Goal: Task Accomplishment & Management: Manage account settings

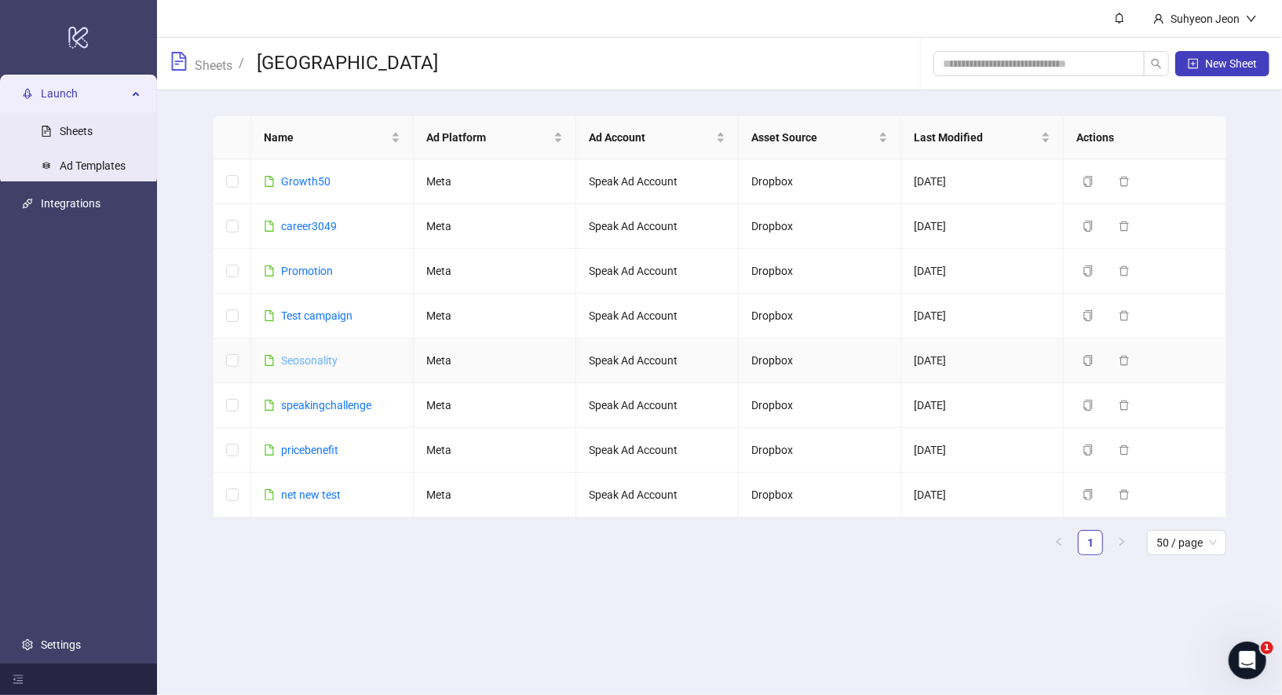
click at [314, 356] on link "Seosonality" at bounding box center [309, 360] width 57 height 13
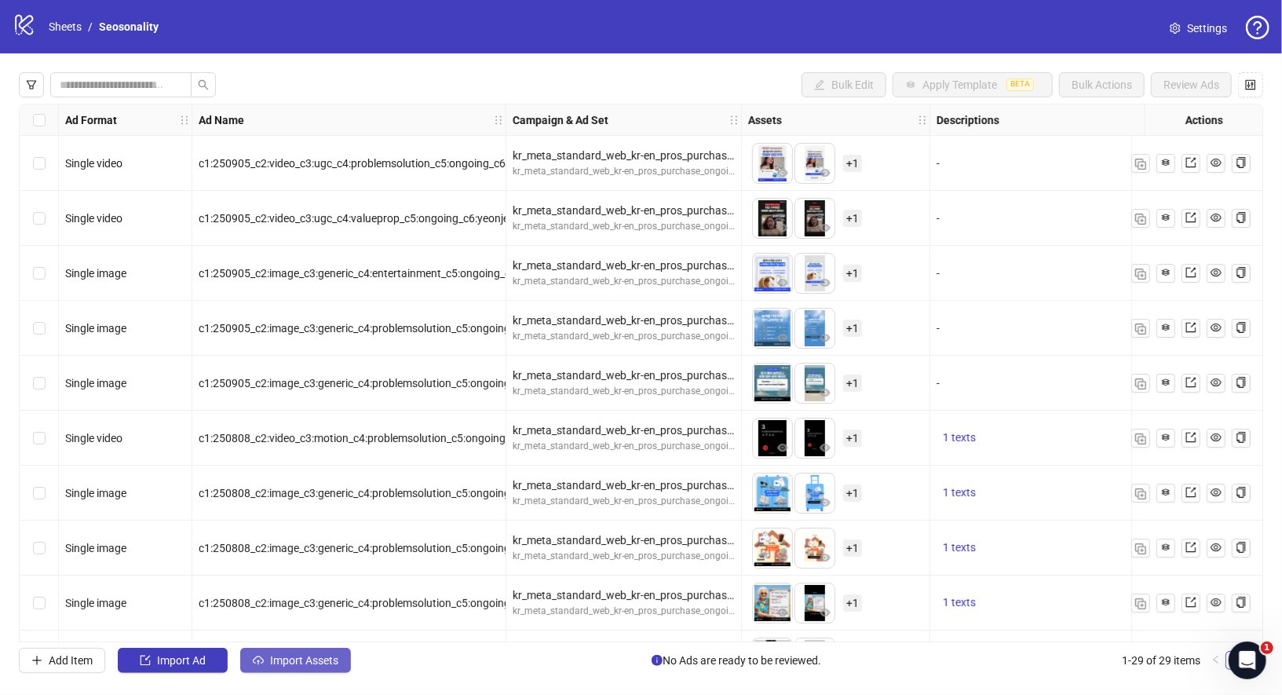
click at [310, 664] on span "Import Assets" at bounding box center [304, 660] width 68 height 13
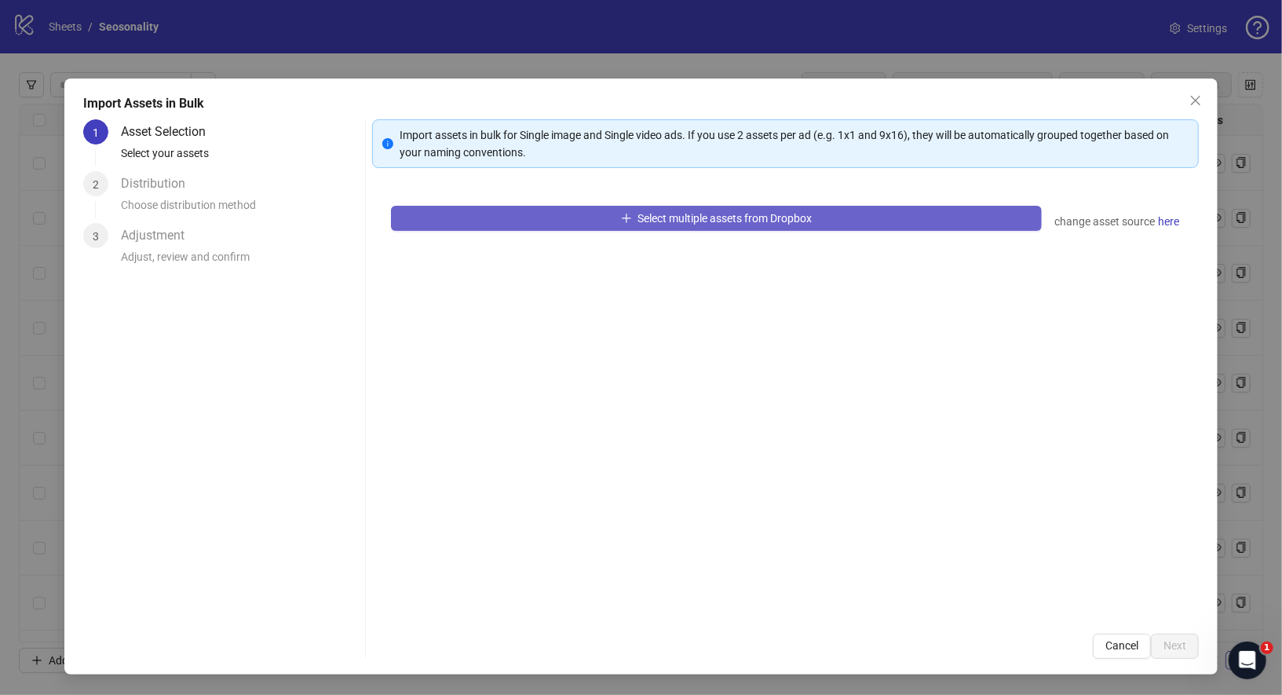
click at [686, 223] on span "Select multiple assets from Dropbox" at bounding box center [725, 218] width 174 height 13
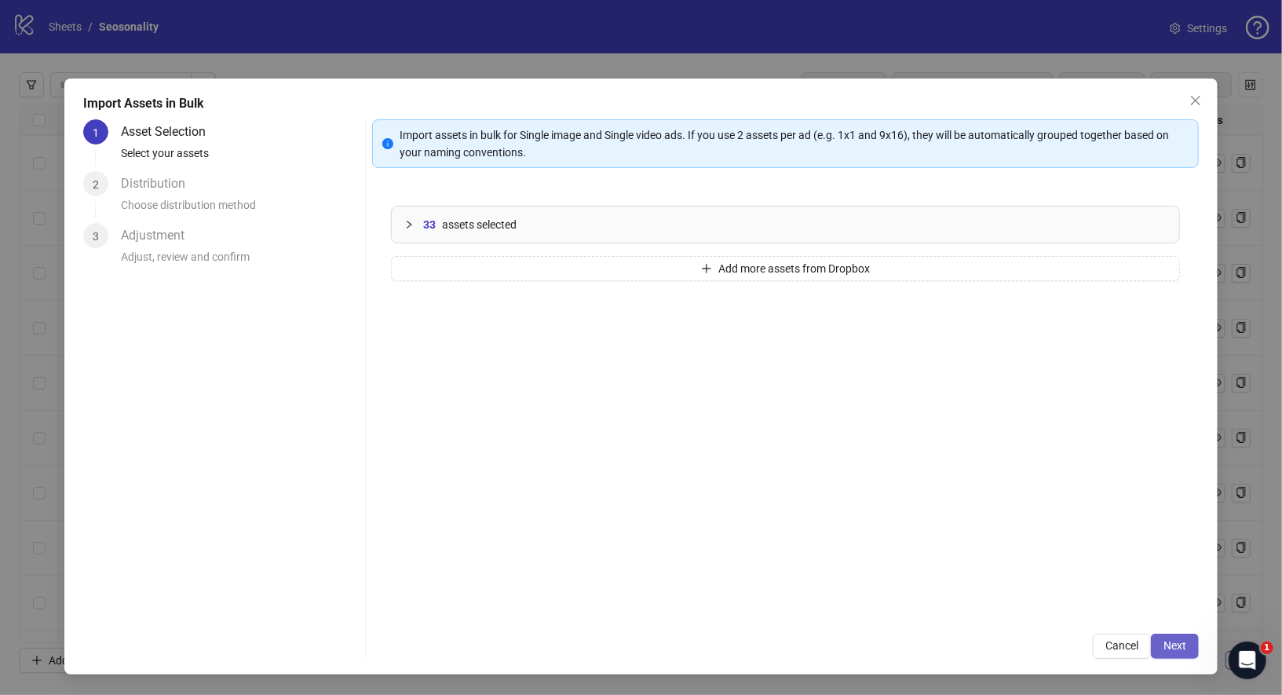
click at [1182, 638] on button "Next" at bounding box center [1175, 646] width 48 height 25
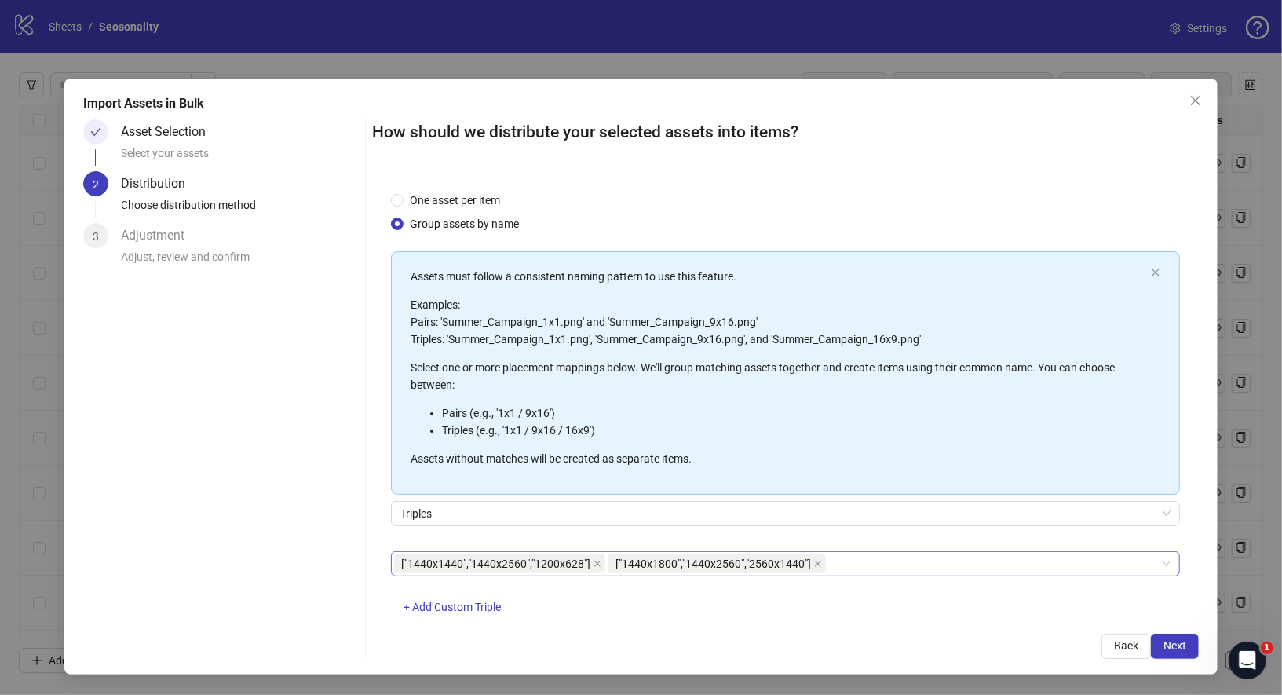
scroll to position [35, 0]
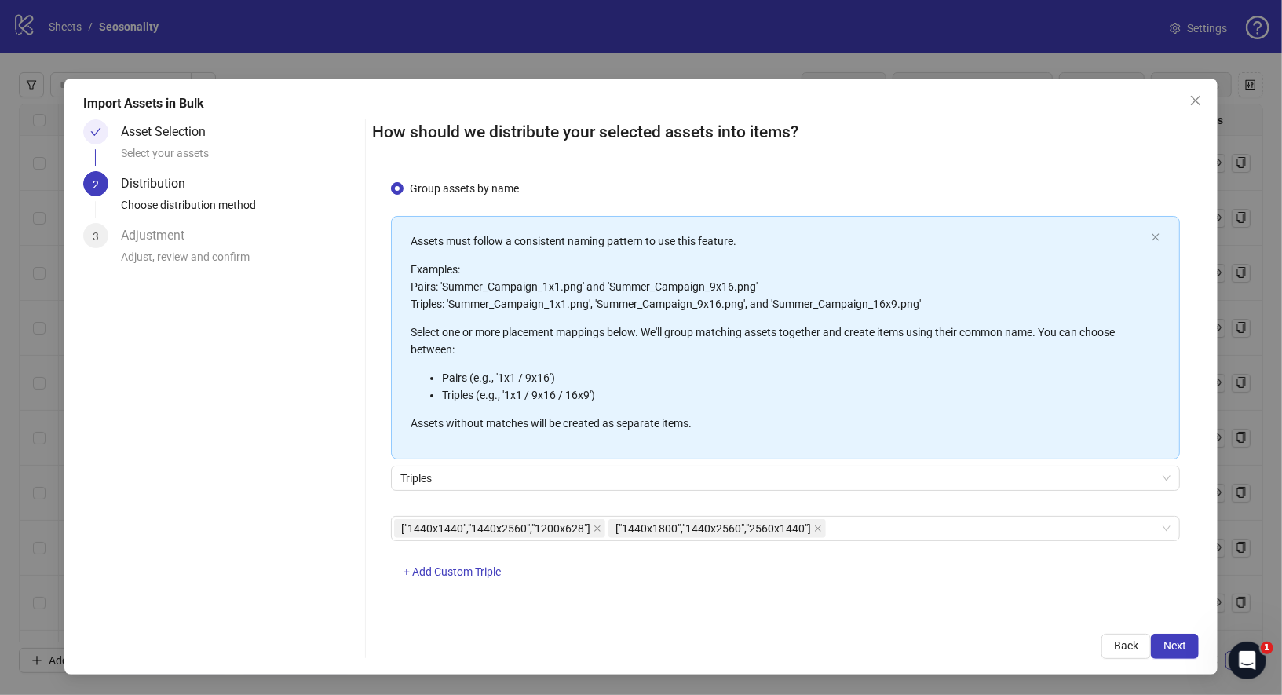
click at [1194, 664] on div "Import Assets in Bulk Asset Selection Select your assets 2 Distribution Choose …" at bounding box center [641, 377] width 1154 height 596
click at [1183, 658] on button "Next" at bounding box center [1175, 646] width 48 height 25
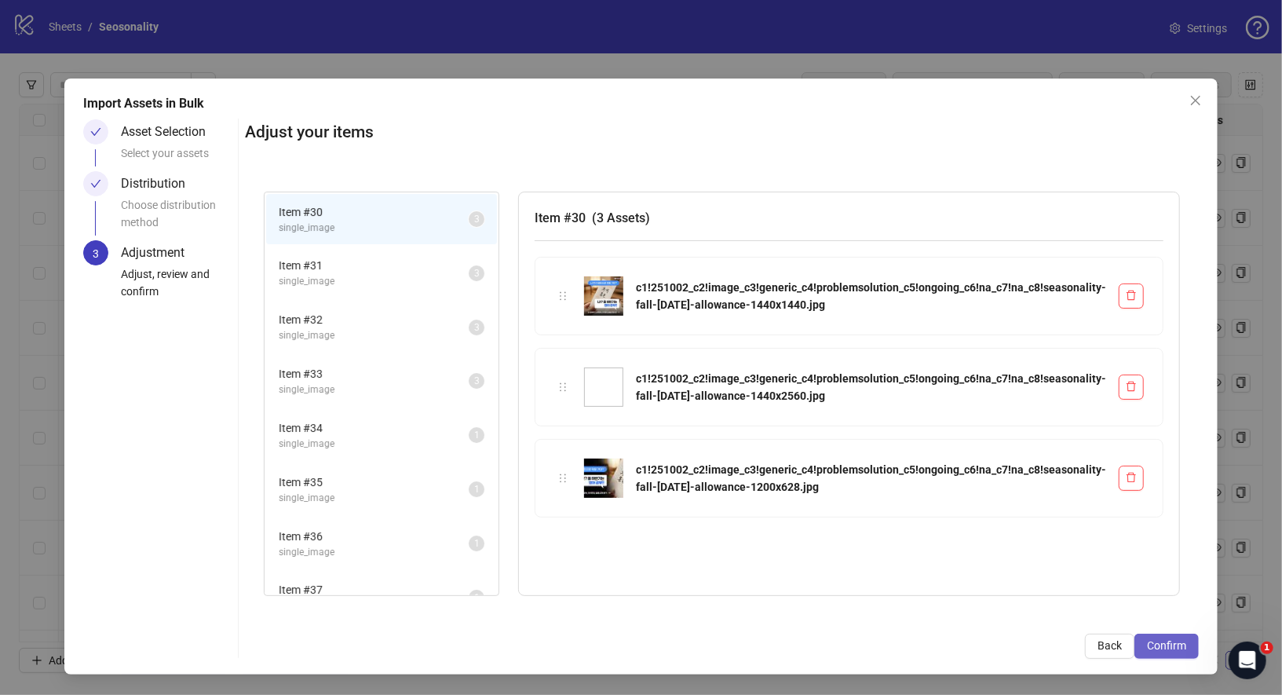
click at [1182, 656] on button "Confirm" at bounding box center [1167, 646] width 64 height 25
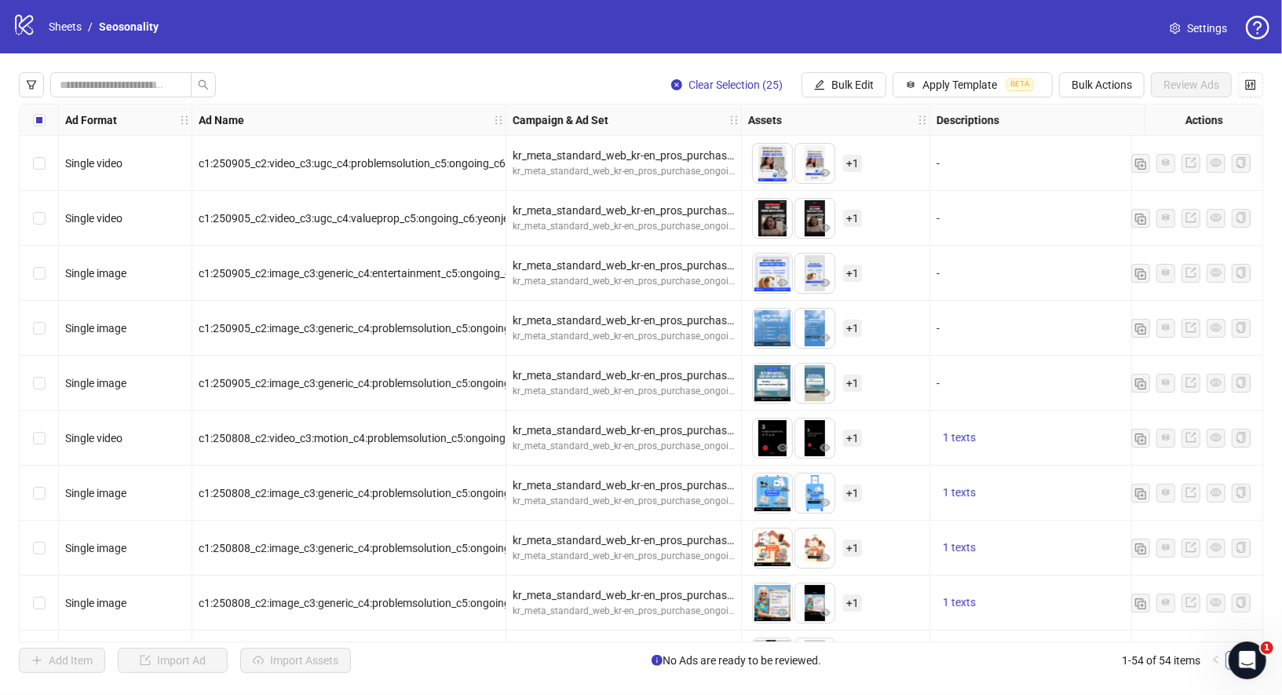
click at [402, 427] on div "Import Assets in Bulk Asset Selection Select your assets Distribution Choose di…" at bounding box center [641, 347] width 1282 height 695
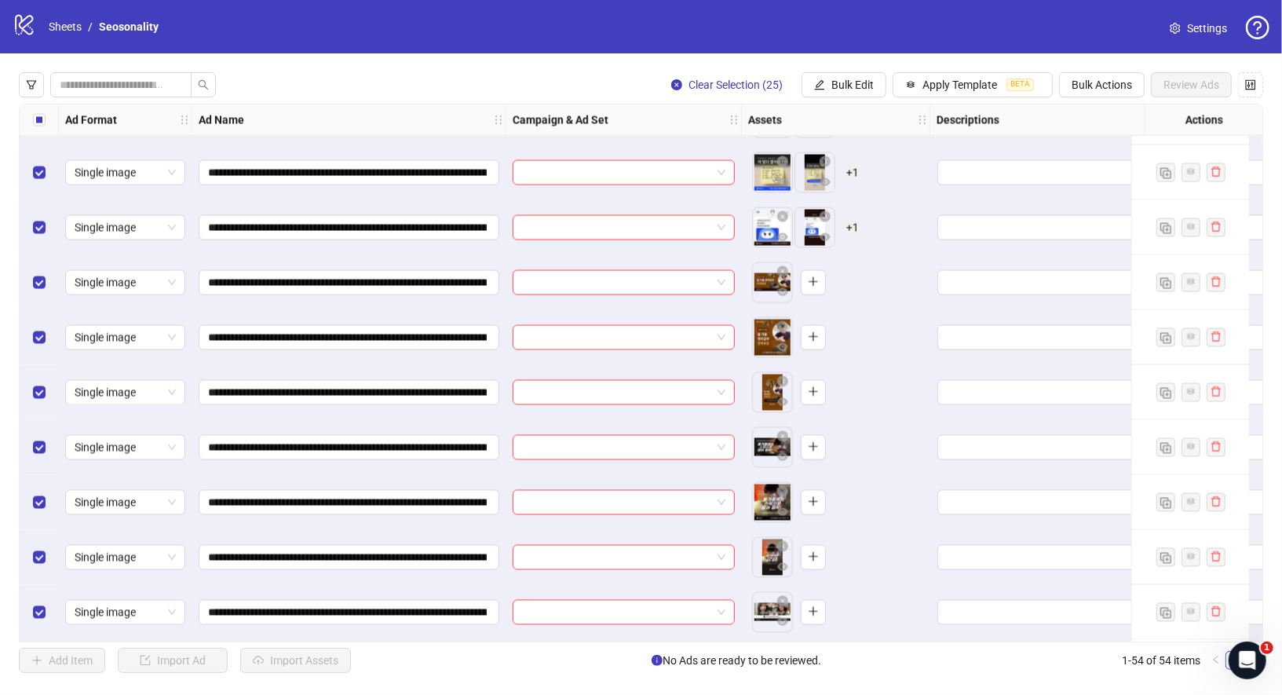
scroll to position [1695, 0]
drag, startPoint x: 768, startPoint y: 339, endPoint x: 768, endPoint y: 283, distance: 55.8
click at [768, 283] on body "**********" at bounding box center [641, 347] width 1282 height 695
click at [1105, 86] on span "Bulk Actions" at bounding box center [1102, 85] width 60 height 13
click at [1092, 121] on span "Delete" at bounding box center [1127, 116] width 108 height 17
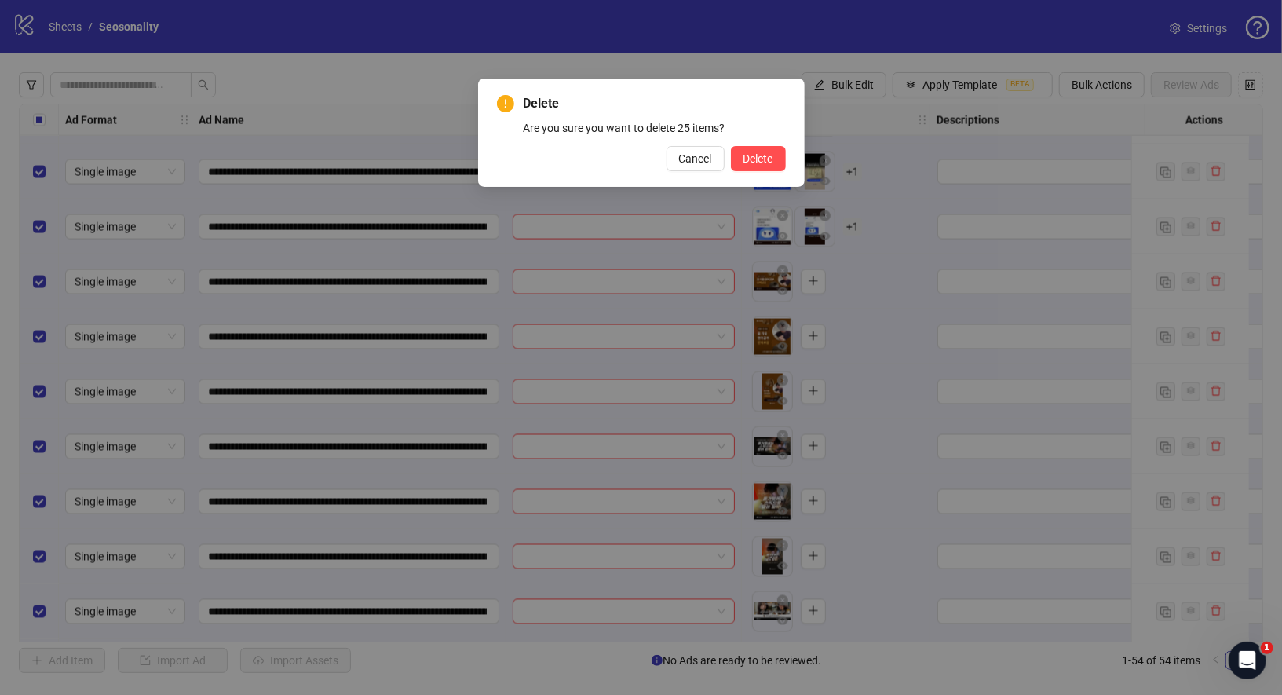
click at [775, 144] on div "Delete Are you sure you want to delete 25 items? Cancel Delete" at bounding box center [641, 132] width 289 height 77
click at [765, 155] on span "Delete" at bounding box center [759, 158] width 30 height 13
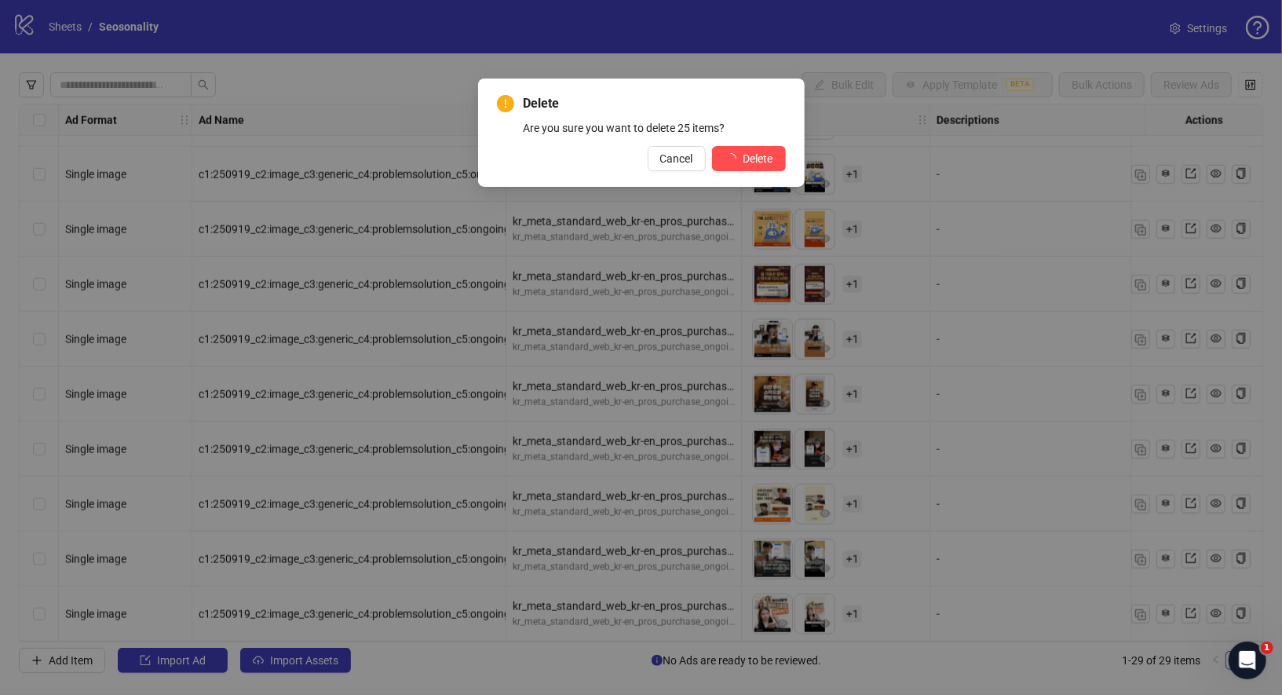
scroll to position [1093, 0]
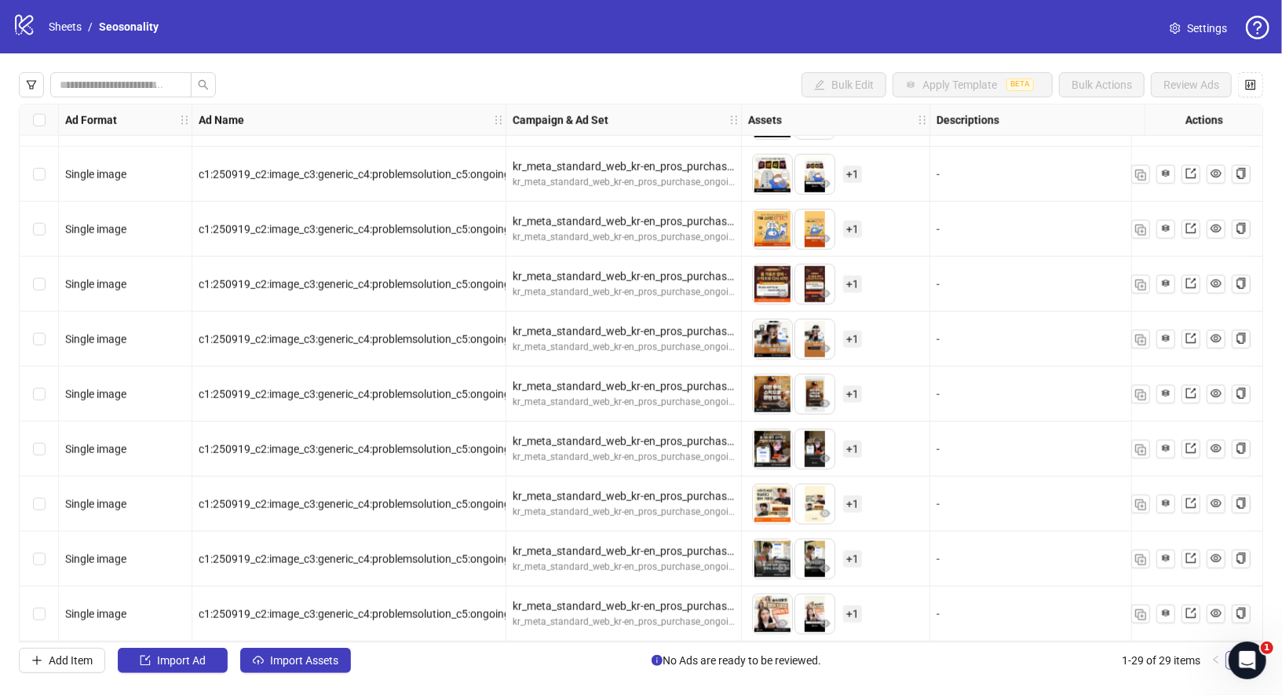
click at [316, 674] on div "Bulk Edit Apply Template BETA Bulk Actions Review Ads Ad Format Ad Name Campaig…" at bounding box center [641, 372] width 1282 height 638
click at [315, 663] on span "Import Assets" at bounding box center [304, 660] width 68 height 13
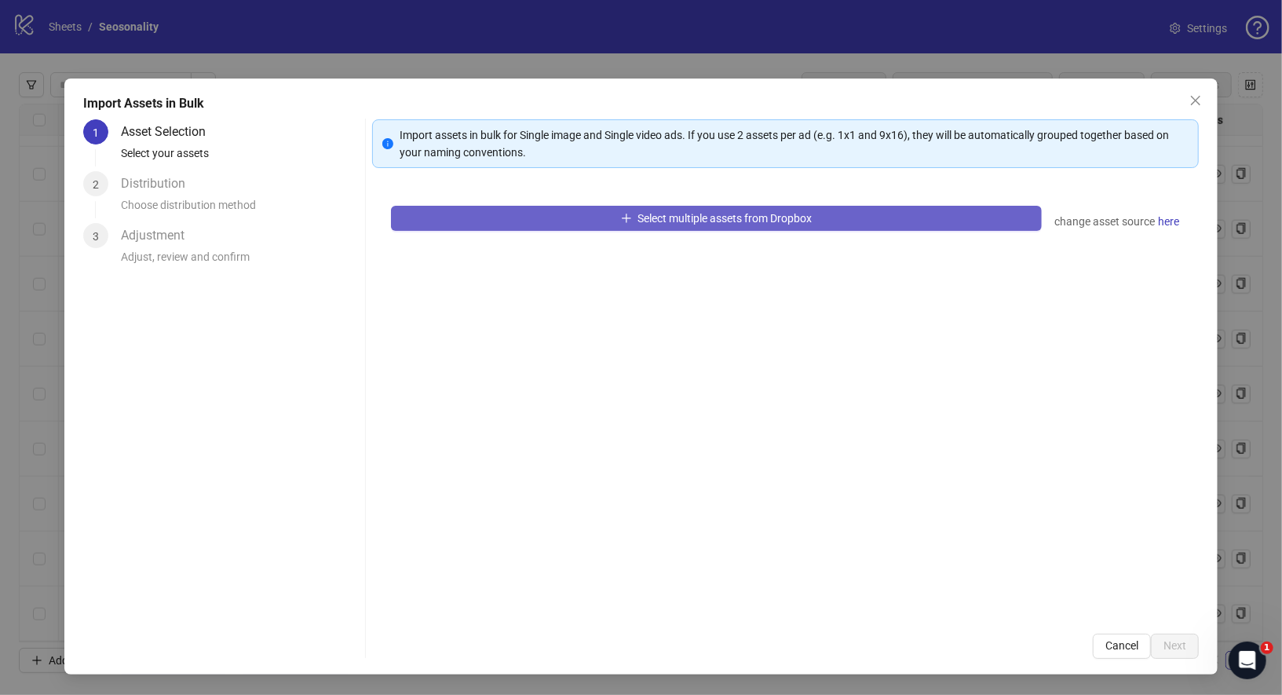
click at [783, 206] on button "Select multiple assets from Dropbox" at bounding box center [717, 218] width 652 height 25
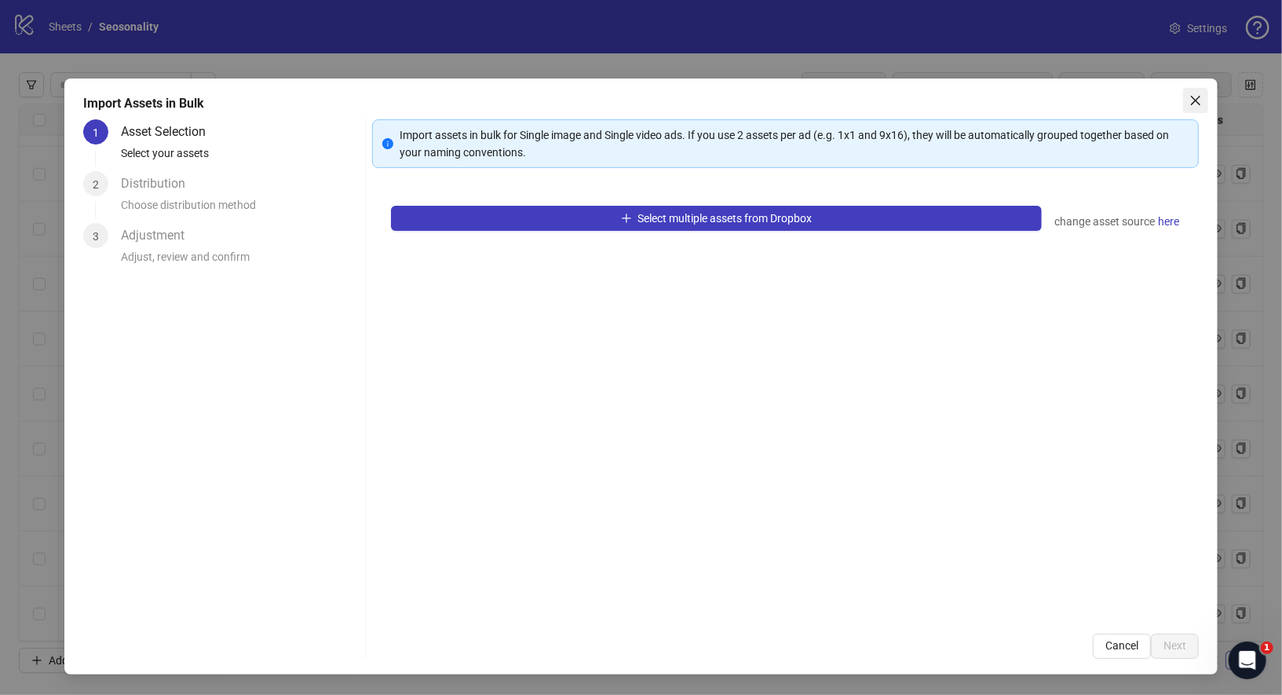
click at [1201, 96] on icon "close" at bounding box center [1196, 100] width 13 height 13
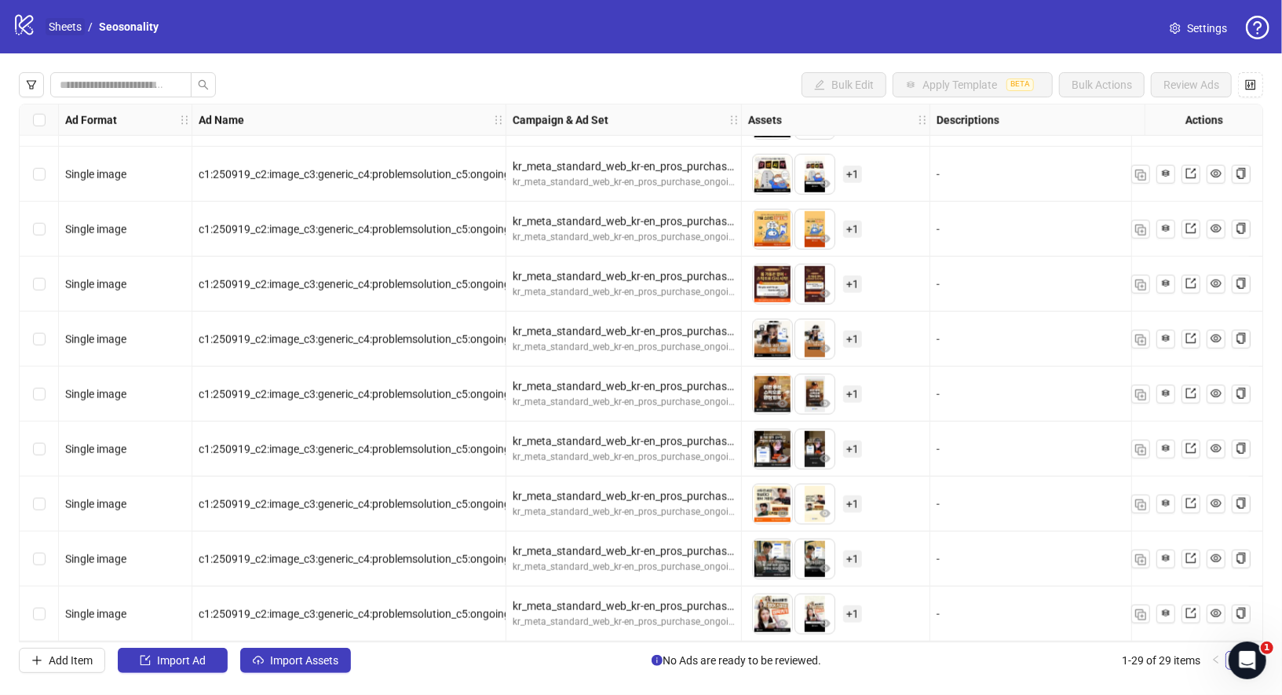
click at [57, 21] on link "Sheets" at bounding box center [65, 26] width 39 height 17
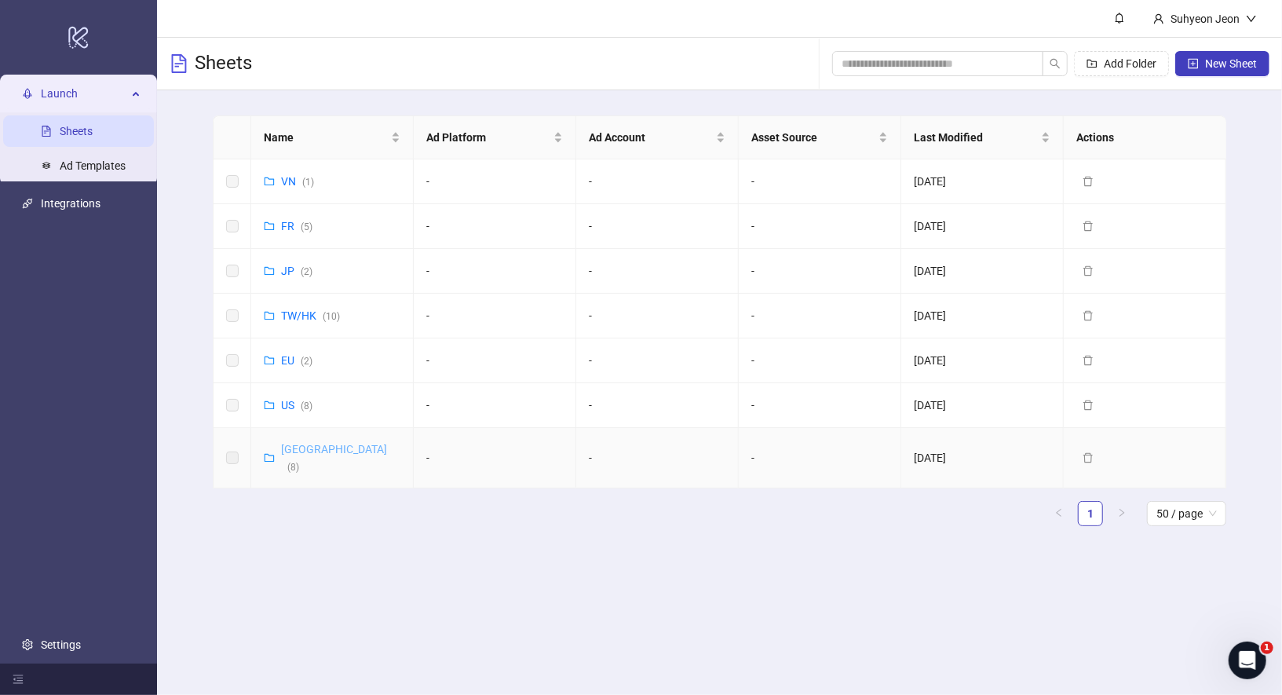
click at [284, 443] on link "Korea ( 8 )" at bounding box center [334, 458] width 106 height 30
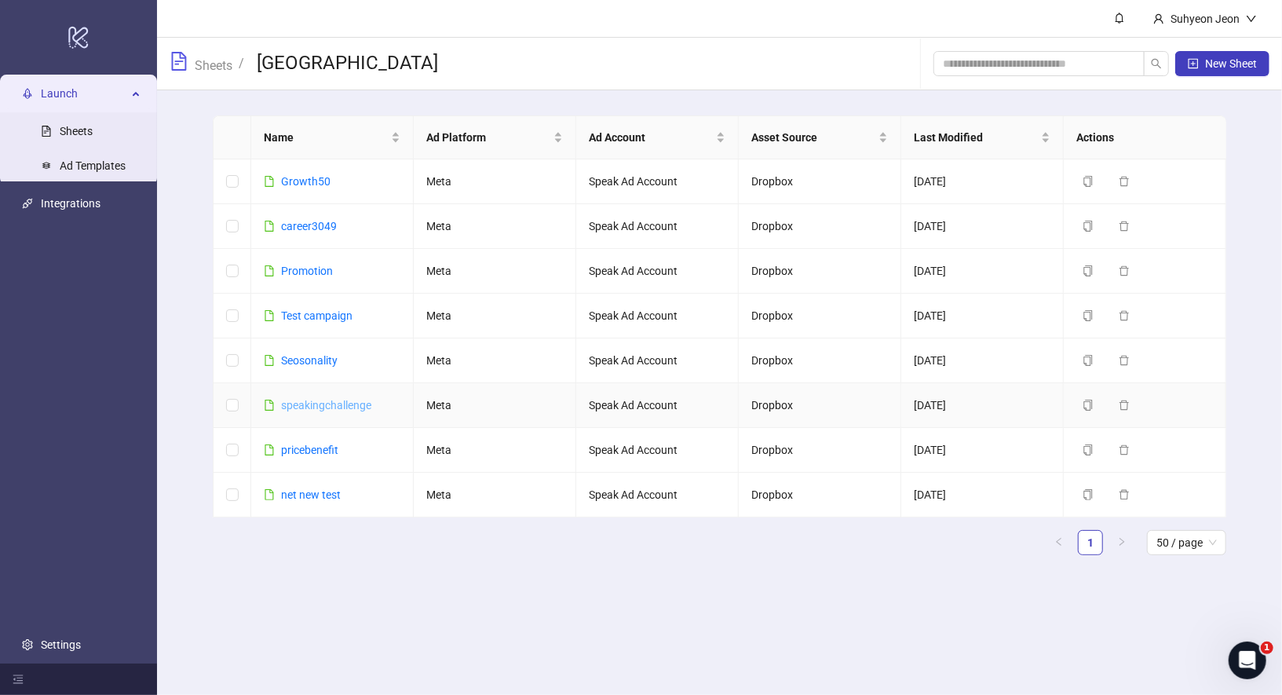
click at [334, 400] on link "speakingchallenge" at bounding box center [326, 405] width 90 height 13
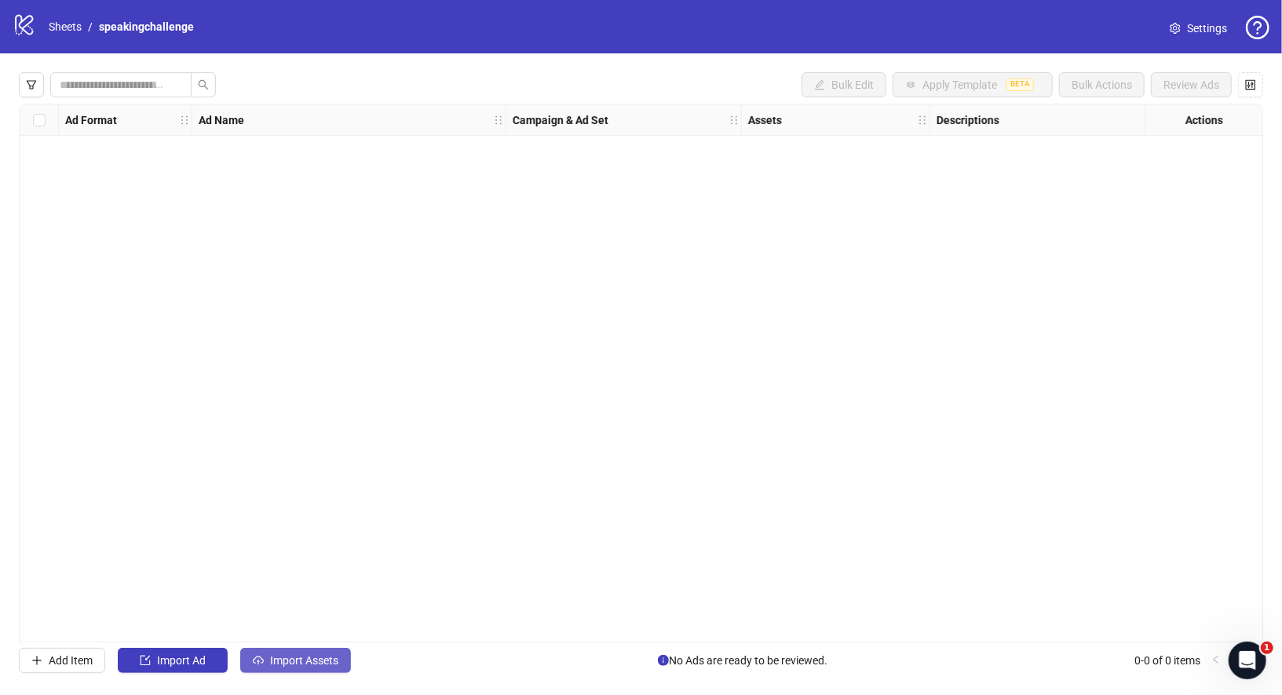
click at [297, 655] on span "Import Assets" at bounding box center [304, 660] width 68 height 13
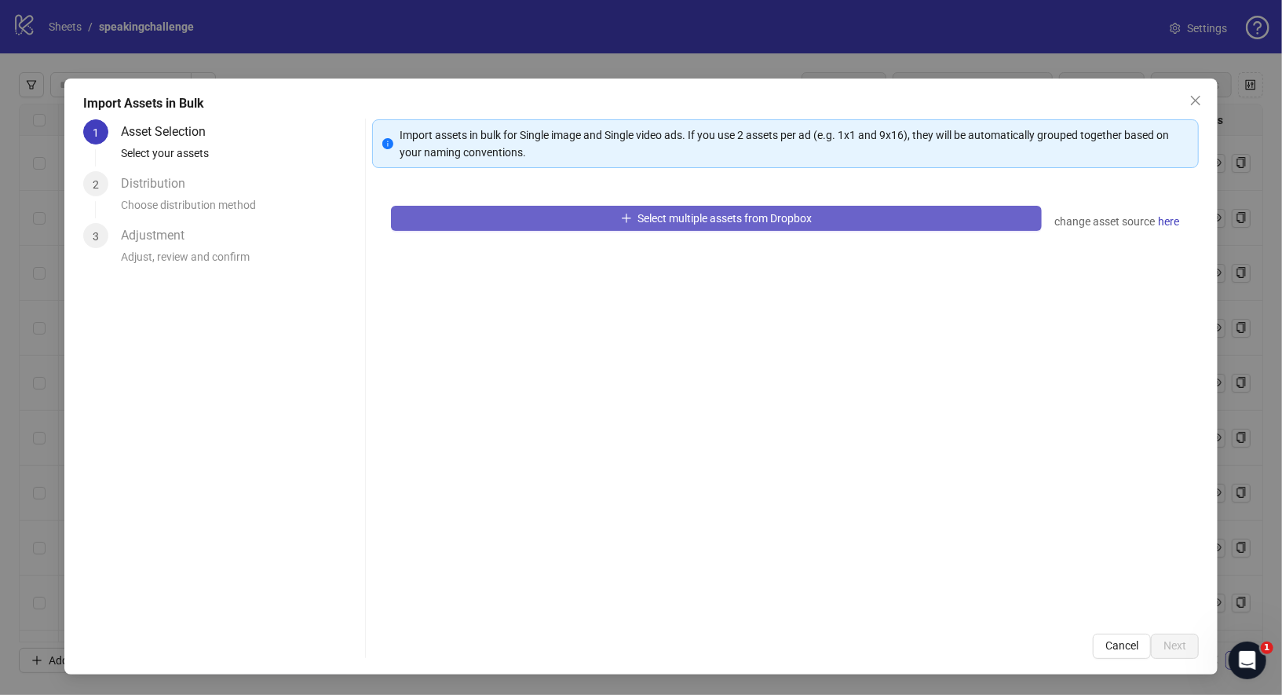
click at [615, 222] on button "Select multiple assets from Dropbox" at bounding box center [717, 218] width 652 height 25
click at [914, 227] on button "Select multiple assets from Dropbox" at bounding box center [717, 218] width 652 height 25
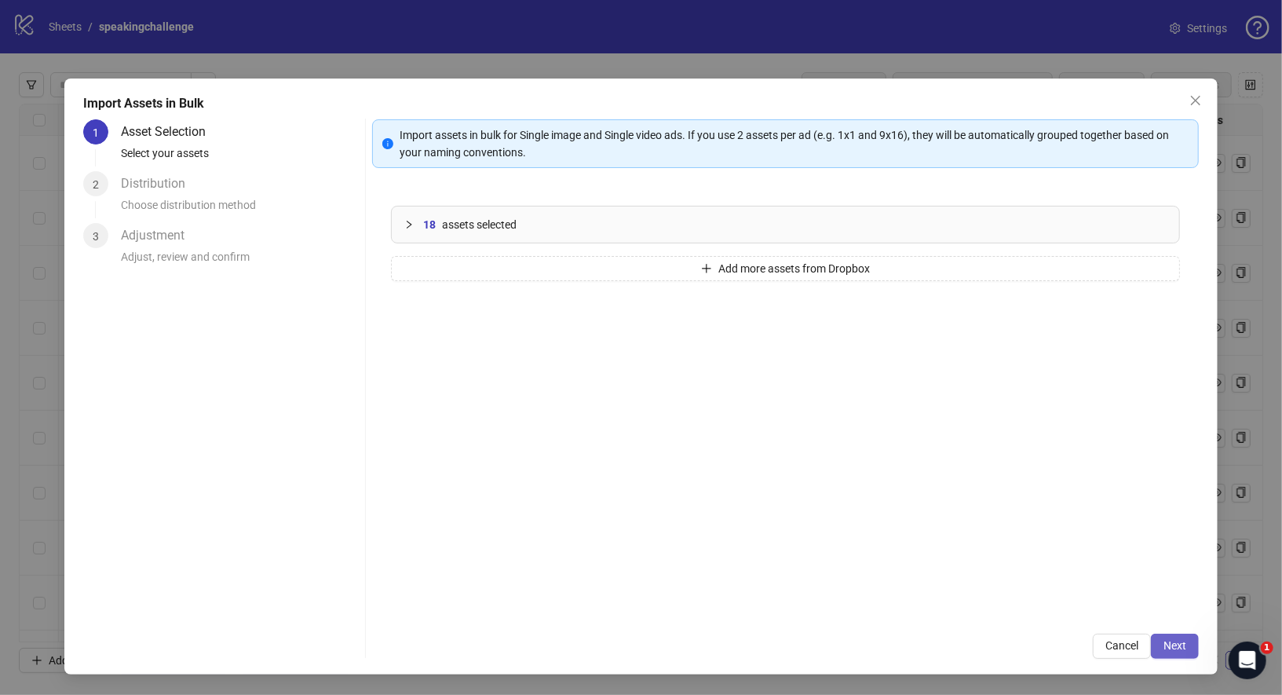
click at [1191, 658] on button "Next" at bounding box center [1175, 646] width 48 height 25
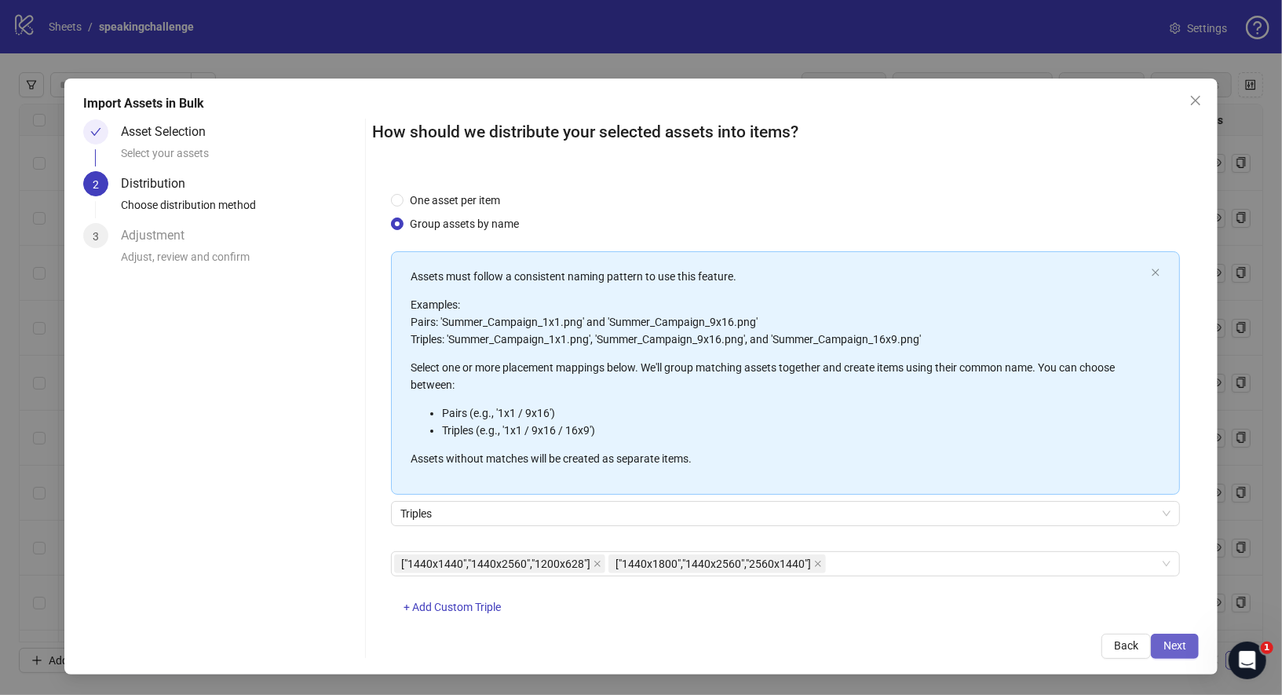
click at [1183, 645] on span "Next" at bounding box center [1175, 645] width 23 height 13
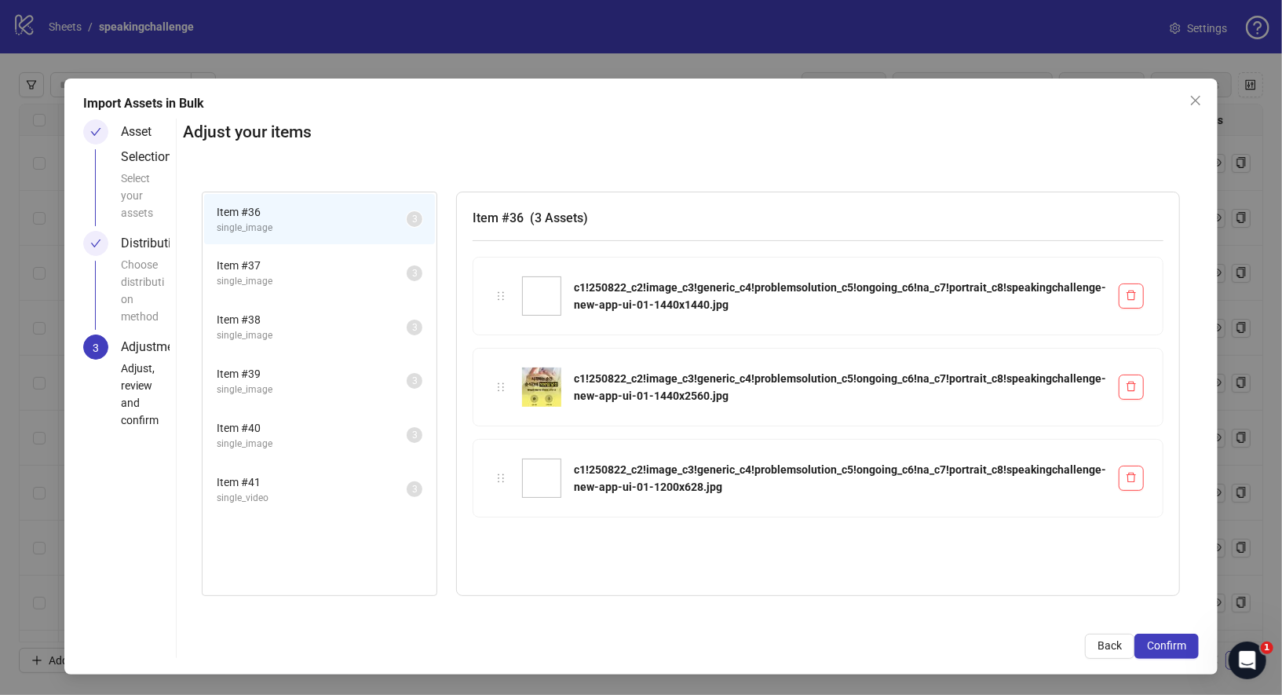
click at [1183, 645] on span "Confirm" at bounding box center [1166, 645] width 39 height 13
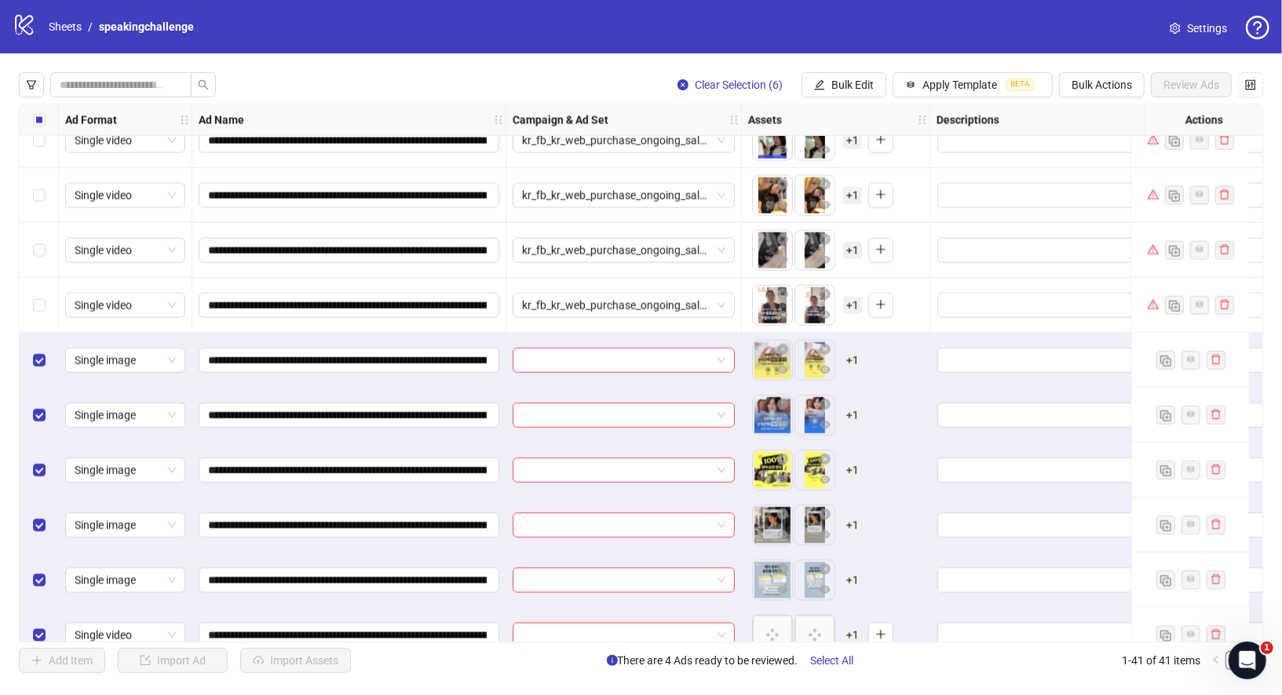
scroll to position [1753, 0]
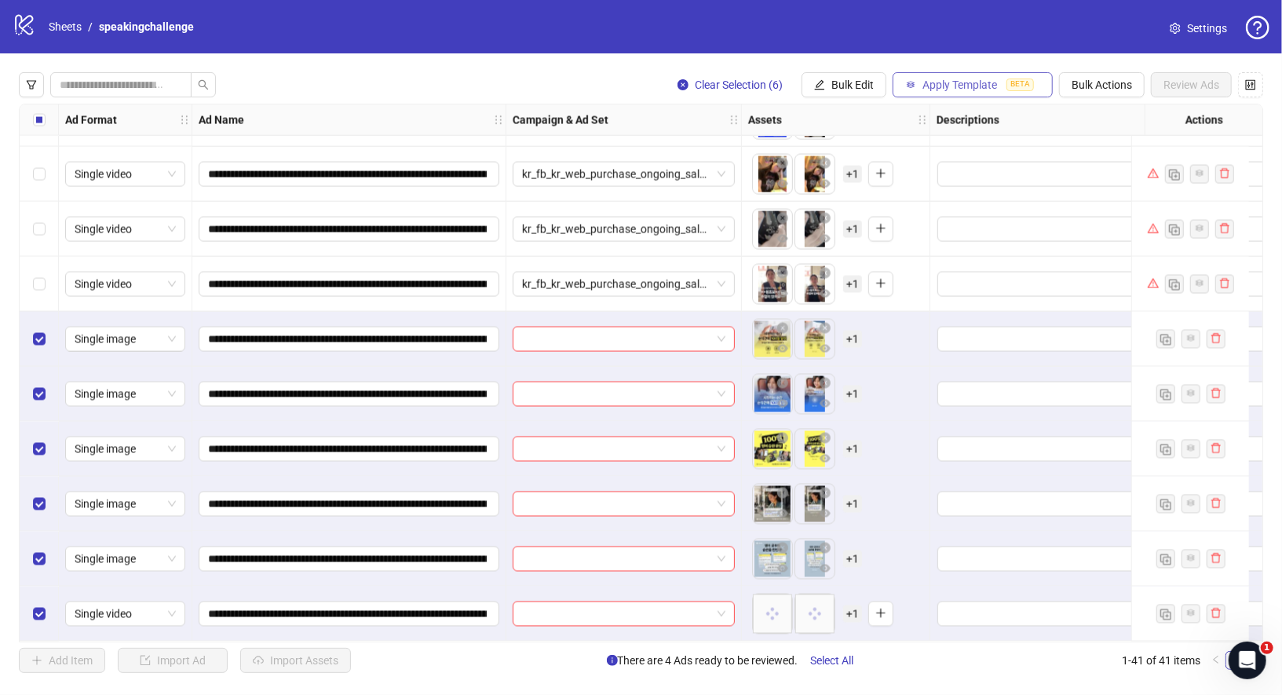
click at [960, 85] on span "Apply Template" at bounding box center [960, 85] width 75 height 13
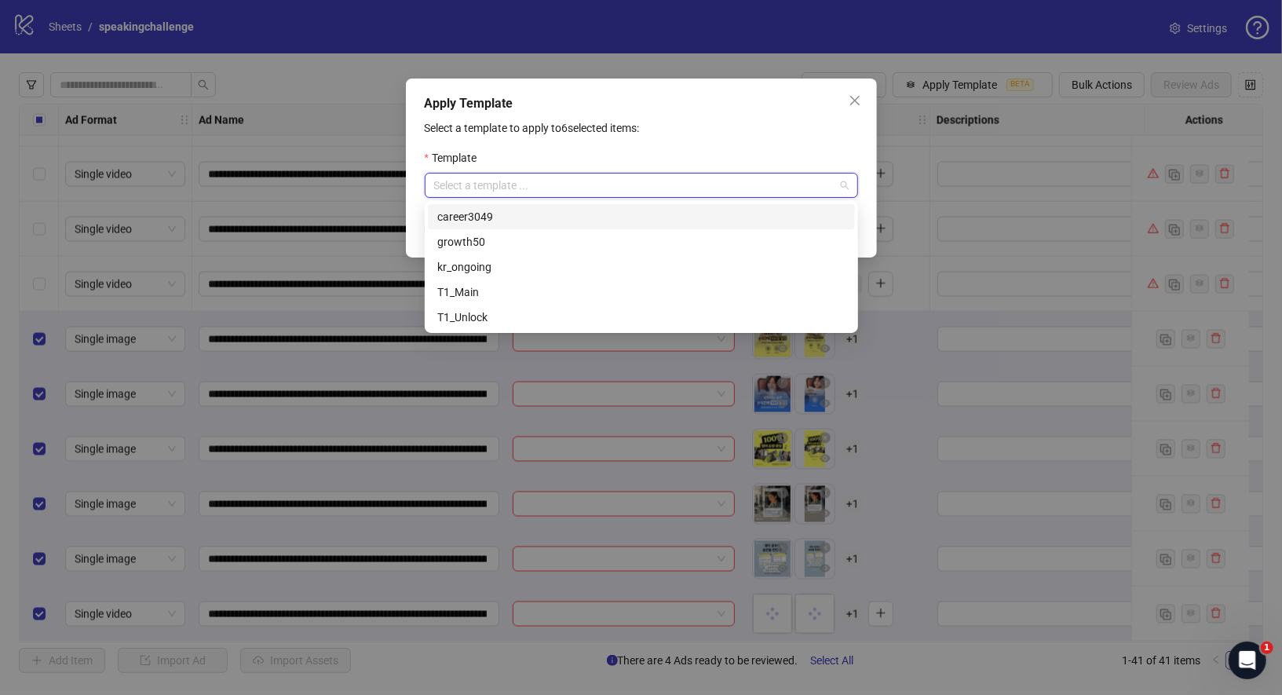
click at [769, 182] on input "search" at bounding box center [634, 186] width 400 height 24
click at [494, 265] on div "kr_ongoing" at bounding box center [641, 266] width 408 height 17
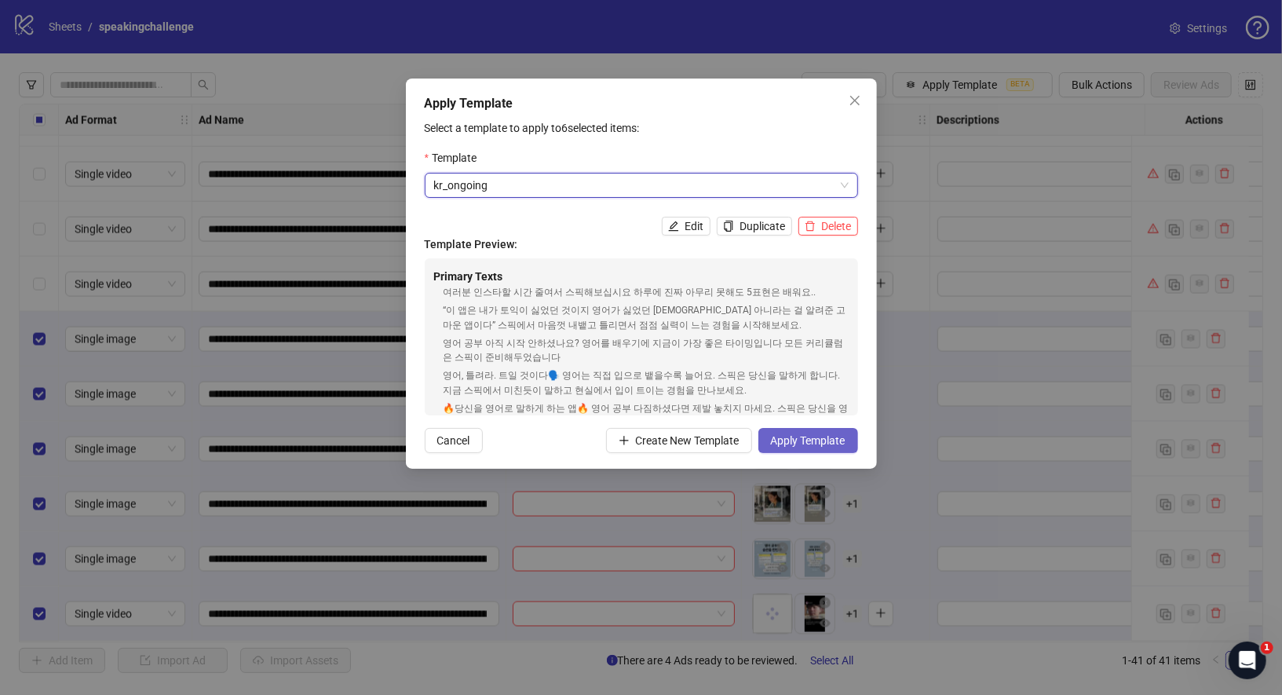
click at [803, 442] on span "Apply Template" at bounding box center [808, 440] width 75 height 13
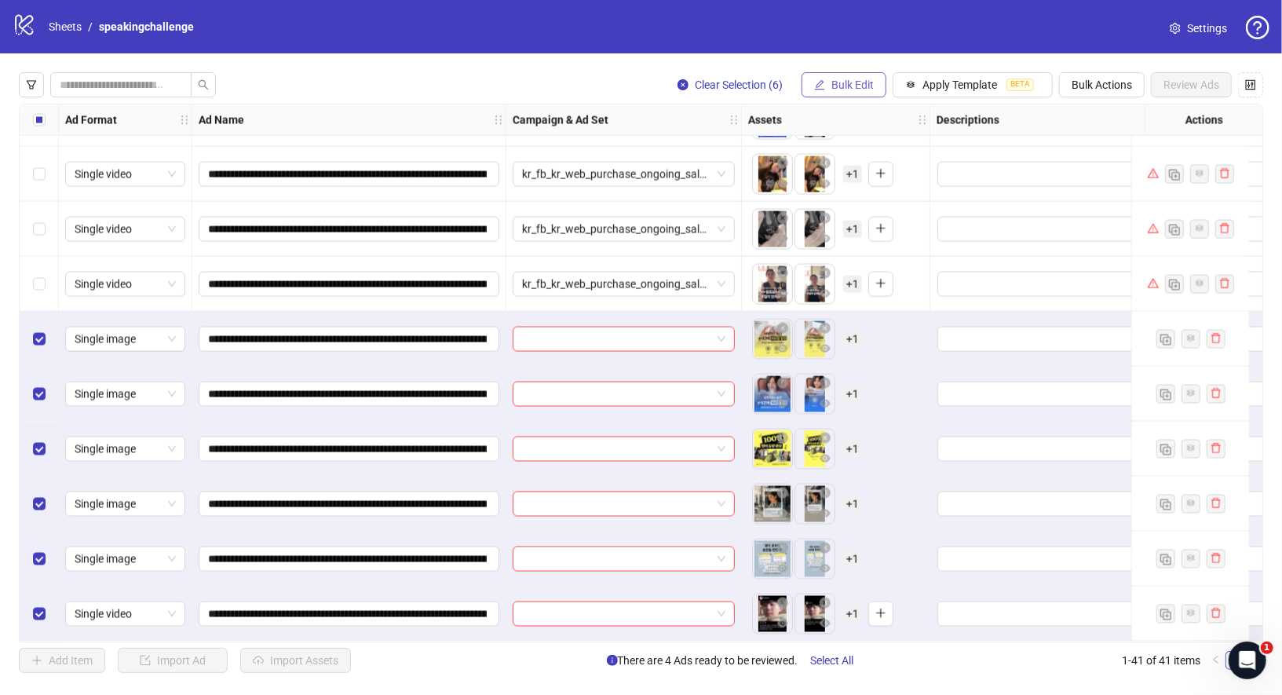
click at [849, 85] on span "Bulk Edit" at bounding box center [853, 85] width 42 height 13
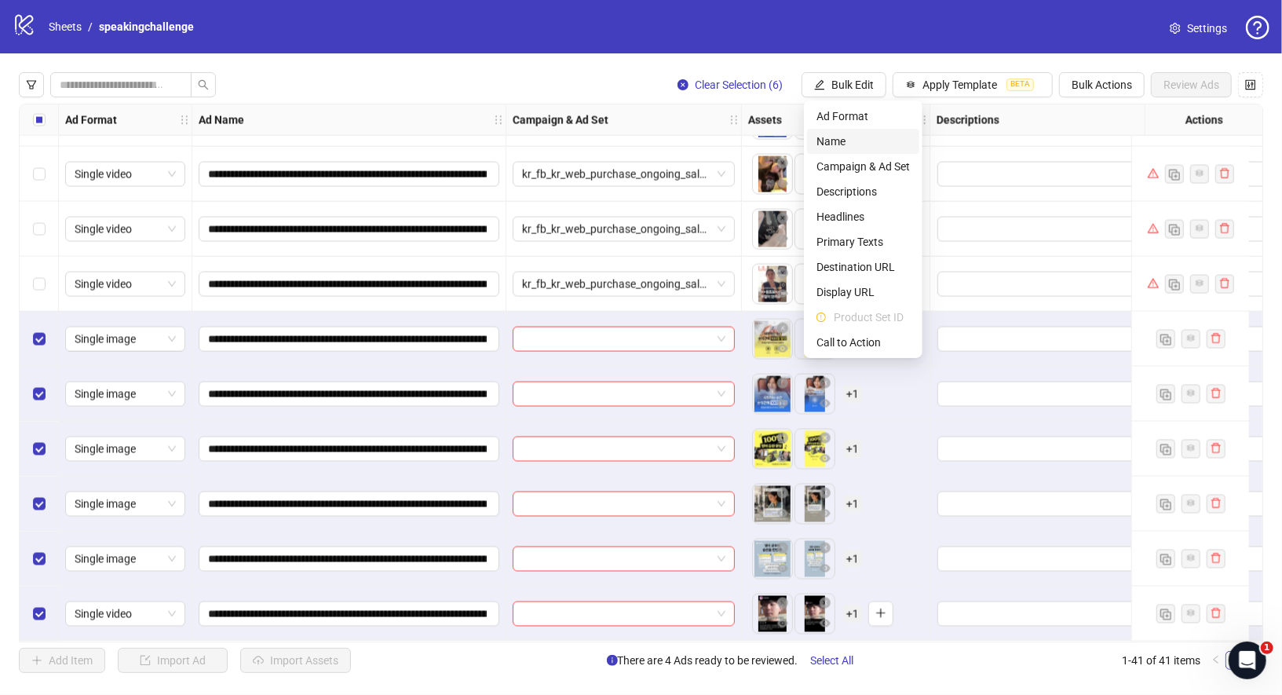
click at [854, 137] on span "Name" at bounding box center [863, 141] width 93 height 17
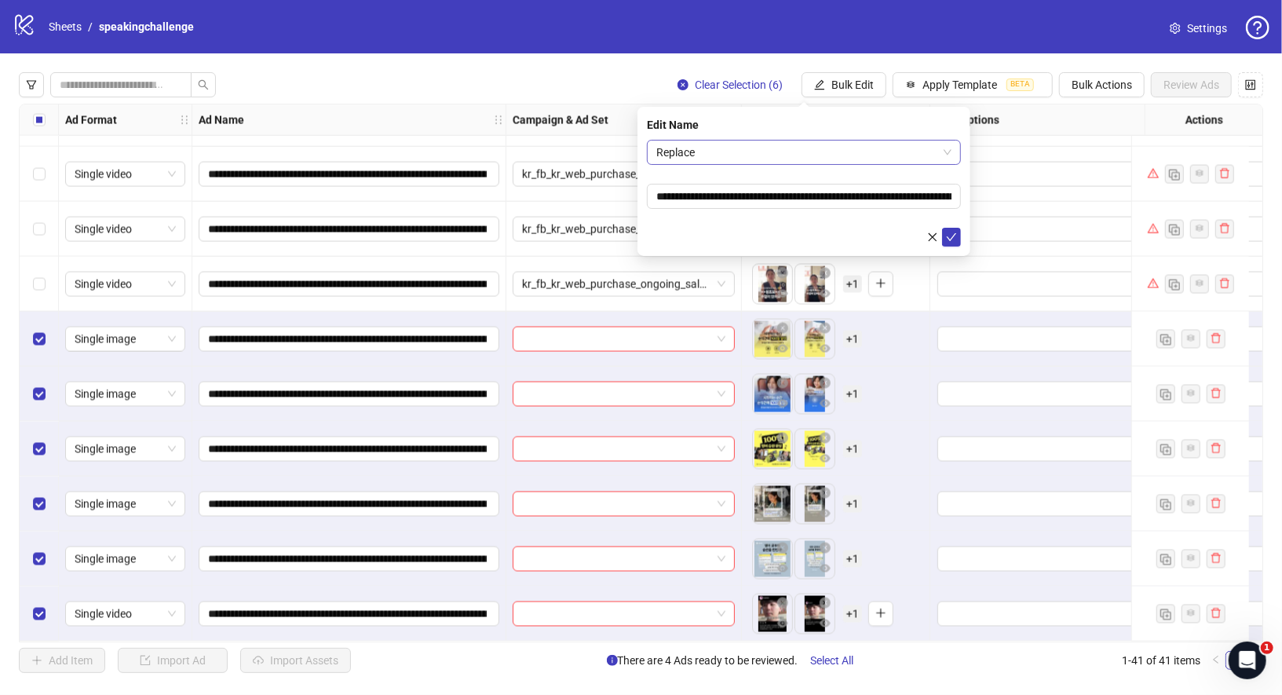
click at [726, 140] on div "Replace" at bounding box center [804, 152] width 314 height 25
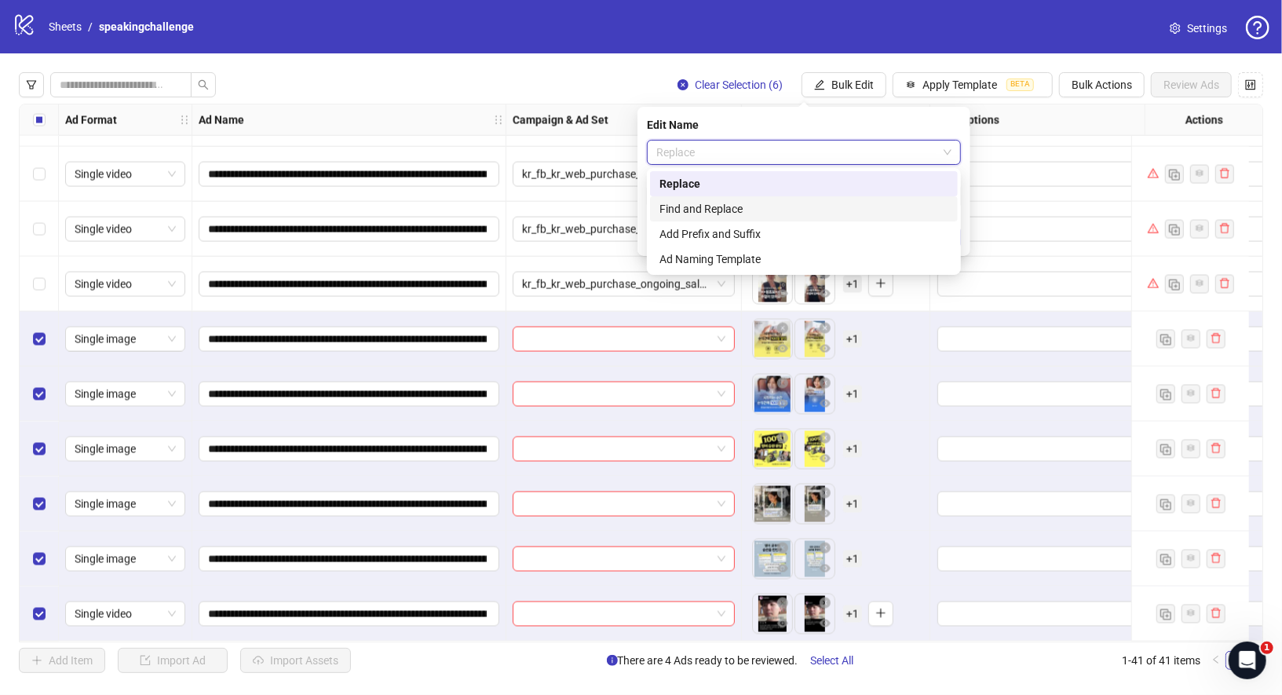
click at [724, 213] on div "Find and Replace" at bounding box center [804, 208] width 289 height 17
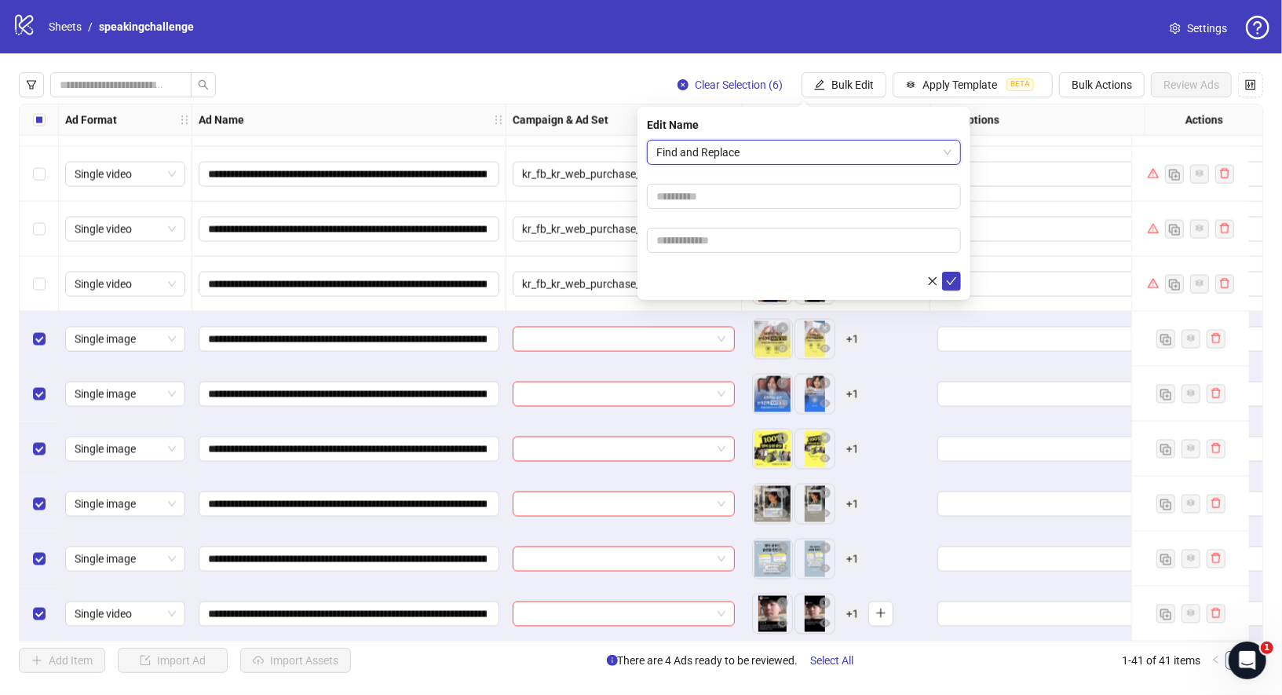
click at [728, 181] on form "Find and Replace Find and Replace" at bounding box center [804, 215] width 314 height 151
click at [728, 185] on input "text" at bounding box center [804, 196] width 314 height 25
type input "*"
click at [733, 247] on input "text" at bounding box center [804, 240] width 314 height 25
type input "*"
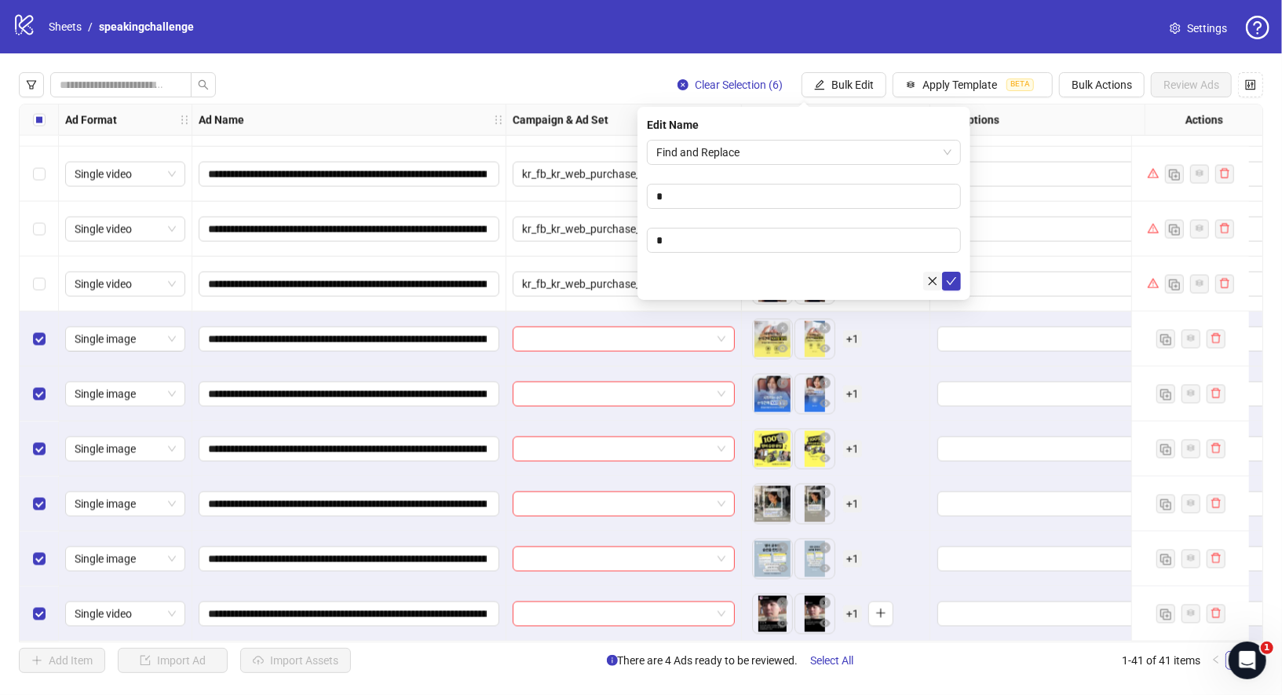
click at [940, 283] on button "button" at bounding box center [932, 281] width 19 height 19
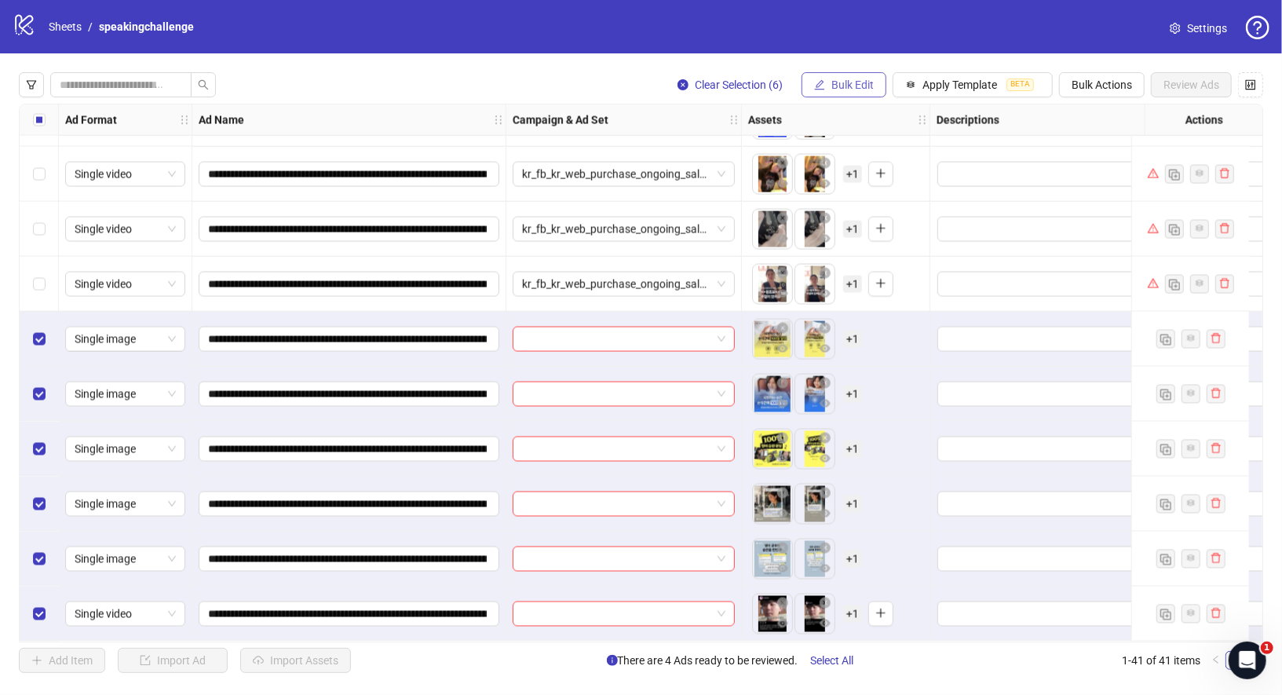
click at [832, 88] on button "Bulk Edit" at bounding box center [844, 84] width 85 height 25
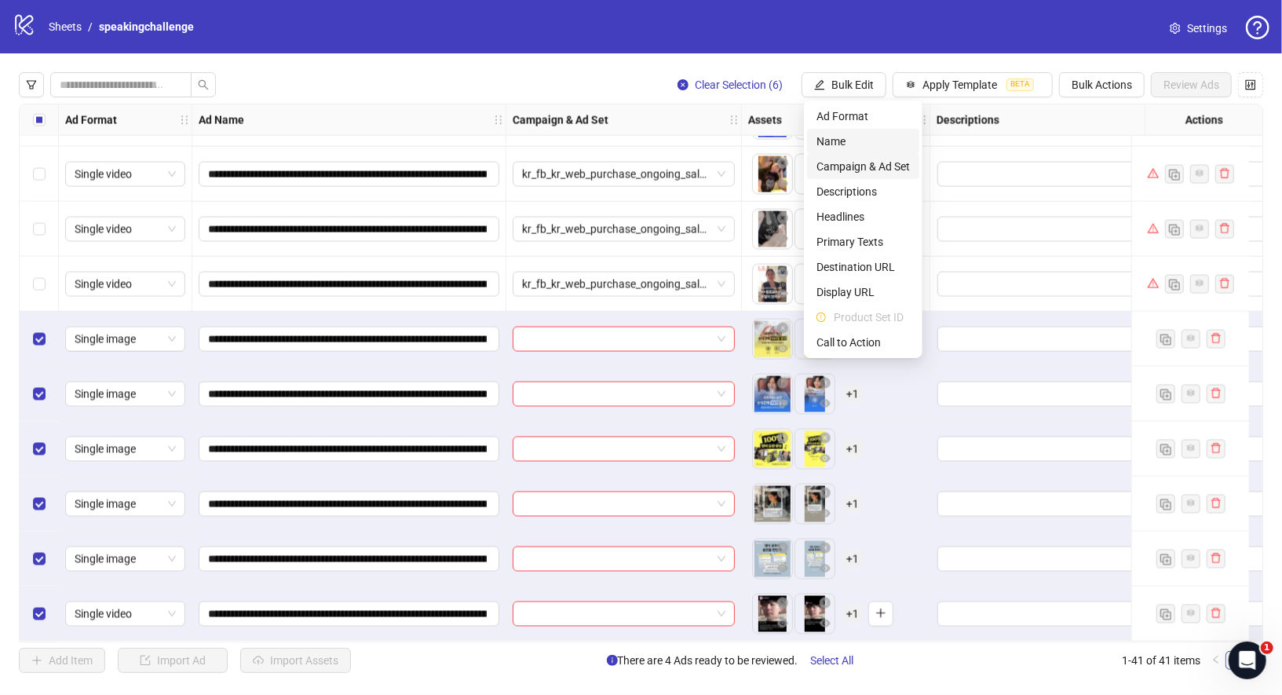
click at [844, 150] on li "Name" at bounding box center [863, 141] width 112 height 25
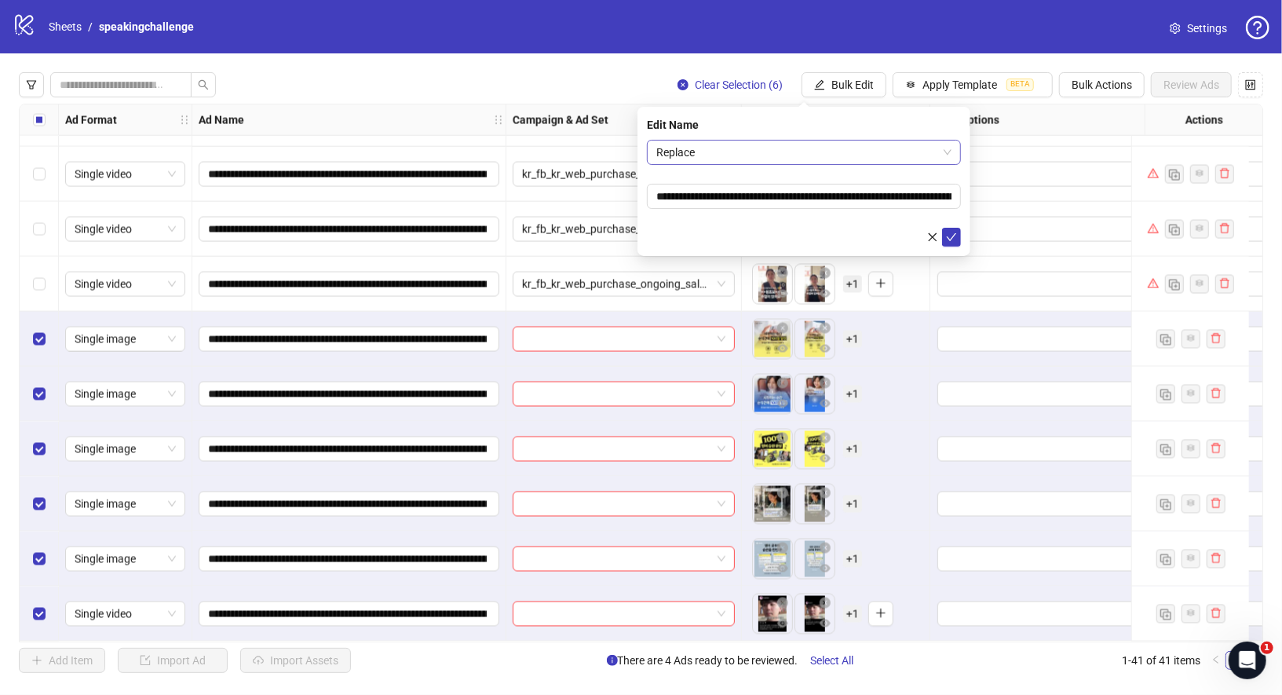
click at [717, 155] on span "Replace" at bounding box center [803, 153] width 295 height 24
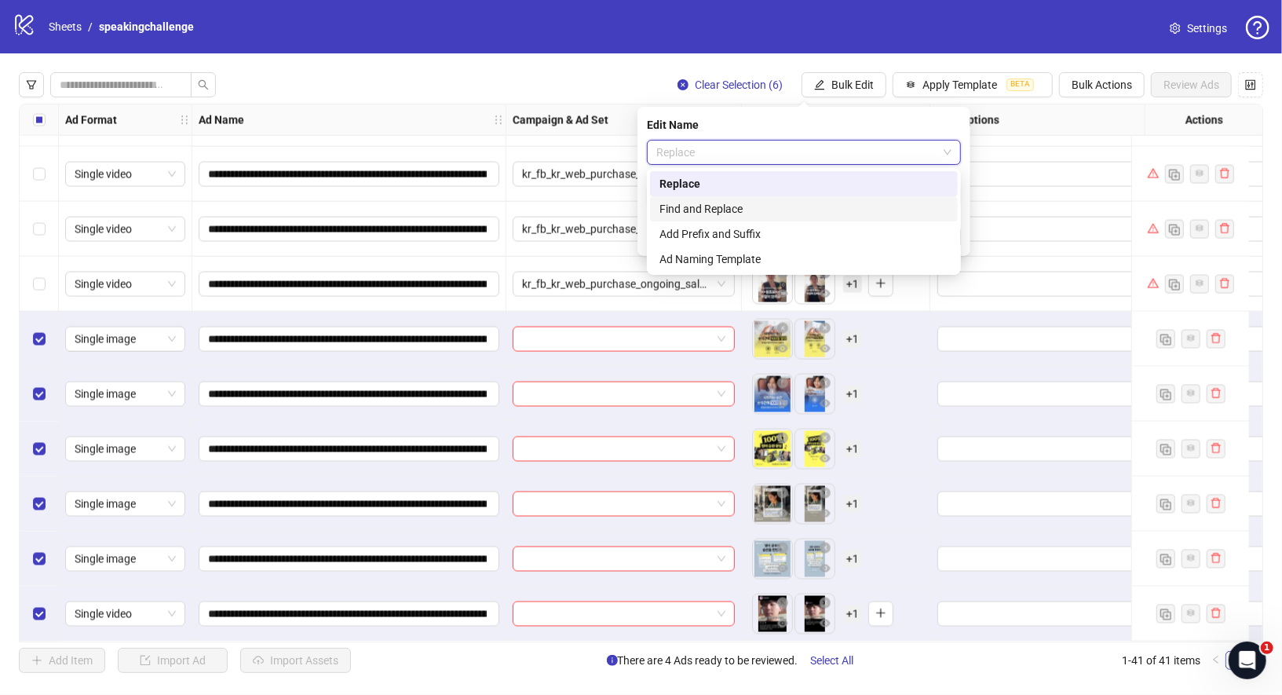
click at [715, 207] on div "Find and Replace" at bounding box center [804, 208] width 289 height 17
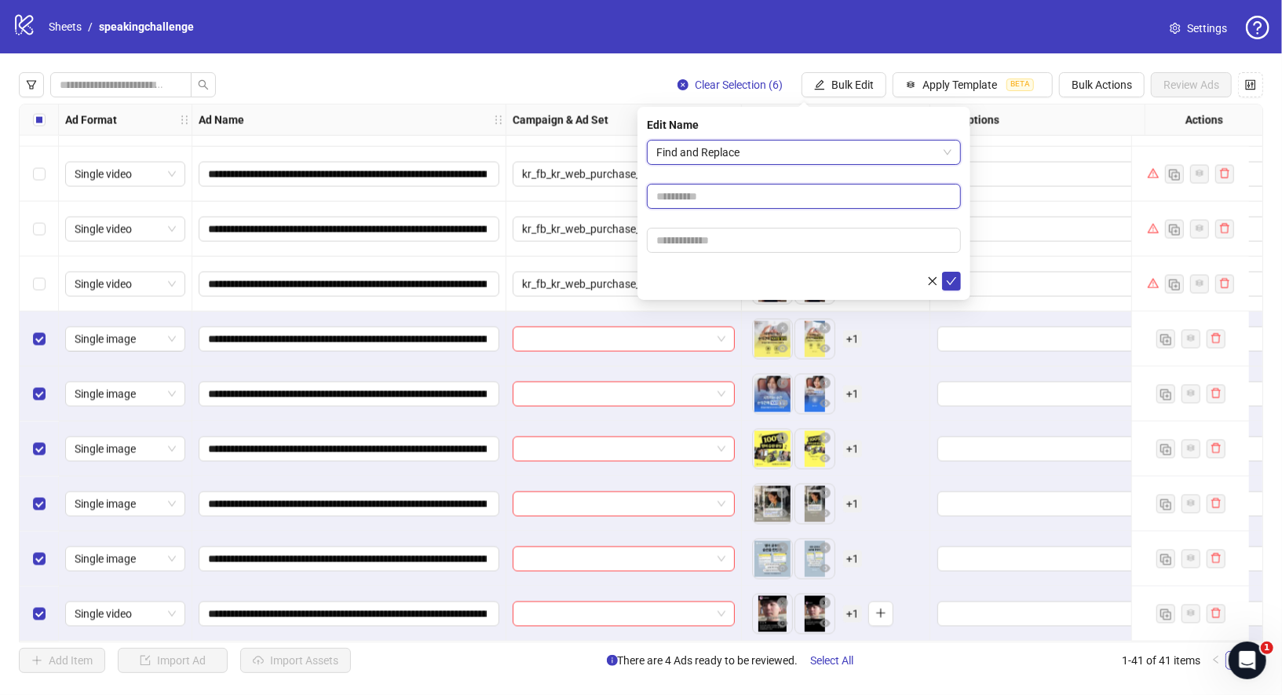
click at [736, 192] on input "text" at bounding box center [804, 196] width 314 height 25
type input "*"
click at [726, 243] on input "text" at bounding box center [804, 240] width 314 height 25
type input "*"
click at [956, 280] on icon "check" at bounding box center [951, 281] width 11 height 11
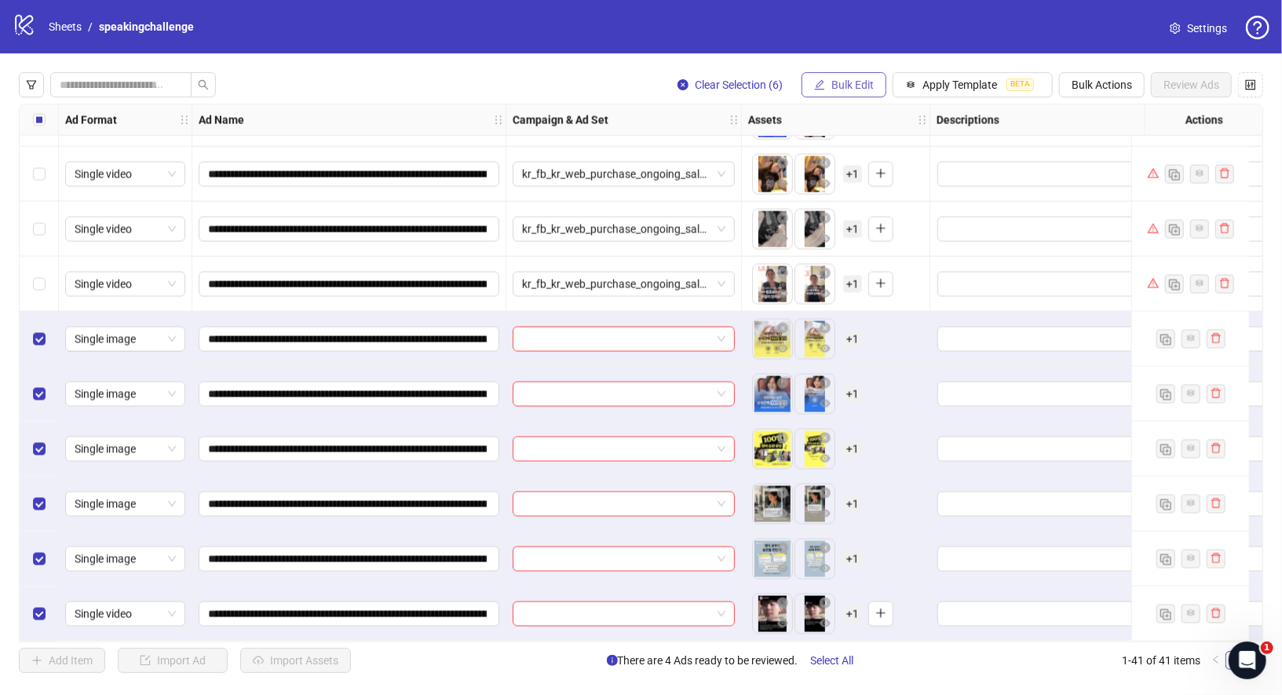
click at [862, 80] on span "Bulk Edit" at bounding box center [853, 85] width 42 height 13
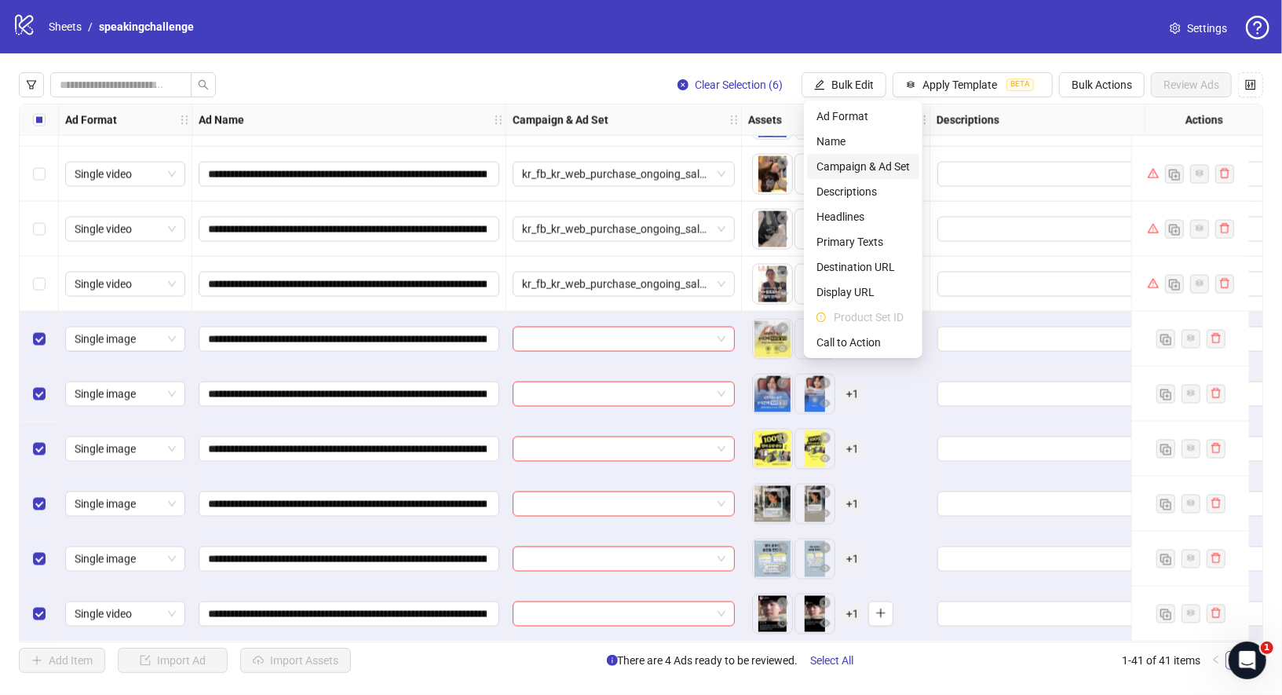
click at [865, 165] on span "Campaign & Ad Set" at bounding box center [863, 166] width 93 height 17
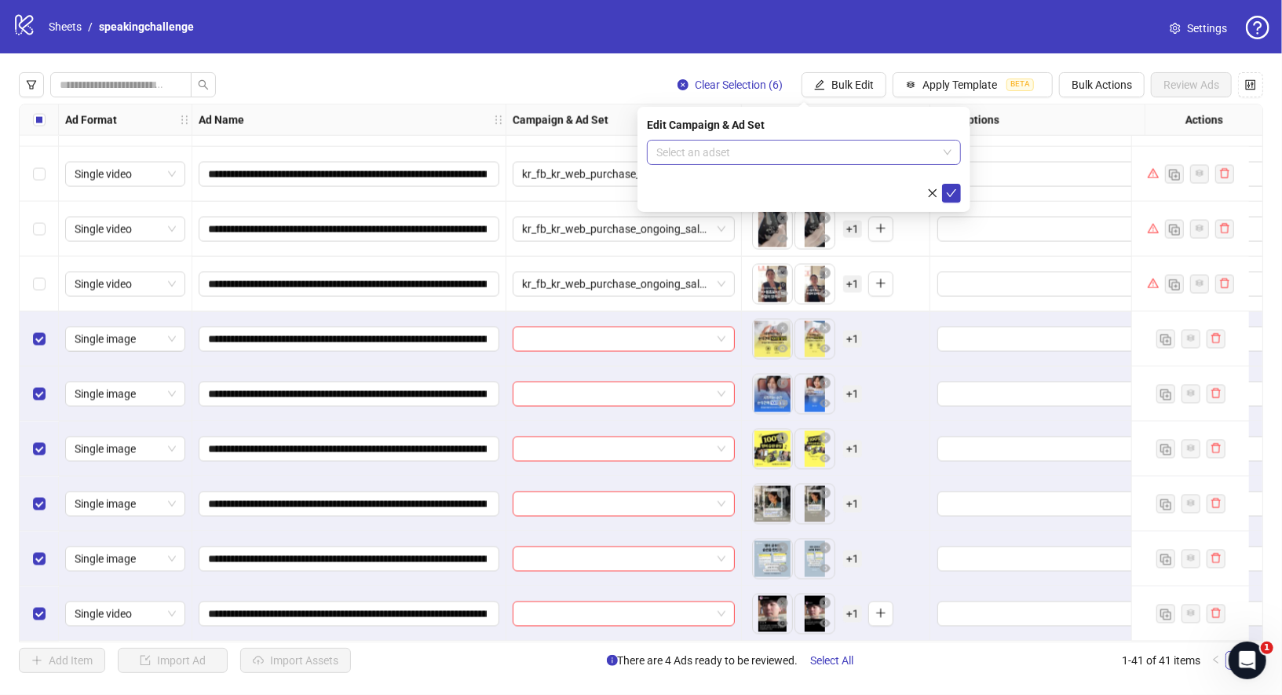
click at [825, 162] on input "search" at bounding box center [796, 153] width 281 height 24
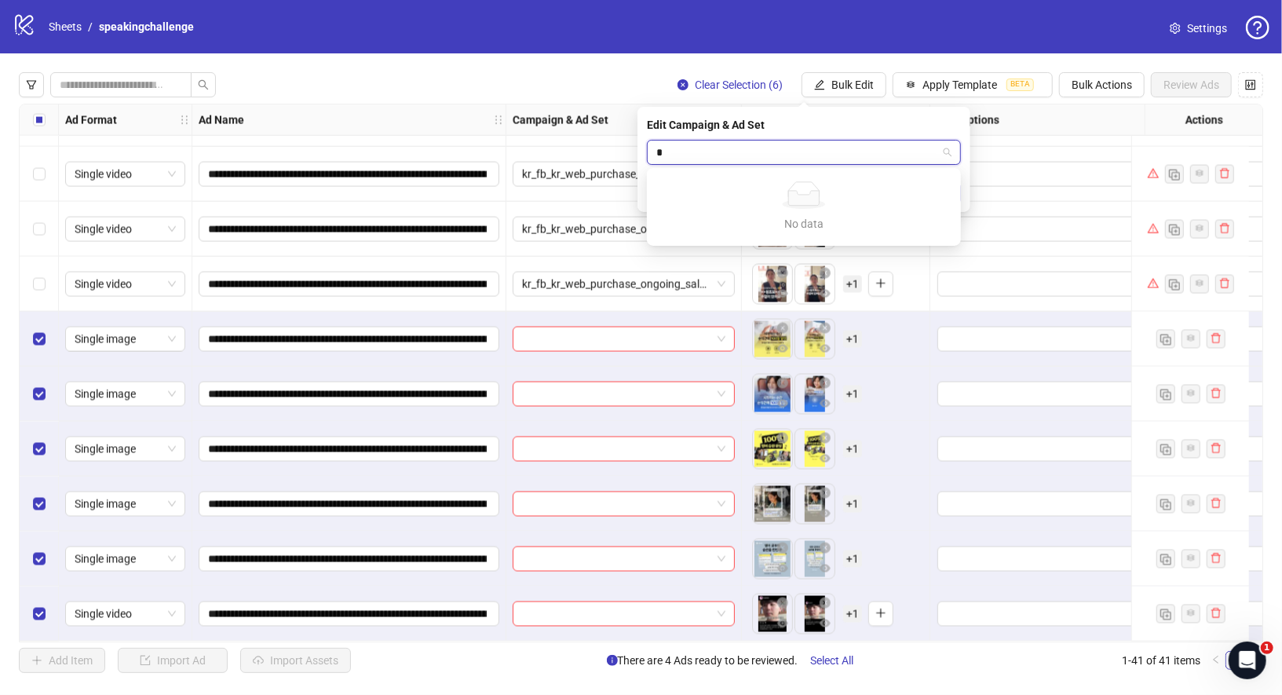
type input "*"
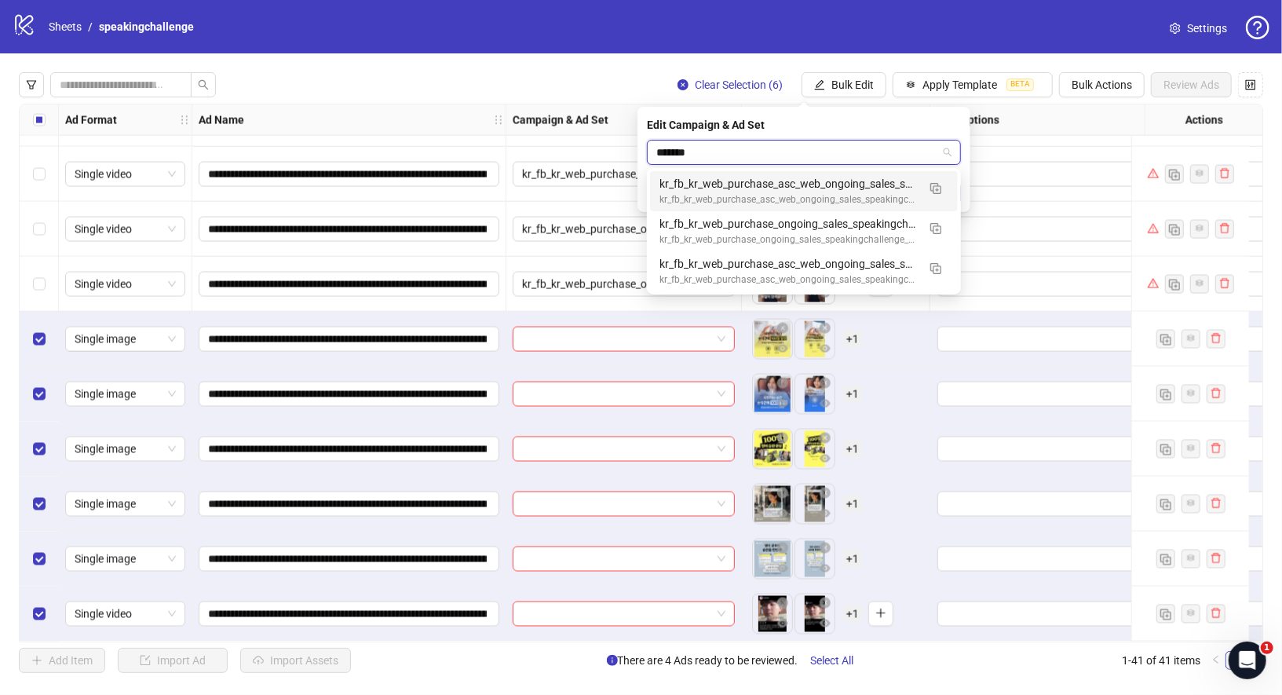
type input "********"
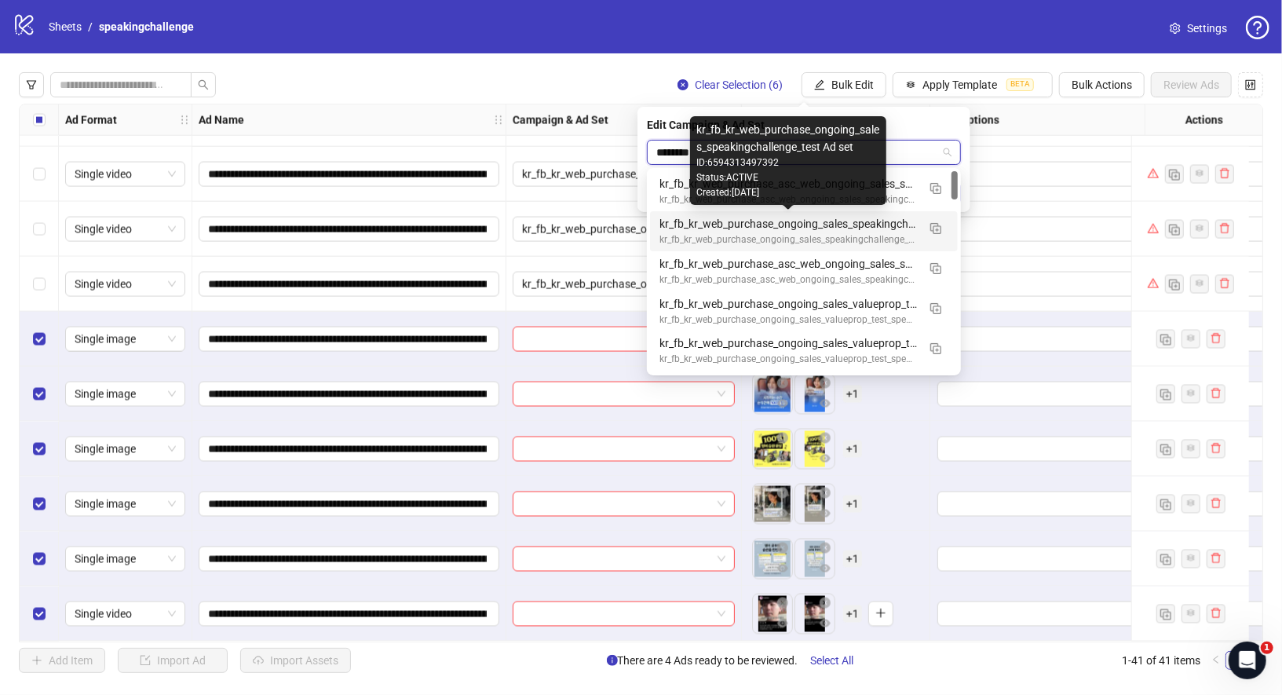
click at [883, 225] on div "kr_fb_kr_web_purchase_ongoing_sales_speakingchallenge_test Ad set" at bounding box center [789, 223] width 258 height 17
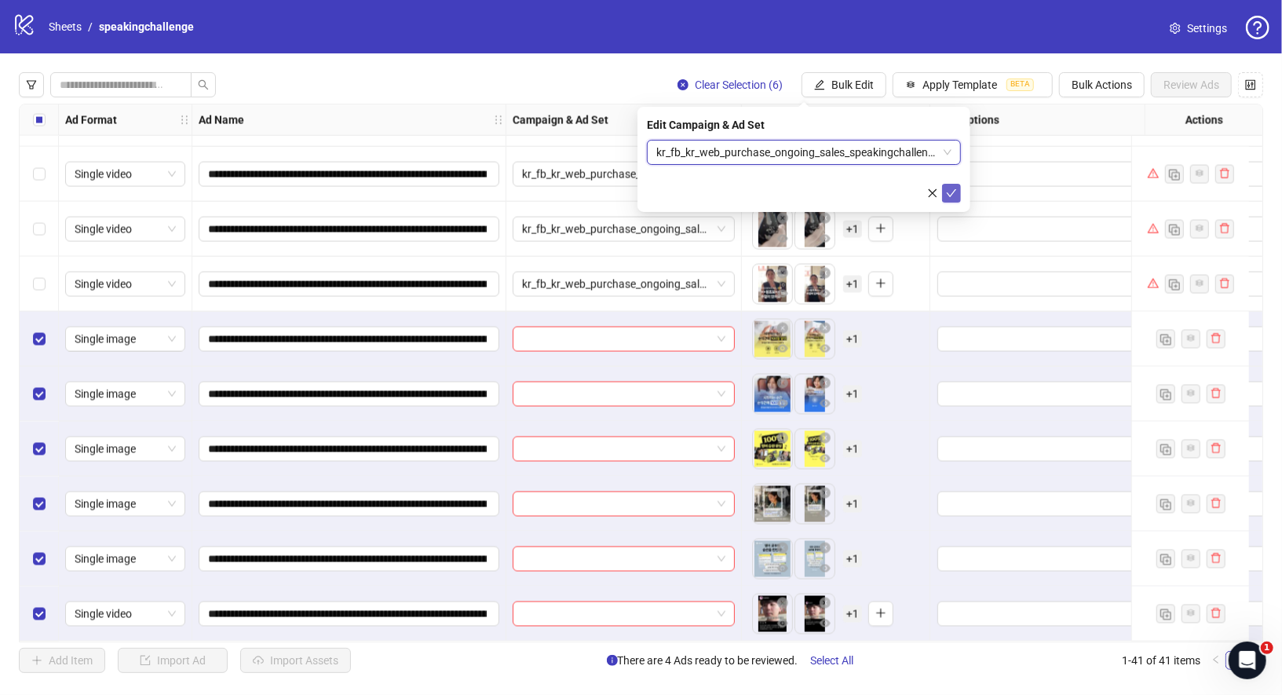
click at [956, 185] on button "submit" at bounding box center [951, 193] width 19 height 19
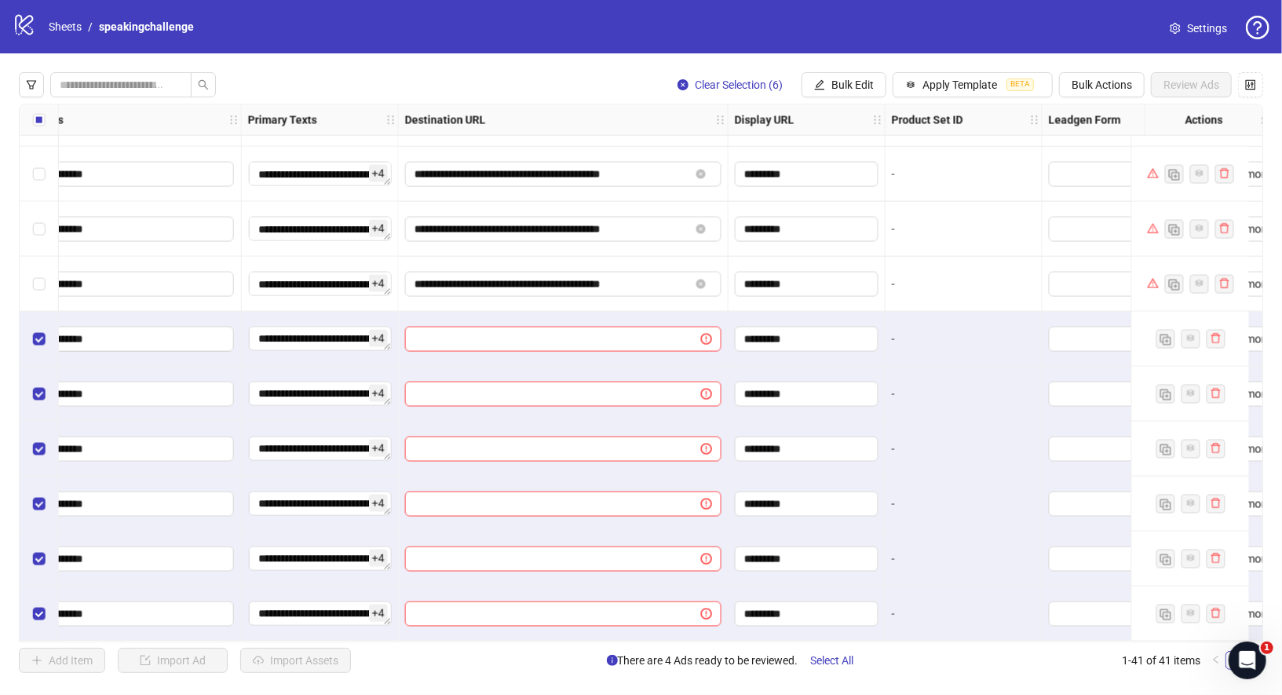
scroll to position [1753, 1162]
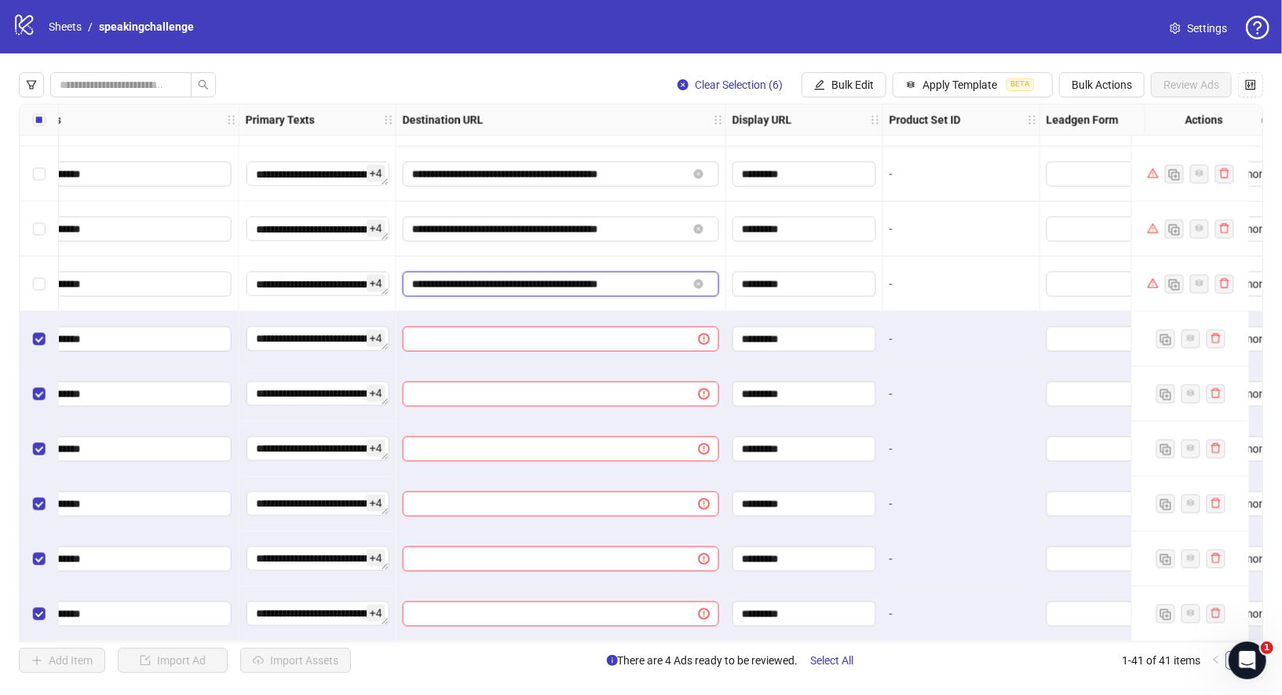
click at [665, 277] on input "**********" at bounding box center [550, 284] width 276 height 17
click at [854, 78] on button "Bulk Edit" at bounding box center [844, 84] width 85 height 25
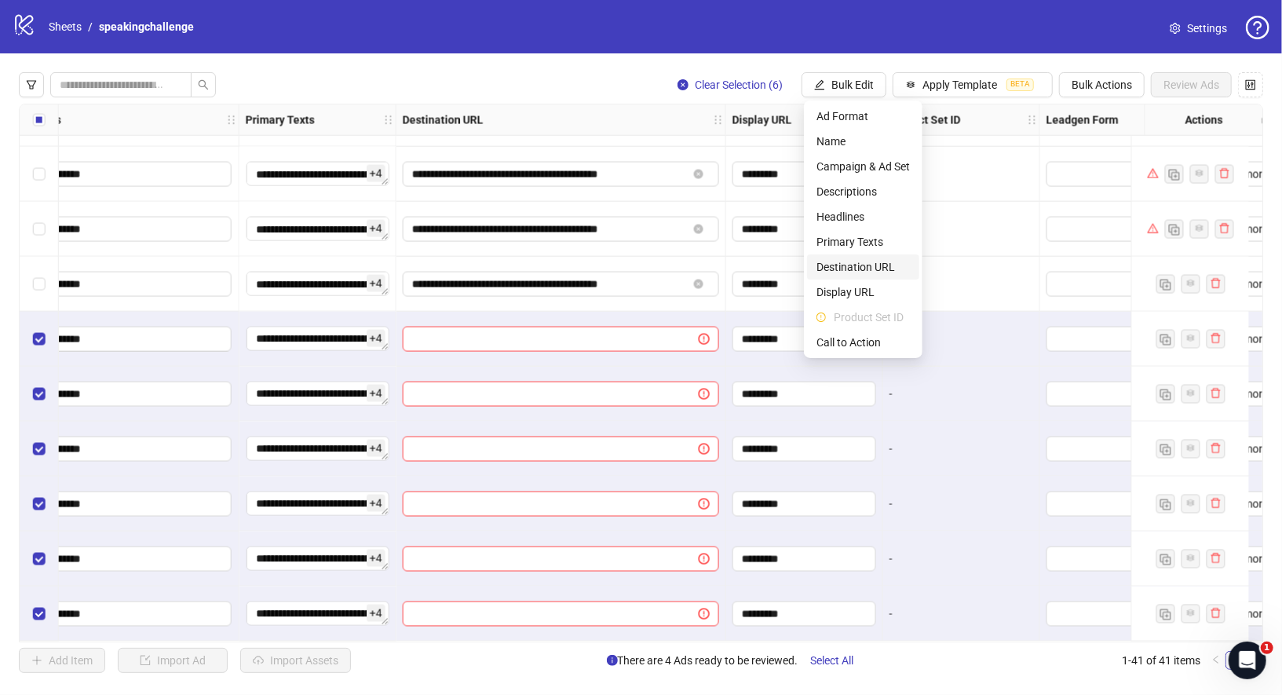
click at [865, 266] on span "Destination URL" at bounding box center [863, 266] width 93 height 17
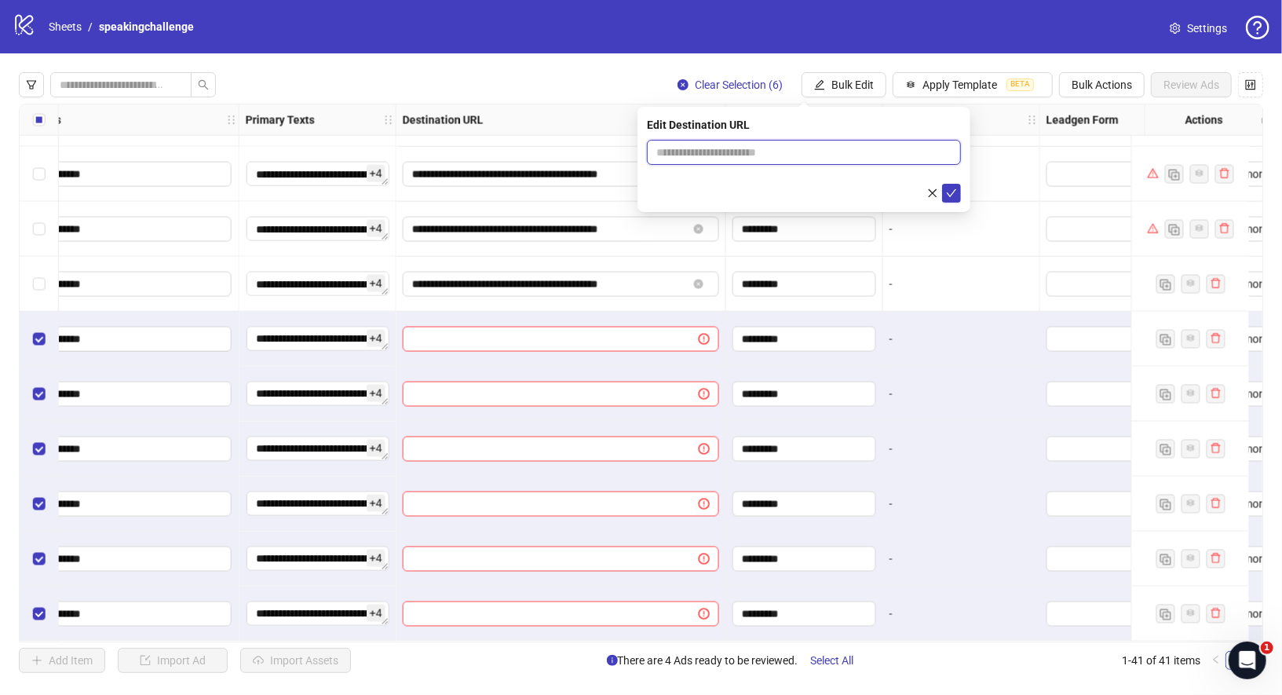
click at [814, 147] on input "text" at bounding box center [797, 152] width 283 height 17
paste input "**********"
type input "**********"
click at [951, 189] on icon "check" at bounding box center [951, 193] width 11 height 11
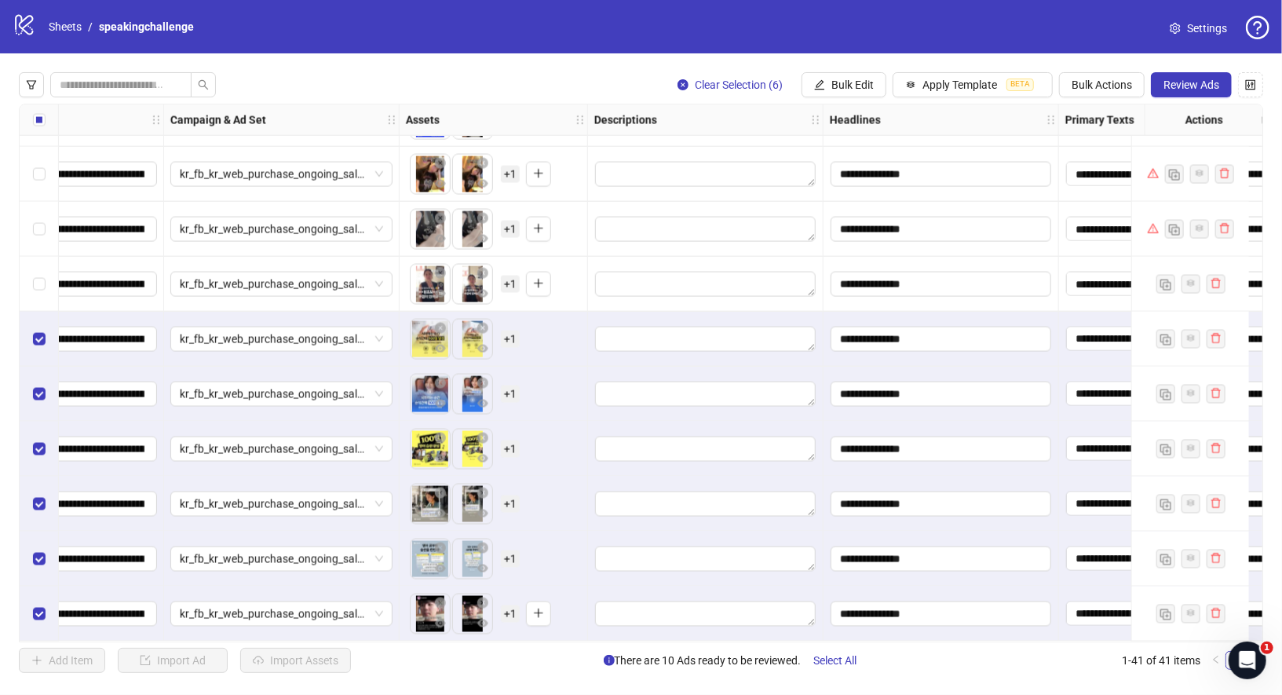
scroll to position [1753, 159]
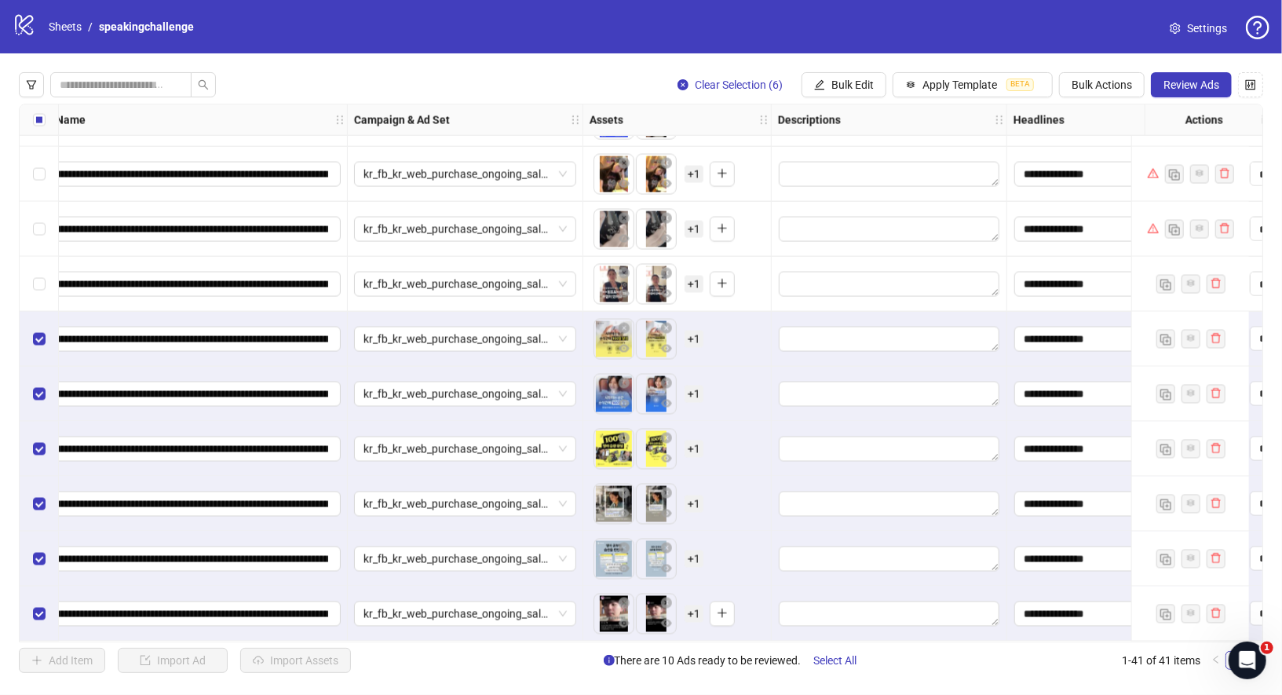
click at [400, 672] on div "Add Item Import Ad Import Assets There are 10 Ads ready to be reviewed. Select …" at bounding box center [641, 660] width 1245 height 25
click at [38, 105] on div "Select all rows" at bounding box center [39, 119] width 39 height 31
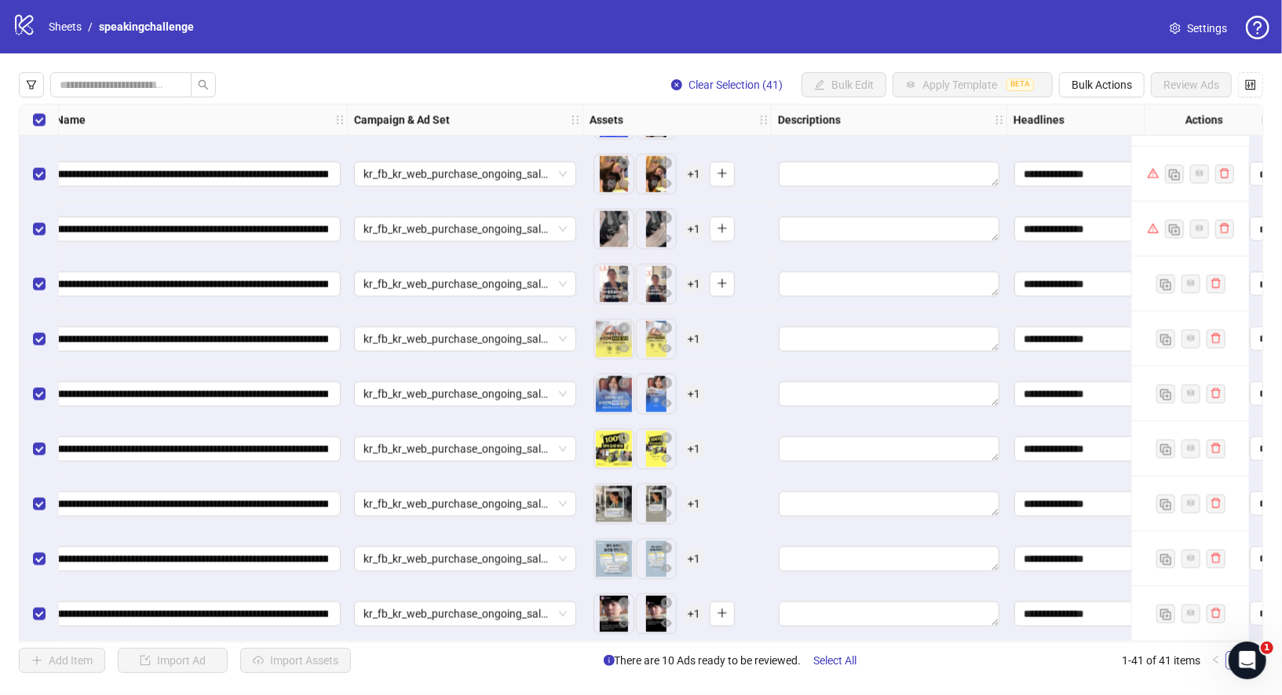
click at [38, 110] on div "Select all rows" at bounding box center [39, 119] width 39 height 31
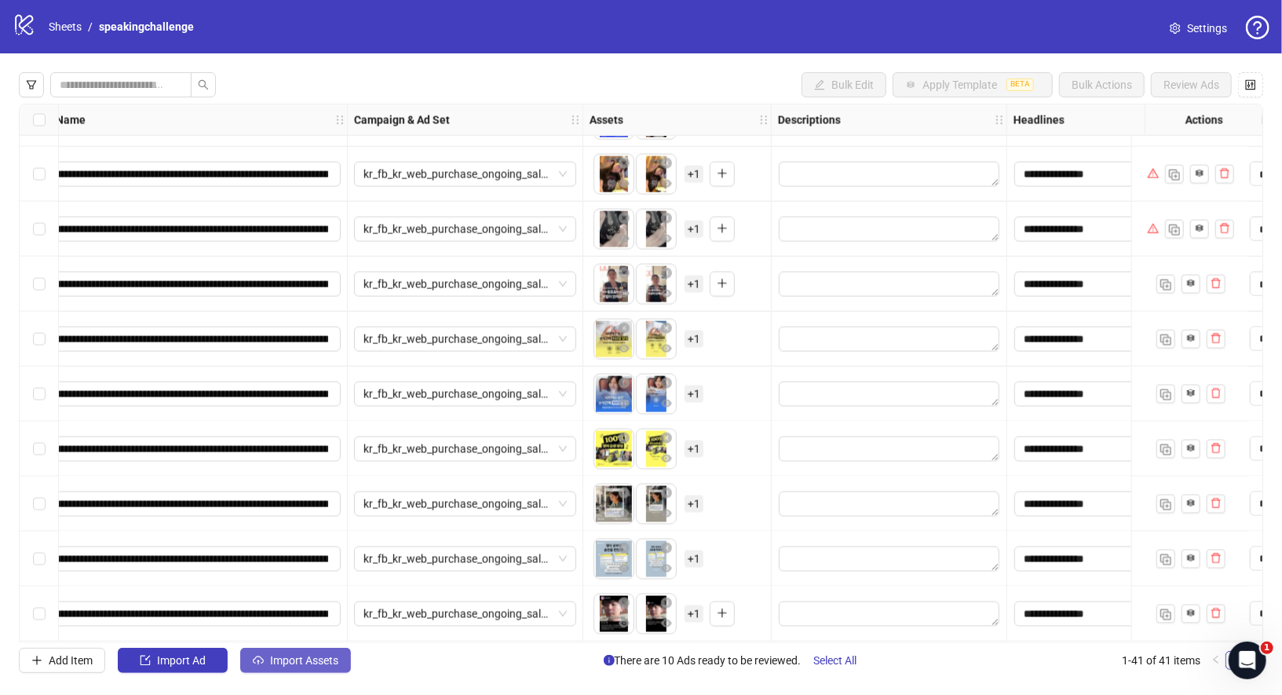
click at [317, 659] on span "Import Assets" at bounding box center [304, 660] width 68 height 13
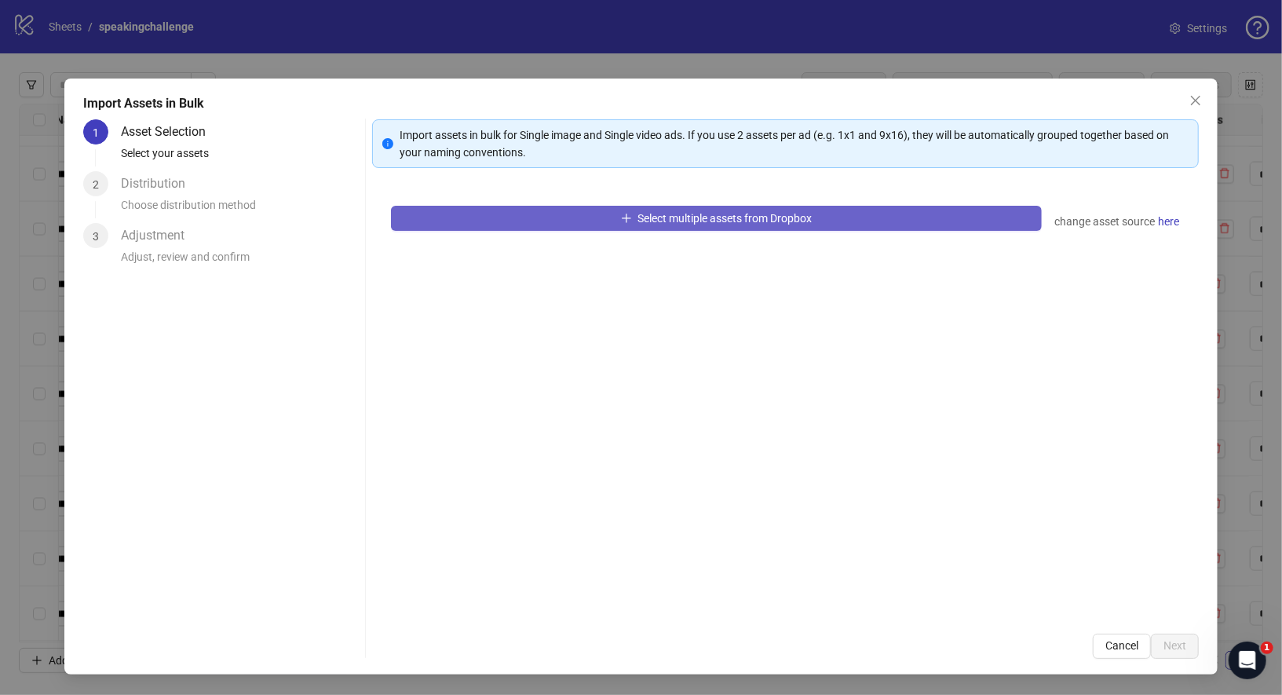
click at [554, 227] on button "Select multiple assets from Dropbox" at bounding box center [717, 218] width 652 height 25
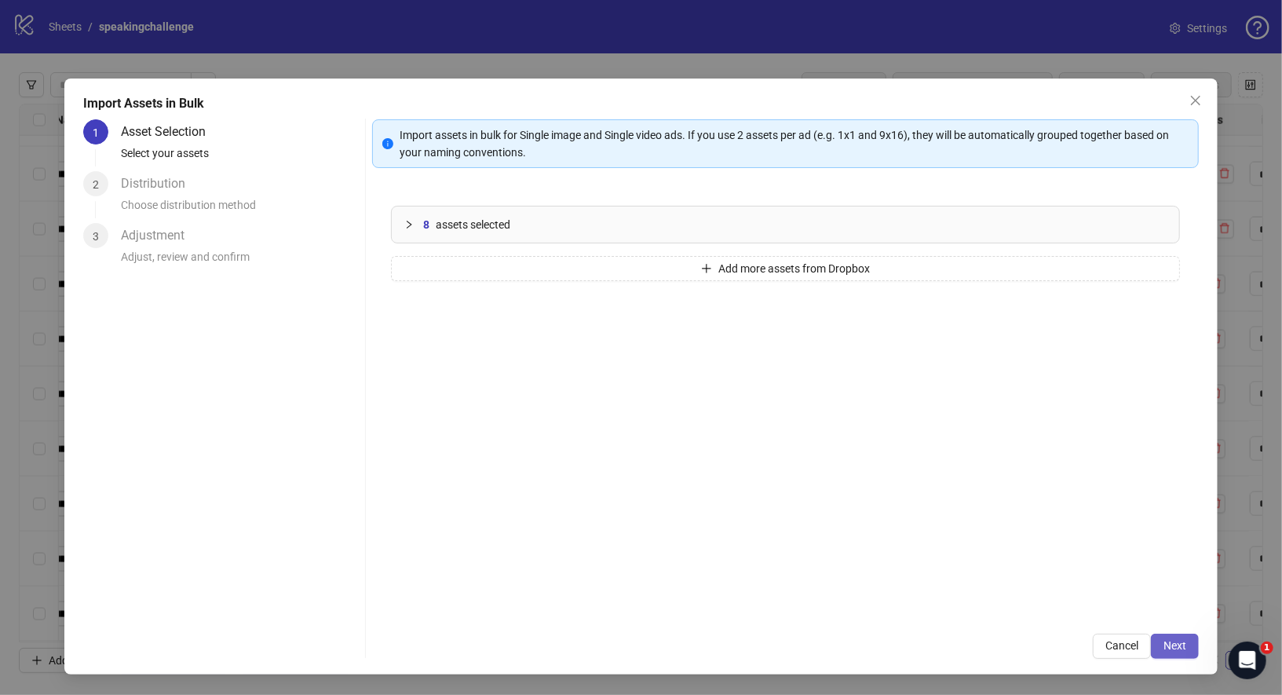
click at [1163, 641] on button "Next" at bounding box center [1175, 646] width 48 height 25
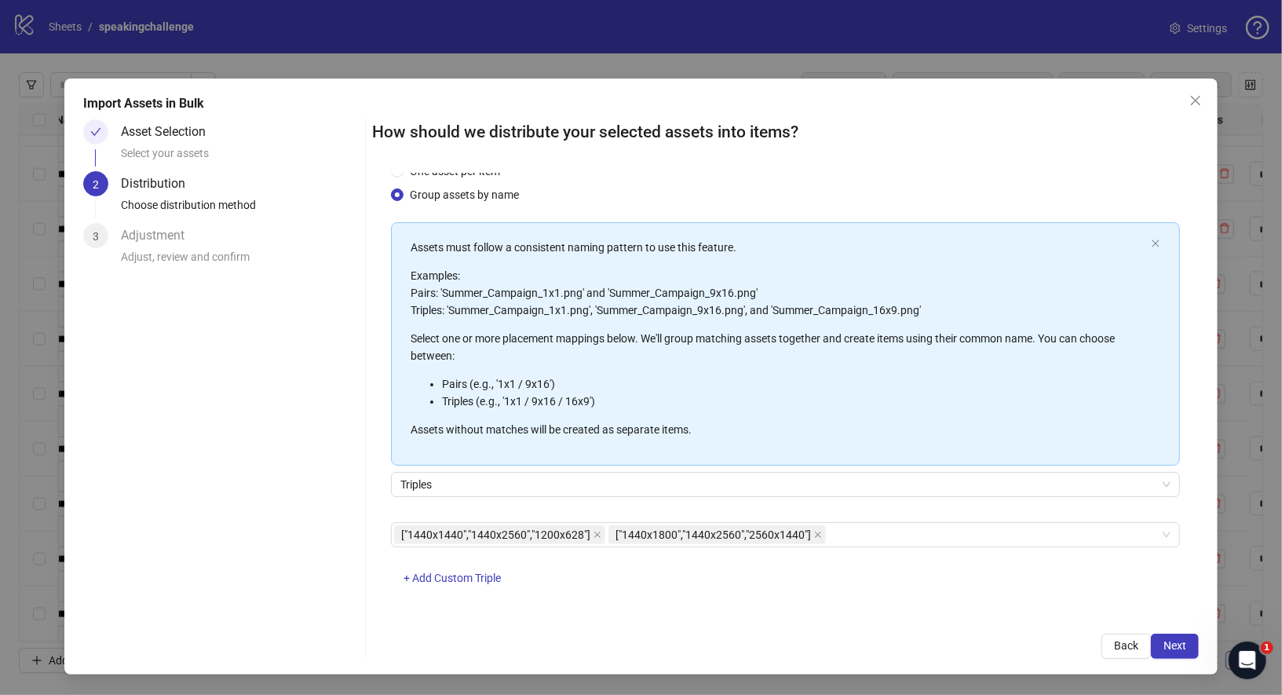
scroll to position [0, 0]
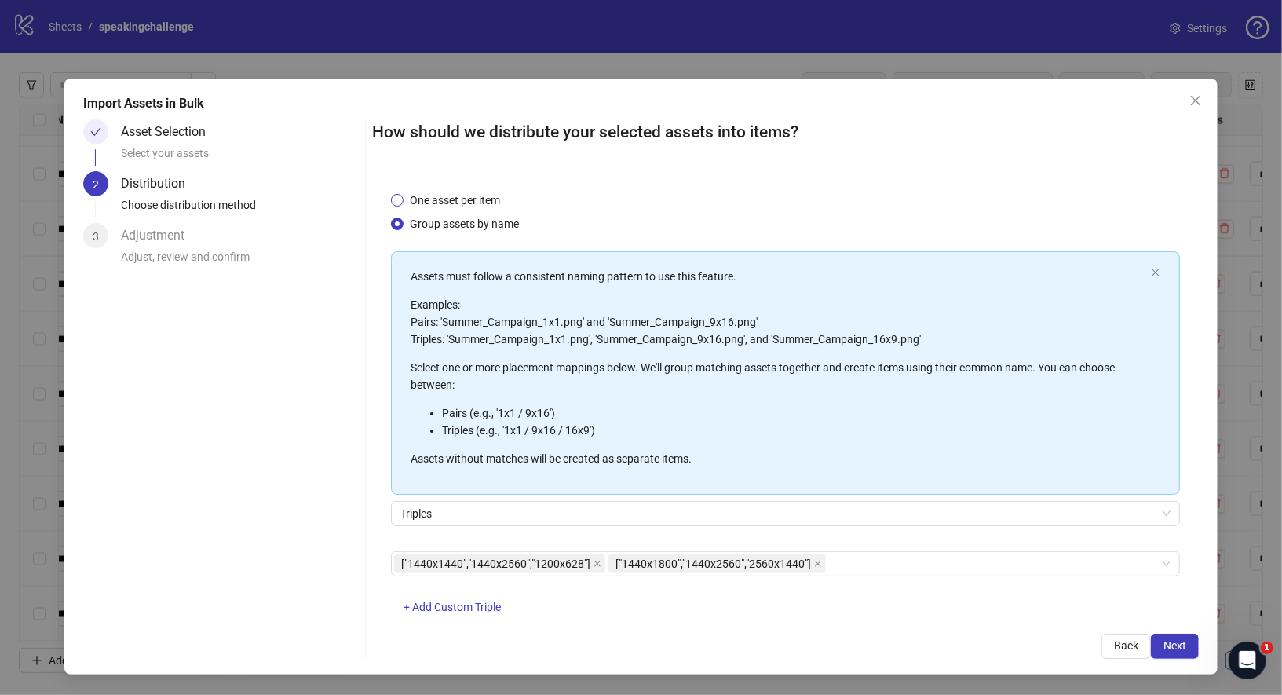
click at [411, 197] on span "One asset per item" at bounding box center [455, 200] width 103 height 17
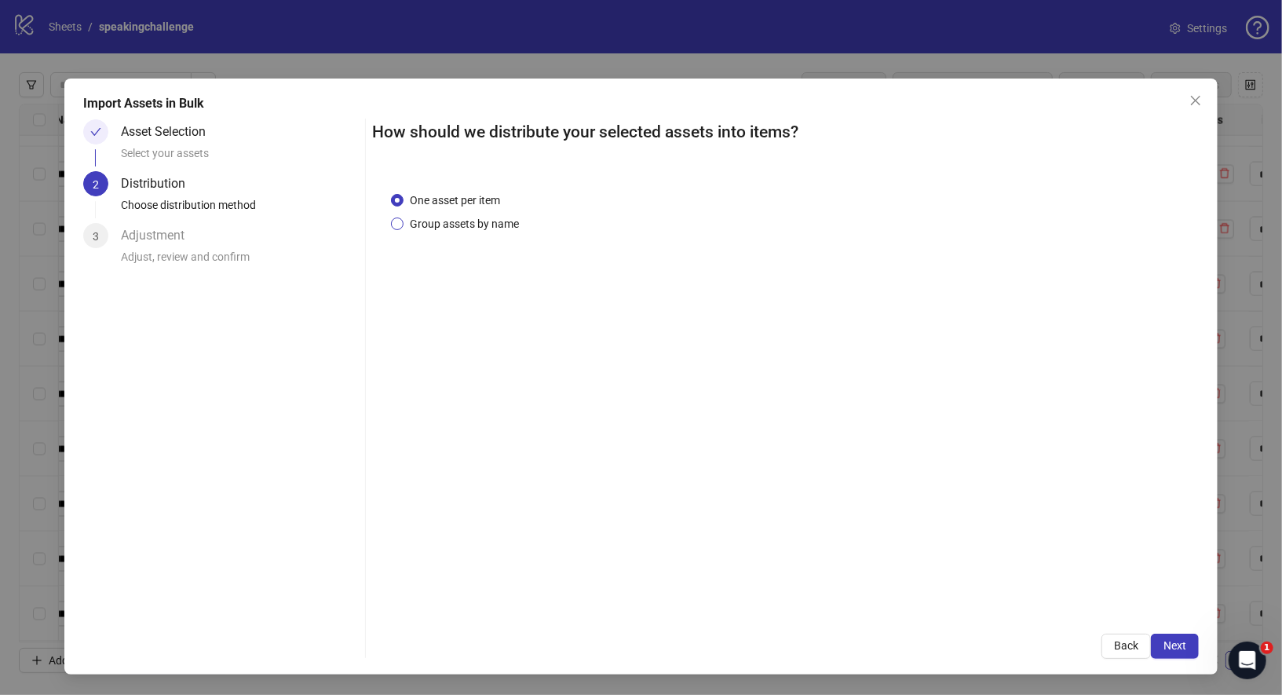
click at [418, 228] on span "Group assets by name" at bounding box center [465, 223] width 122 height 17
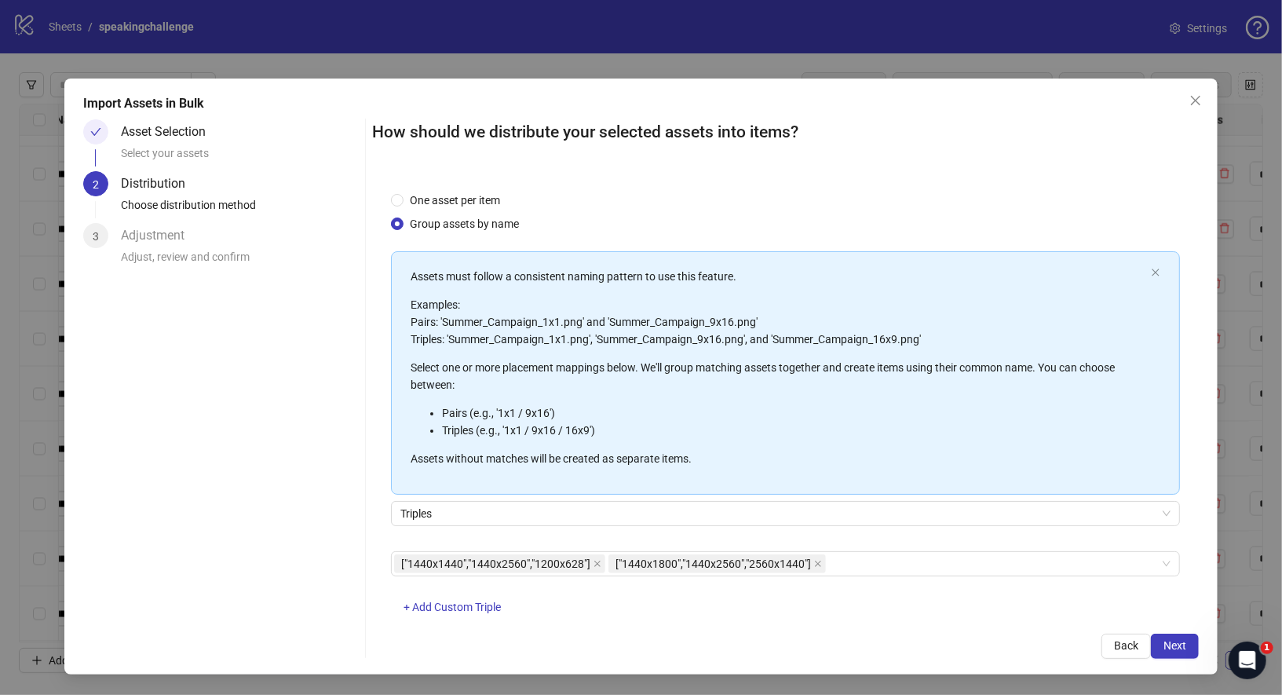
scroll to position [35, 0]
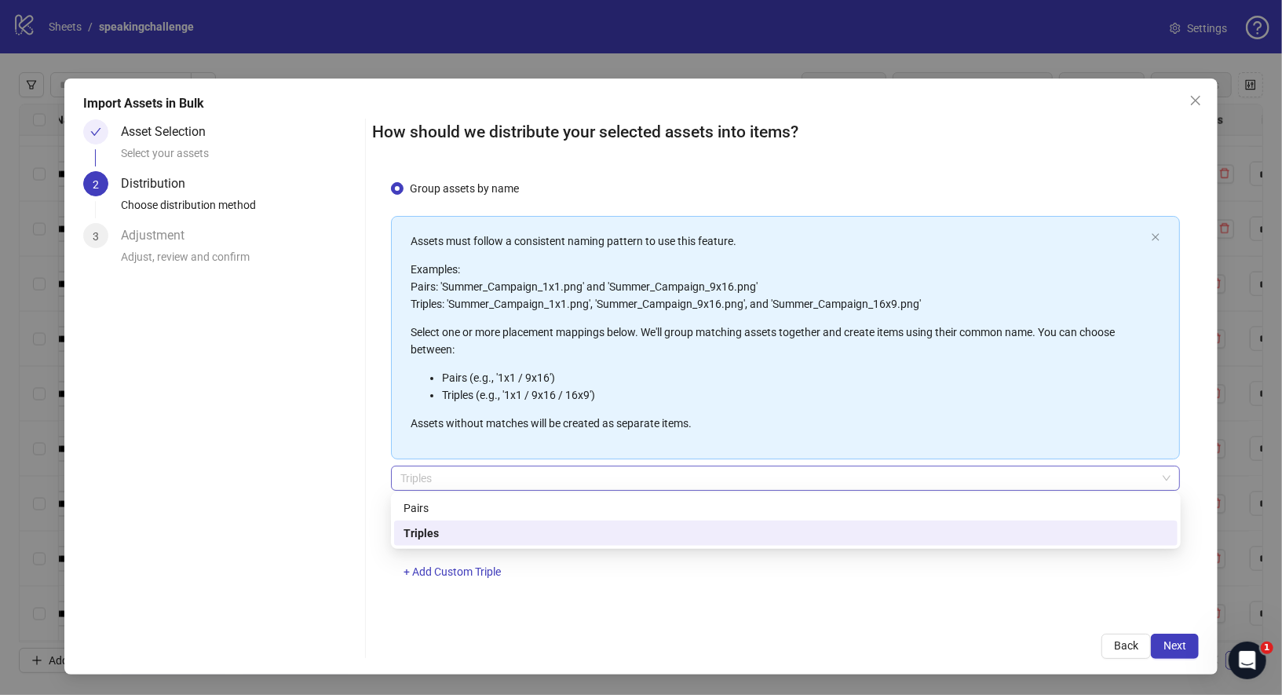
click at [465, 477] on span "Triples" at bounding box center [785, 478] width 771 height 24
drag, startPoint x: 702, startPoint y: 615, endPoint x: 689, endPoint y: 615, distance: 12.6
click at [702, 615] on div "How should we distribute your selected assets into items? One asset per item Gr…" at bounding box center [786, 388] width 828 height 539
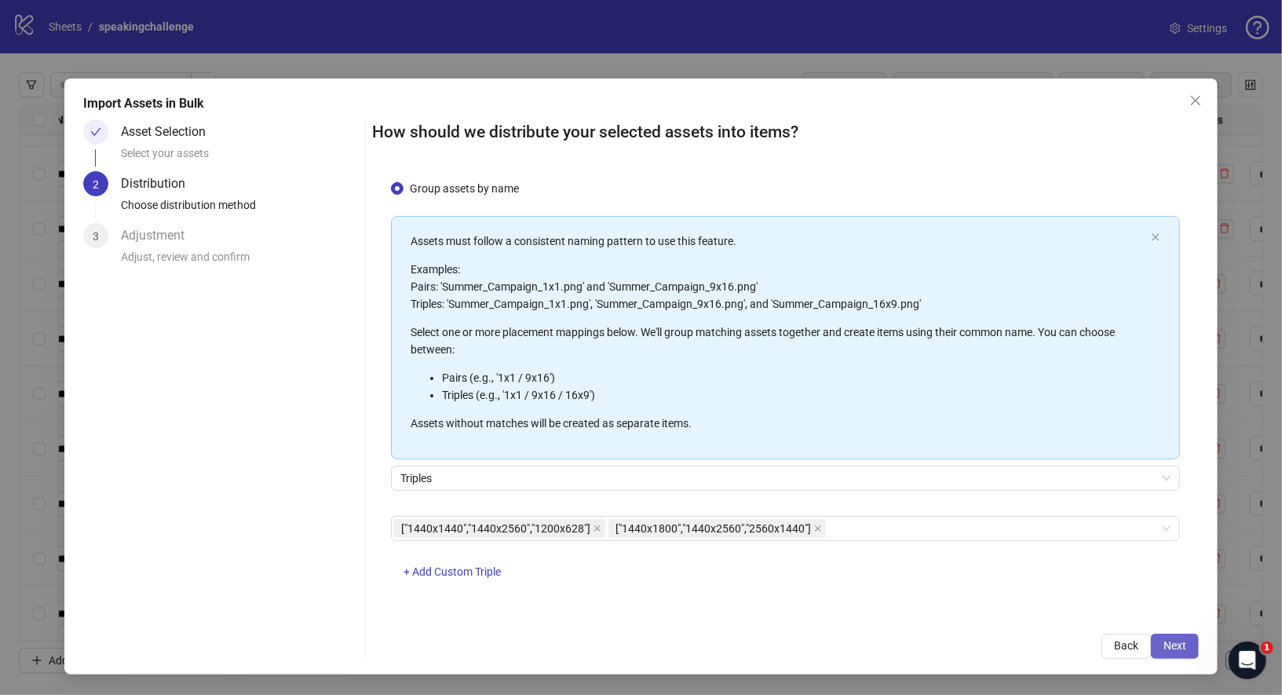
click at [1176, 642] on span "Next" at bounding box center [1175, 645] width 23 height 13
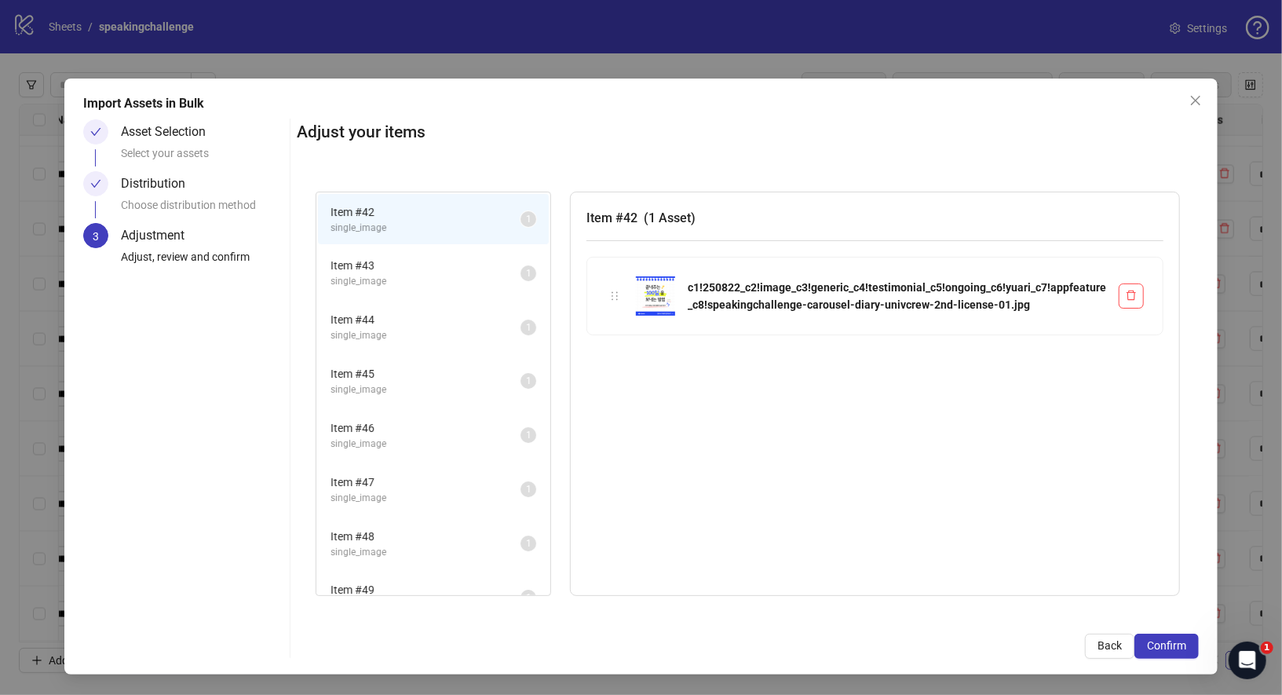
scroll to position [24, 0]
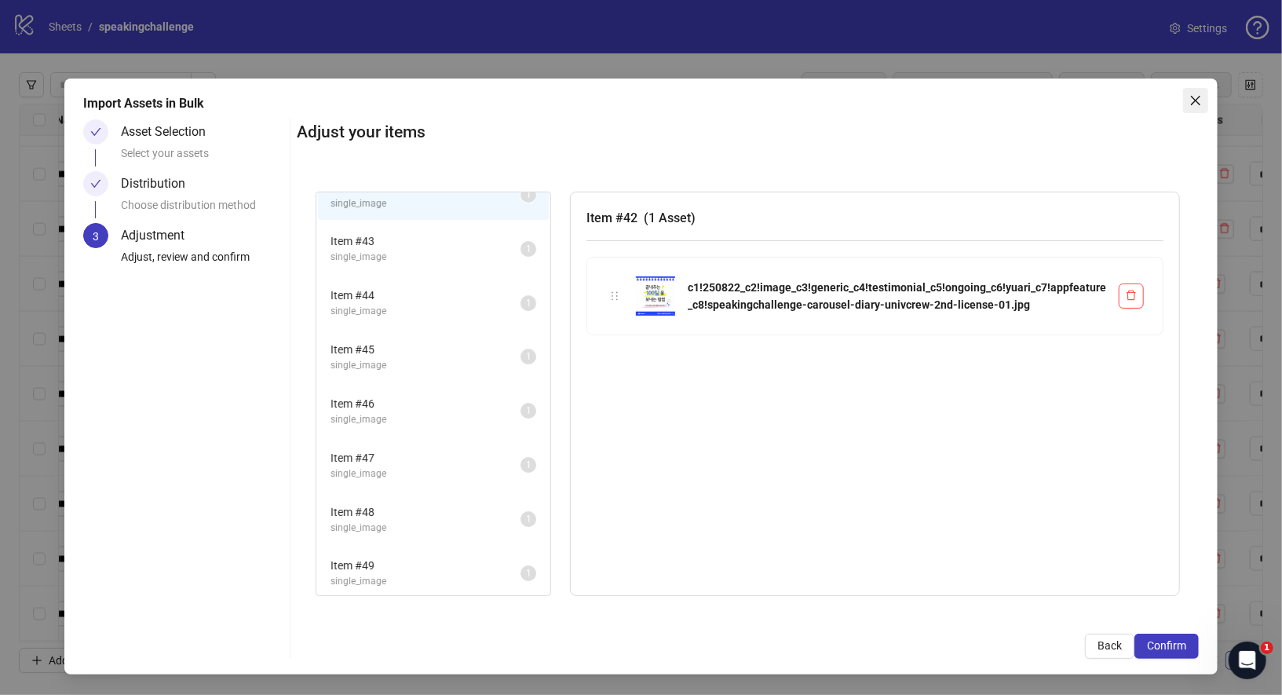
click at [1190, 108] on button "Close" at bounding box center [1195, 100] width 25 height 25
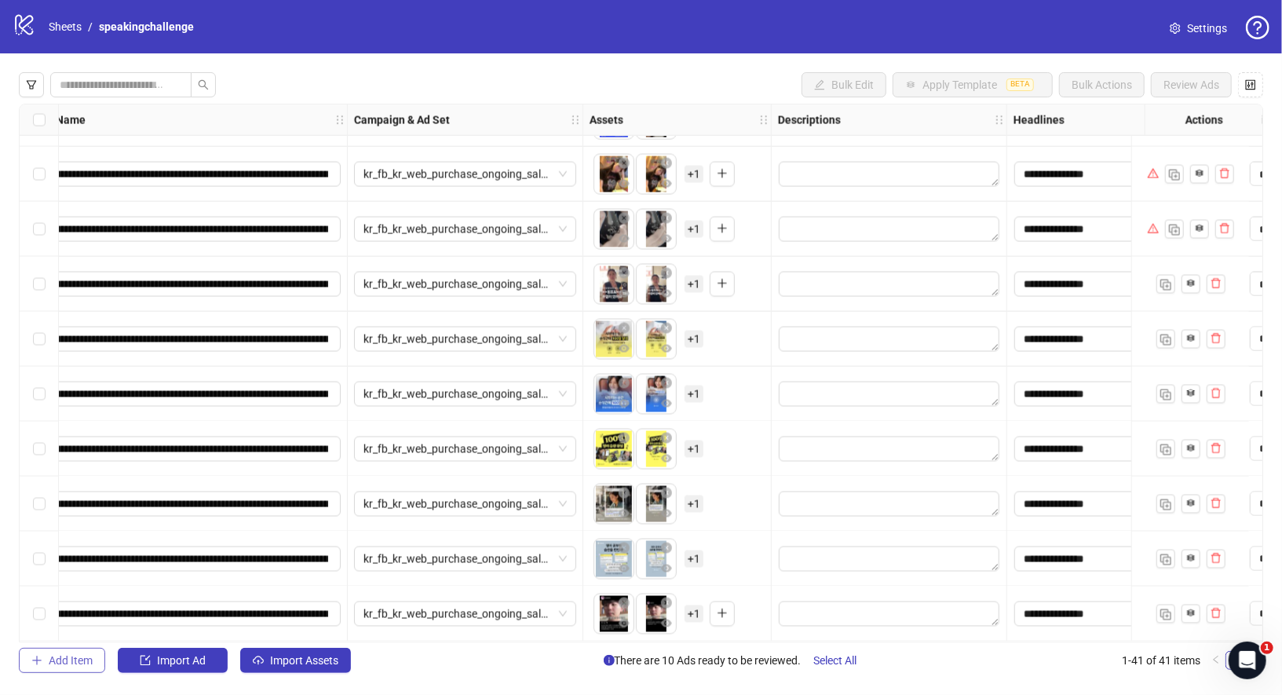
click at [86, 660] on span "Add Item" at bounding box center [71, 660] width 44 height 13
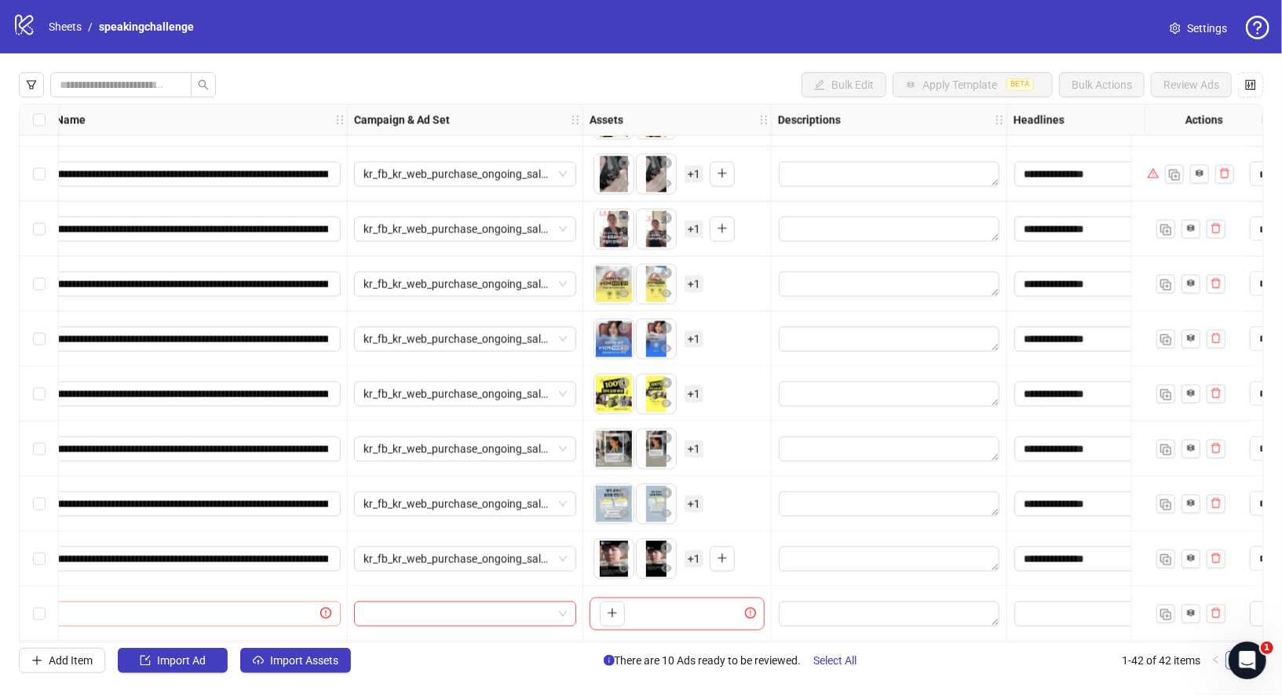
scroll to position [1808, 0]
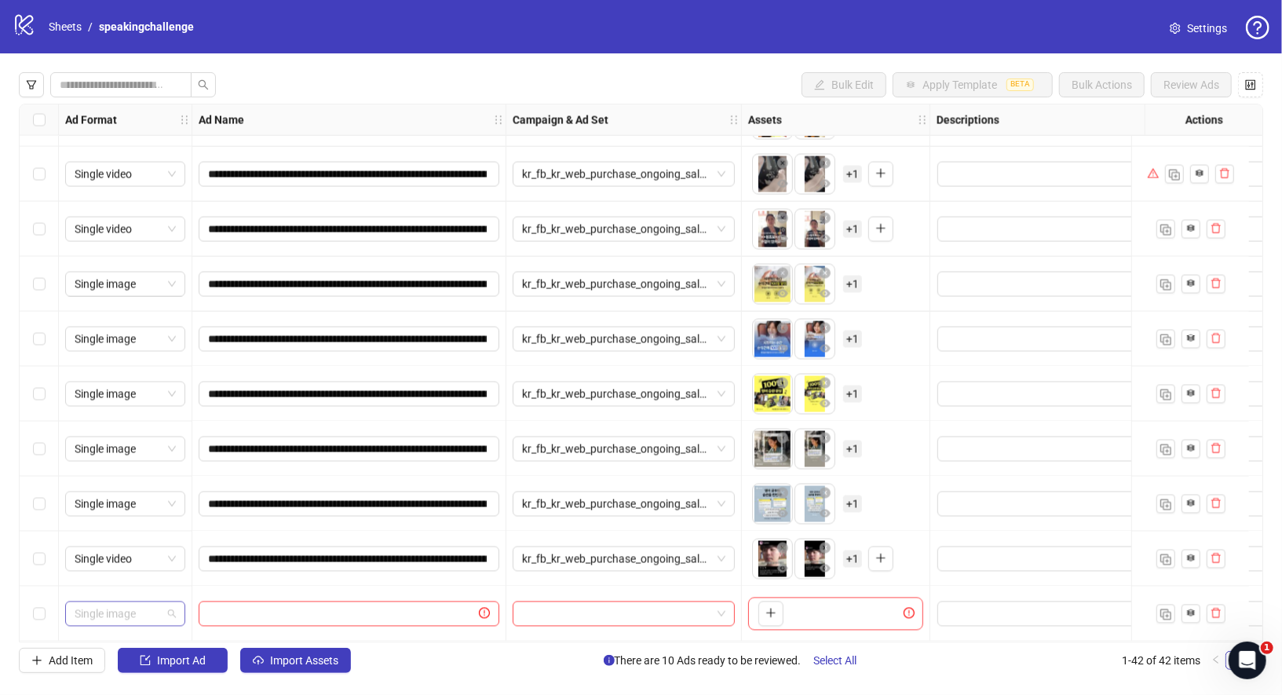
click at [136, 608] on span "Single image" at bounding box center [125, 614] width 101 height 24
click at [143, 484] on div "Carousel" at bounding box center [125, 475] width 95 height 17
click at [759, 609] on button "button" at bounding box center [771, 614] width 25 height 25
click at [850, 612] on span "+ 6" at bounding box center [852, 613] width 19 height 17
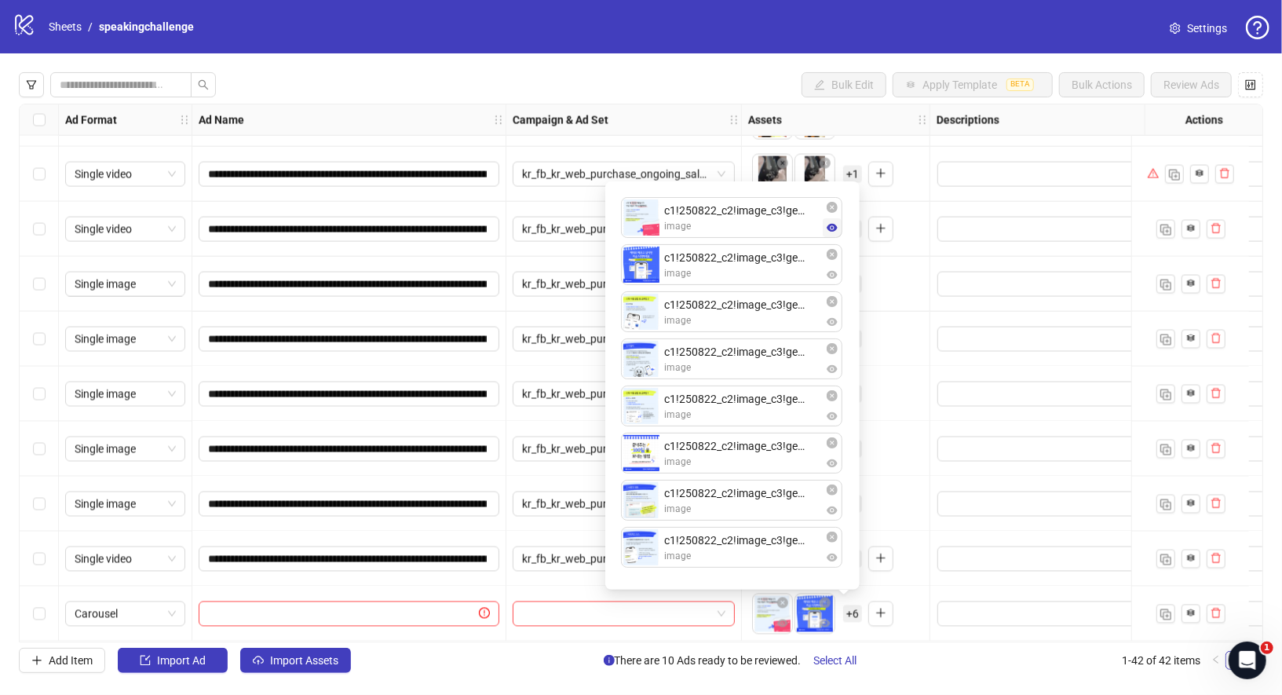
click at [835, 233] on icon "eye" at bounding box center [832, 227] width 11 height 11
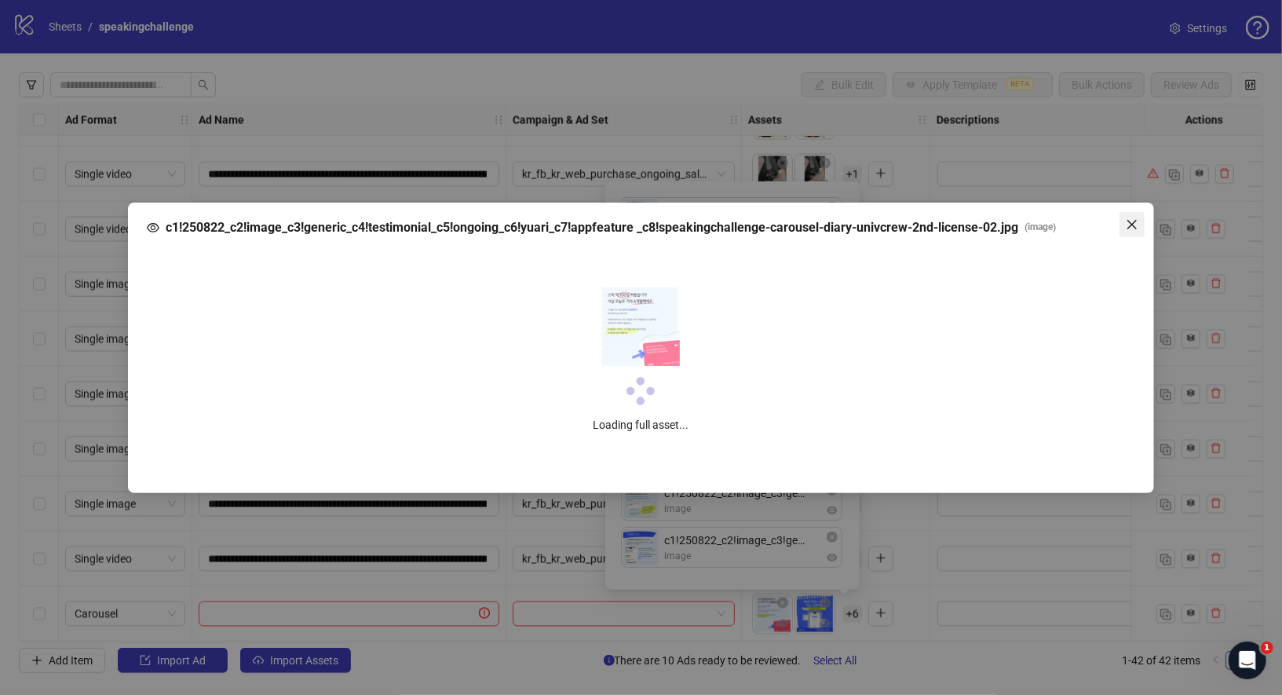
click at [1133, 222] on icon "close" at bounding box center [1132, 223] width 9 height 9
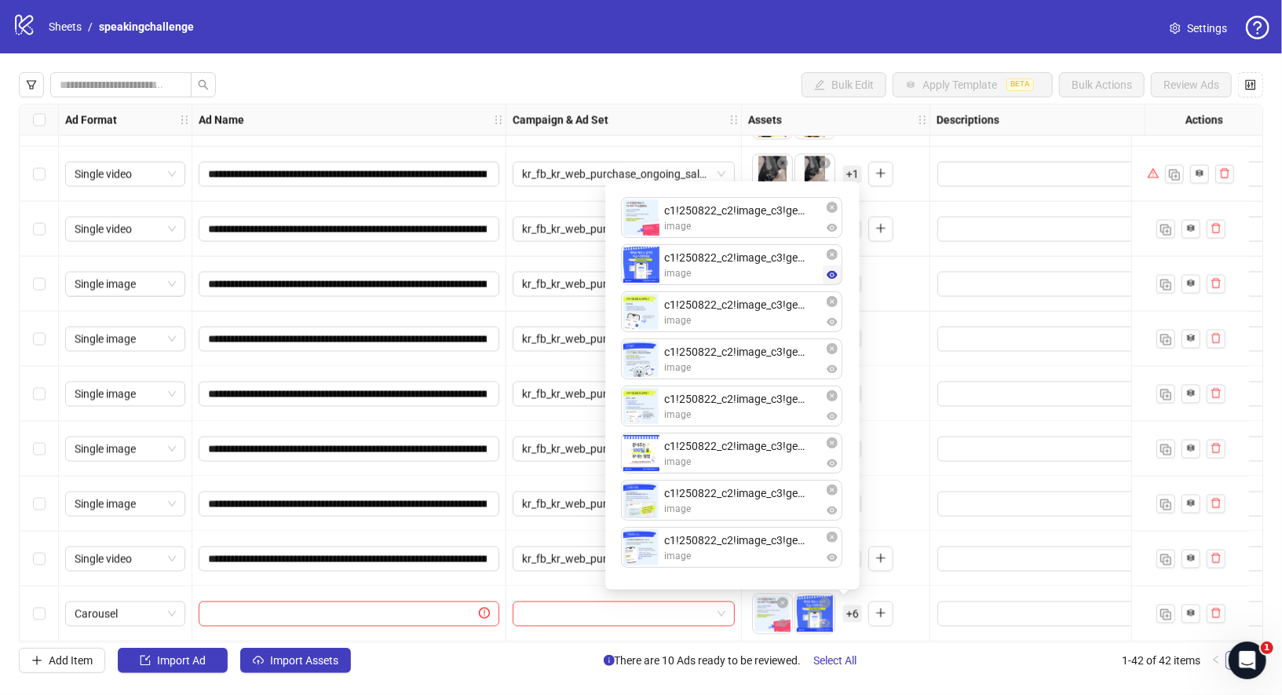
click at [832, 280] on icon "eye" at bounding box center [832, 274] width 11 height 11
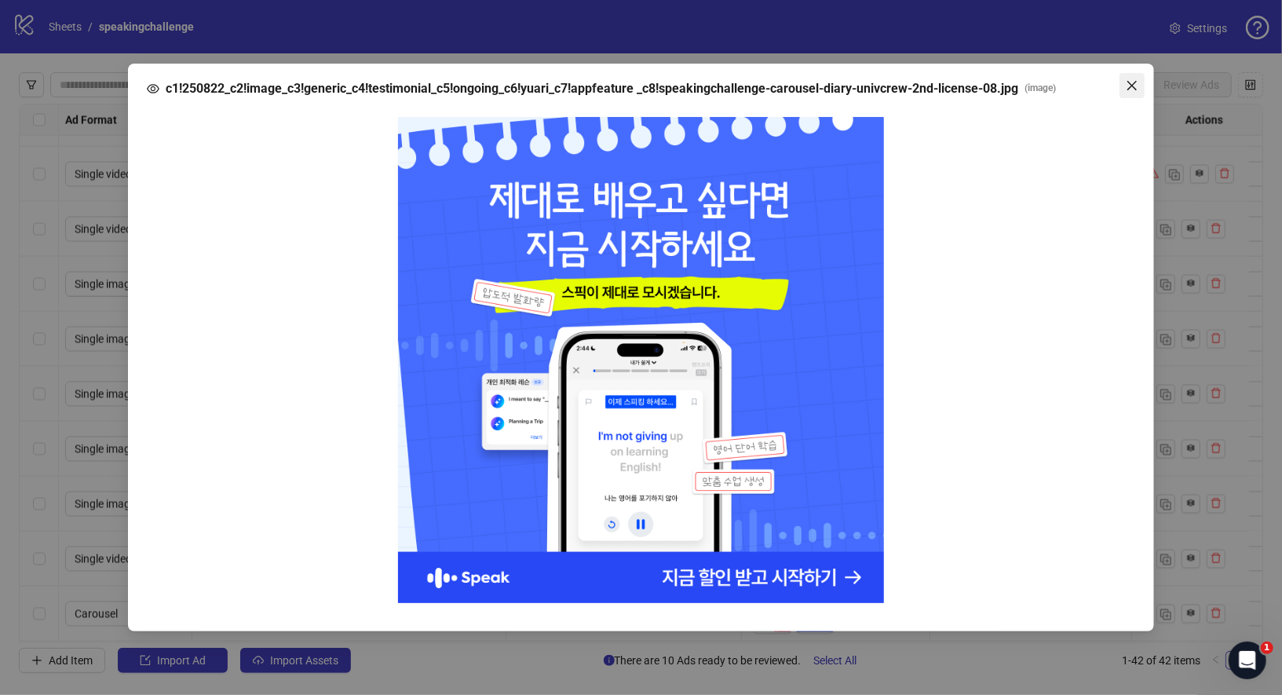
click at [1133, 92] on icon "close" at bounding box center [1132, 85] width 13 height 13
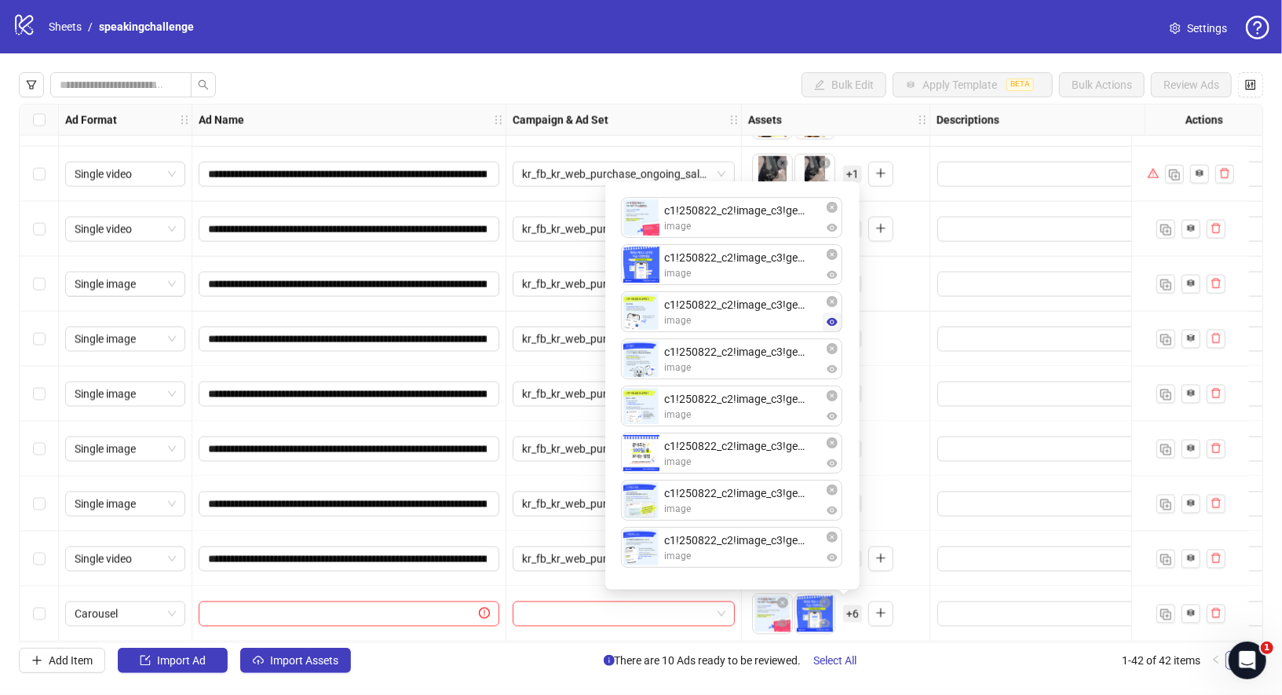
click at [828, 327] on icon "eye" at bounding box center [832, 321] width 11 height 11
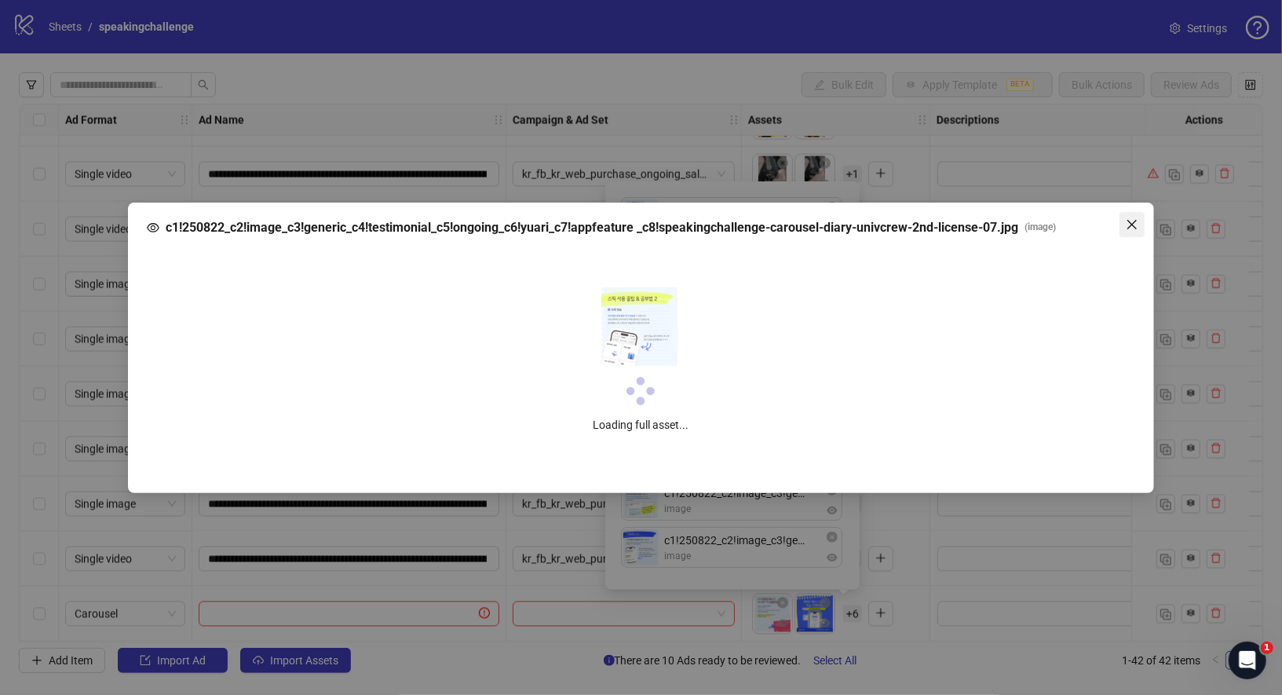
click at [1139, 224] on span "Close" at bounding box center [1132, 224] width 25 height 13
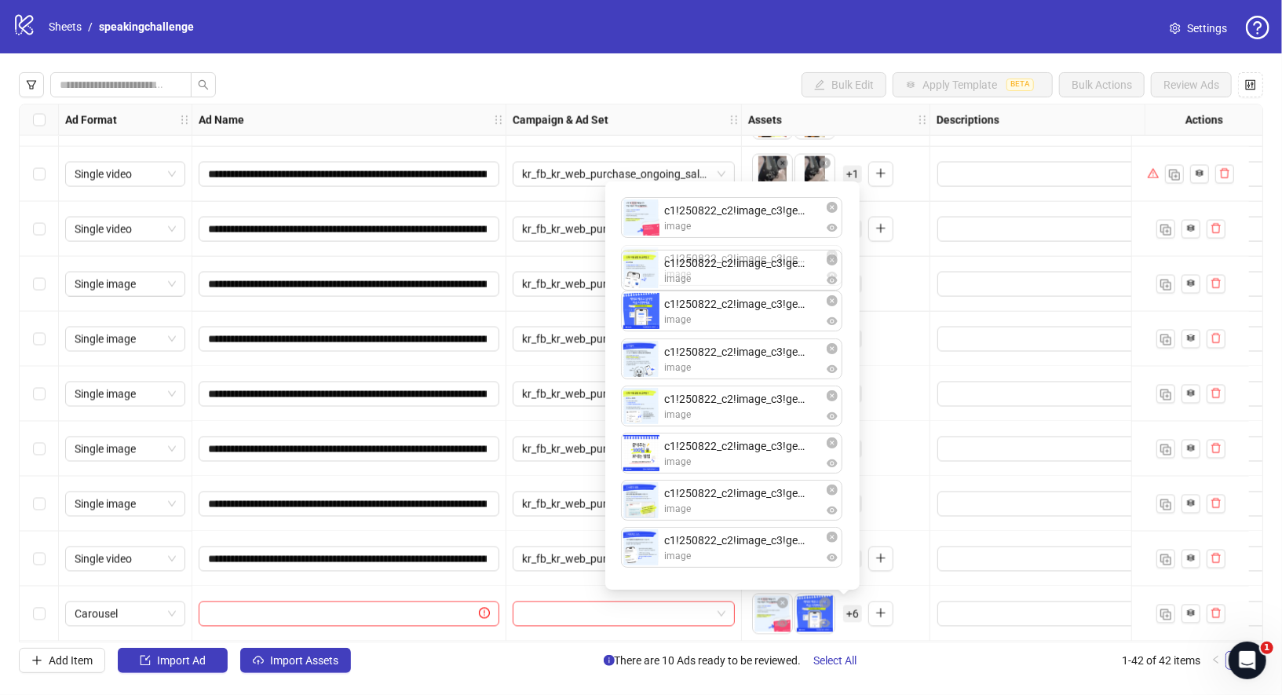
drag, startPoint x: 643, startPoint y: 324, endPoint x: 643, endPoint y: 282, distance: 41.6
click at [643, 282] on div "c1!250822_c2!image_c3!generic_c4!testimonial_c5!ongoing_c6!yuari_c7!appfeature …" at bounding box center [733, 385] width 236 height 389
click at [836, 371] on icon "eye" at bounding box center [832, 369] width 11 height 8
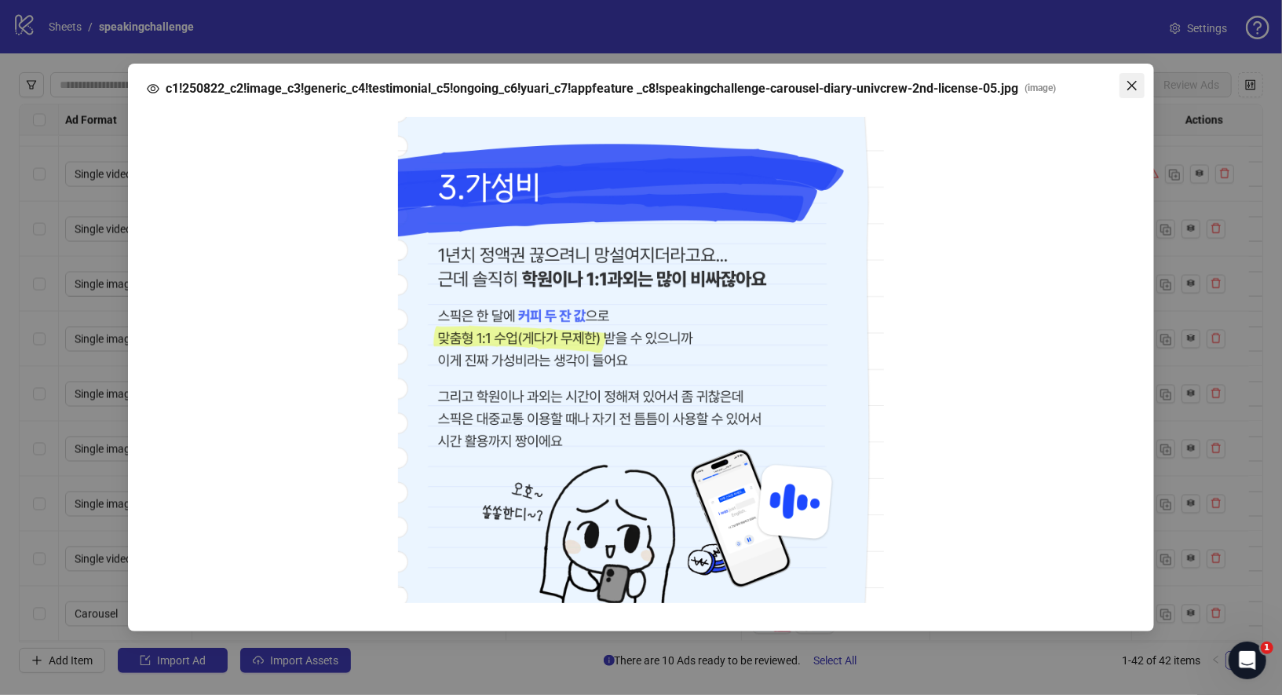
click at [1137, 92] on icon "close" at bounding box center [1132, 85] width 13 height 13
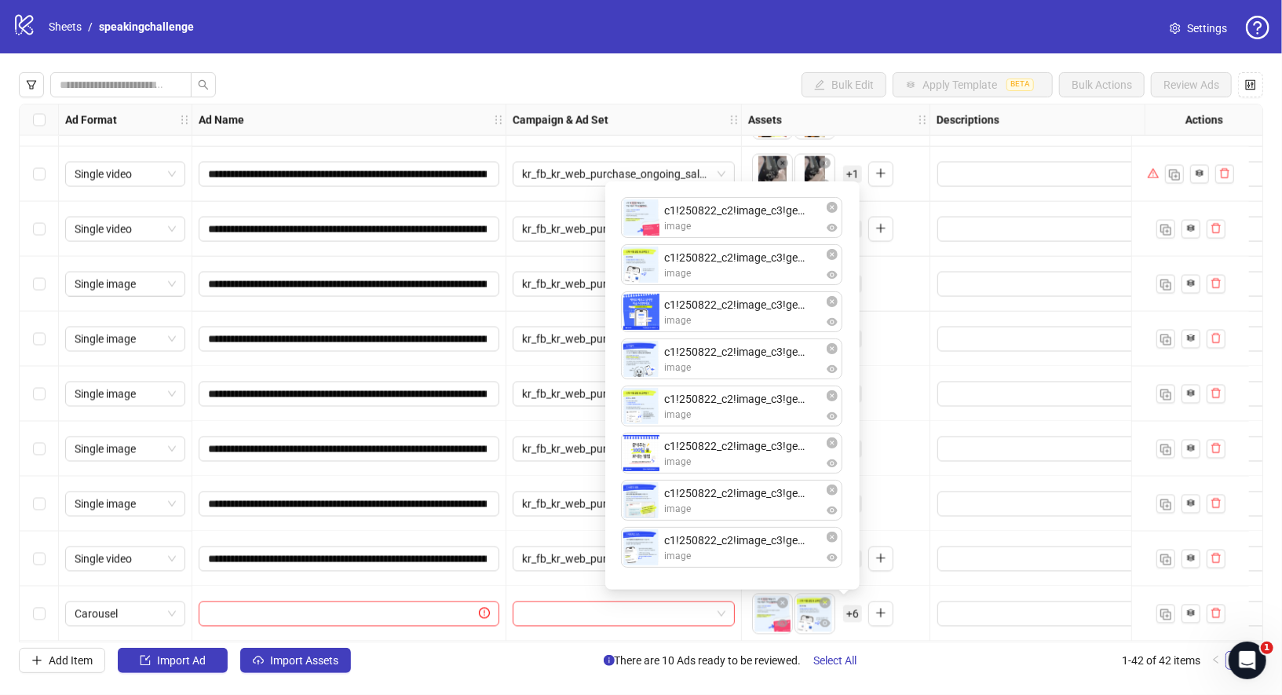
click at [158, 587] on div "Carousel" at bounding box center [125, 614] width 133 height 55
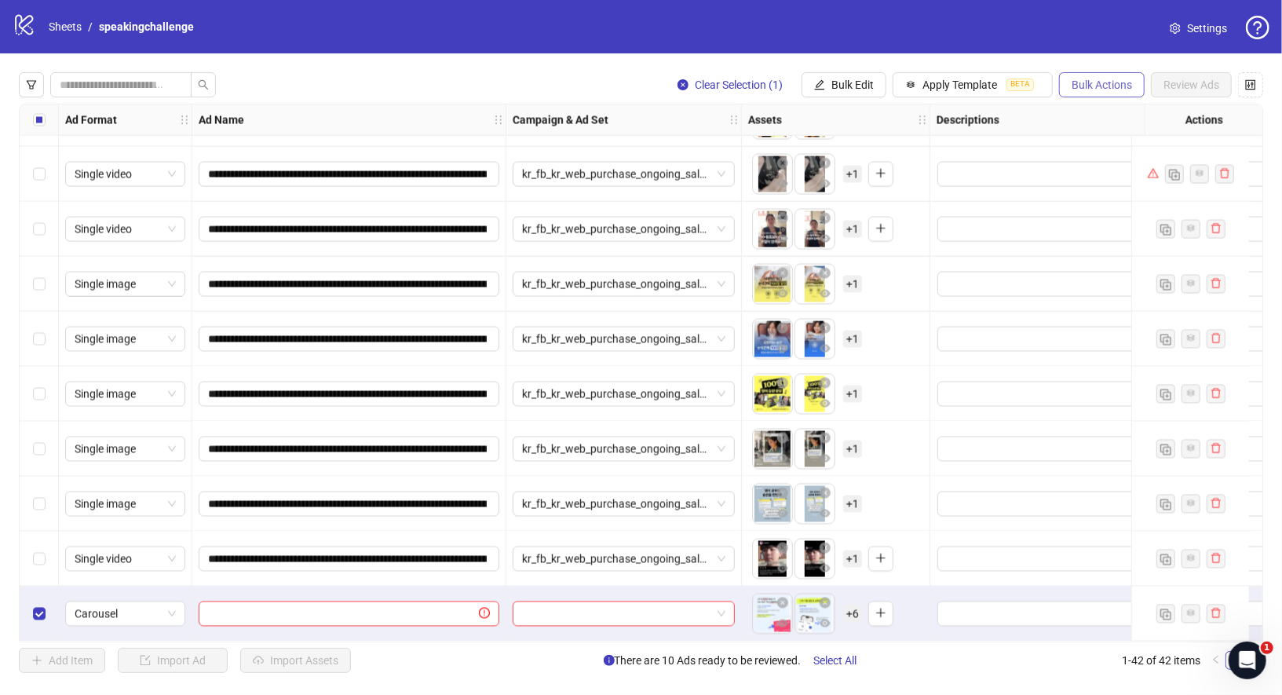
click at [1118, 91] on button "Bulk Actions" at bounding box center [1102, 84] width 86 height 25
click at [1135, 142] on span "Duplicate" at bounding box center [1127, 141] width 108 height 17
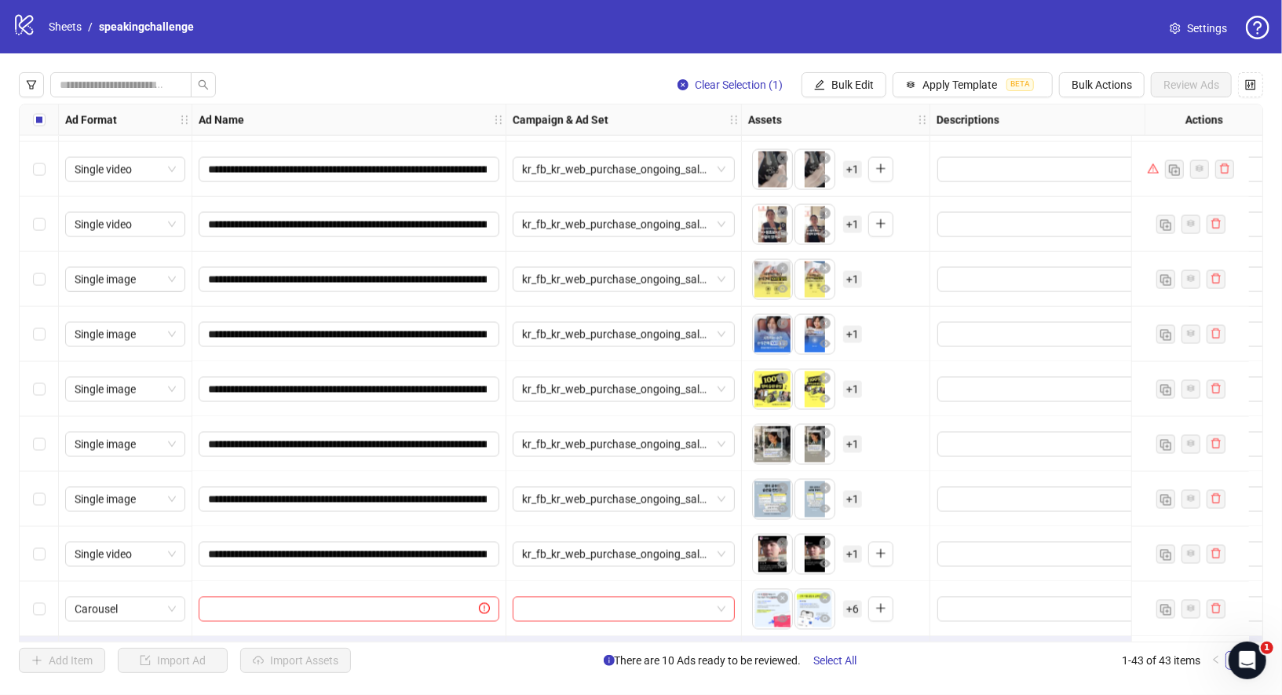
scroll to position [1863, 0]
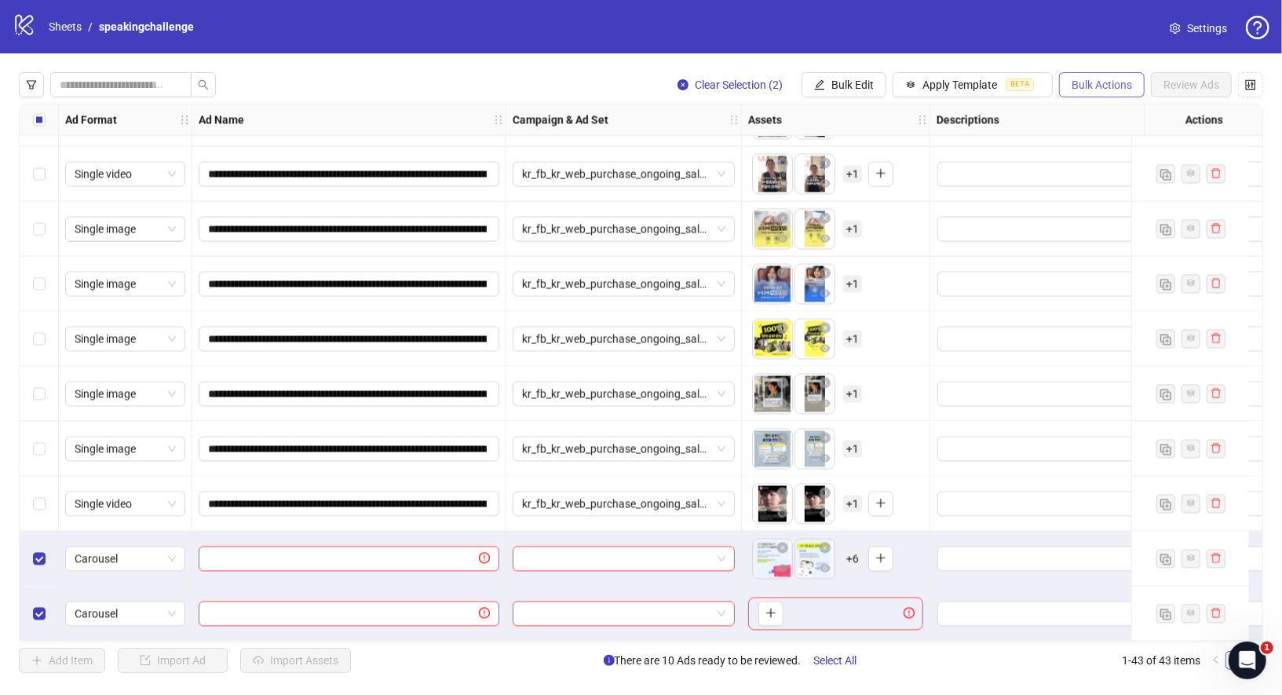
click at [1095, 86] on span "Bulk Actions" at bounding box center [1102, 85] width 60 height 13
click at [1118, 126] on li "Delete" at bounding box center [1126, 116] width 126 height 25
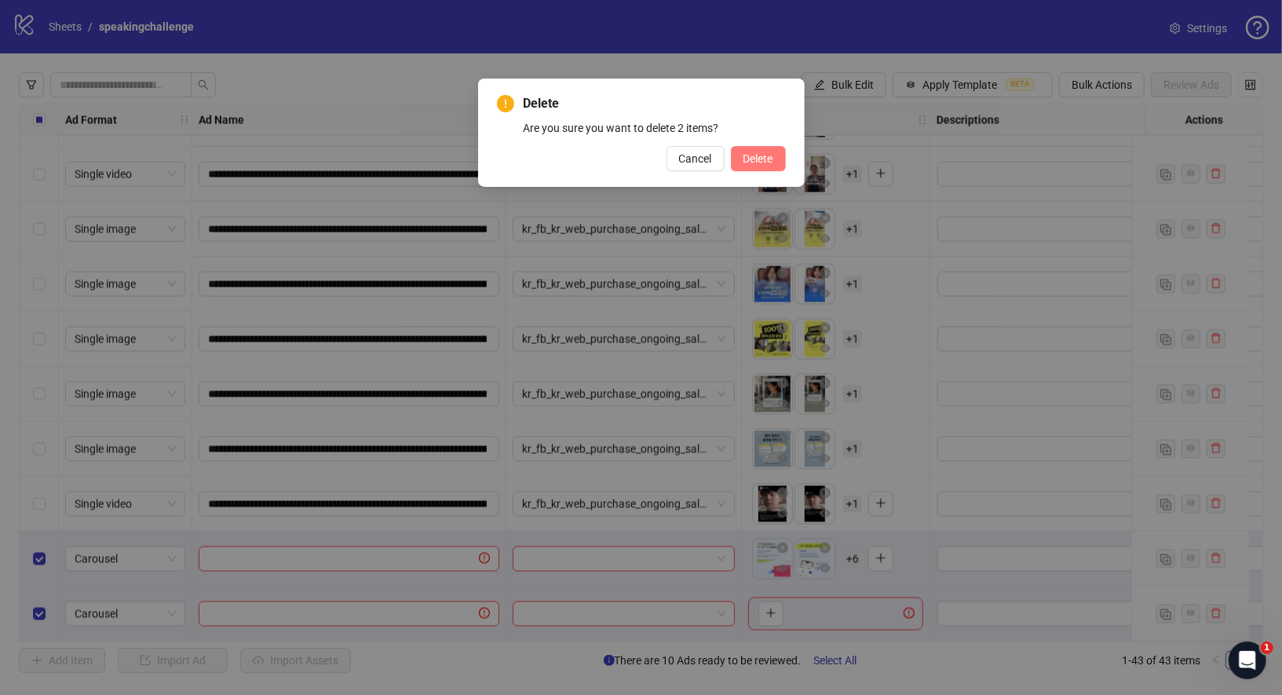
click at [756, 159] on span "Delete" at bounding box center [759, 158] width 30 height 13
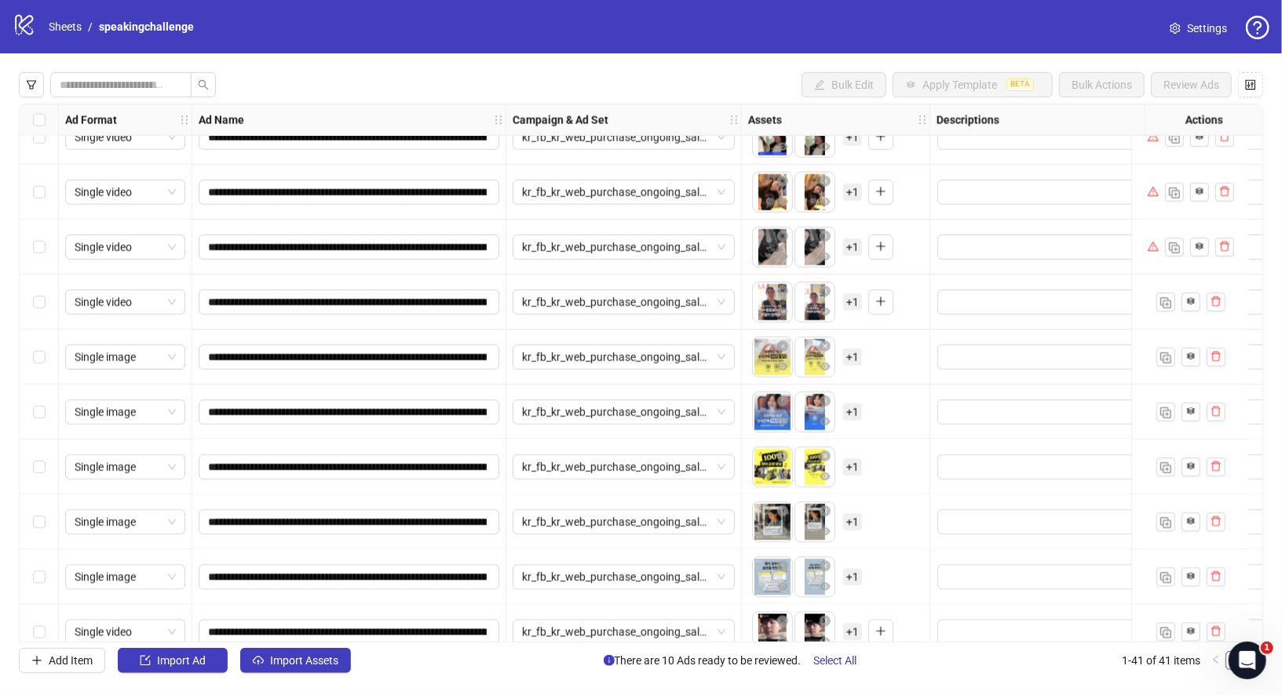
scroll to position [1753, 0]
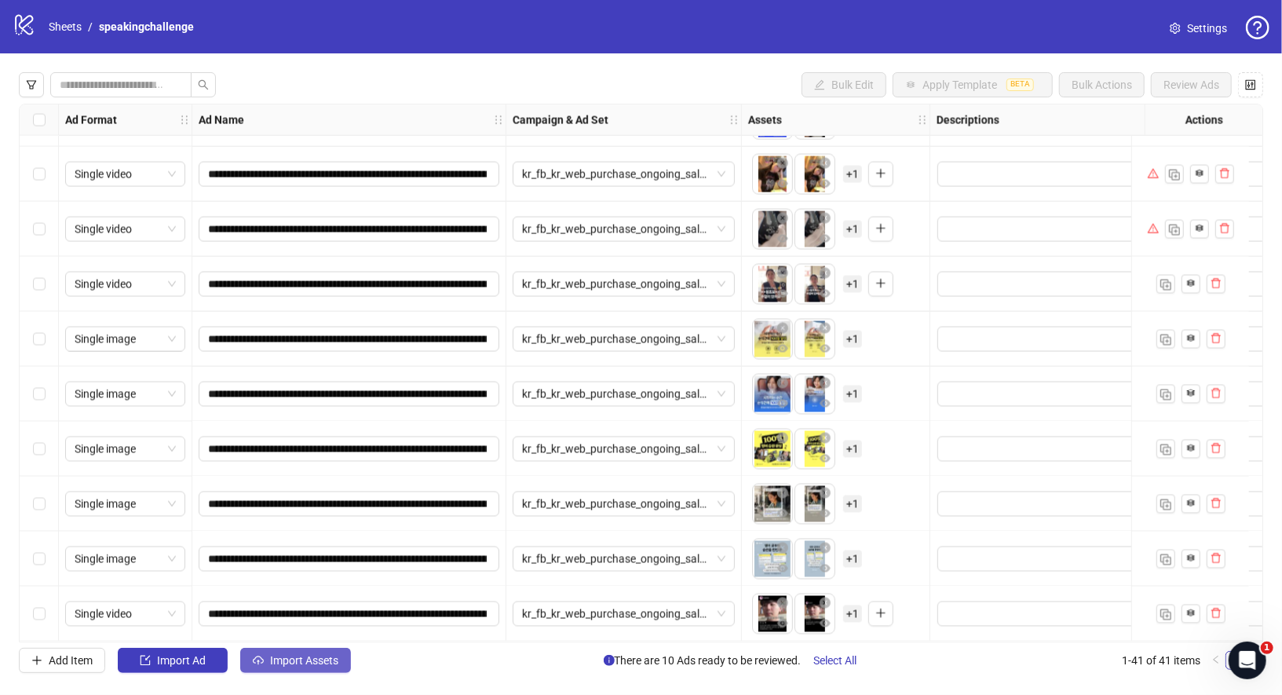
click at [302, 653] on button "Import Assets" at bounding box center [295, 660] width 111 height 25
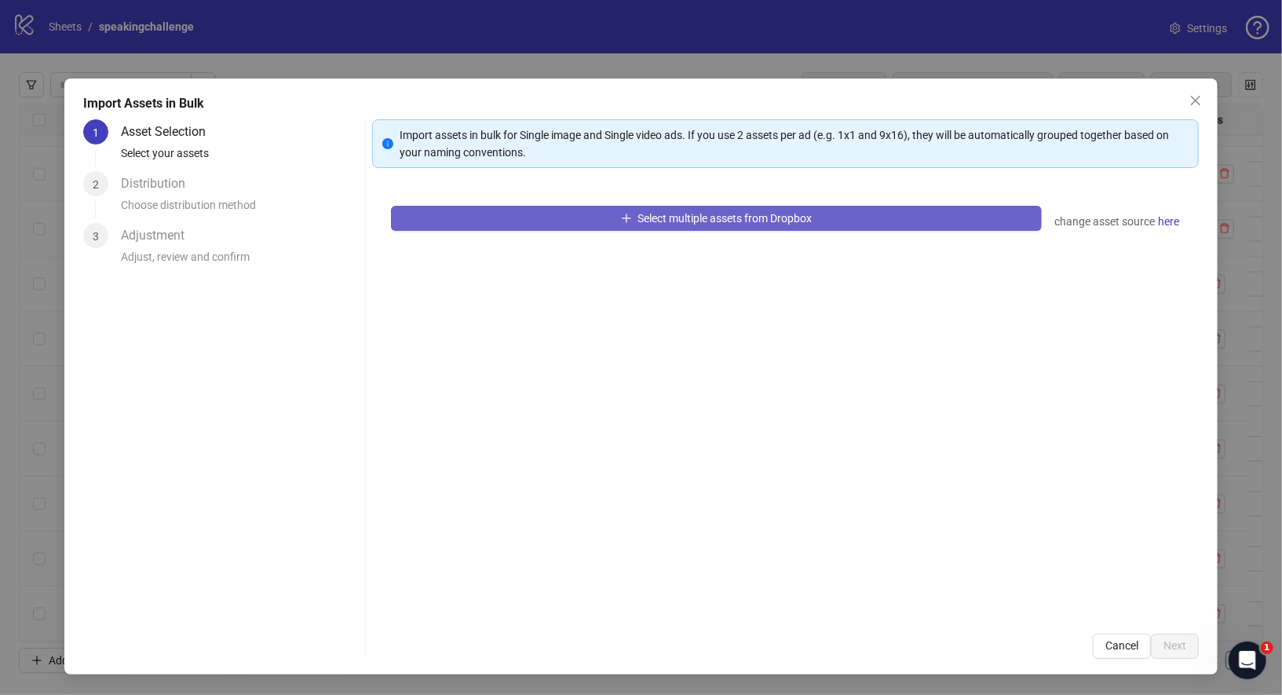
click at [694, 206] on button "Select multiple assets from Dropbox" at bounding box center [717, 218] width 652 height 25
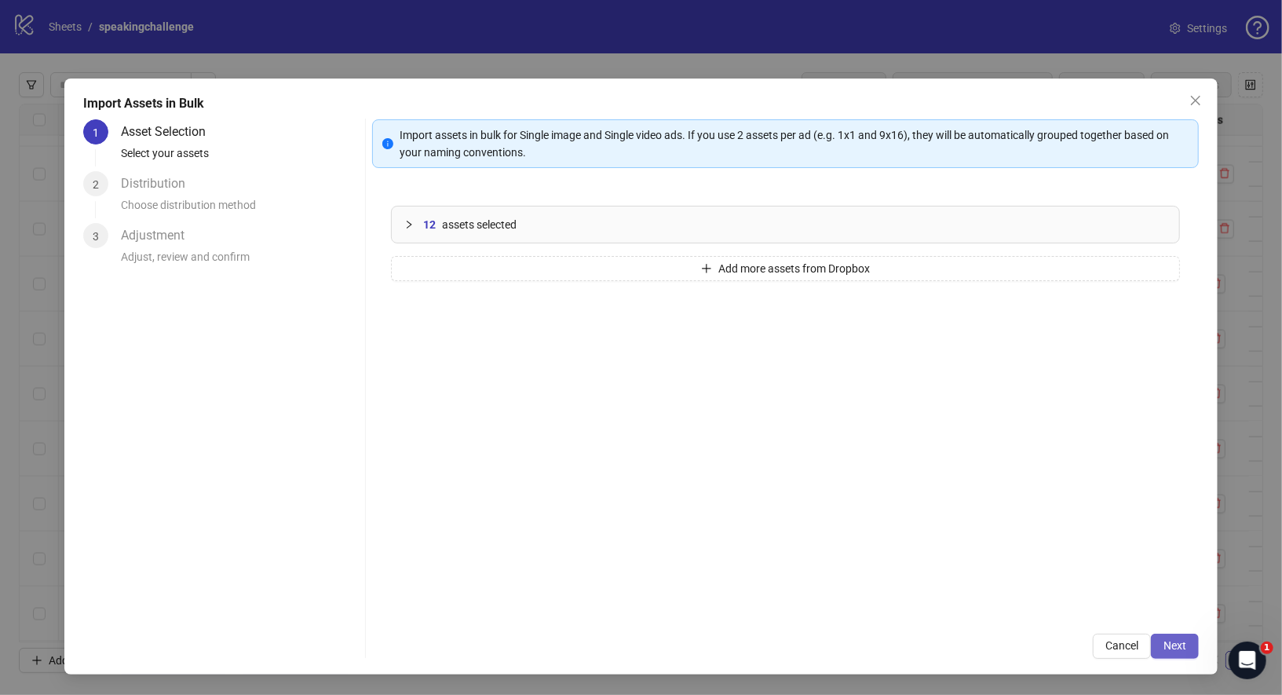
click at [1161, 645] on button "Next" at bounding box center [1175, 646] width 48 height 25
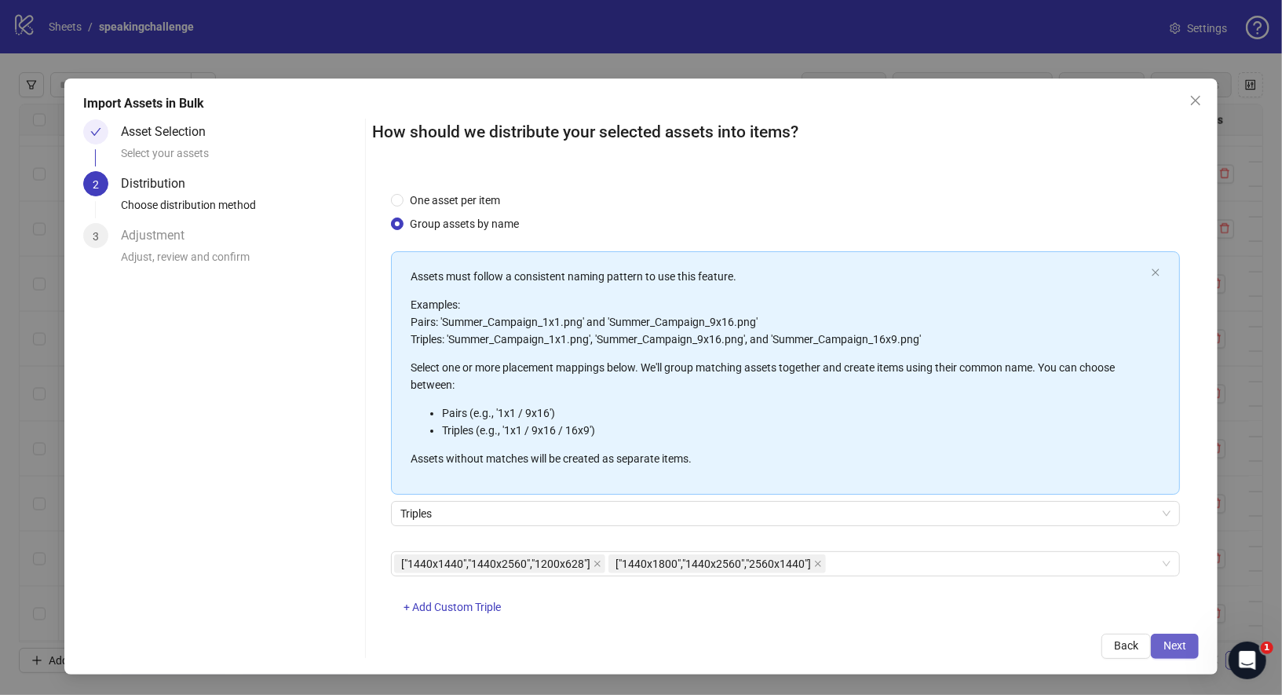
click at [1174, 636] on button "Next" at bounding box center [1175, 646] width 48 height 25
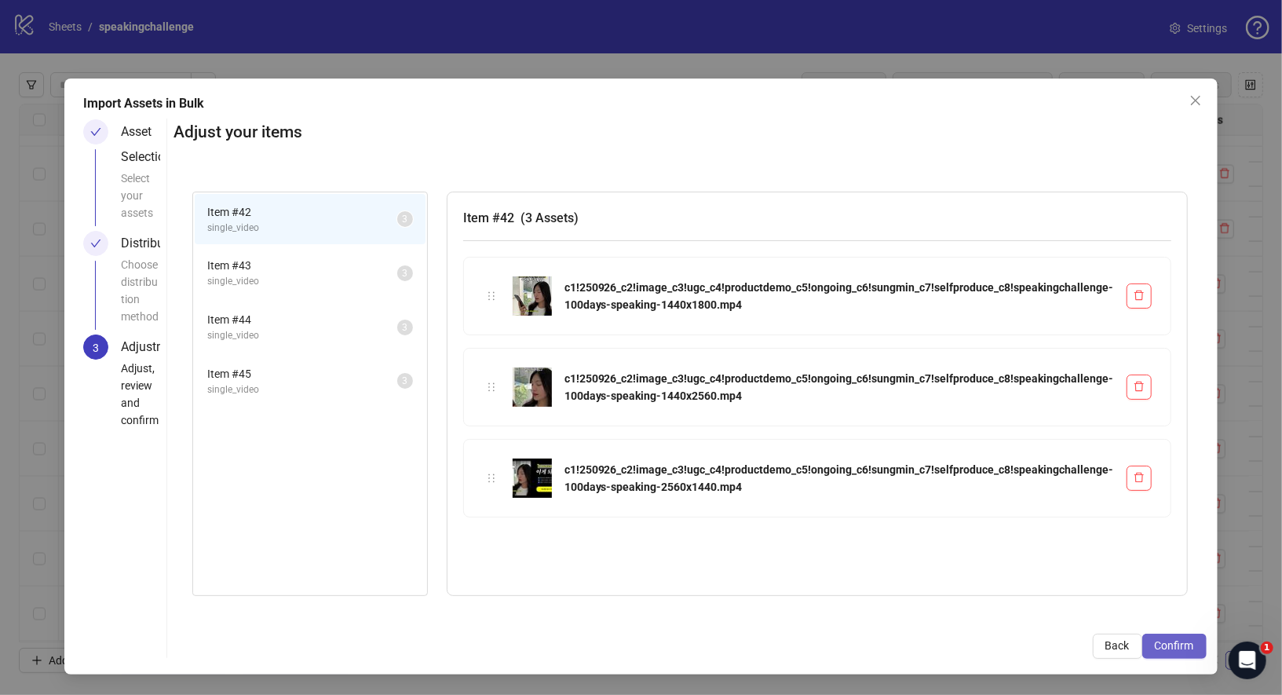
click at [1174, 644] on span "Confirm" at bounding box center [1174, 645] width 39 height 13
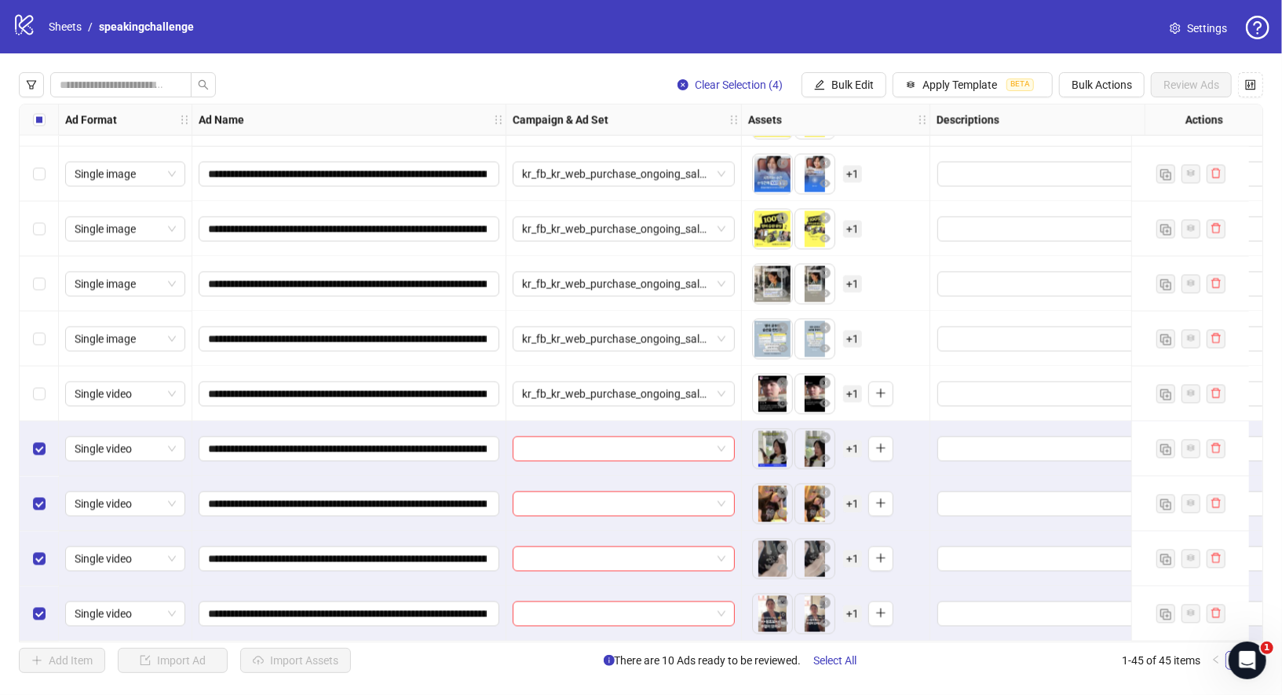
scroll to position [1973, 0]
click at [940, 90] on span "Apply Template" at bounding box center [960, 85] width 75 height 13
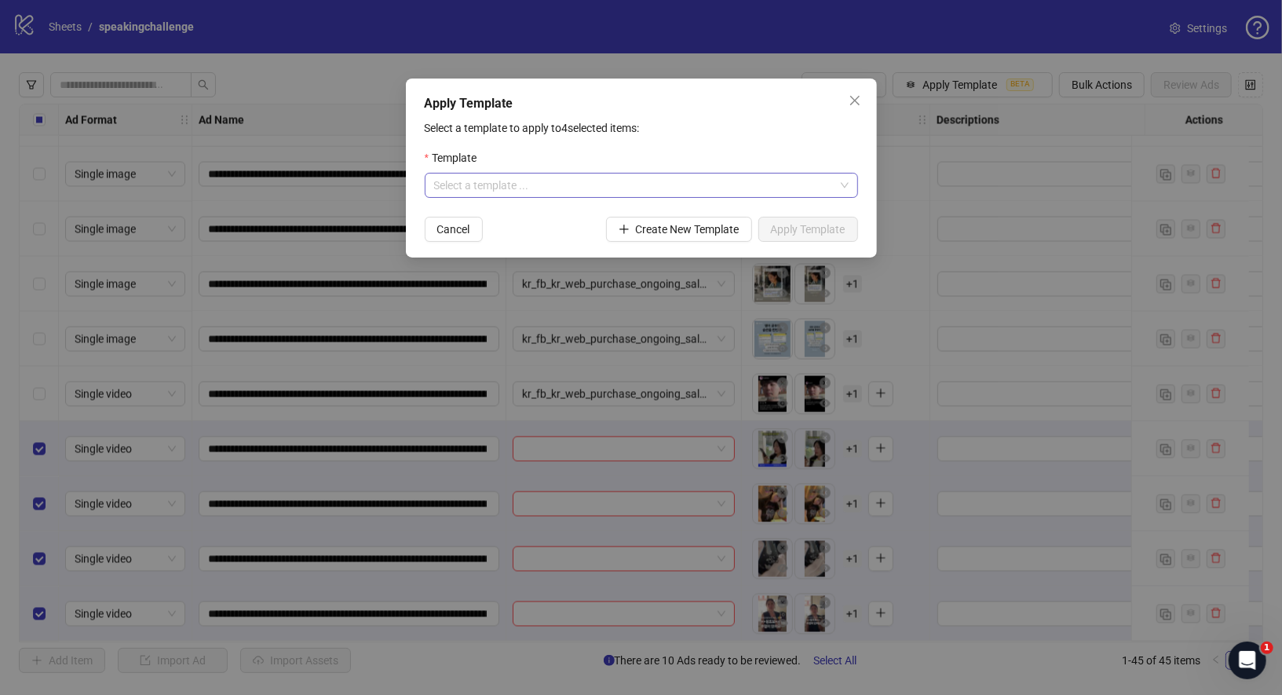
click at [774, 181] on input "search" at bounding box center [634, 186] width 400 height 24
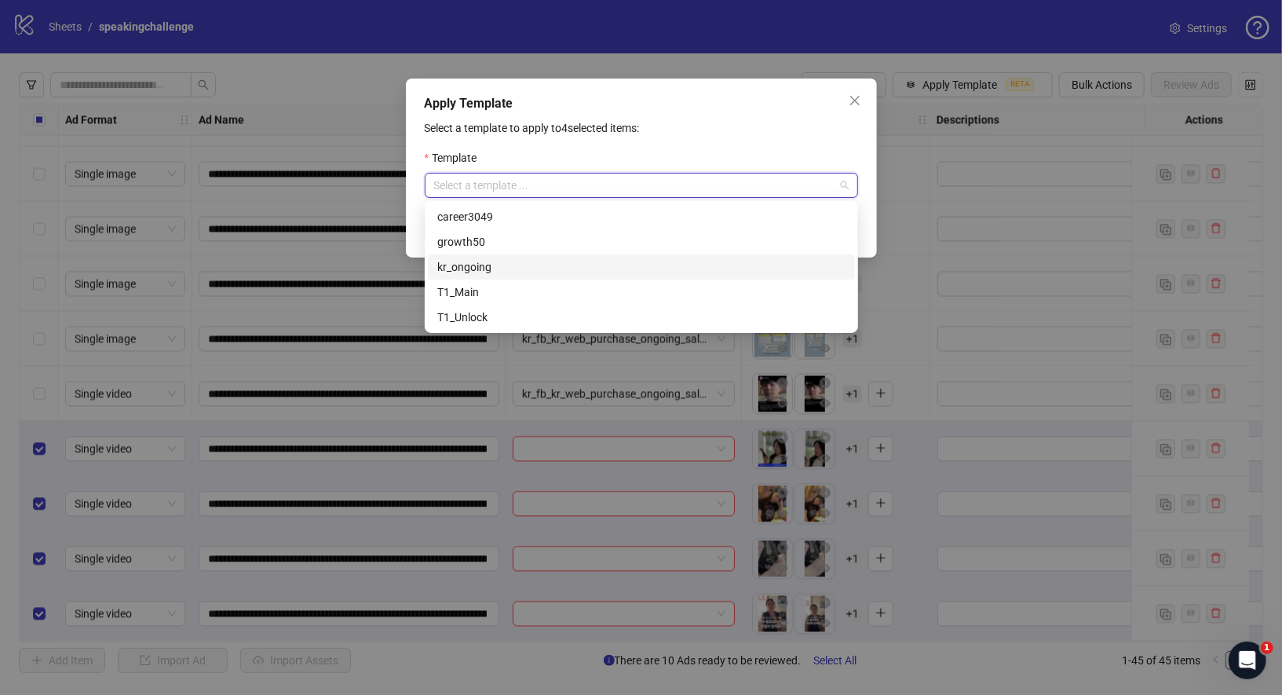
click at [532, 265] on div "kr_ongoing" at bounding box center [641, 266] width 408 height 17
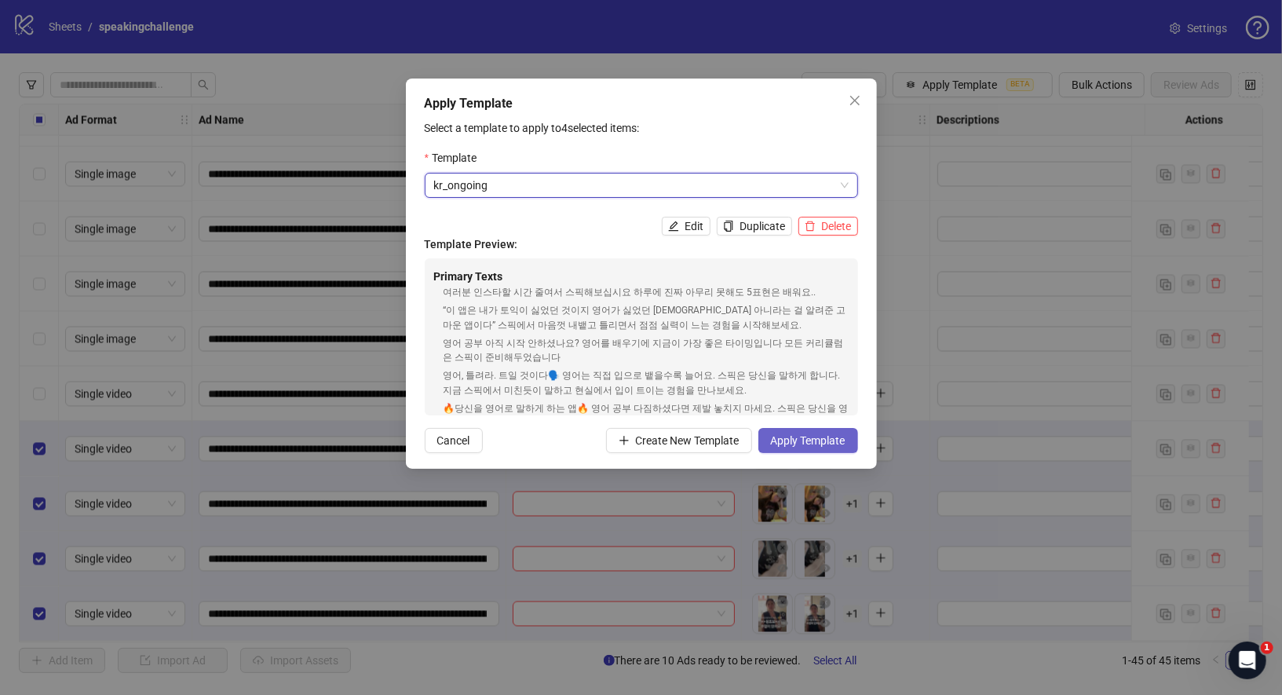
click at [822, 434] on span "Apply Template" at bounding box center [808, 440] width 75 height 13
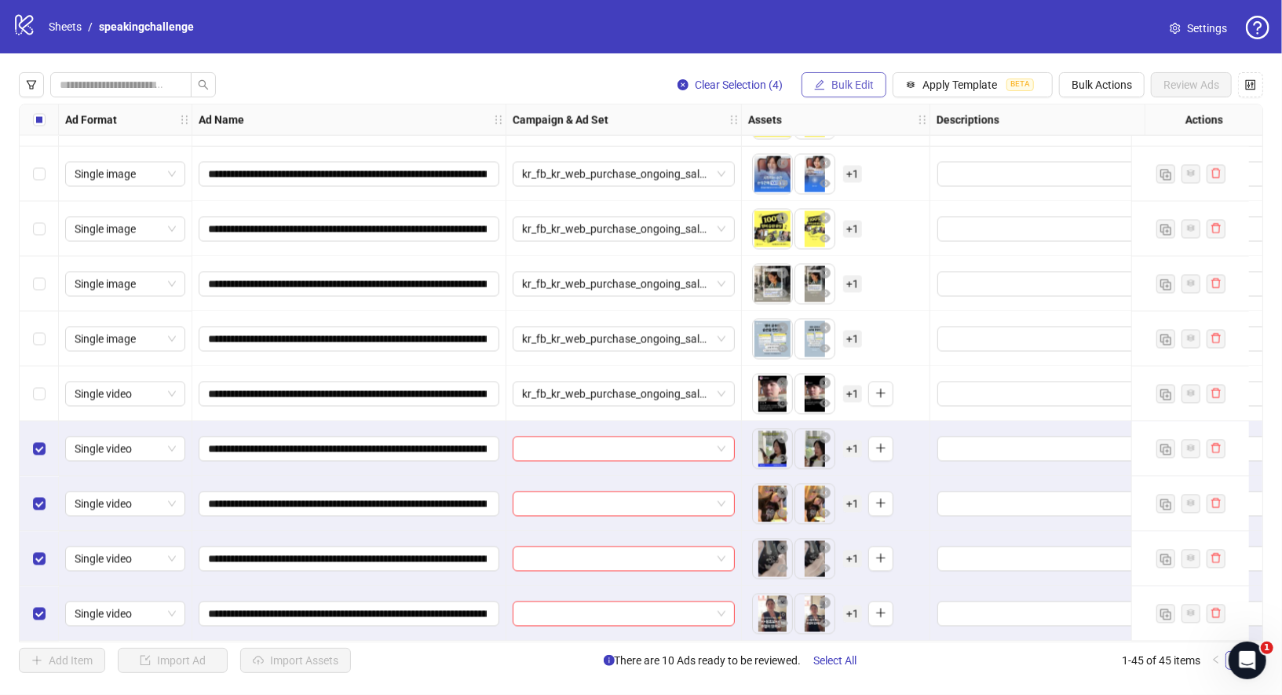
click at [853, 86] on span "Bulk Edit" at bounding box center [853, 85] width 42 height 13
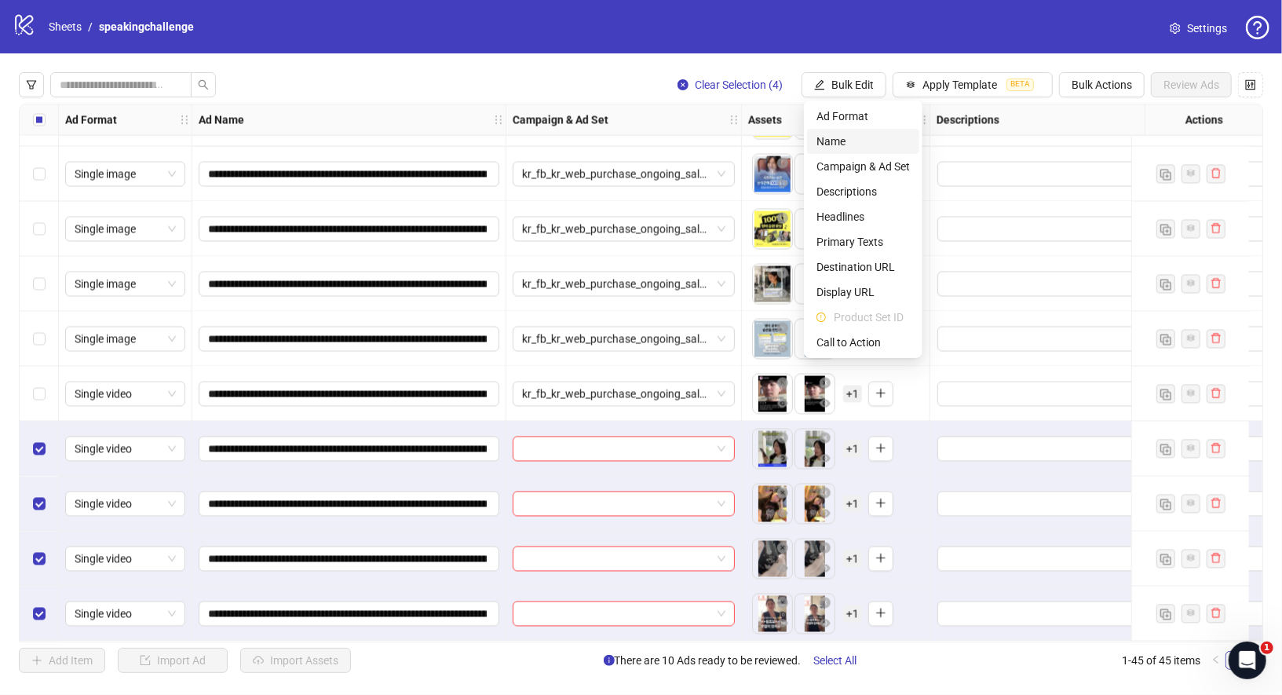
click at [864, 147] on span "Name" at bounding box center [863, 141] width 93 height 17
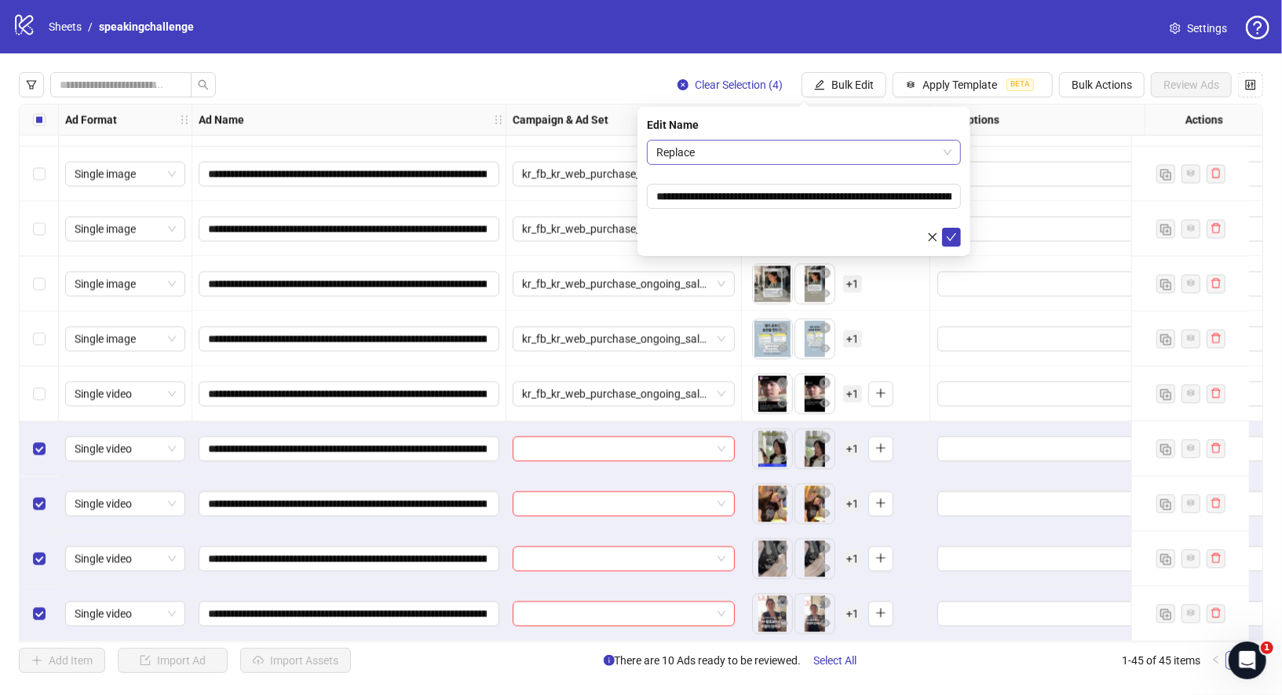
click at [736, 148] on span "Replace" at bounding box center [803, 153] width 295 height 24
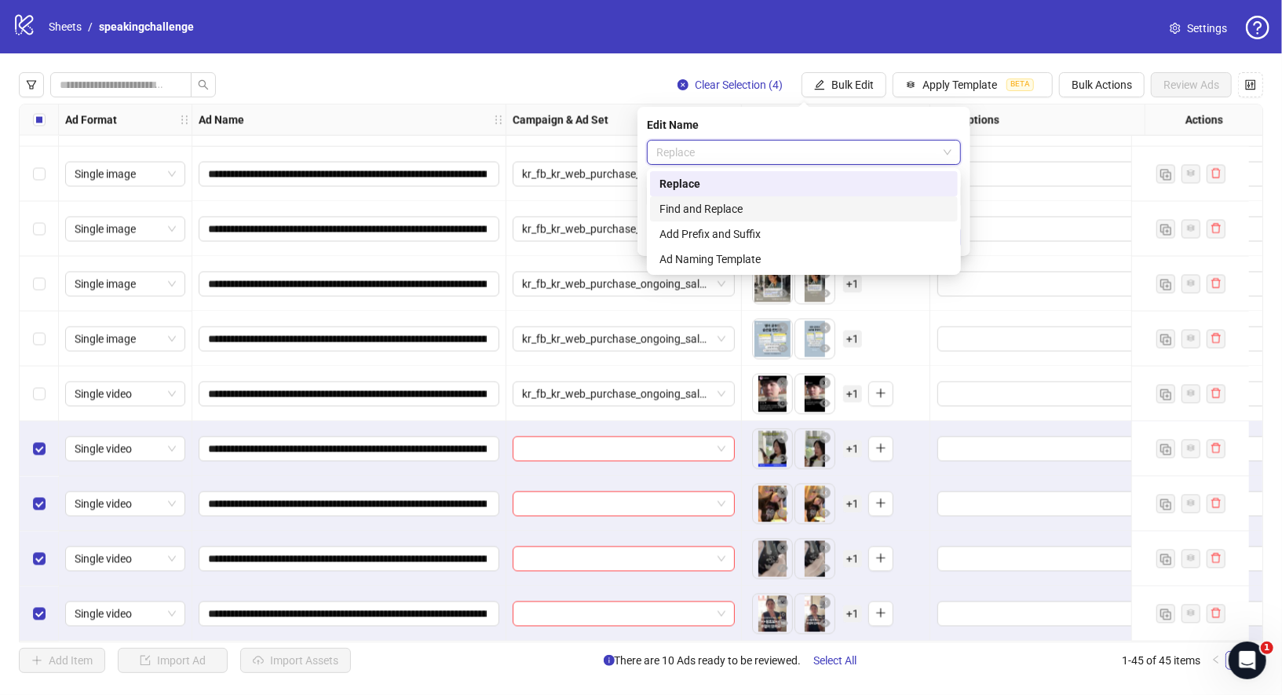
click at [718, 209] on div "Find and Replace" at bounding box center [804, 208] width 289 height 17
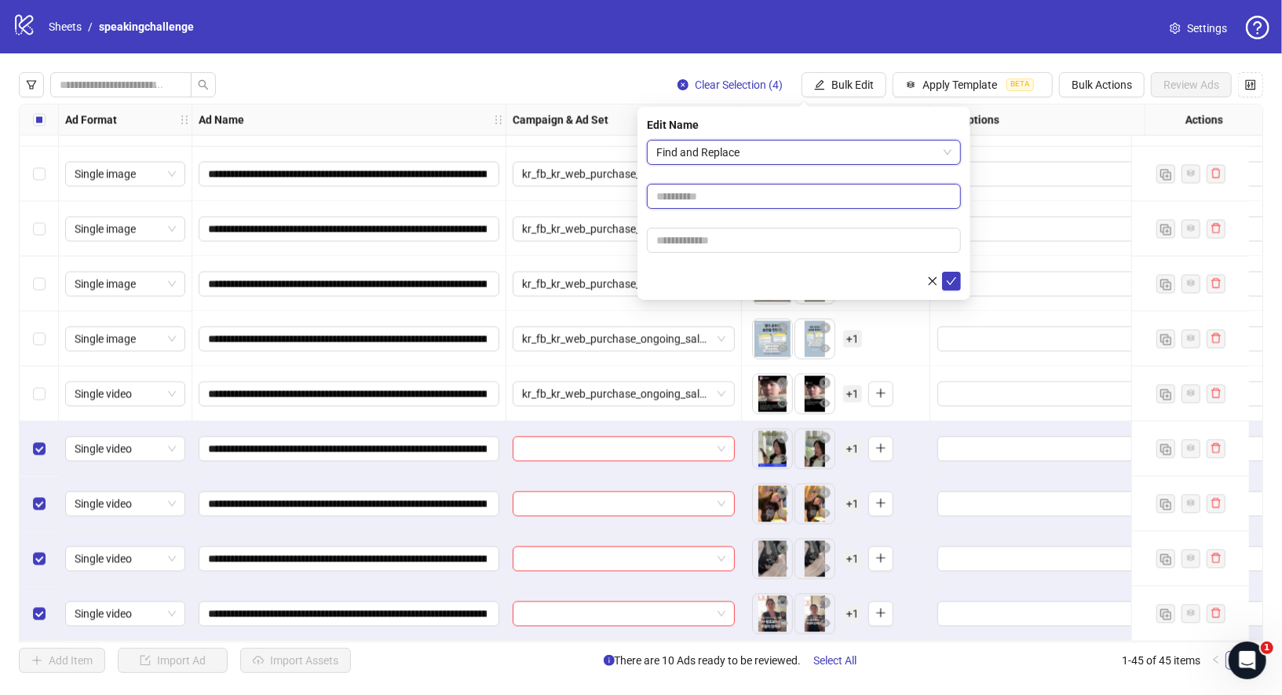
click at [780, 195] on input "text" at bounding box center [804, 196] width 314 height 25
type input "*"
click at [745, 243] on input "text" at bounding box center [804, 240] width 314 height 25
type input "*"
click at [956, 283] on icon "check" at bounding box center [951, 281] width 11 height 11
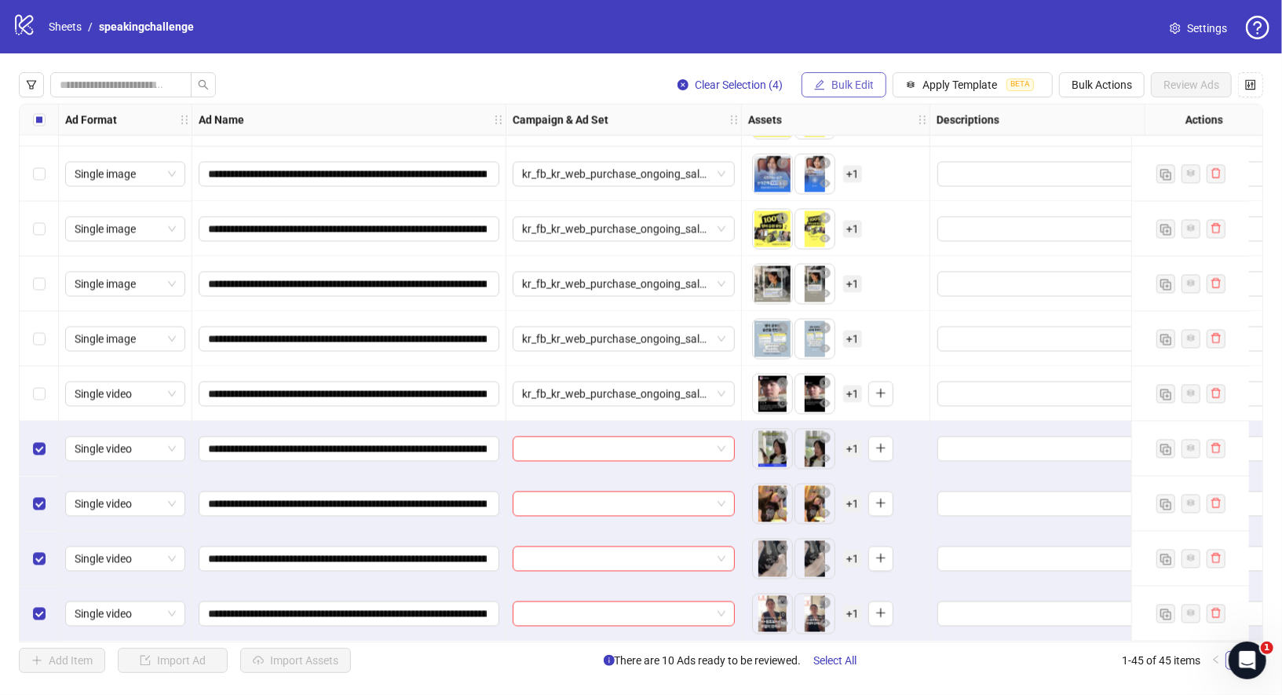
click at [871, 93] on button "Bulk Edit" at bounding box center [844, 84] width 85 height 25
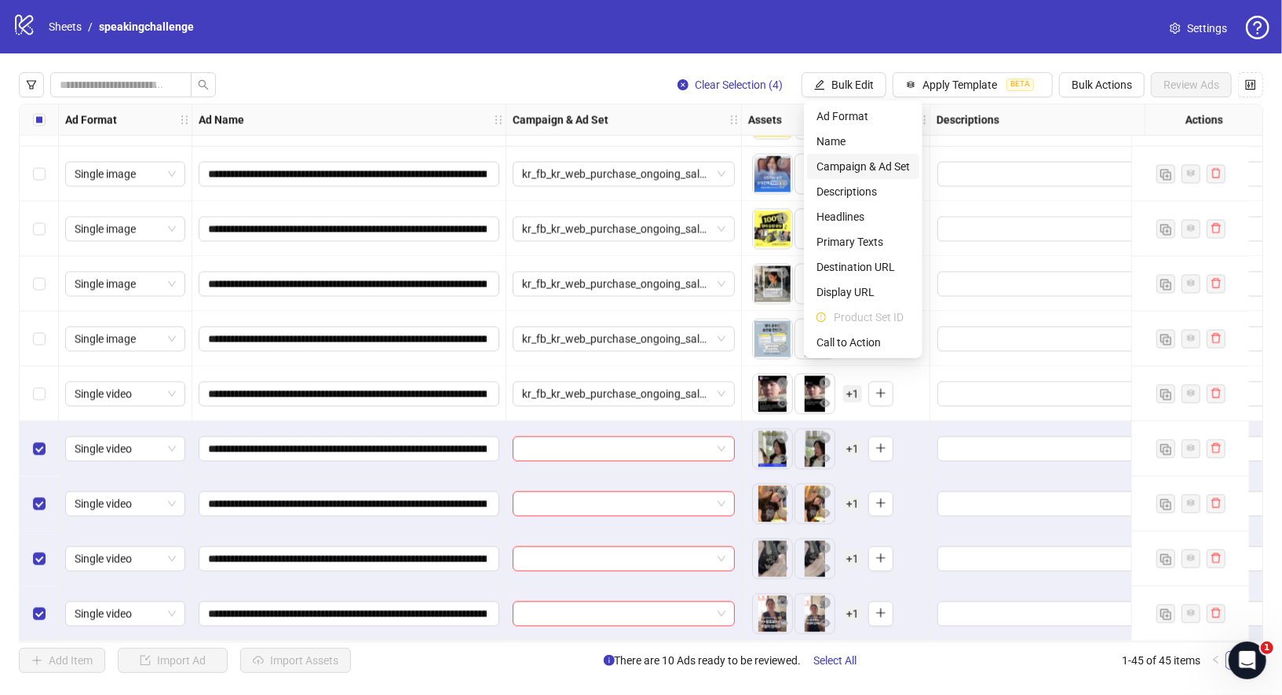
click at [877, 167] on span "Campaign & Ad Set" at bounding box center [863, 166] width 93 height 17
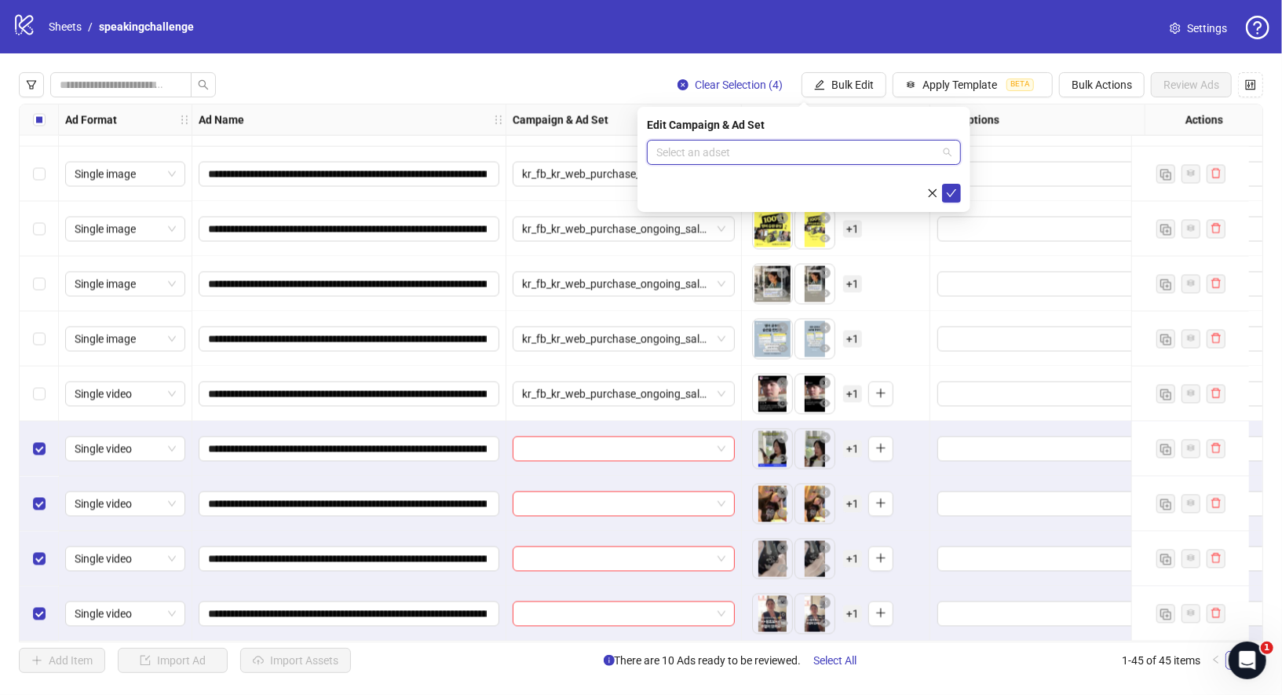
click at [850, 152] on input "search" at bounding box center [796, 153] width 281 height 24
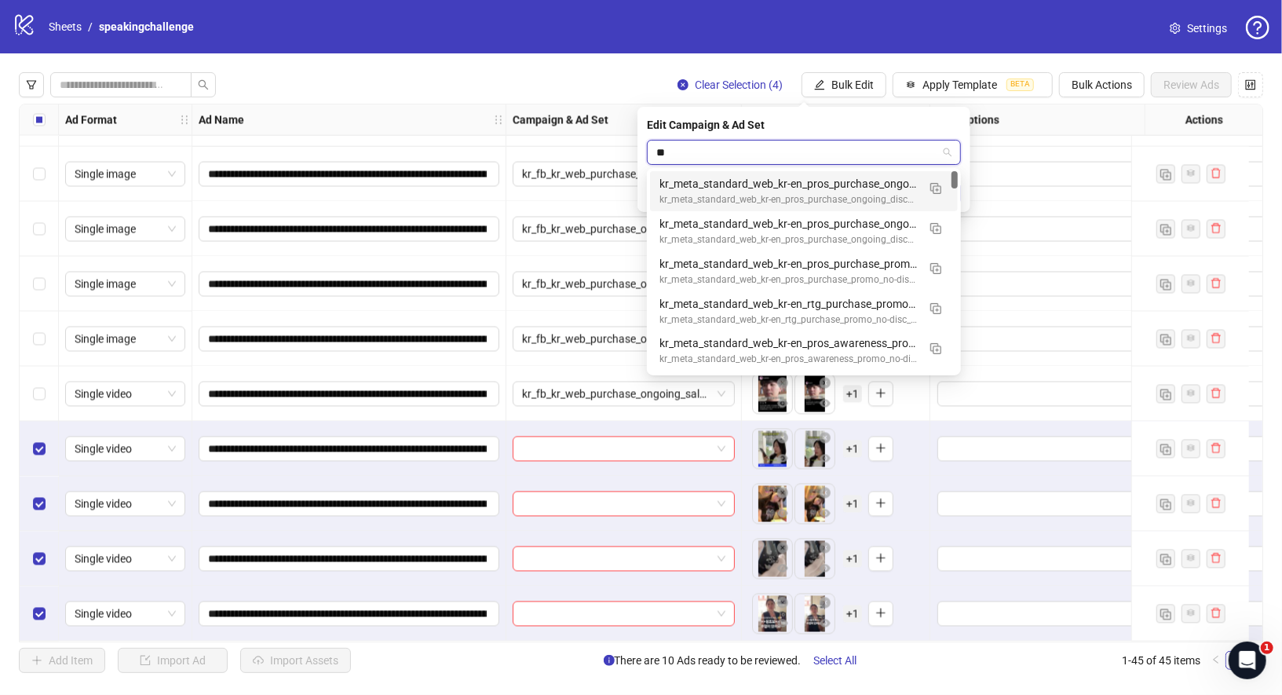
type input "*"
type input "********"
click at [795, 233] on div "kr_fb_kr_web_purchase_ongoing_sales_speakingchallenge_test Campaign" at bounding box center [789, 239] width 258 height 15
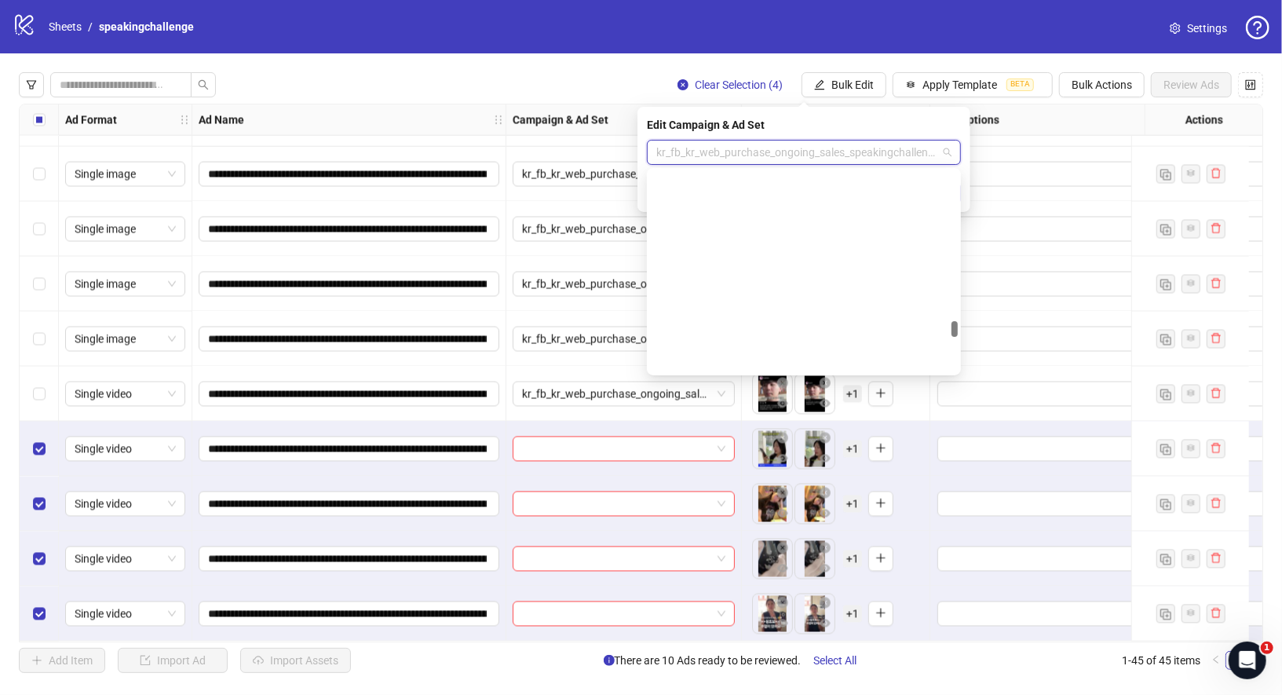
click at [920, 153] on span "kr_fb_kr_web_purchase_ongoing_sales_speakingchallenge_test Ad set" at bounding box center [803, 153] width 295 height 24
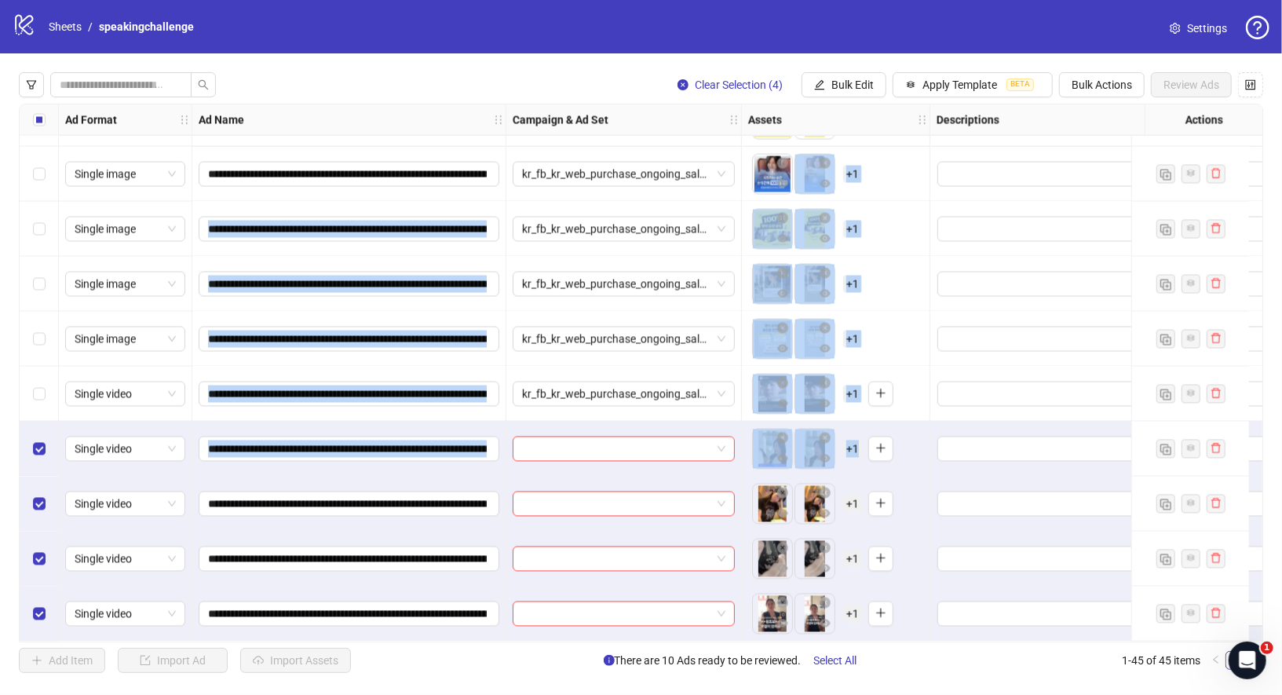
drag, startPoint x: 1035, startPoint y: 465, endPoint x: 827, endPoint y: 139, distance: 386.7
click at [854, 95] on button "Bulk Edit" at bounding box center [844, 84] width 85 height 25
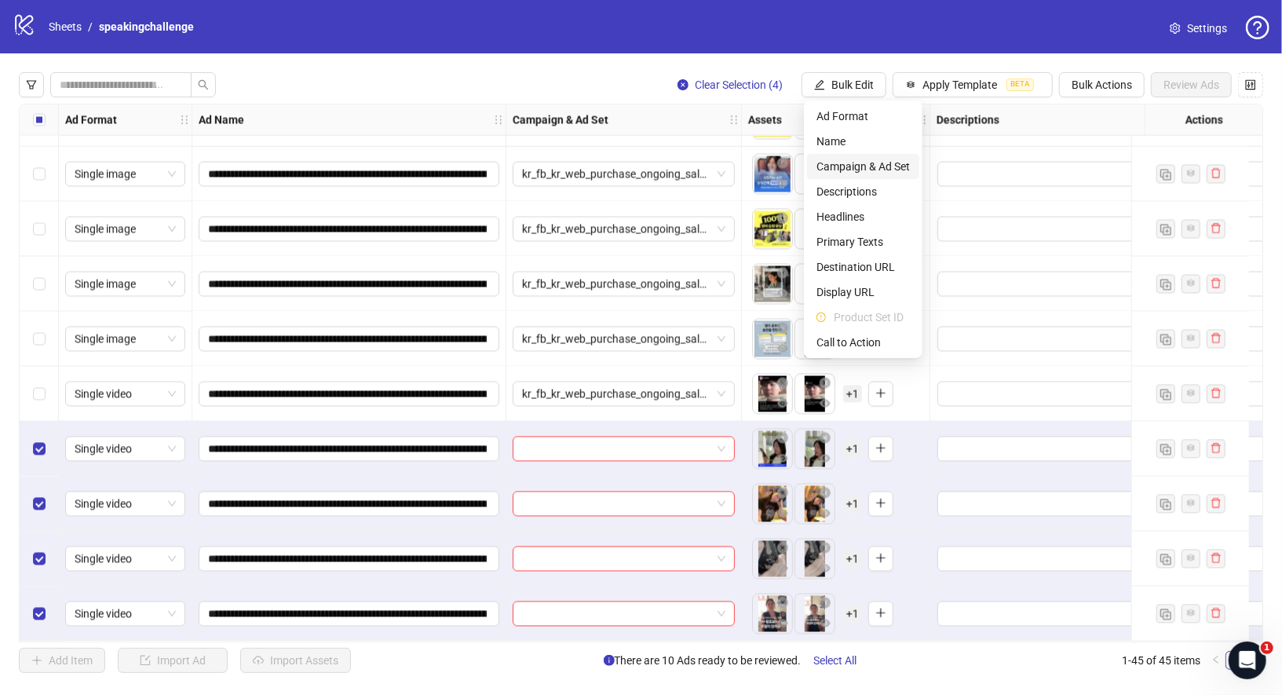
click at [852, 164] on span "Campaign & Ad Set" at bounding box center [863, 166] width 93 height 17
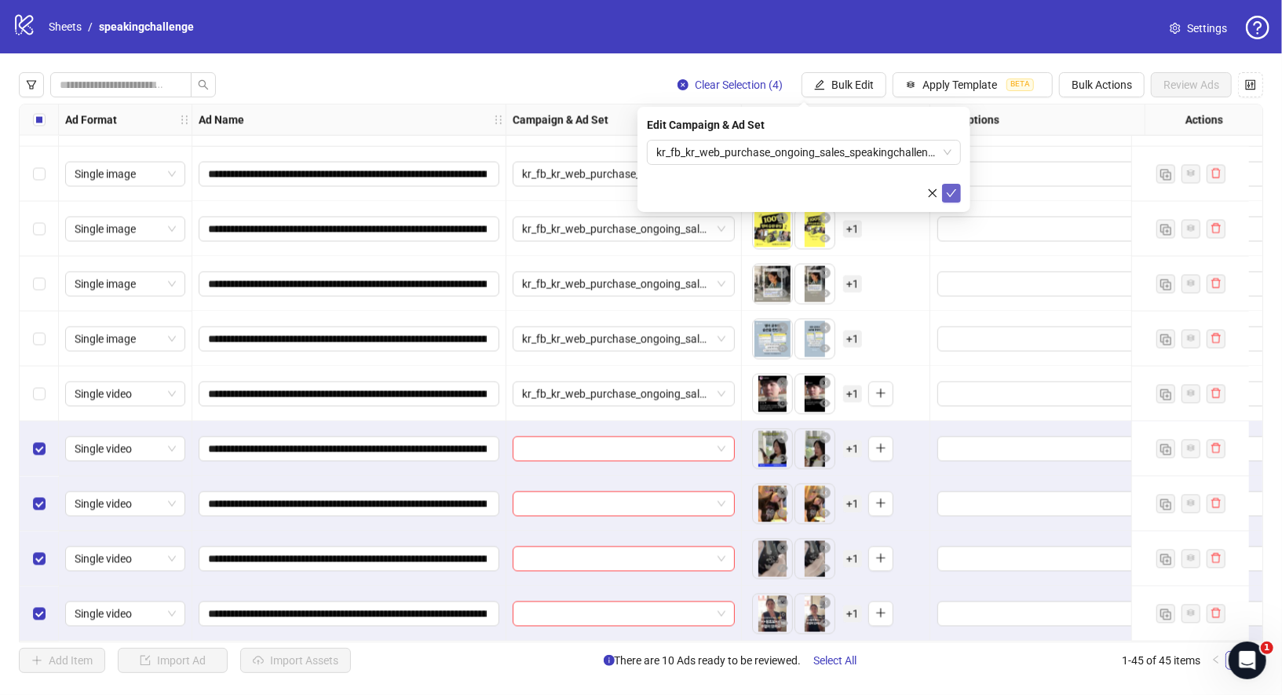
click at [946, 190] on icon "check" at bounding box center [951, 193] width 11 height 11
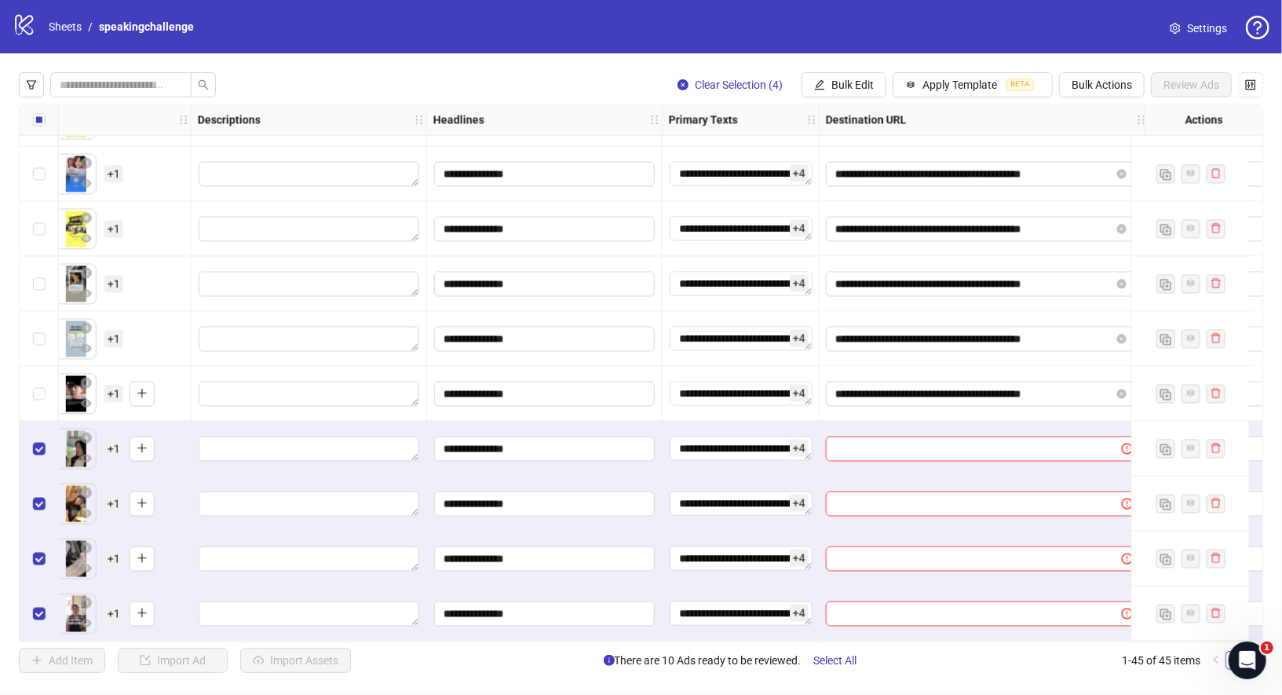
scroll to position [1973, 842]
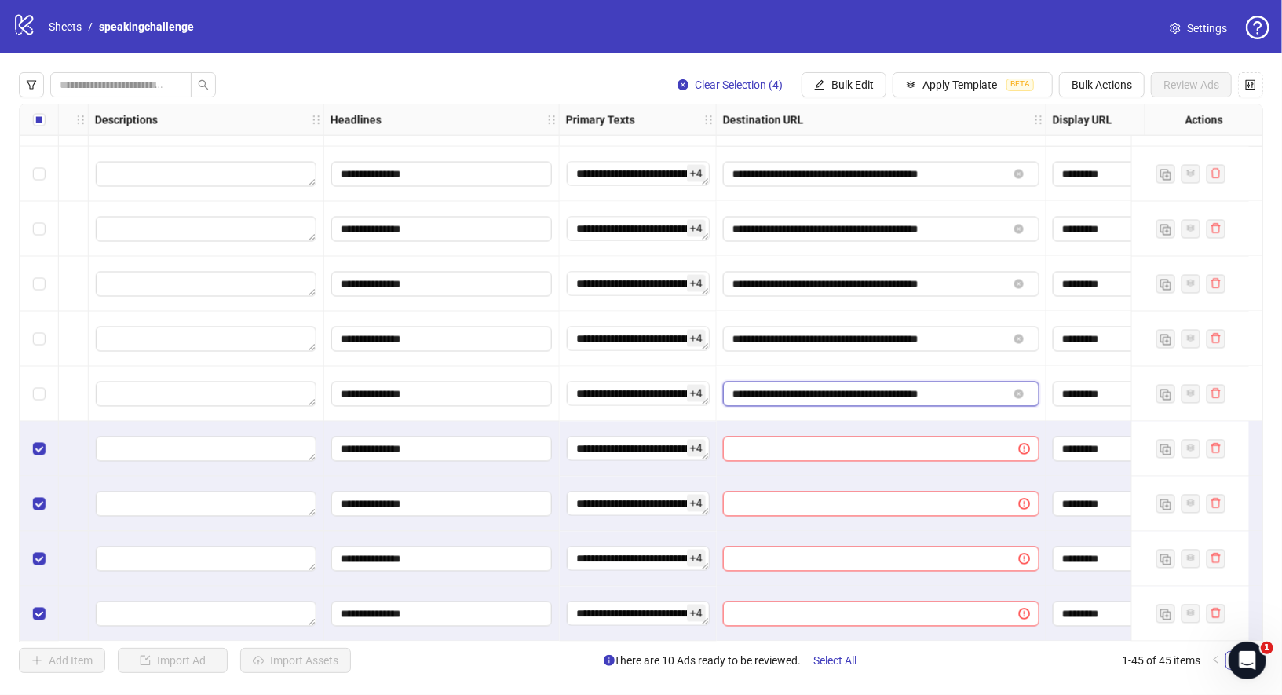
click at [881, 389] on input "**********" at bounding box center [871, 394] width 276 height 17
click at [850, 84] on span "Bulk Edit" at bounding box center [853, 85] width 42 height 13
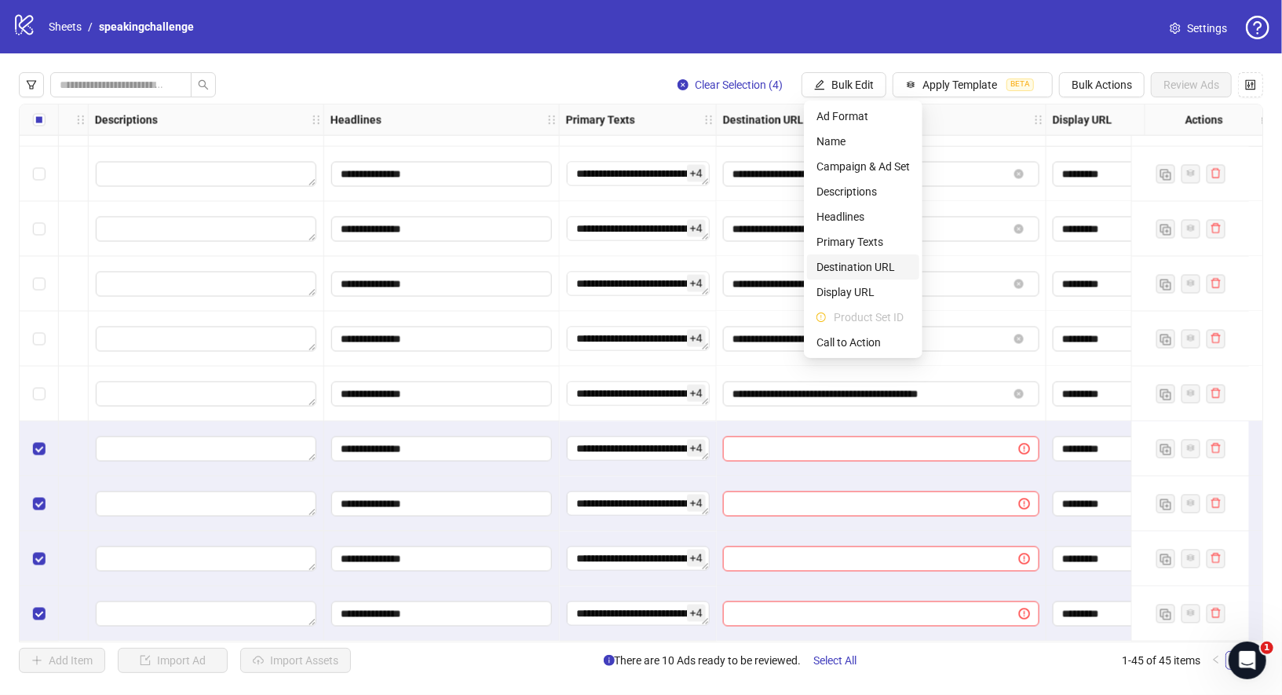
click at [861, 265] on span "Destination URL" at bounding box center [863, 266] width 93 height 17
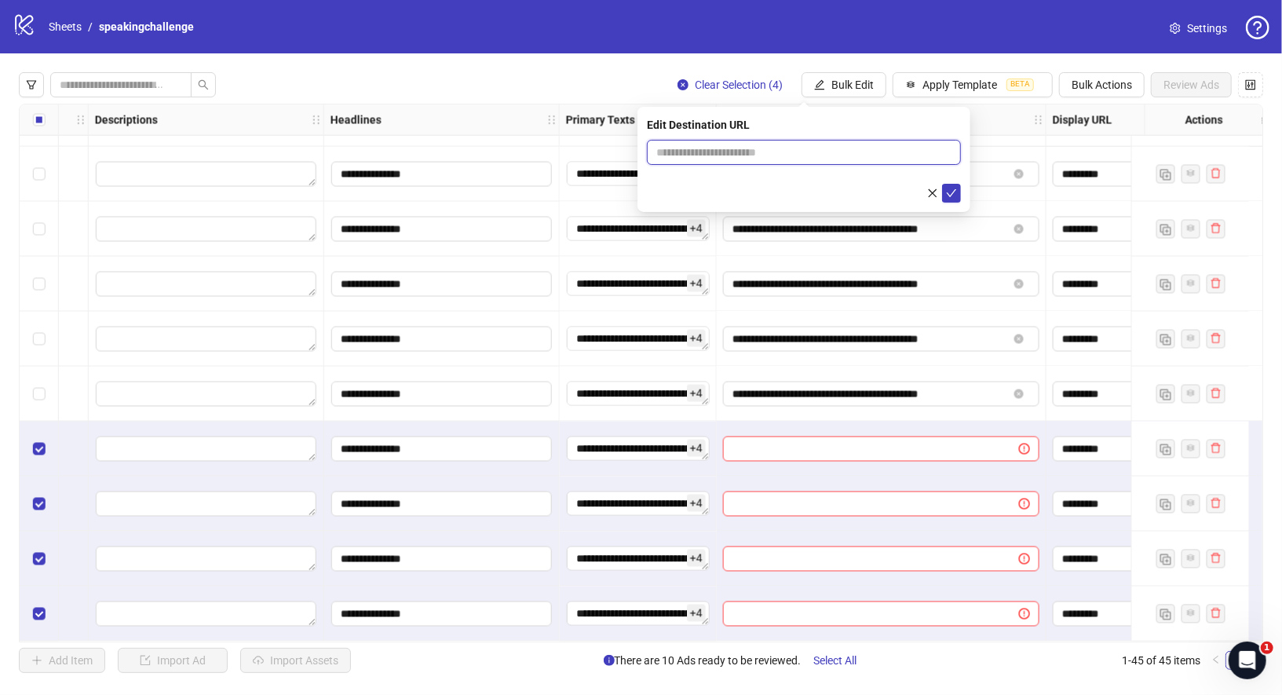
click at [826, 148] on input "text" at bounding box center [797, 152] width 283 height 17
paste input "**********"
type input "**********"
click at [957, 199] on button "submit" at bounding box center [951, 193] width 19 height 19
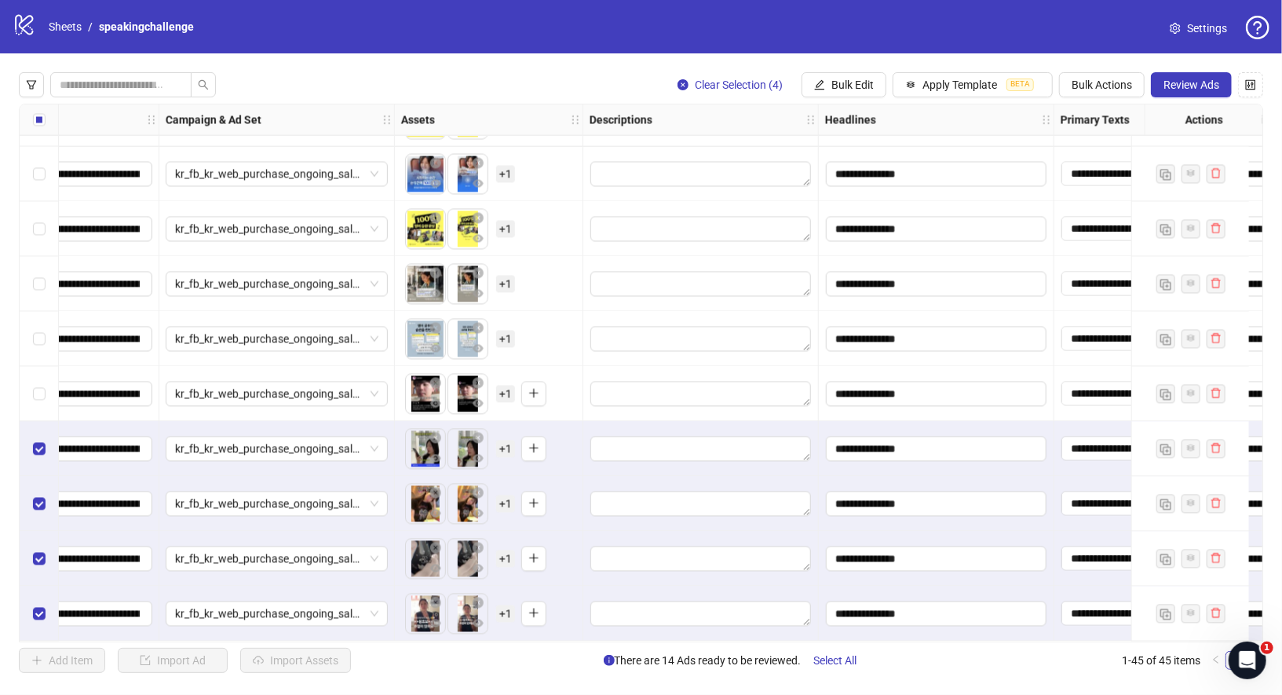
scroll to position [1973, 179]
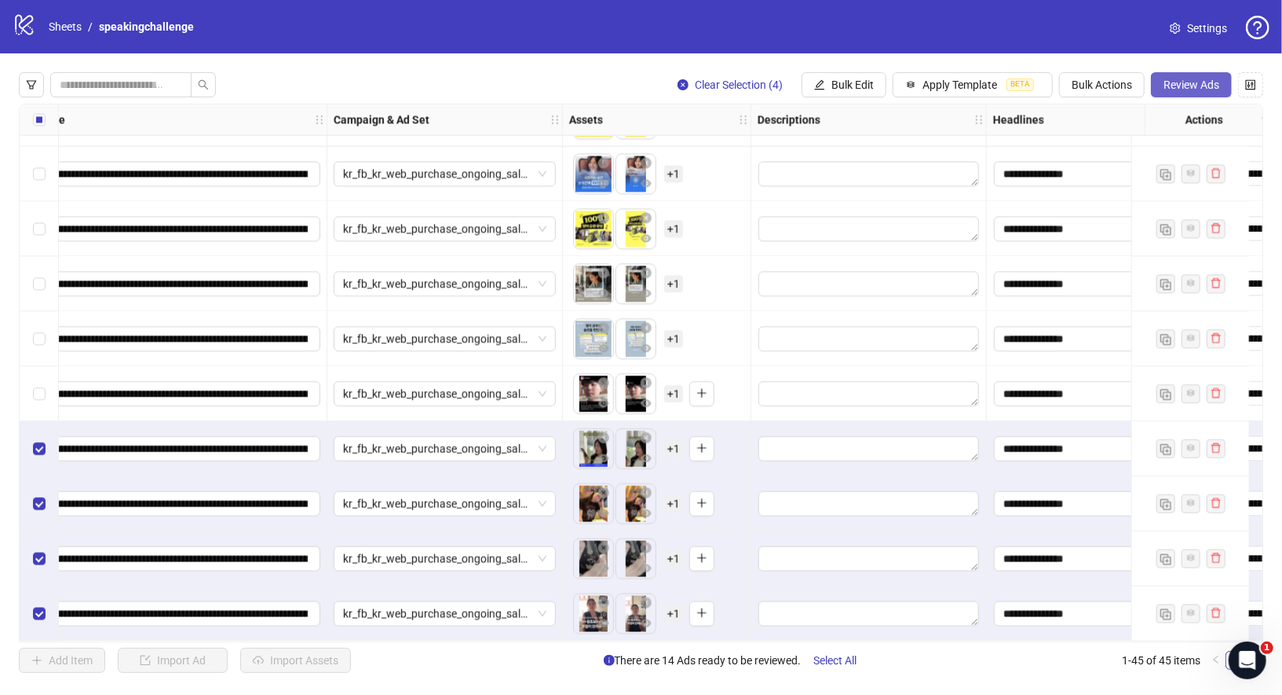
click at [1202, 88] on span "Review Ads" at bounding box center [1192, 85] width 56 height 13
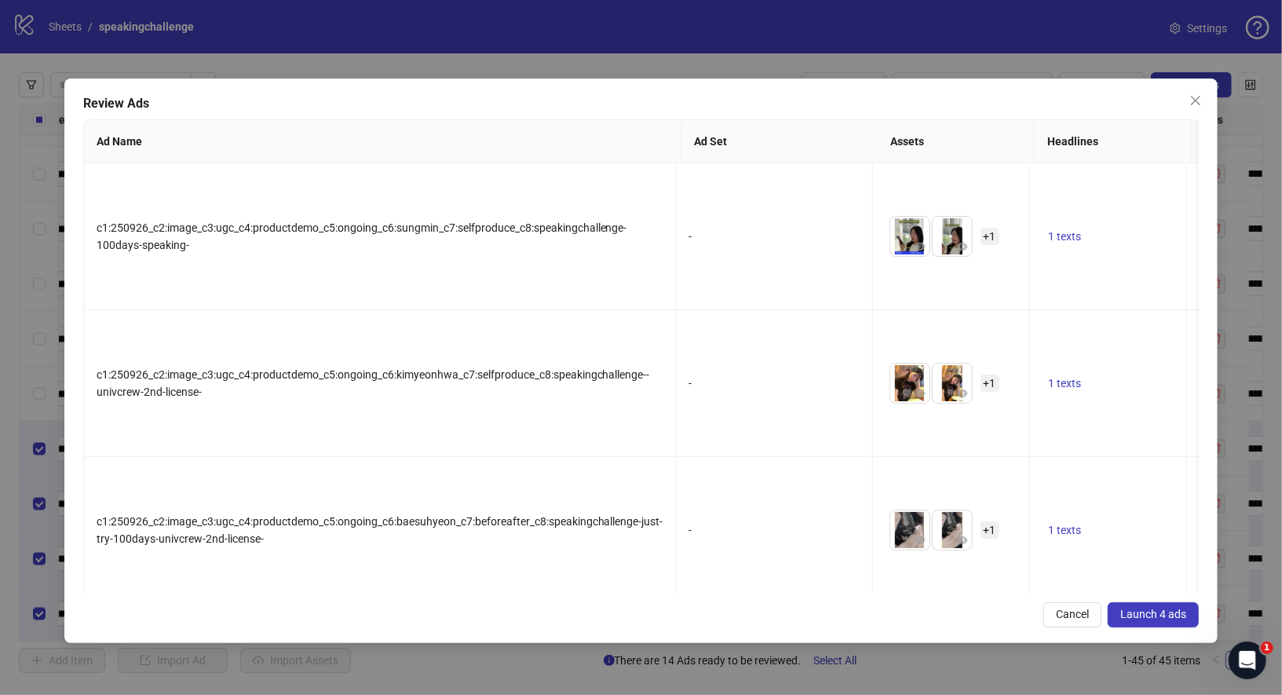
click at [1143, 611] on span "Launch 4 ads" at bounding box center [1154, 614] width 66 height 13
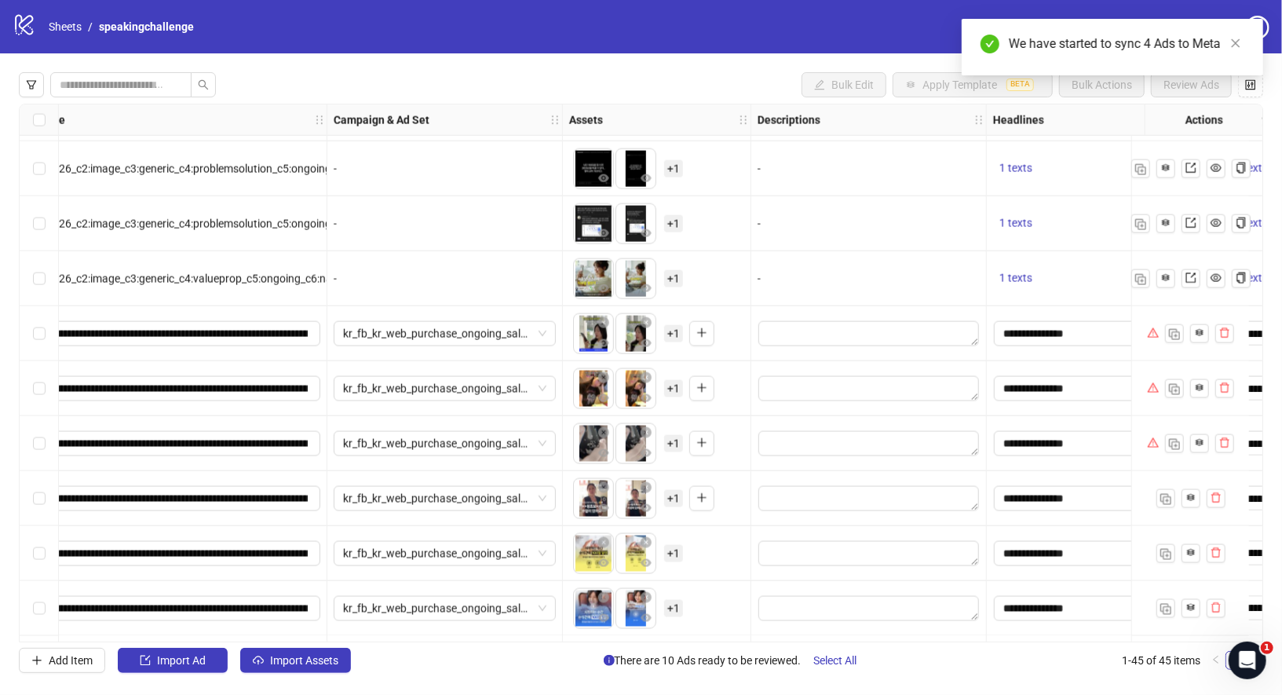
scroll to position [1538, 179]
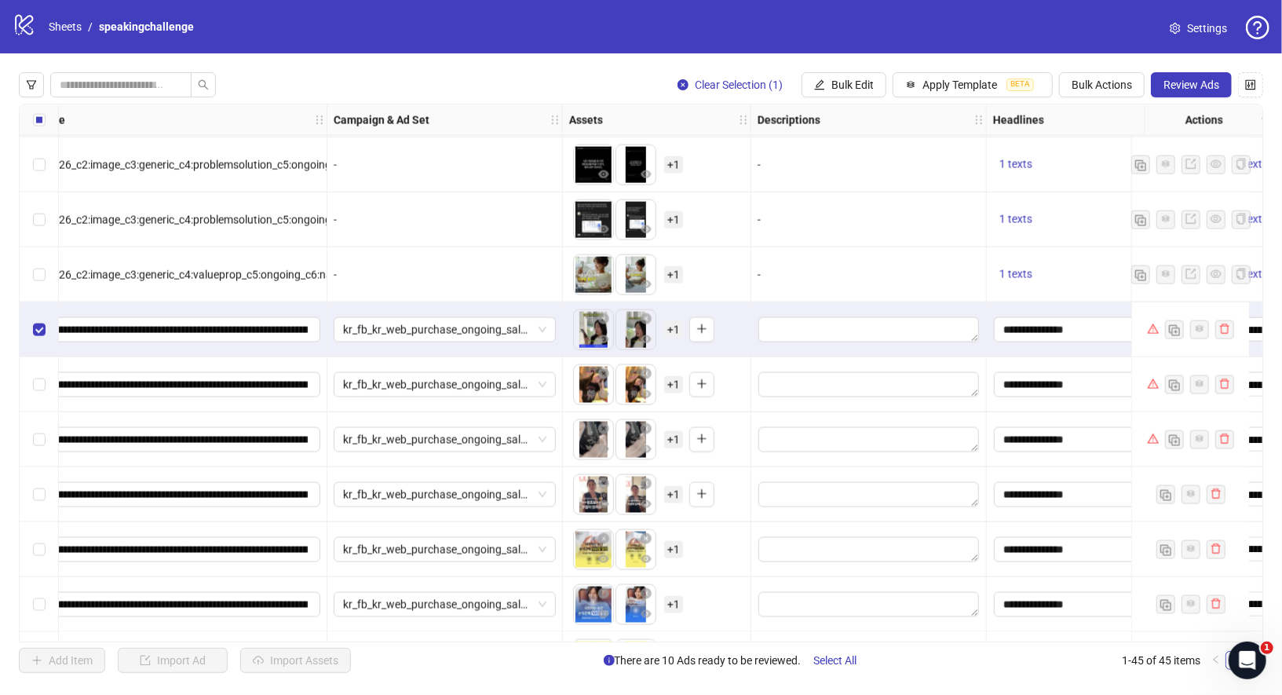
click at [38, 404] on div "Select row 33" at bounding box center [39, 384] width 39 height 55
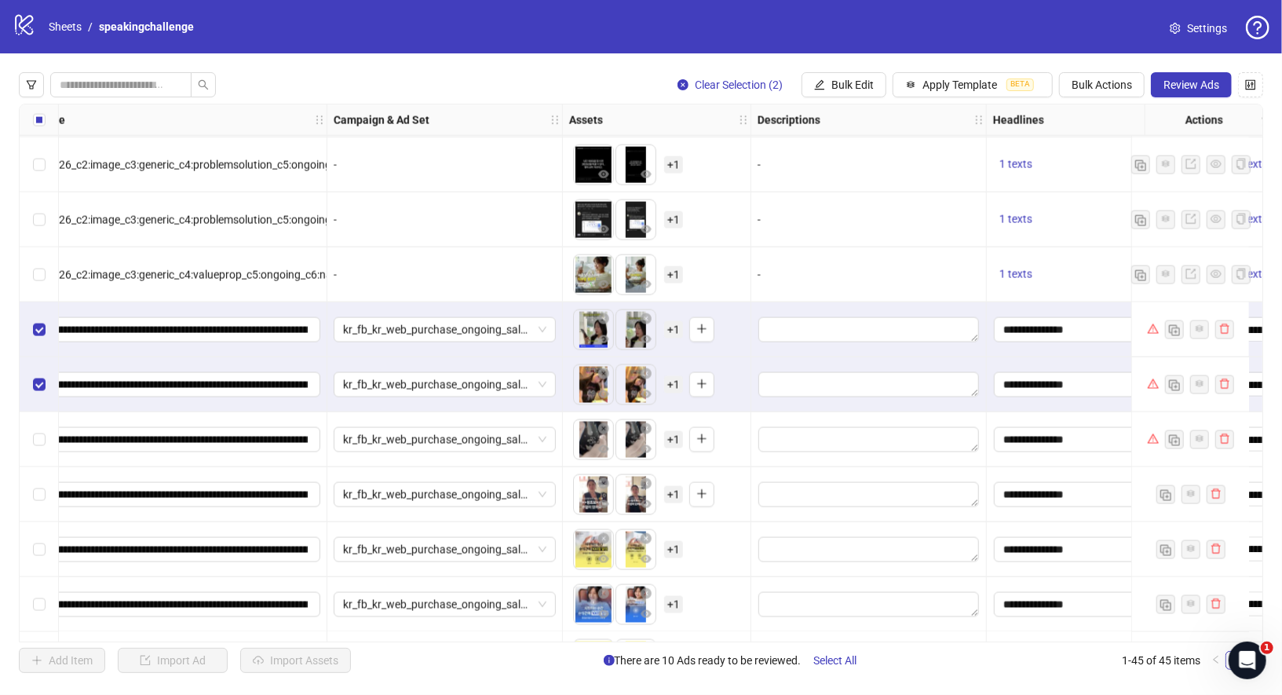
click at [36, 426] on div "Select row 34" at bounding box center [39, 439] width 39 height 55
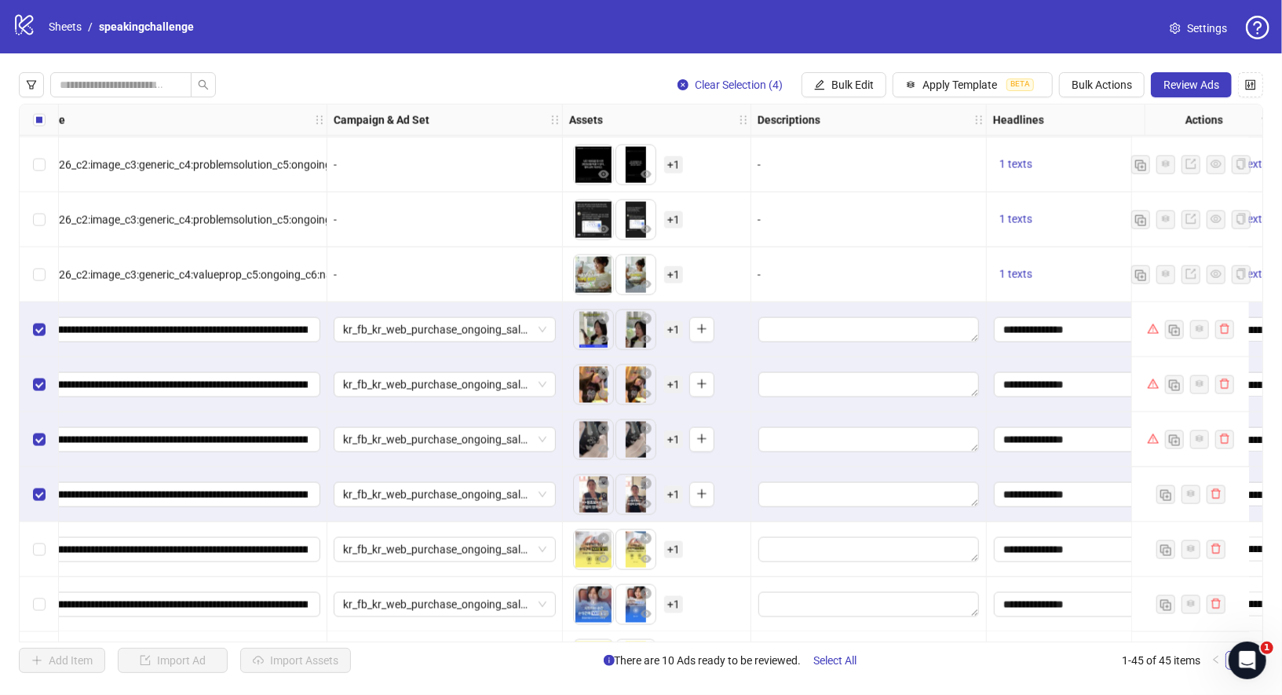
click at [46, 554] on div "Select row 36" at bounding box center [39, 549] width 39 height 55
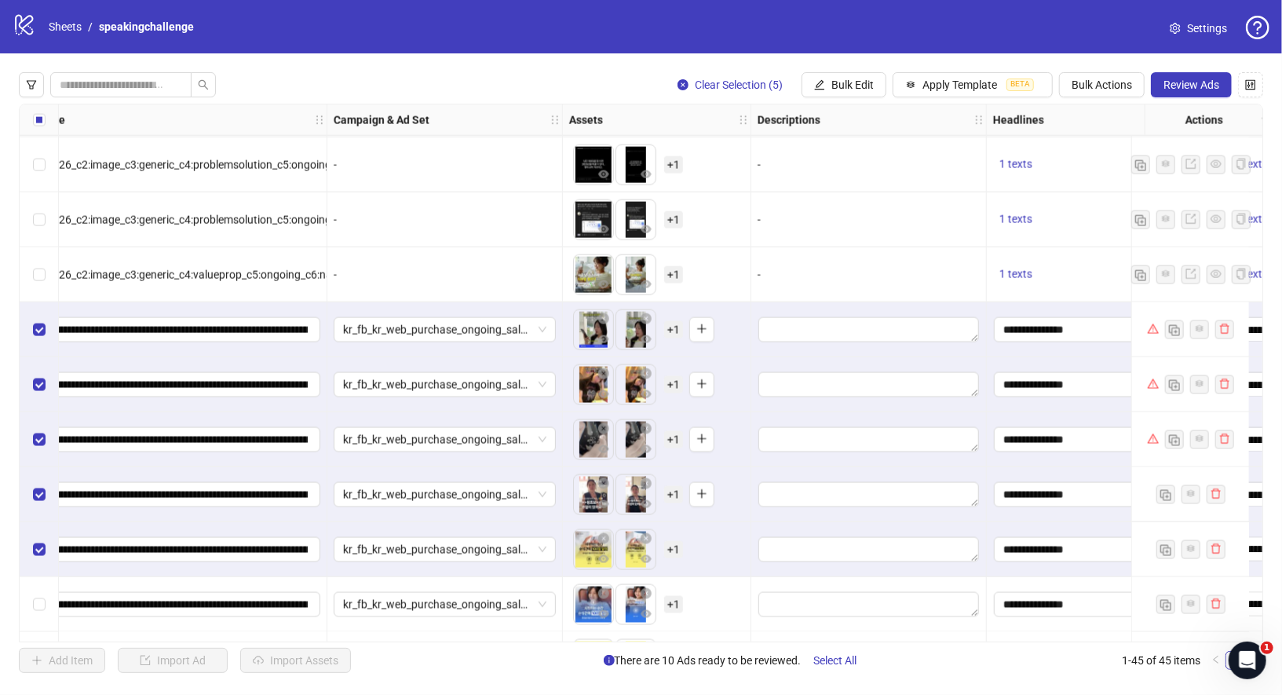
click at [46, 580] on div "Select row 37" at bounding box center [39, 604] width 39 height 55
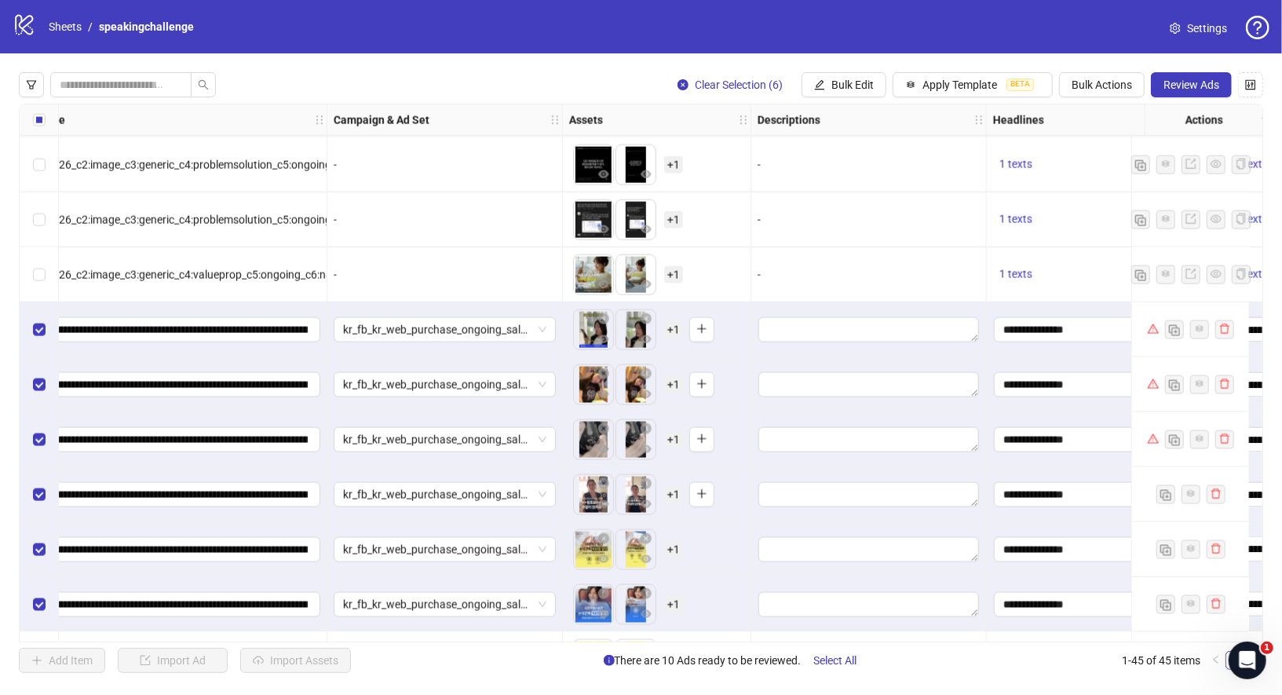
scroll to position [1666, 179]
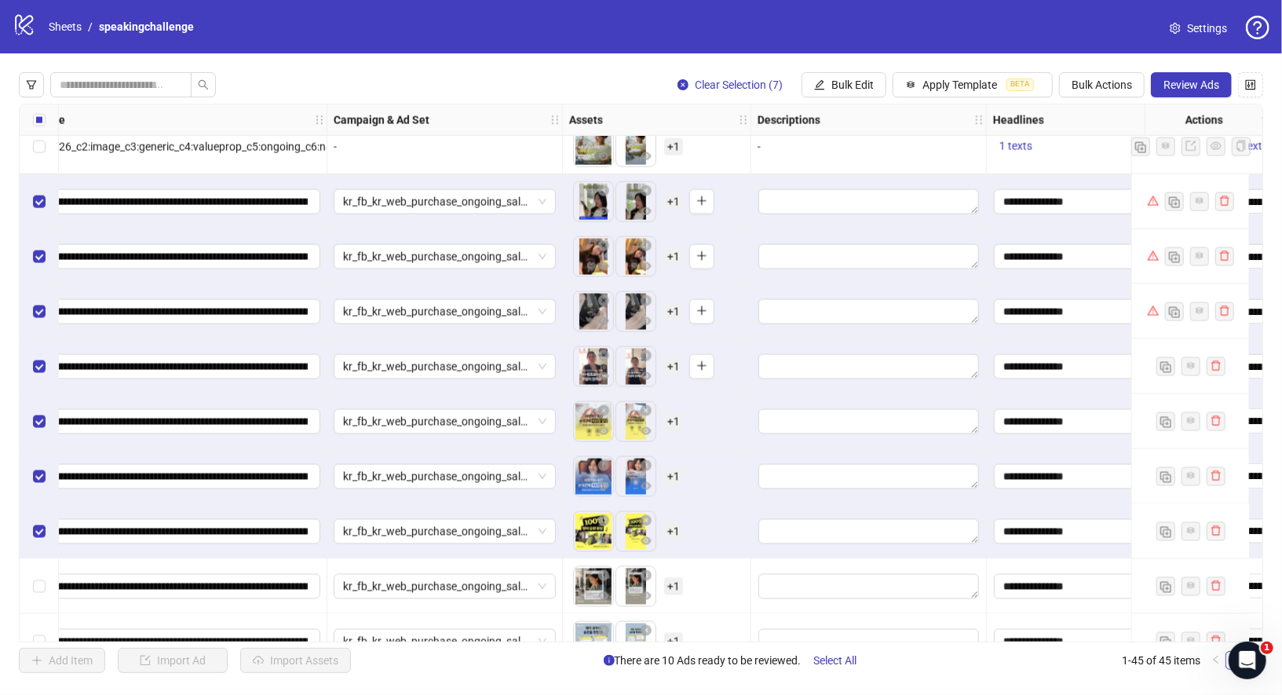
click at [37, 617] on div "Select row 40" at bounding box center [39, 641] width 39 height 55
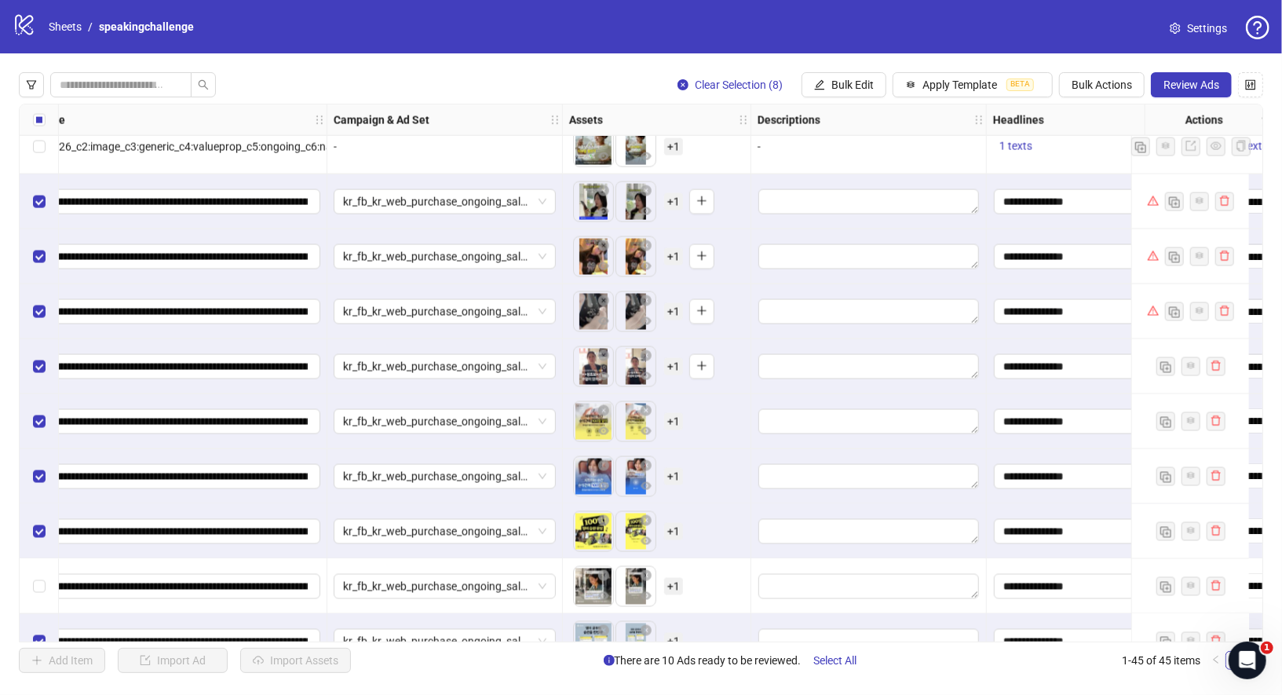
click at [30, 570] on div "Select row 39" at bounding box center [39, 586] width 39 height 55
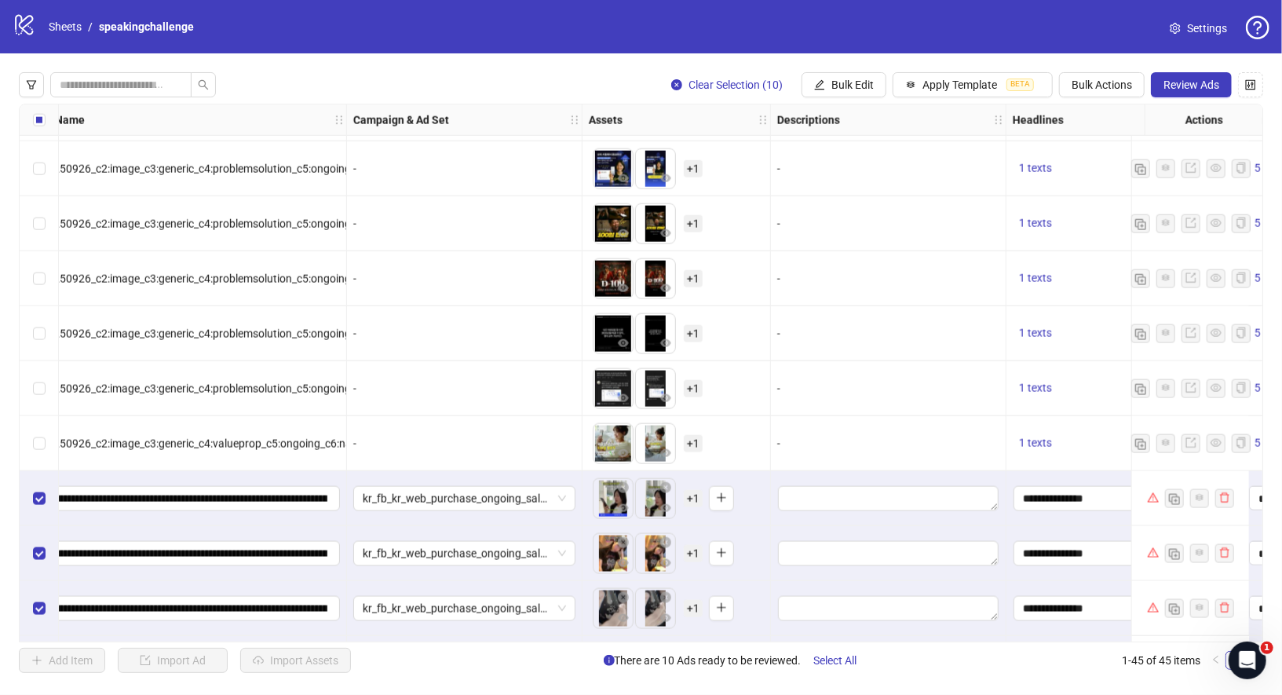
scroll to position [1367, 159]
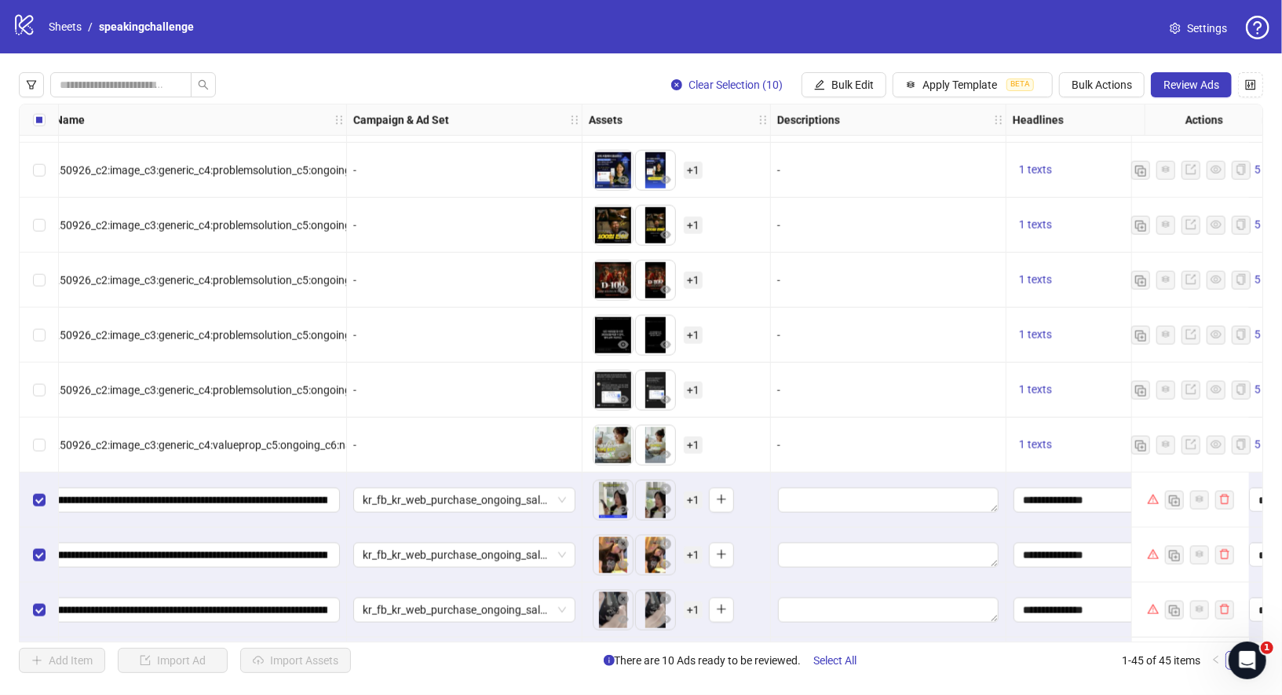
drag, startPoint x: 1180, startPoint y: 92, endPoint x: 1173, endPoint y: 97, distance: 8.5
click at [1180, 92] on button "Review Ads" at bounding box center [1191, 84] width 81 height 25
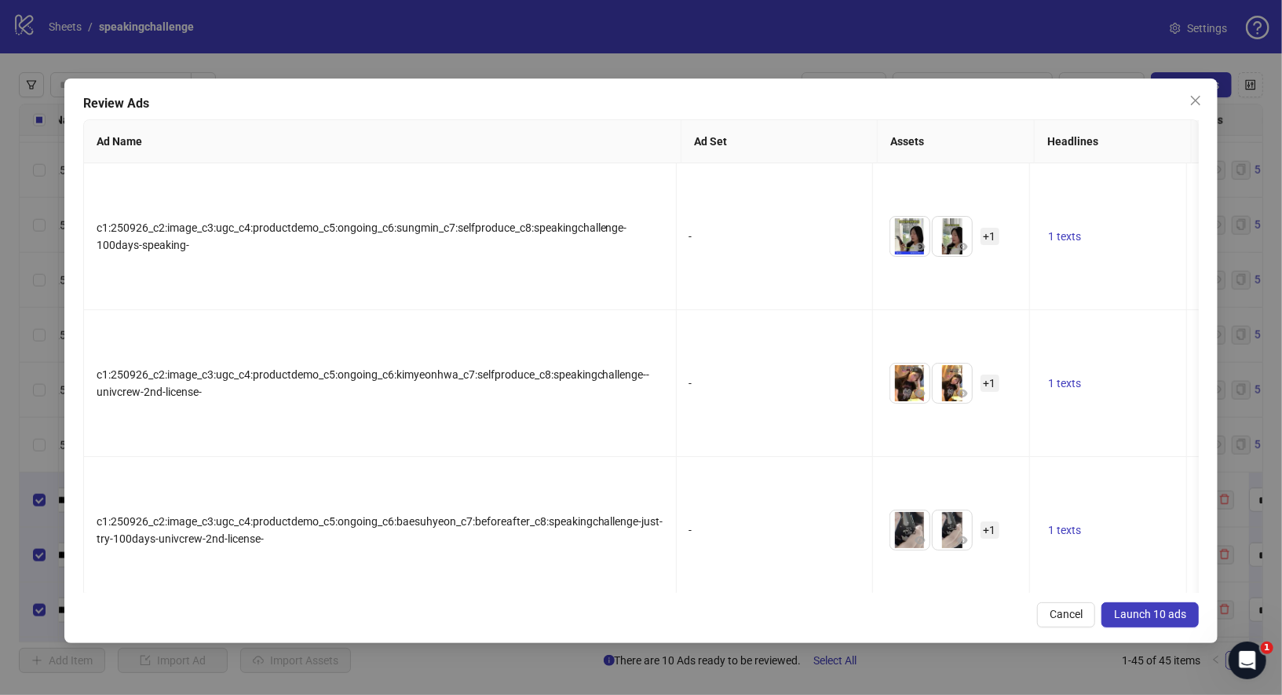
click at [1128, 621] on button "Launch 10 ads" at bounding box center [1150, 614] width 97 height 25
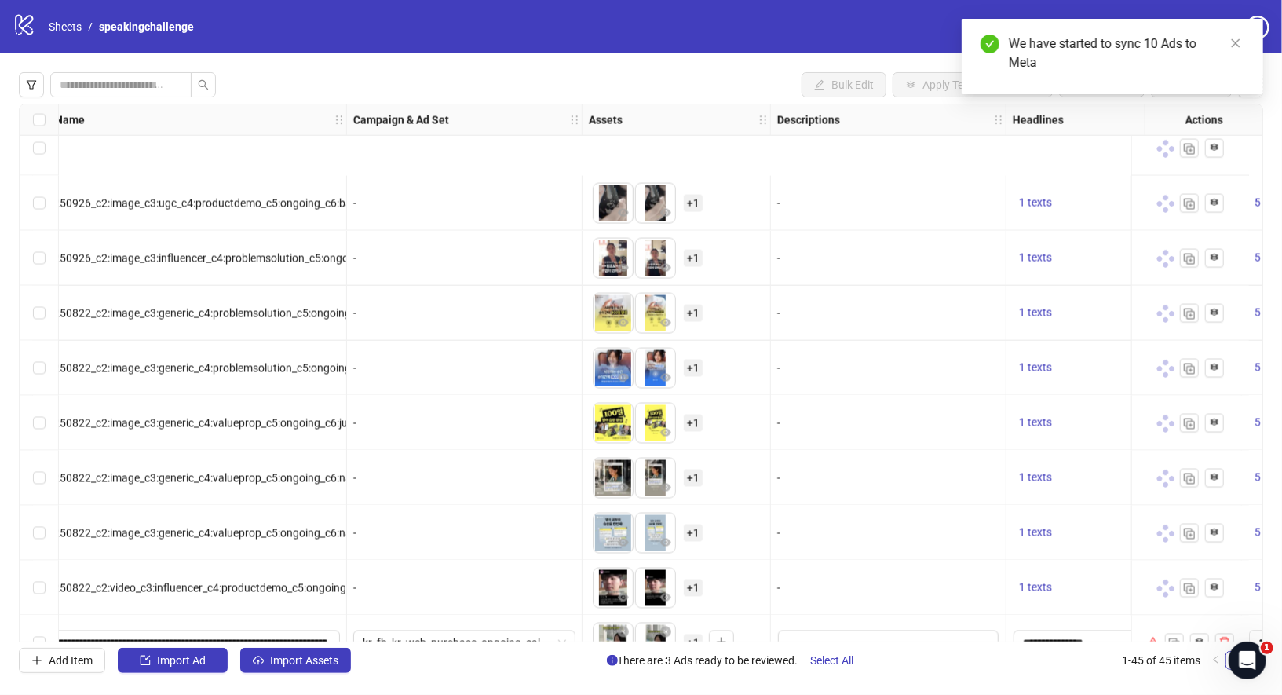
scroll to position [1973, 159]
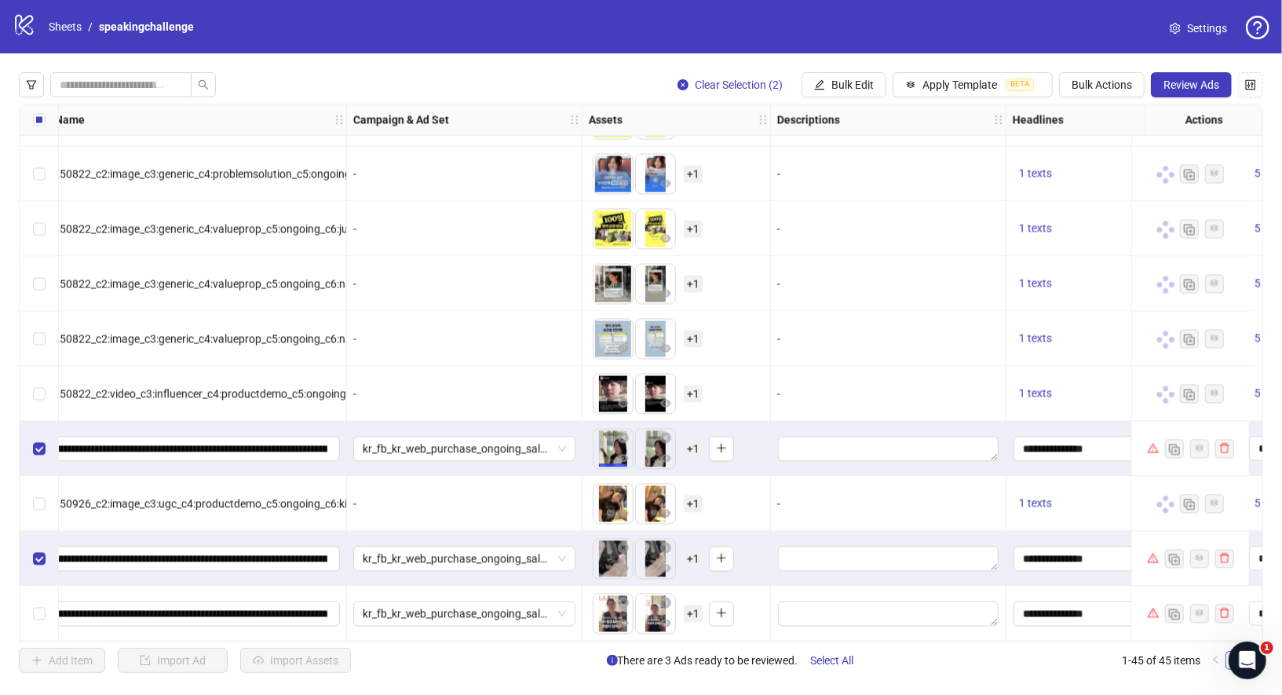
click at [35, 597] on div "Select row 45" at bounding box center [39, 614] width 39 height 55
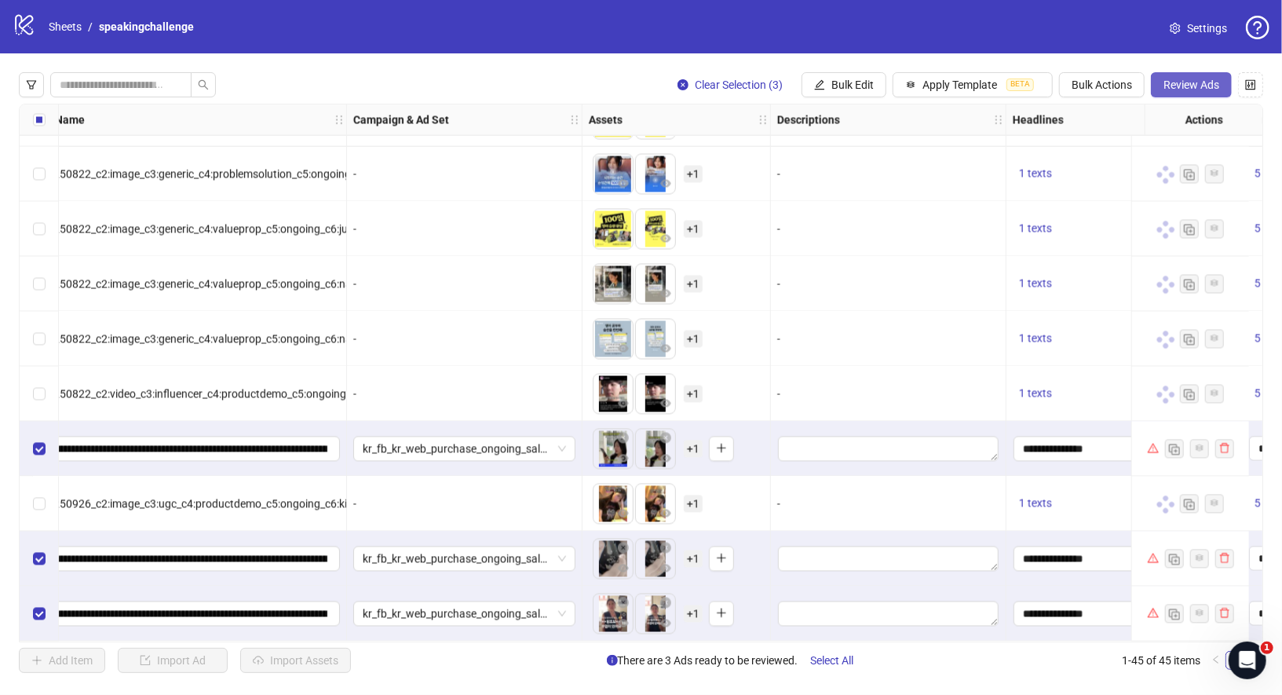
click at [1185, 82] on span "Review Ads" at bounding box center [1192, 85] width 56 height 13
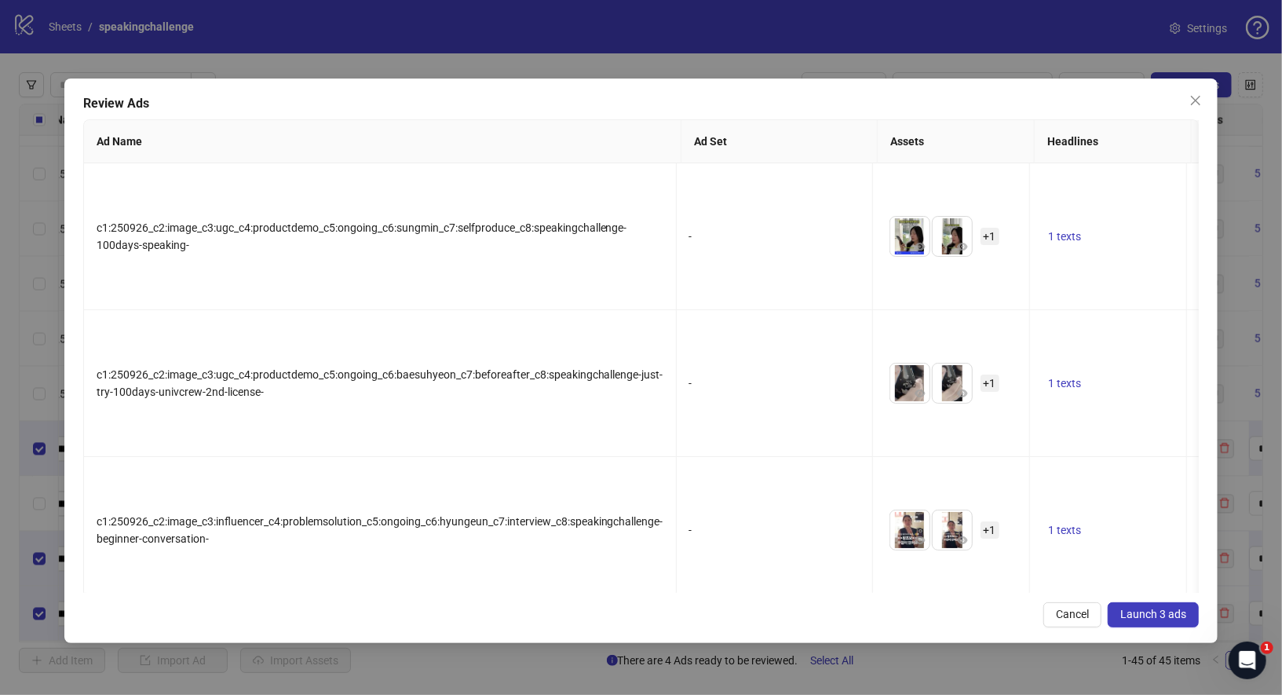
click at [1173, 608] on span "Launch 3 ads" at bounding box center [1154, 614] width 66 height 13
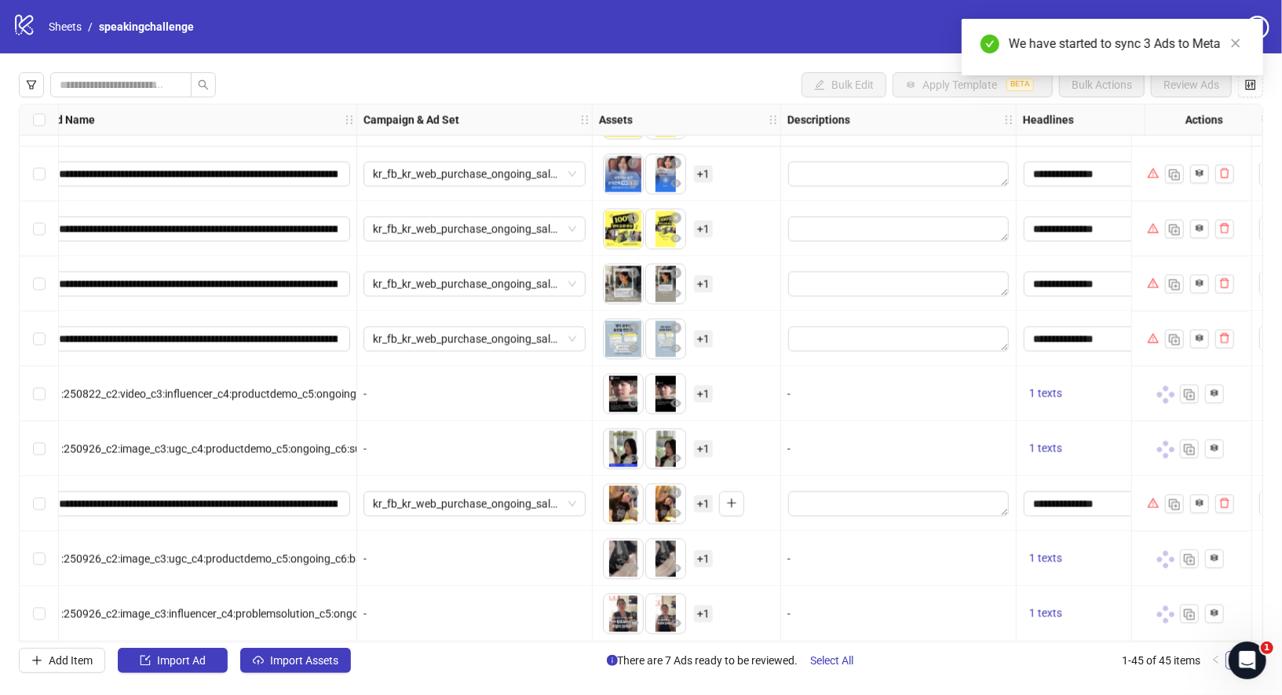
scroll to position [1969, 0]
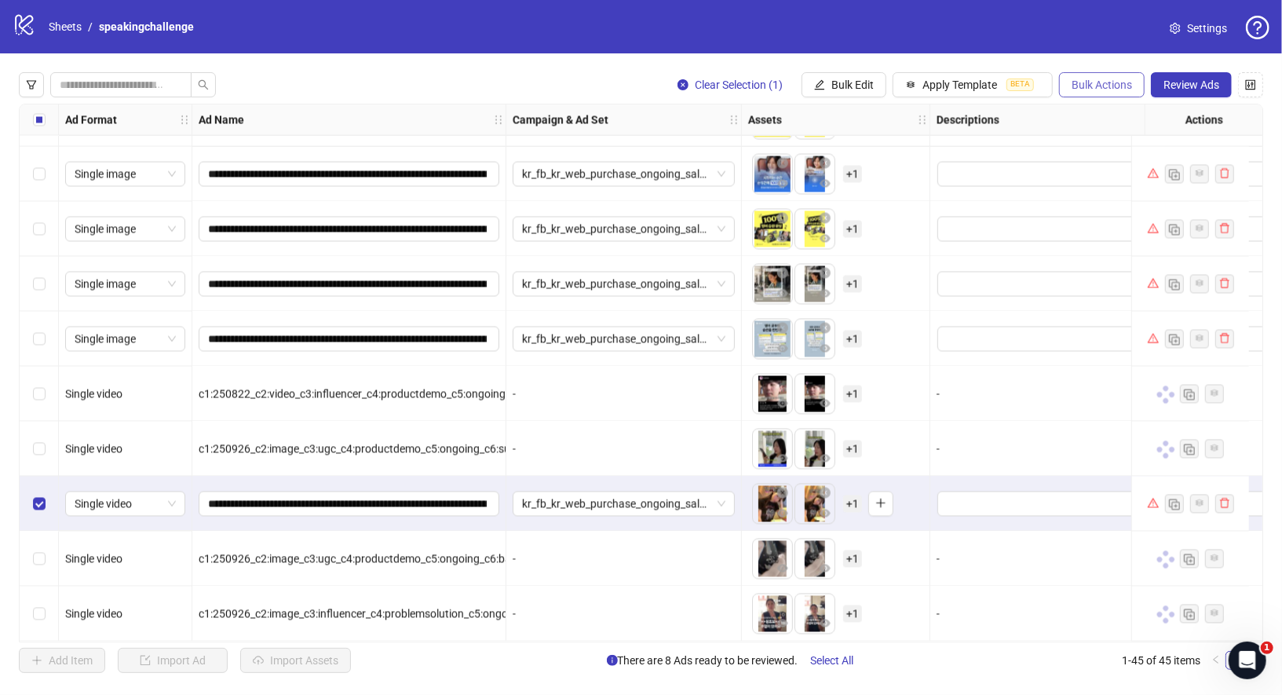
click at [1116, 93] on button "Bulk Actions" at bounding box center [1102, 84] width 86 height 25
click at [1196, 80] on span "Review Ads" at bounding box center [1192, 85] width 56 height 13
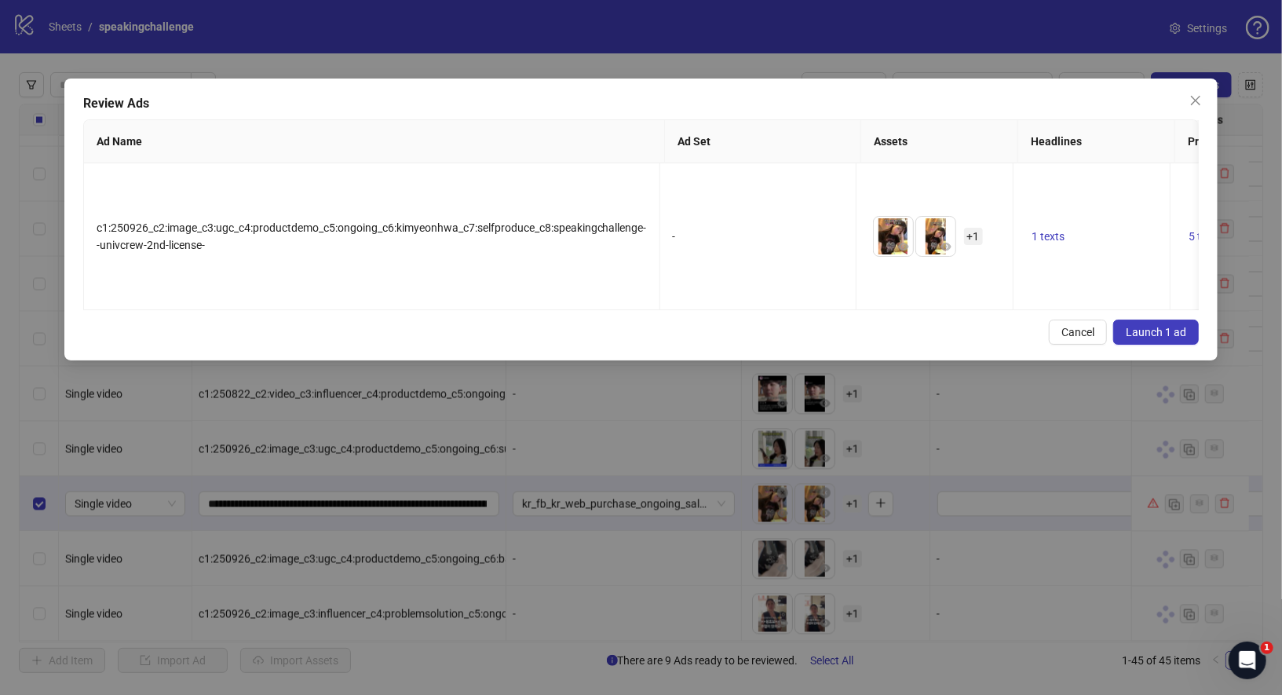
click at [1168, 326] on span "Launch 1 ad" at bounding box center [1156, 332] width 60 height 13
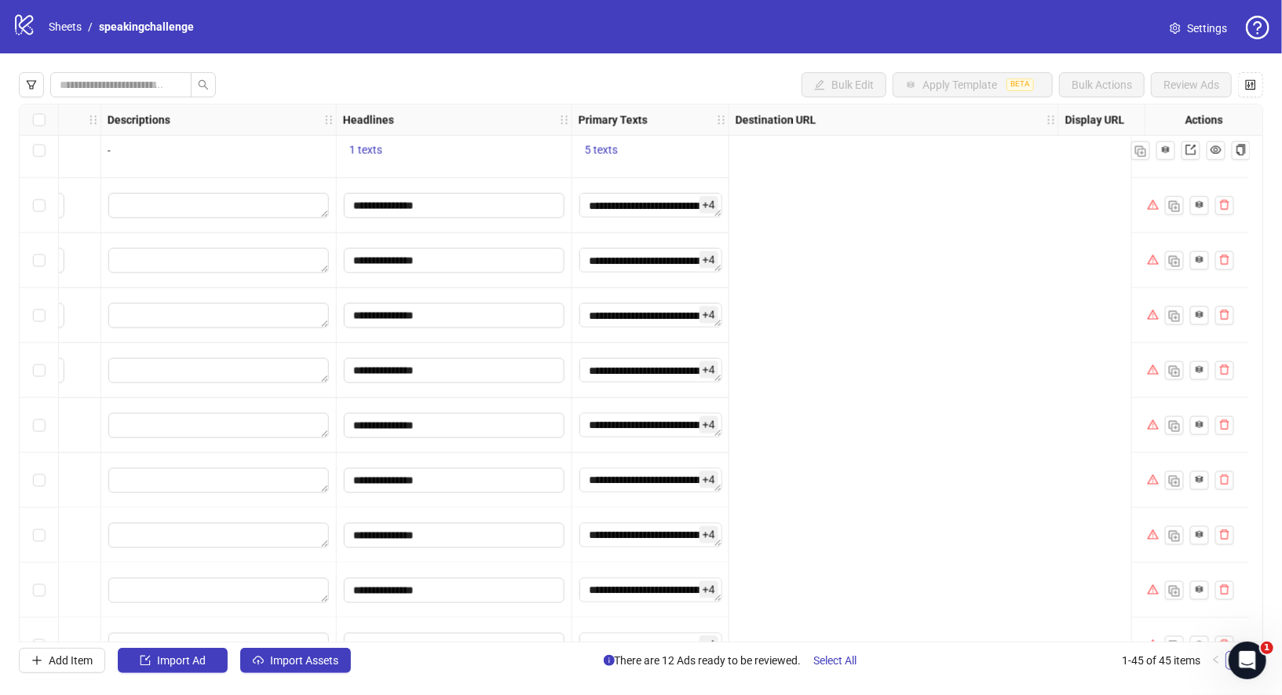
scroll to position [1662, 0]
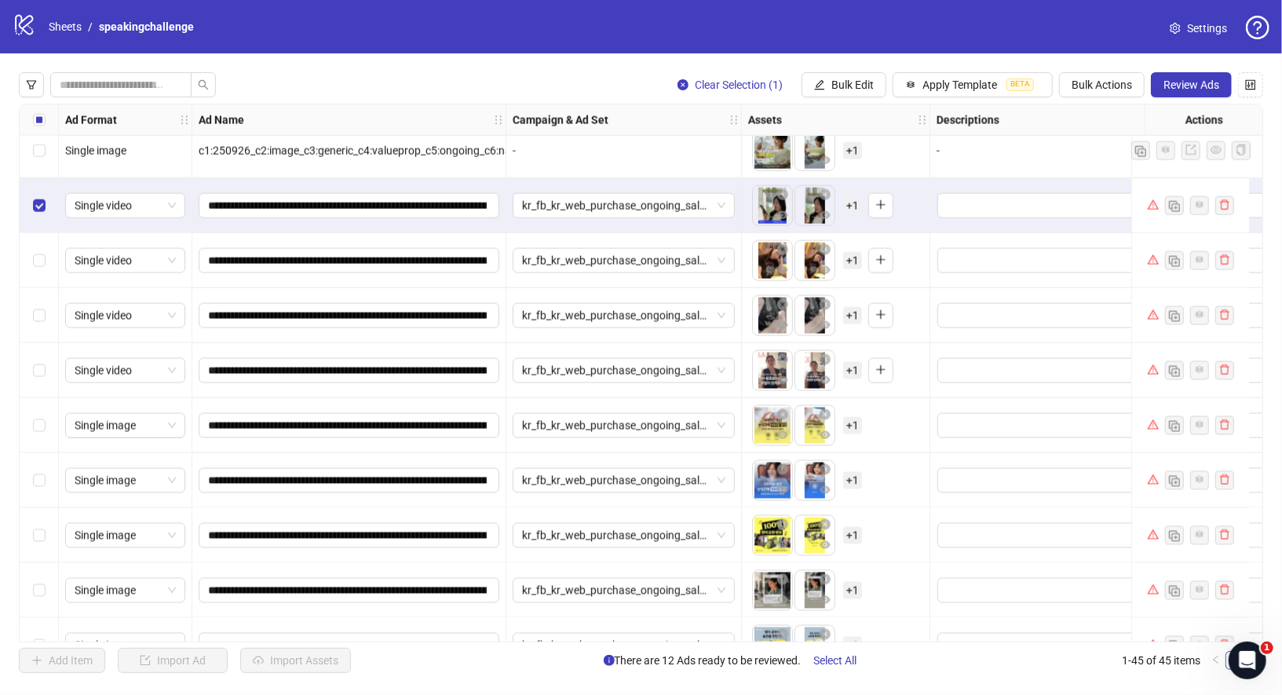
click at [41, 243] on div "Select row 33" at bounding box center [39, 260] width 39 height 55
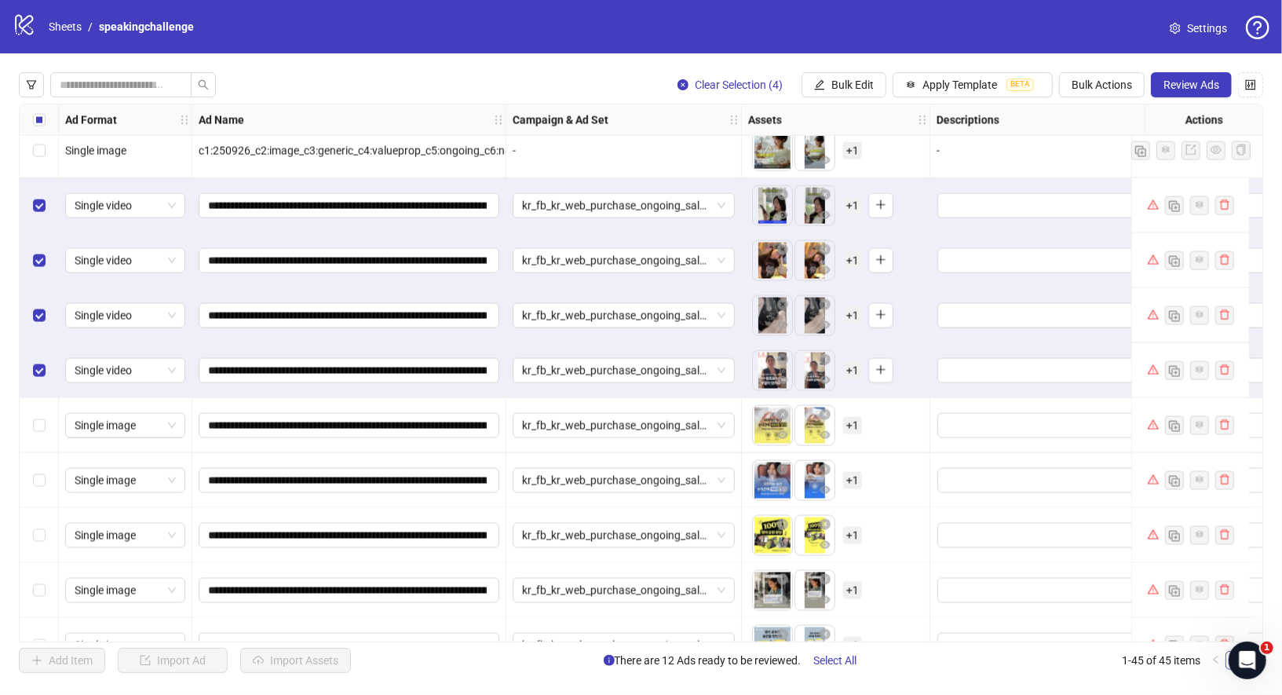
click at [29, 419] on div "Select row 36" at bounding box center [39, 425] width 39 height 55
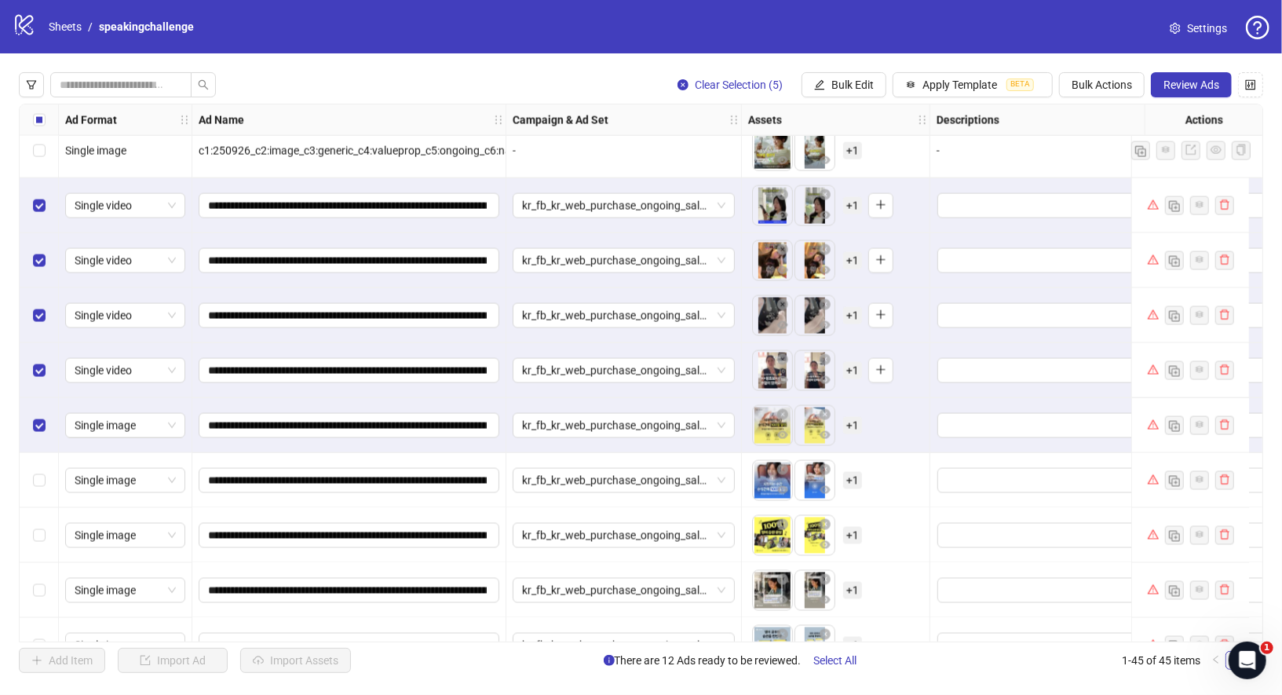
click at [29, 466] on div "Select row 37" at bounding box center [39, 480] width 39 height 55
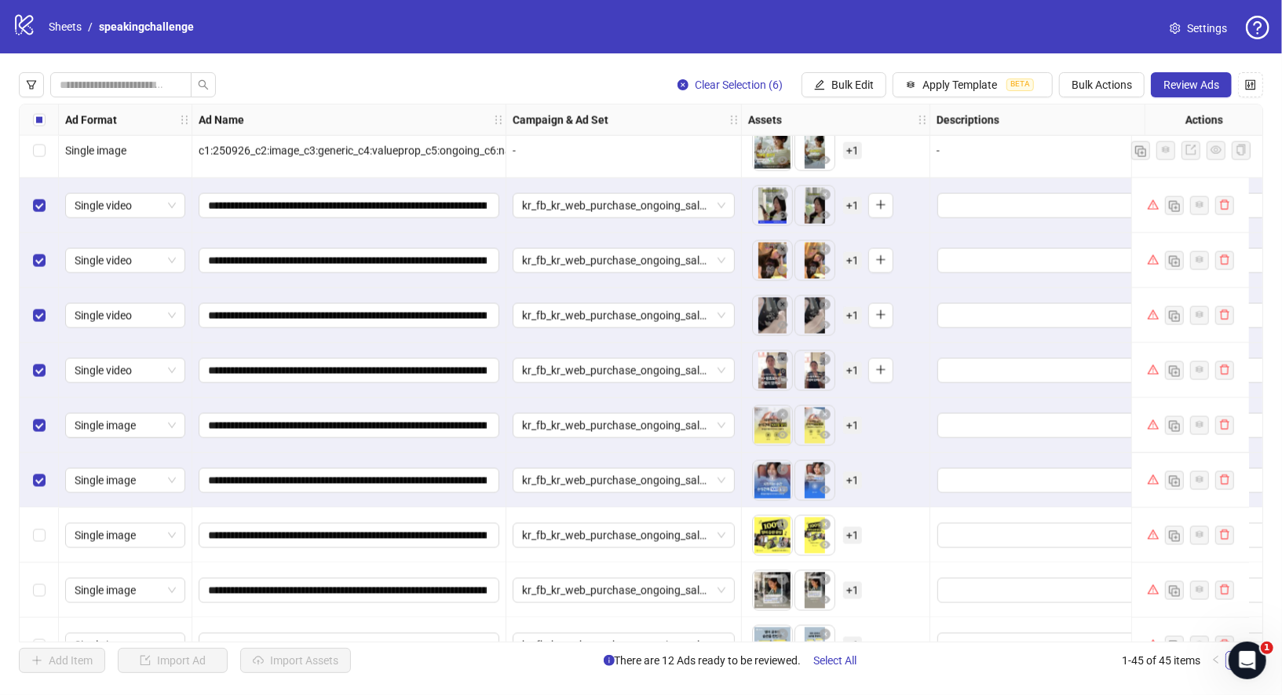
scroll to position [1753, 0]
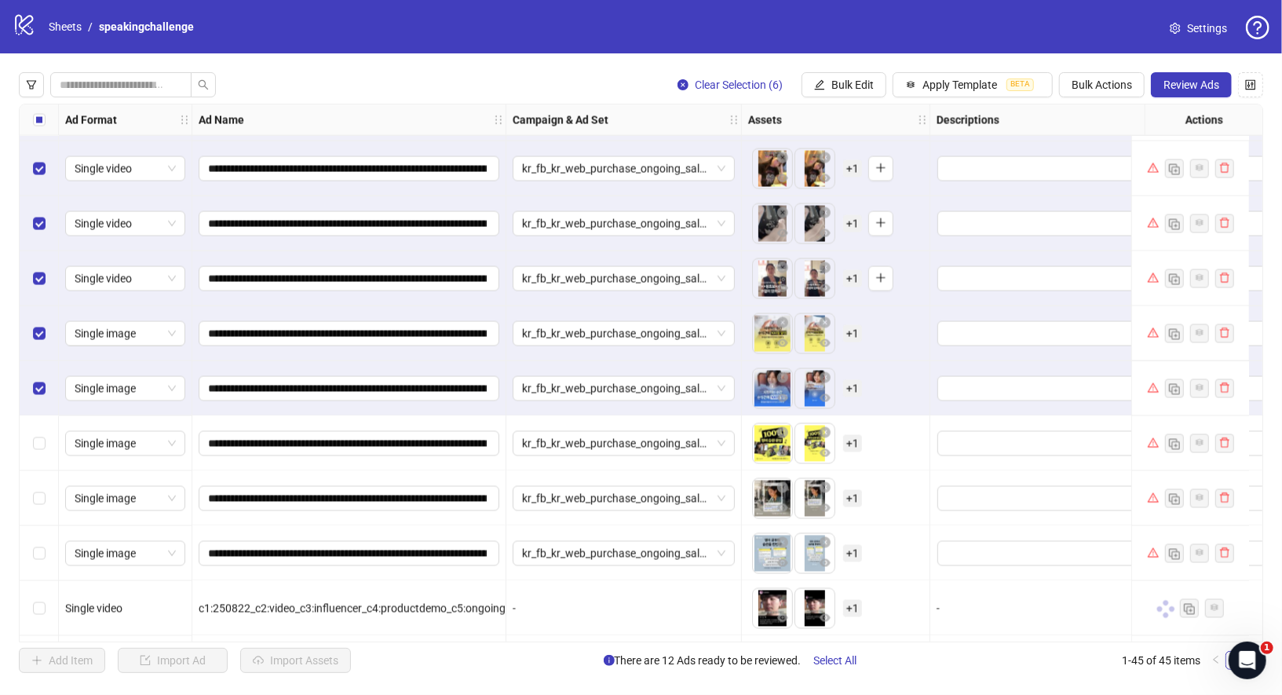
click at [48, 458] on div "Select row 38" at bounding box center [39, 443] width 39 height 55
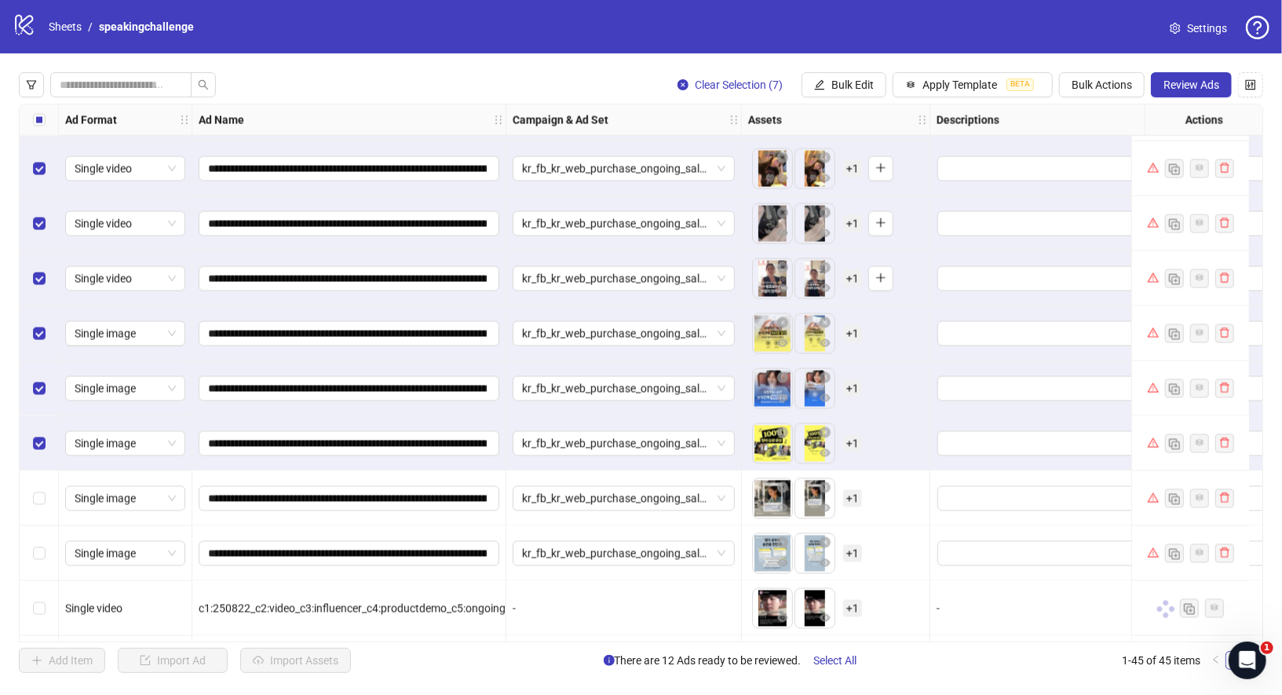
click at [48, 509] on div "Select row 39" at bounding box center [39, 498] width 39 height 55
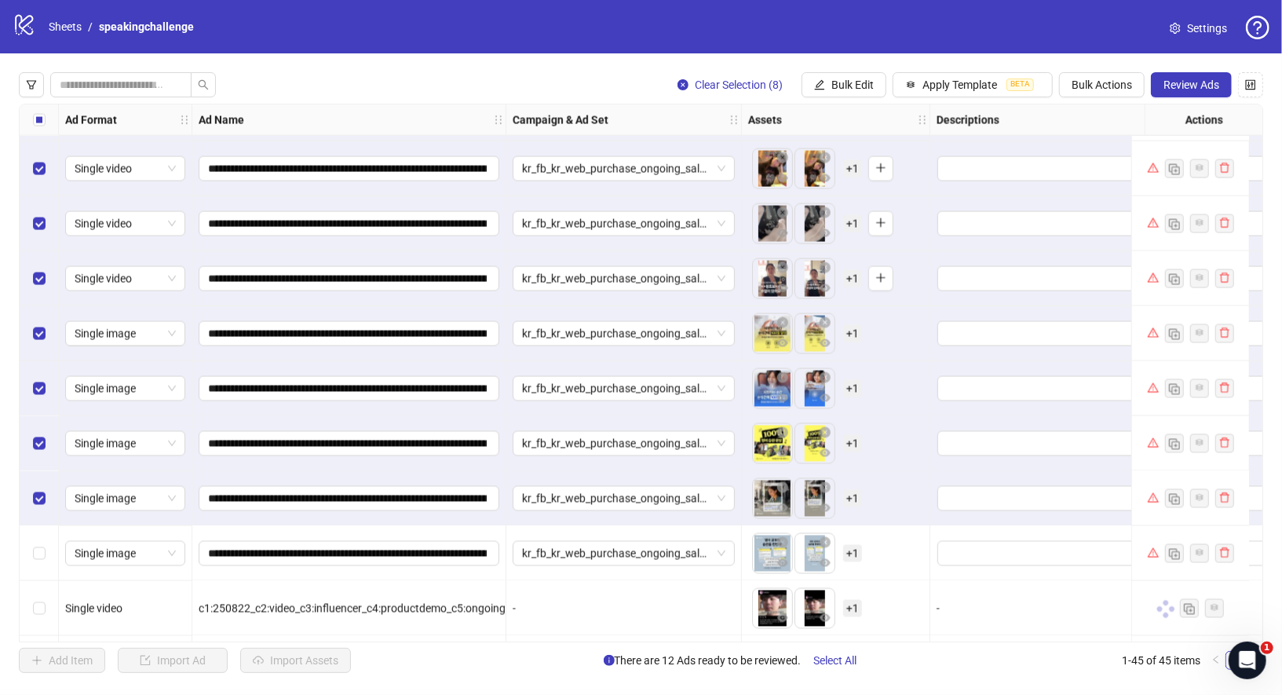
click at [48, 543] on div "Select row 40" at bounding box center [39, 553] width 39 height 55
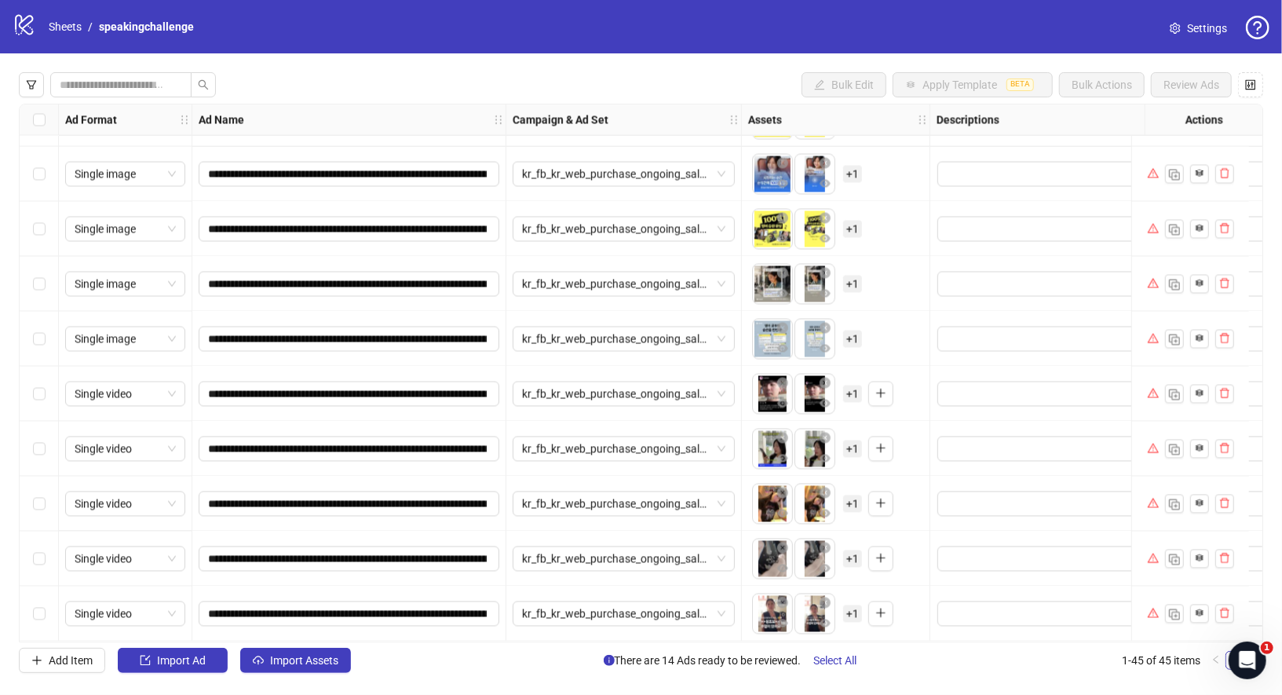
scroll to position [1973, 0]
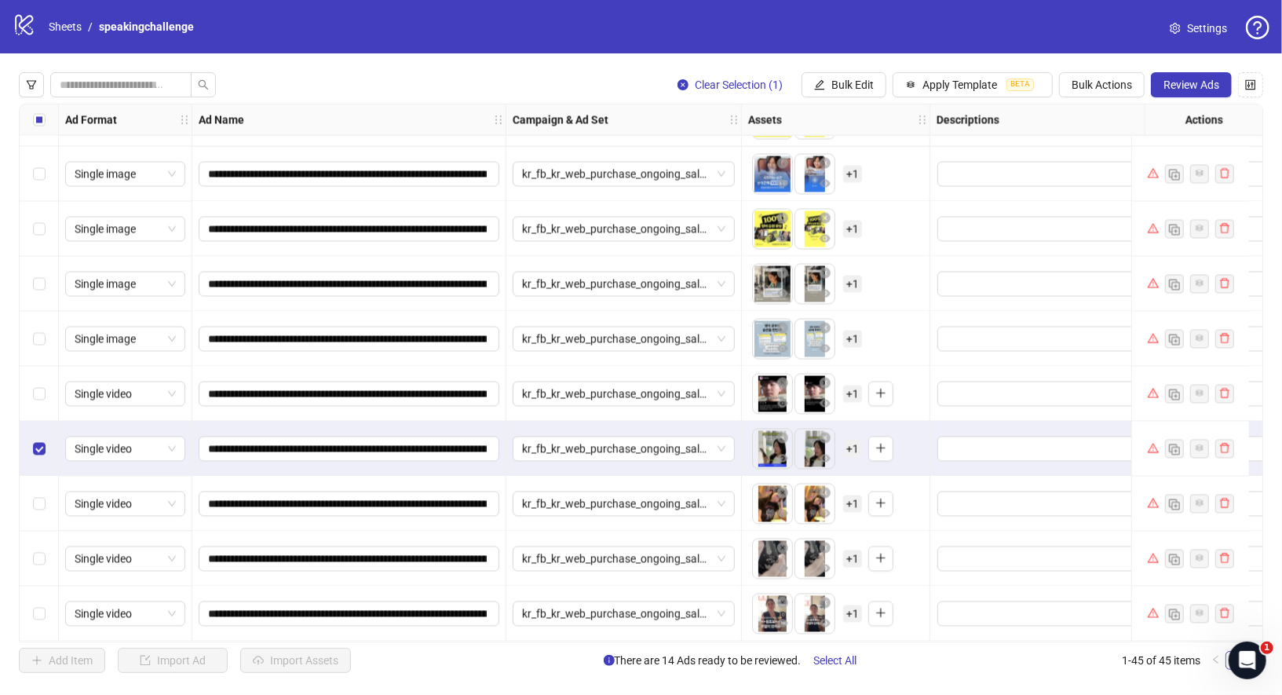
click at [39, 508] on div "Select row 43" at bounding box center [39, 504] width 39 height 55
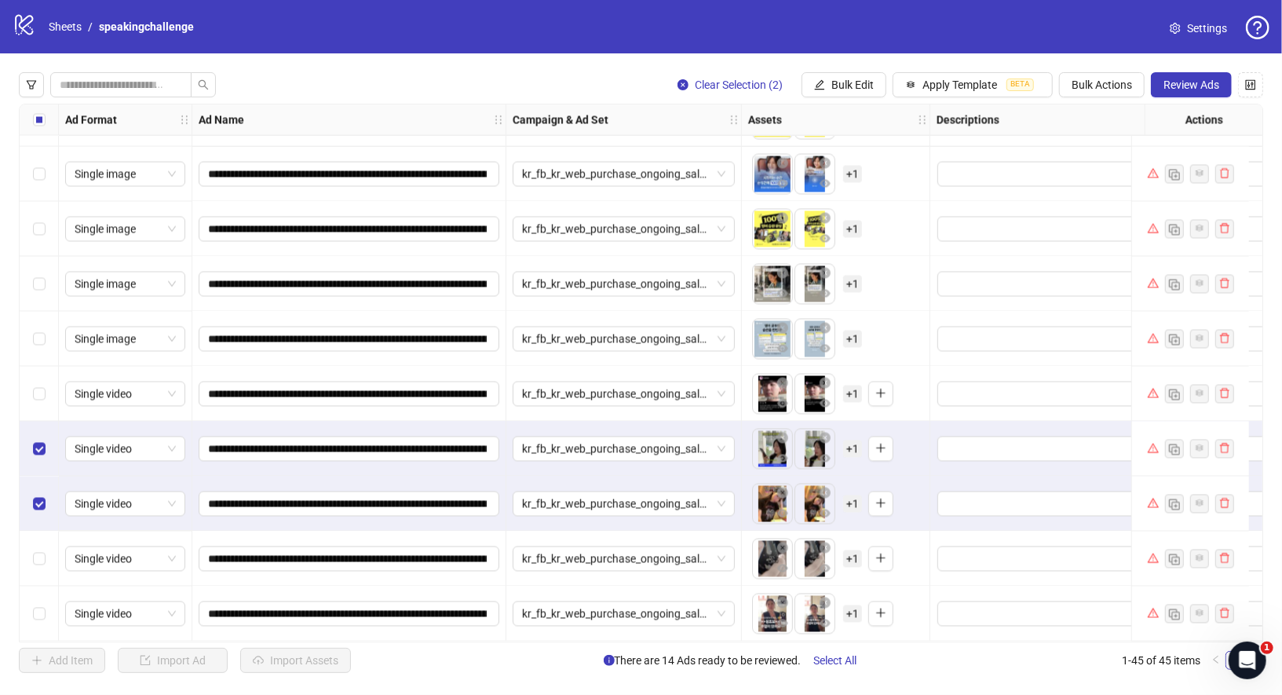
drag, startPoint x: 42, startPoint y: 562, endPoint x: 42, endPoint y: 576, distance: 13.3
click at [42, 562] on div "Select row 44" at bounding box center [39, 559] width 39 height 55
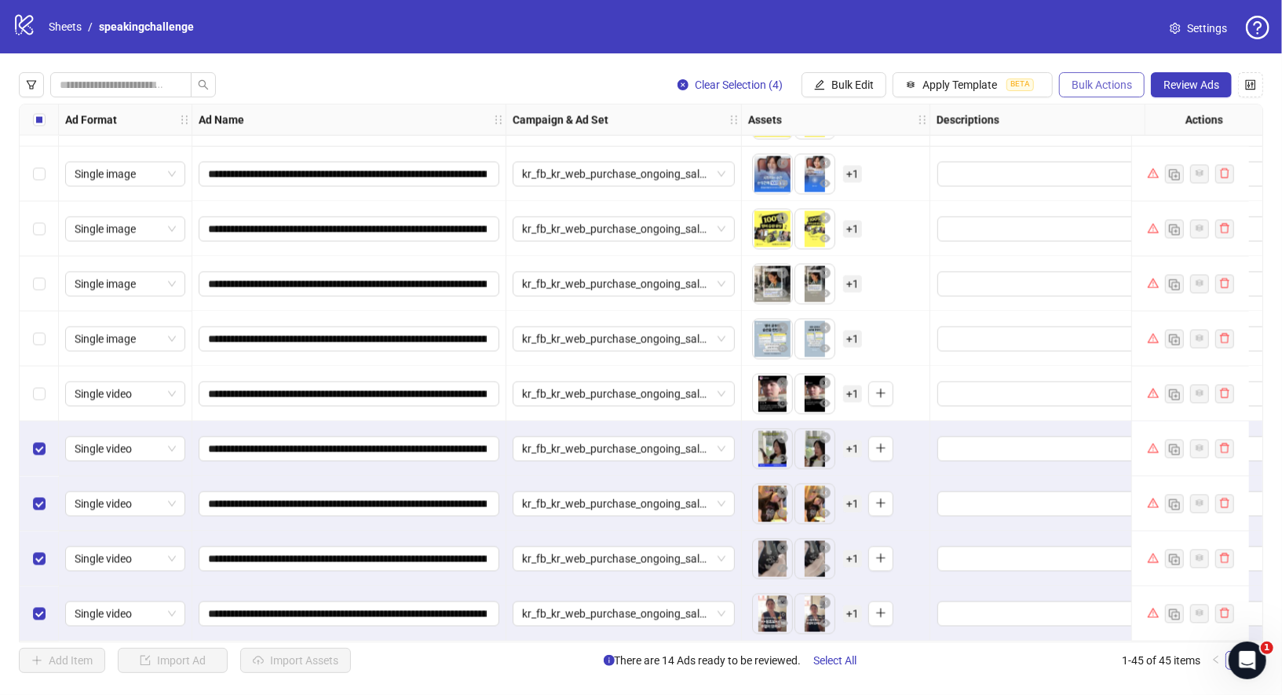
click at [1092, 82] on span "Bulk Actions" at bounding box center [1102, 85] width 60 height 13
click at [1081, 115] on span "Delete" at bounding box center [1127, 116] width 108 height 17
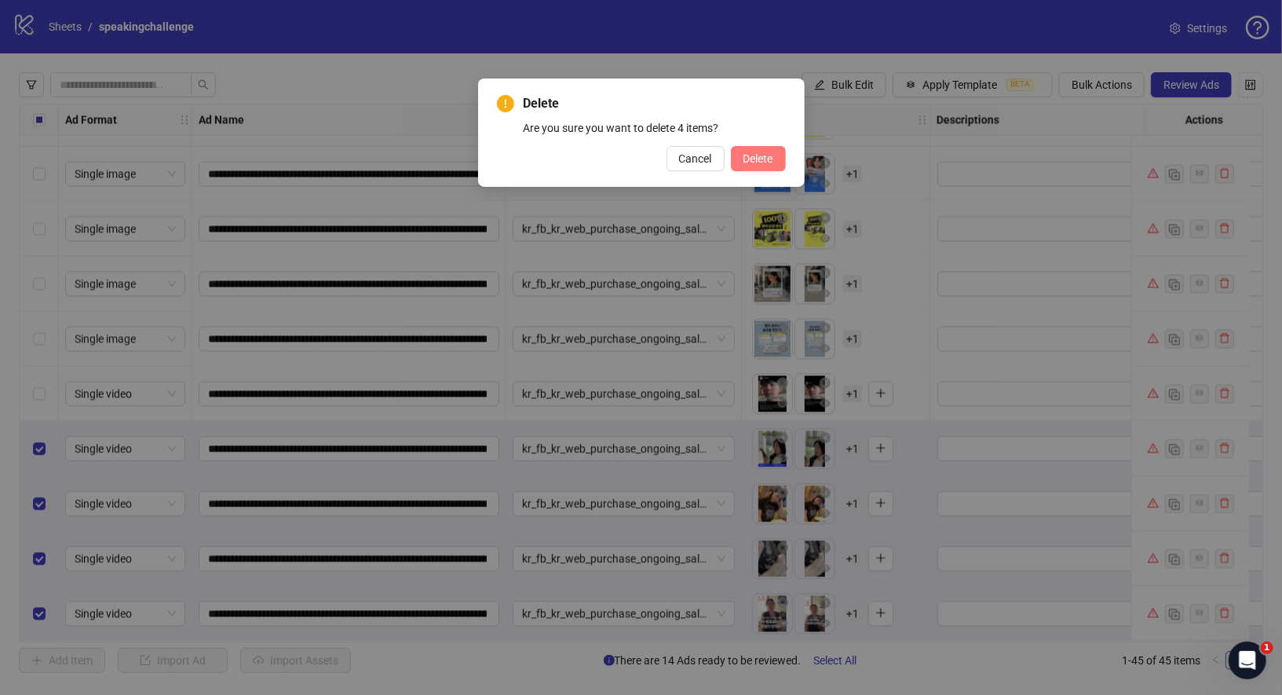
click at [749, 159] on span "Delete" at bounding box center [759, 158] width 30 height 13
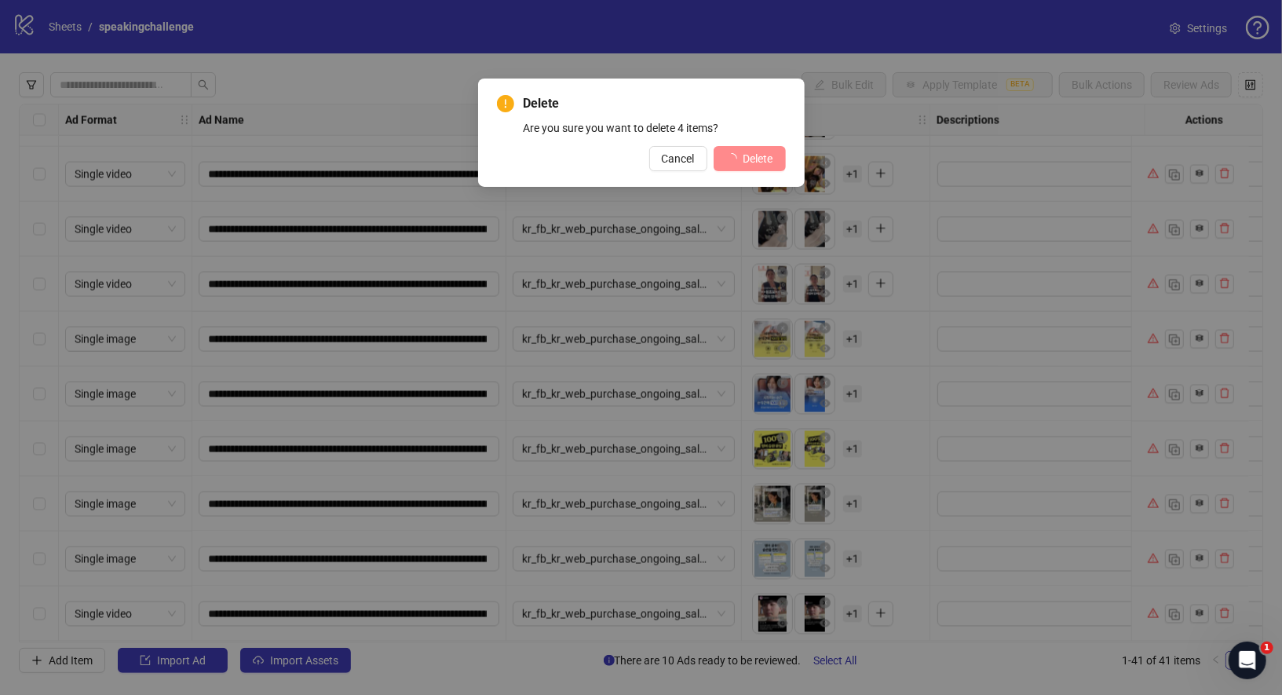
scroll to position [1753, 0]
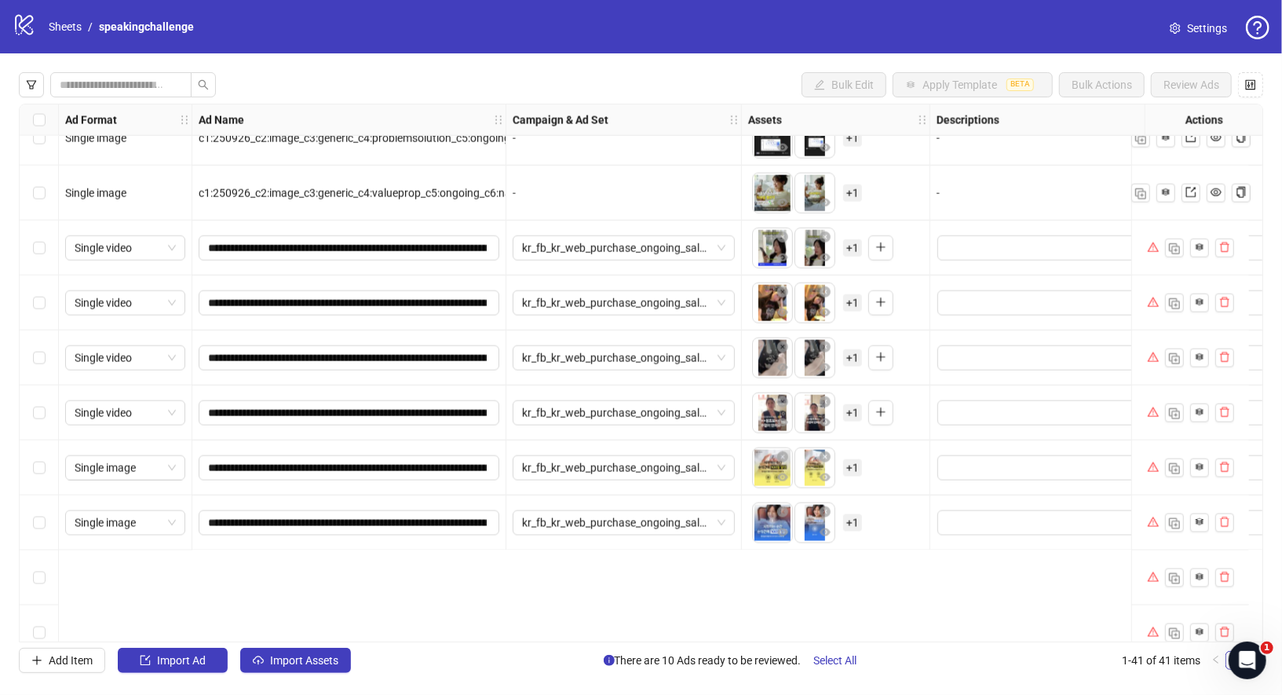
scroll to position [1691, 0]
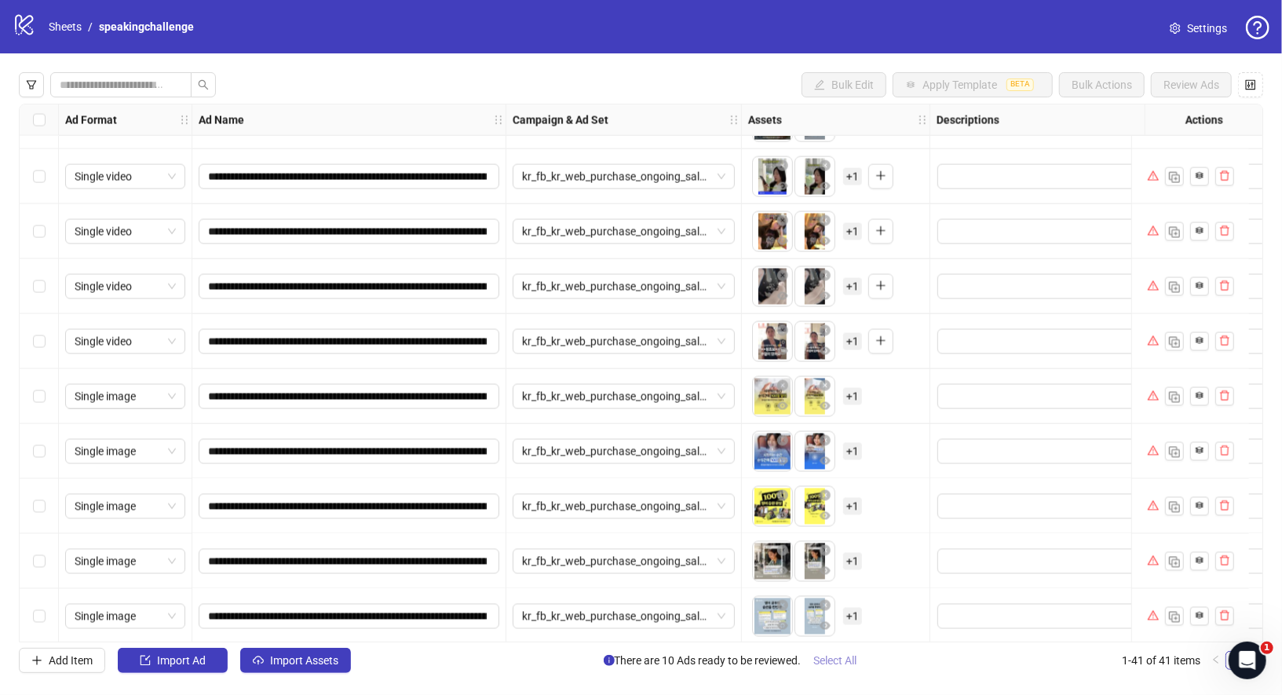
click at [820, 663] on span "Select All" at bounding box center [835, 660] width 43 height 13
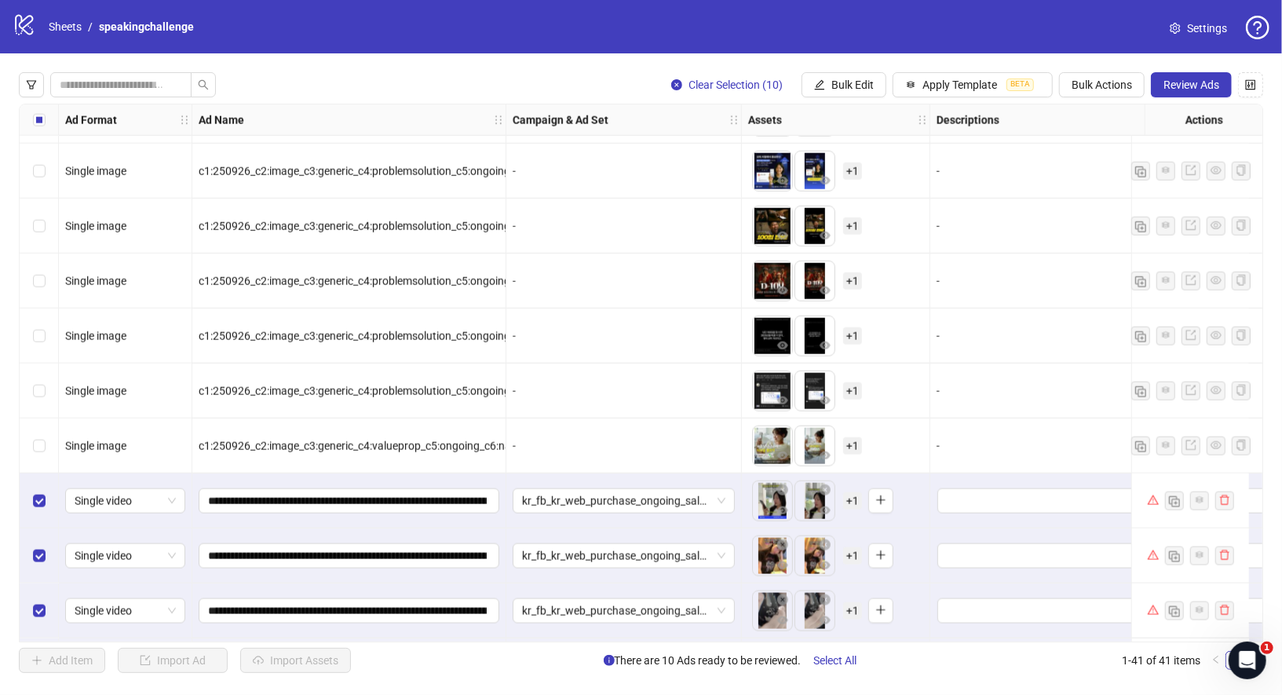
scroll to position [1365, 0]
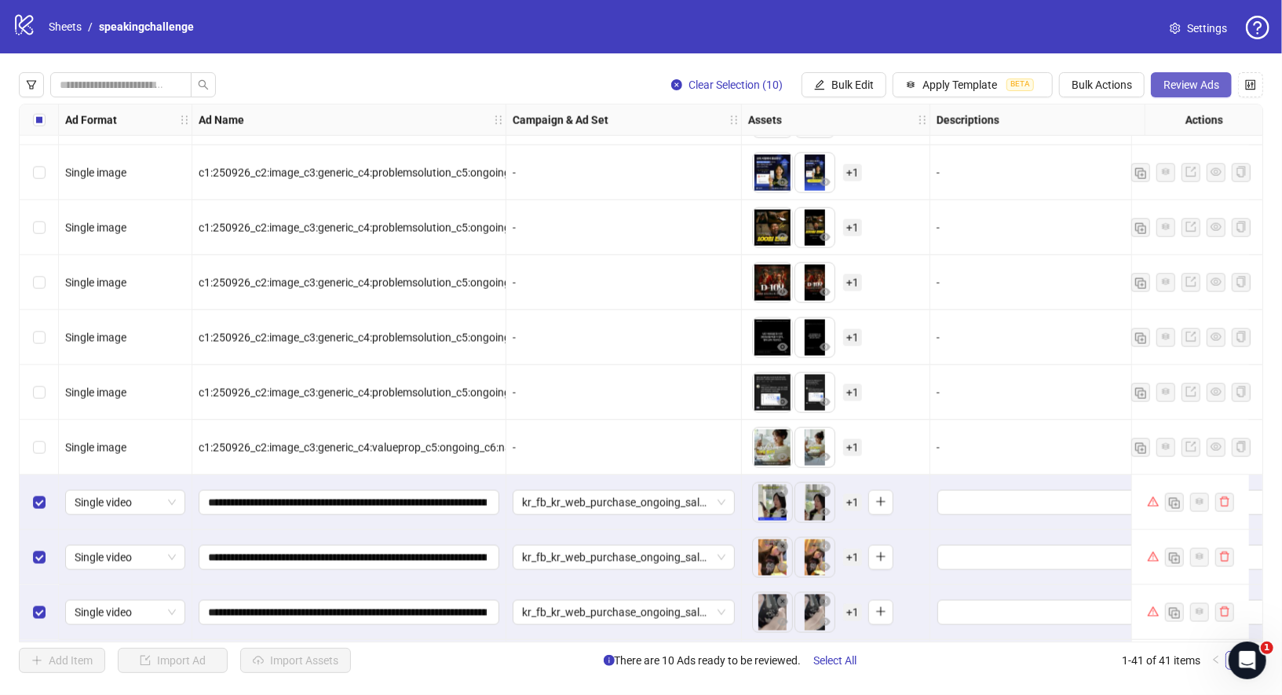
click at [1182, 89] on span "Review Ads" at bounding box center [1192, 85] width 56 height 13
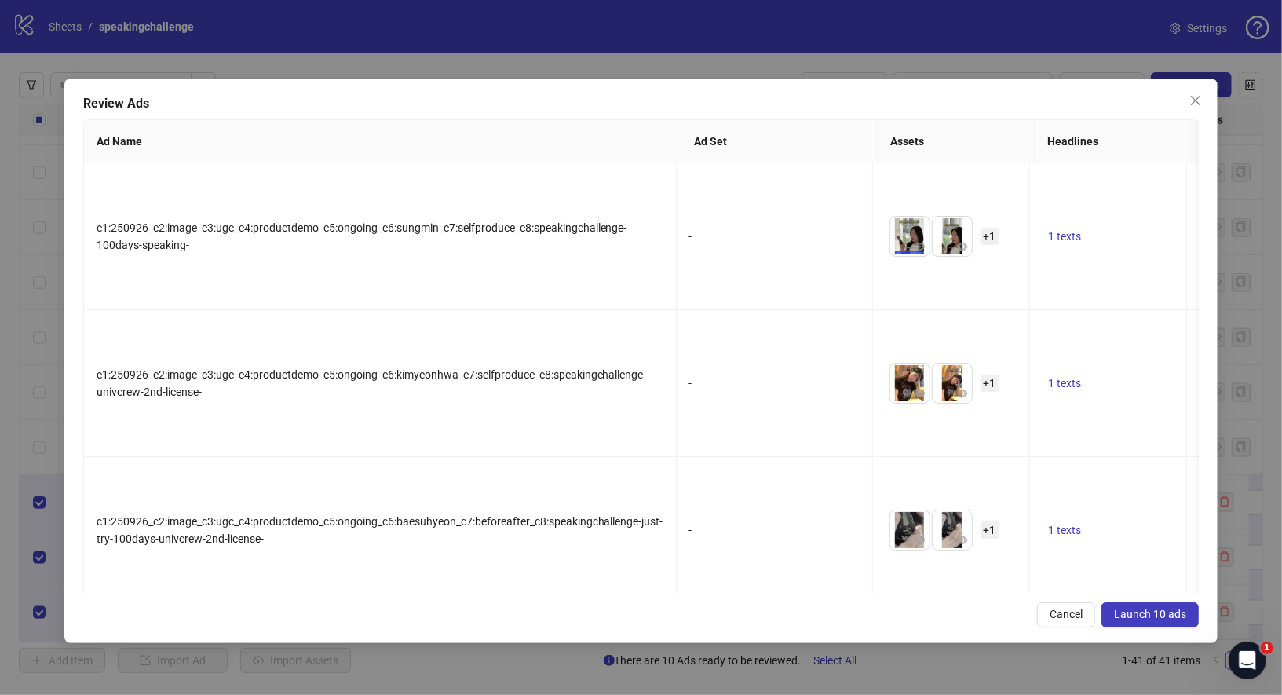
click at [1162, 613] on span "Launch 10 ads" at bounding box center [1150, 614] width 72 height 13
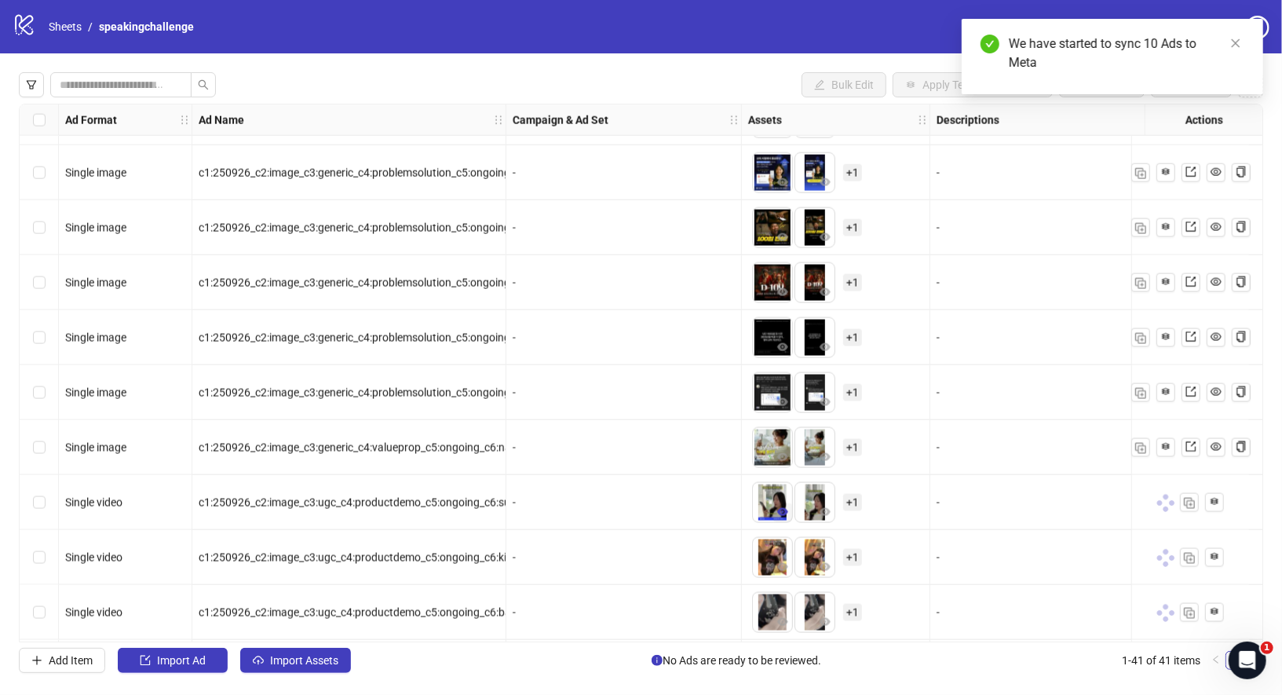
scroll to position [1753, 0]
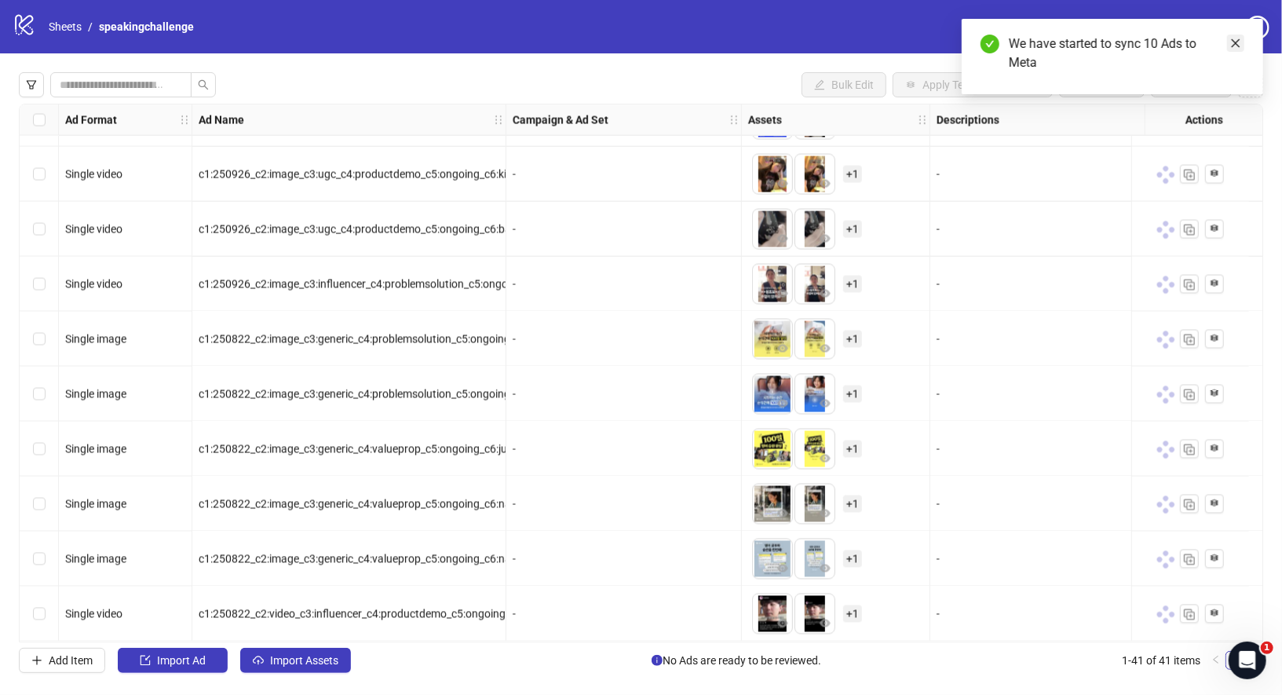
click at [1236, 46] on icon "close" at bounding box center [1235, 43] width 11 height 11
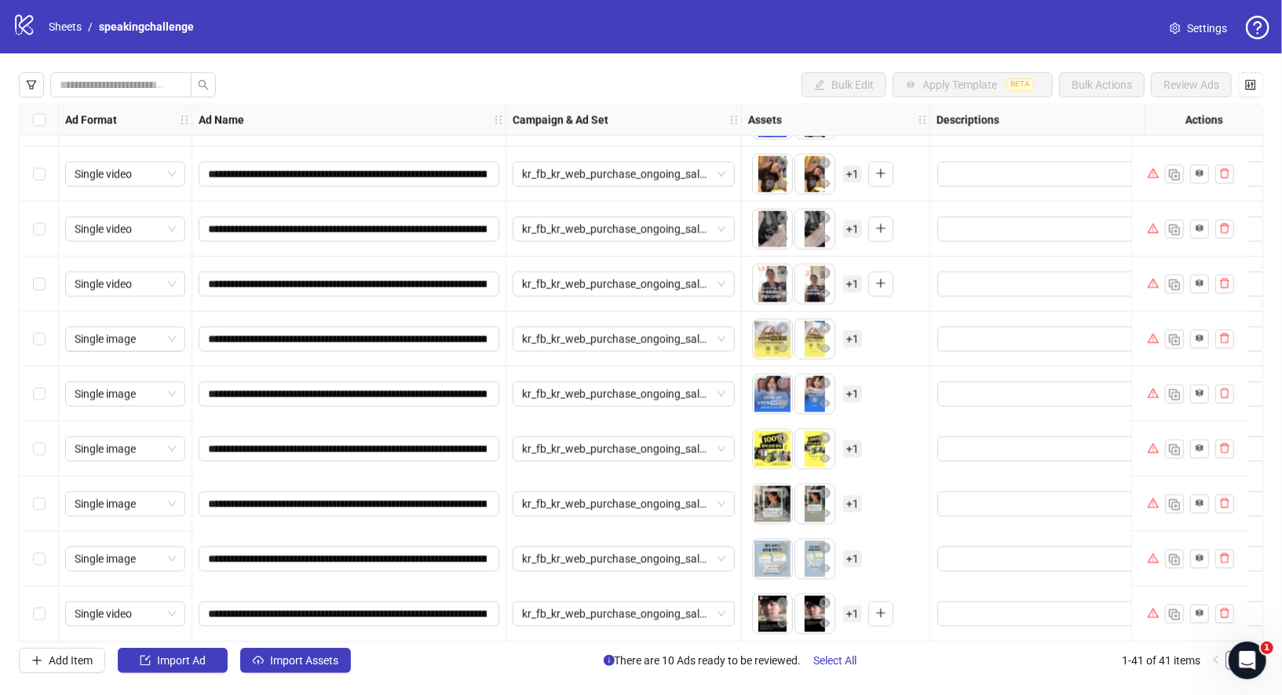
scroll to position [1749, 0]
click at [832, 658] on span "Select All" at bounding box center [835, 660] width 43 height 13
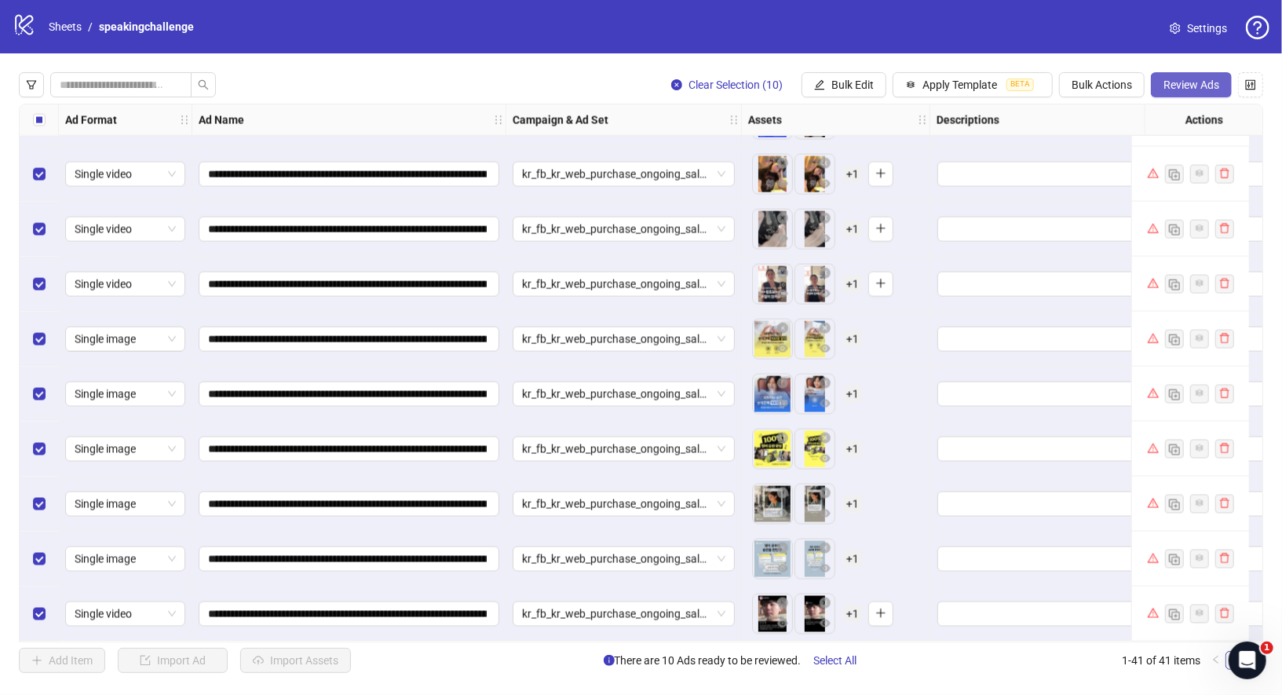
click at [1201, 81] on span "Review Ads" at bounding box center [1192, 85] width 56 height 13
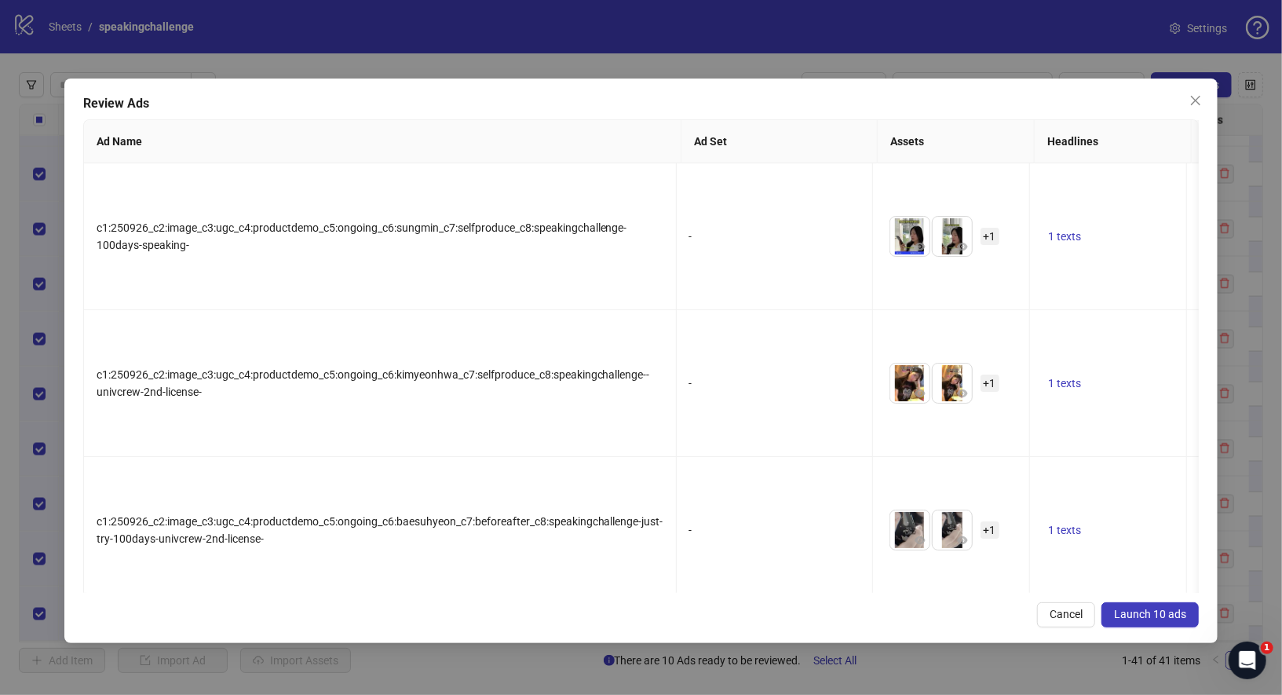
click at [1166, 628] on div "Review Ads Ad Name Ad Set Assets Headlines Primary Texts Descriptions Destinati…" at bounding box center [641, 361] width 1154 height 565
click at [1166, 616] on span "Launch 10 ads" at bounding box center [1150, 614] width 72 height 13
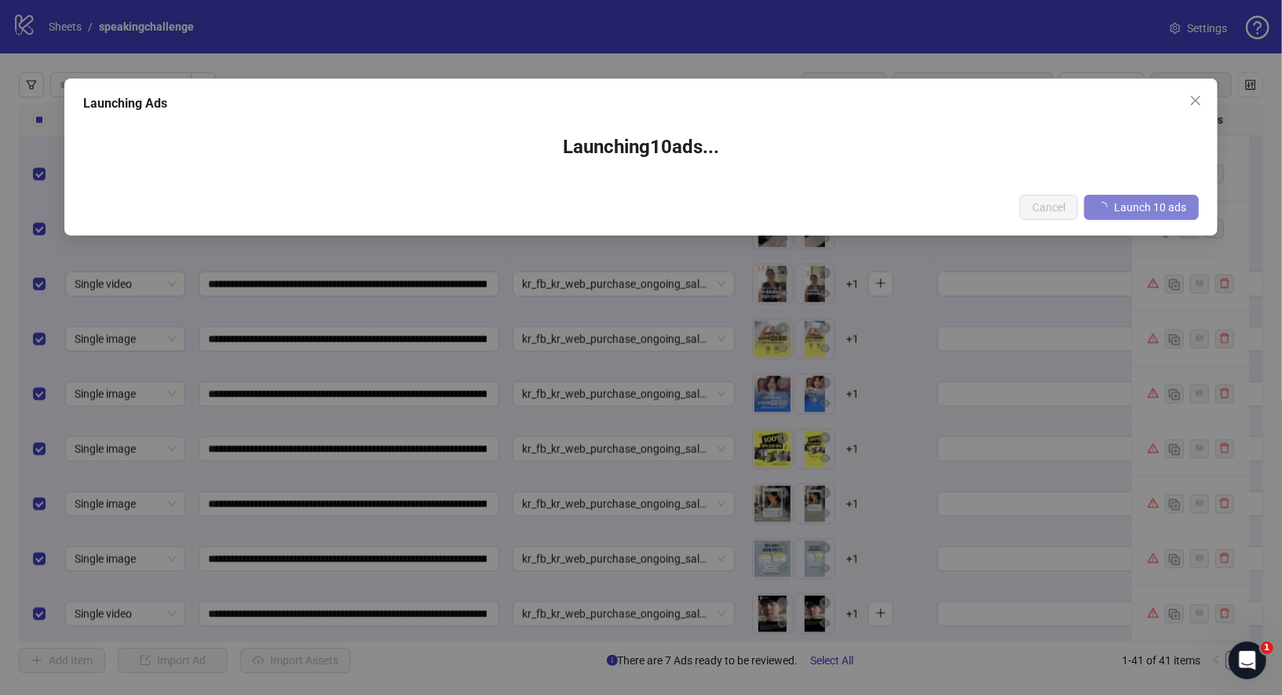
scroll to position [1753, 0]
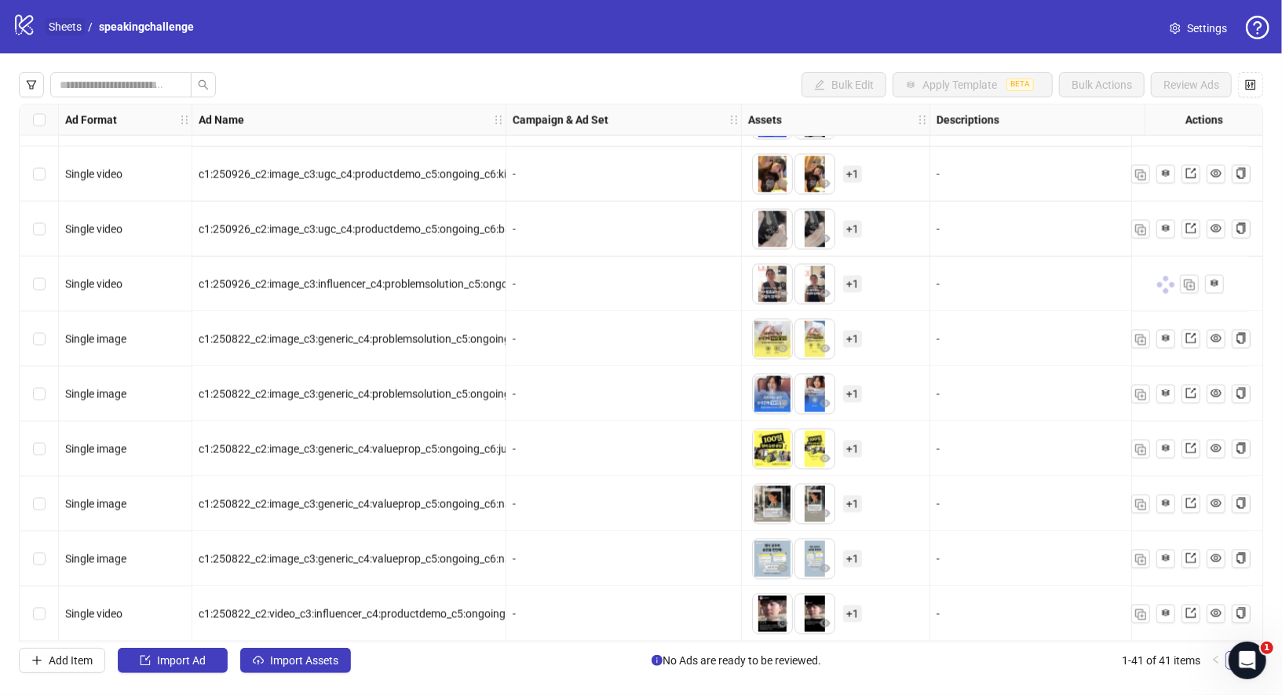
click at [76, 26] on link "Sheets" at bounding box center [65, 26] width 39 height 17
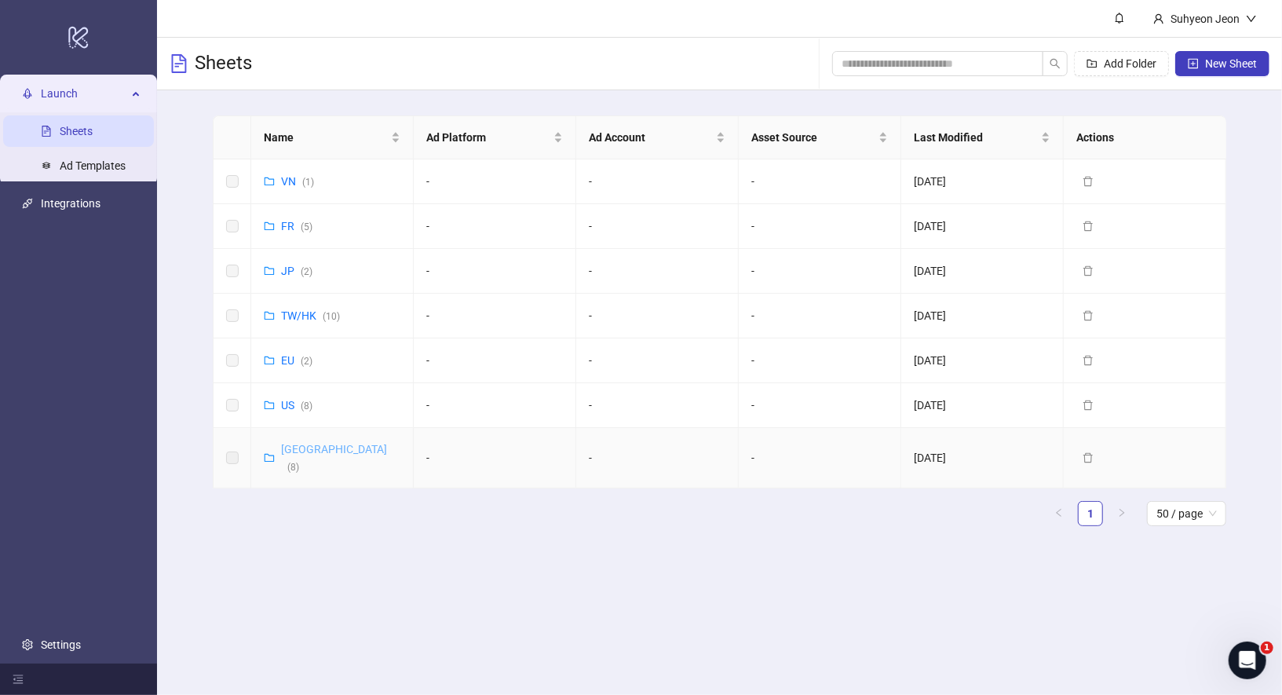
click at [292, 449] on link "Korea ( 8 )" at bounding box center [334, 458] width 106 height 30
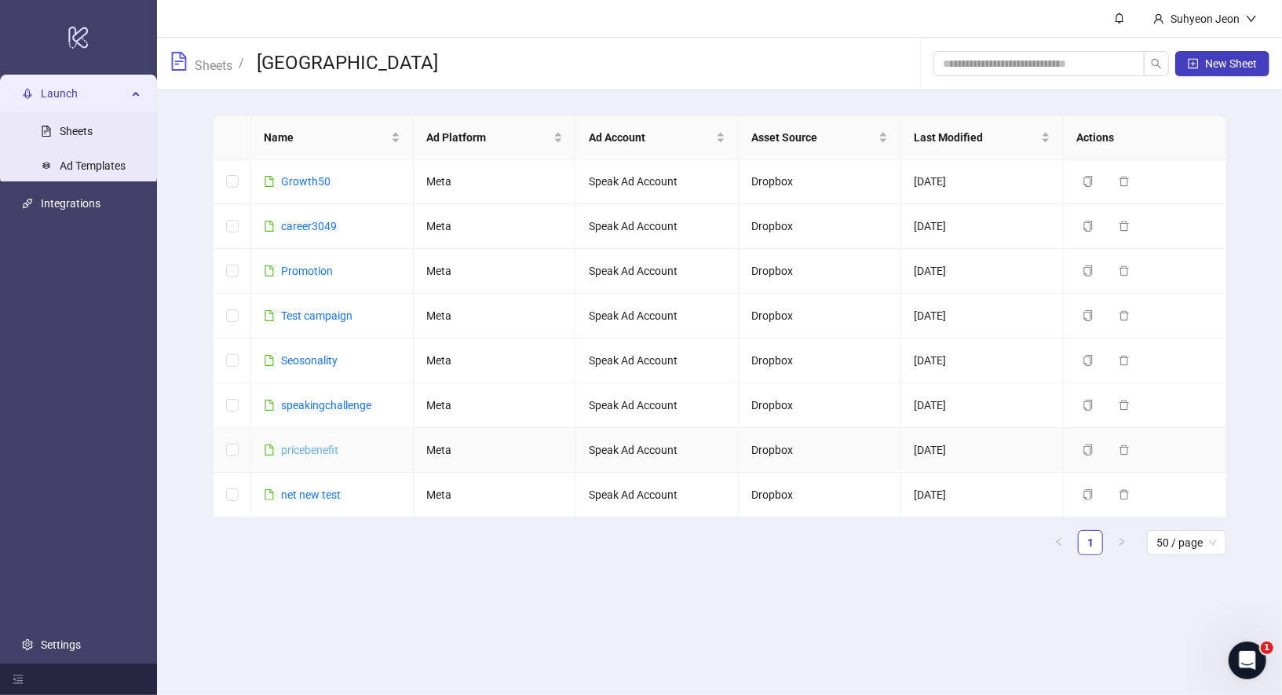
click at [325, 448] on link "pricebenefit" at bounding box center [309, 450] width 57 height 13
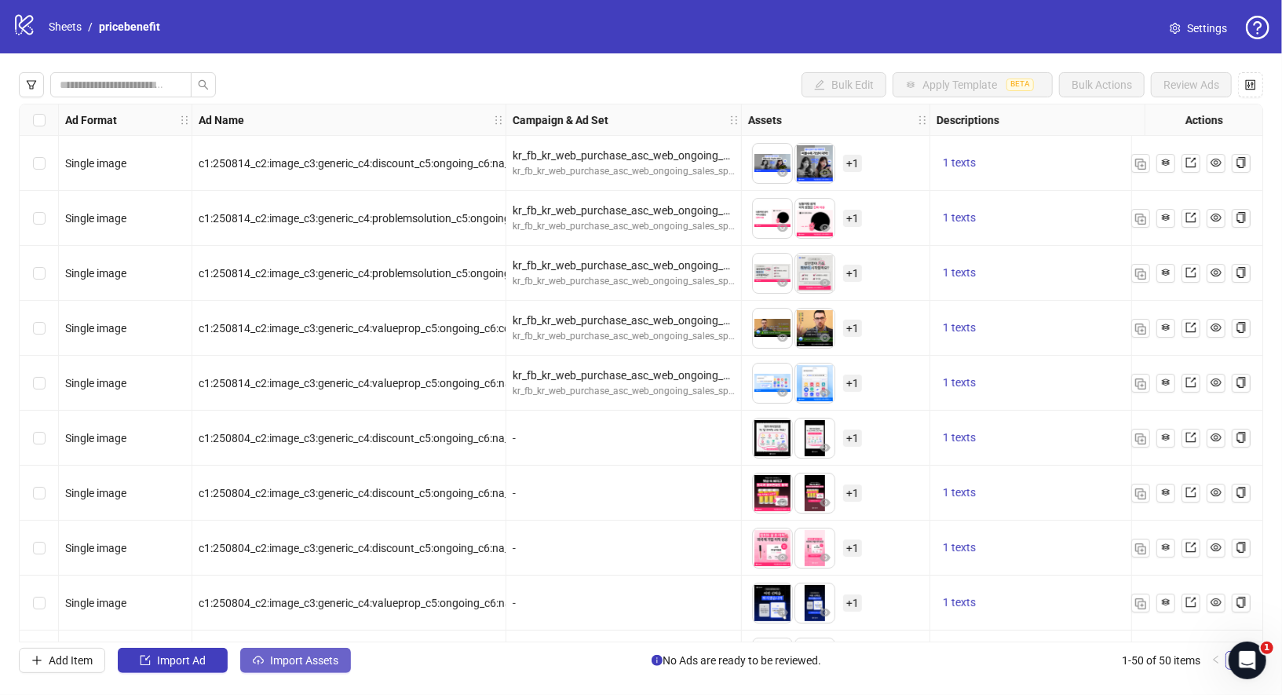
click at [300, 658] on span "Import Assets" at bounding box center [304, 660] width 68 height 13
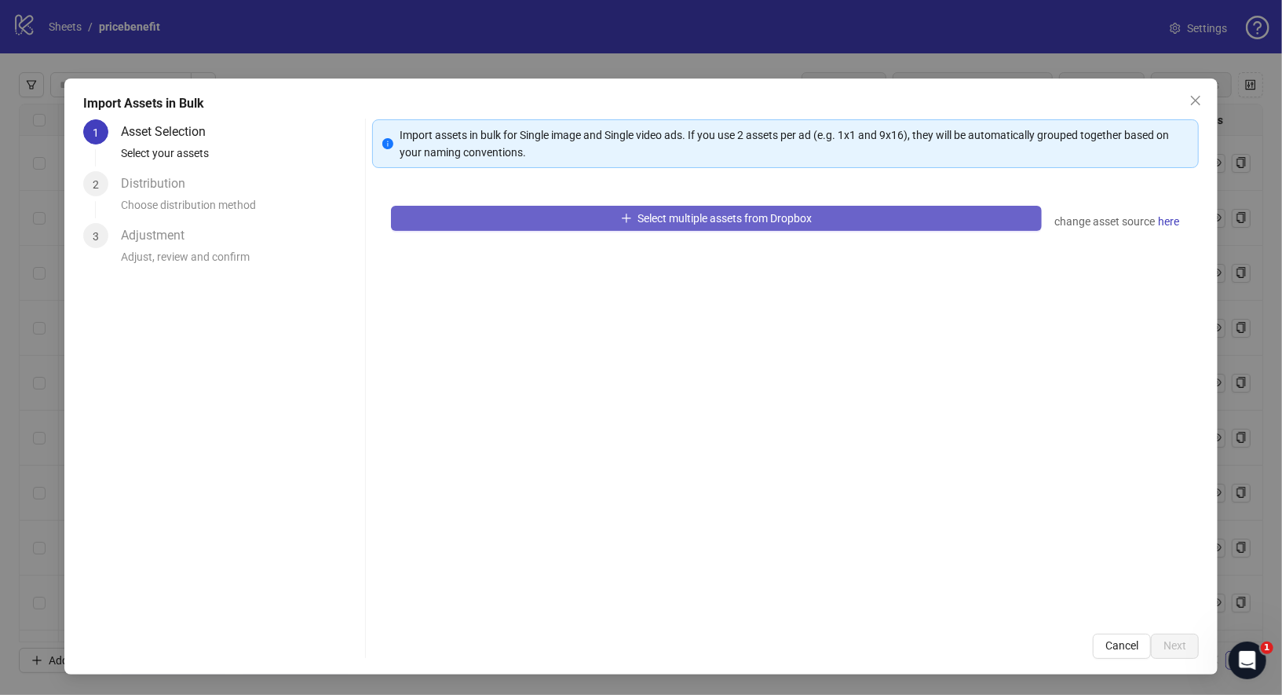
click at [552, 219] on button "Select multiple assets from Dropbox" at bounding box center [717, 218] width 652 height 25
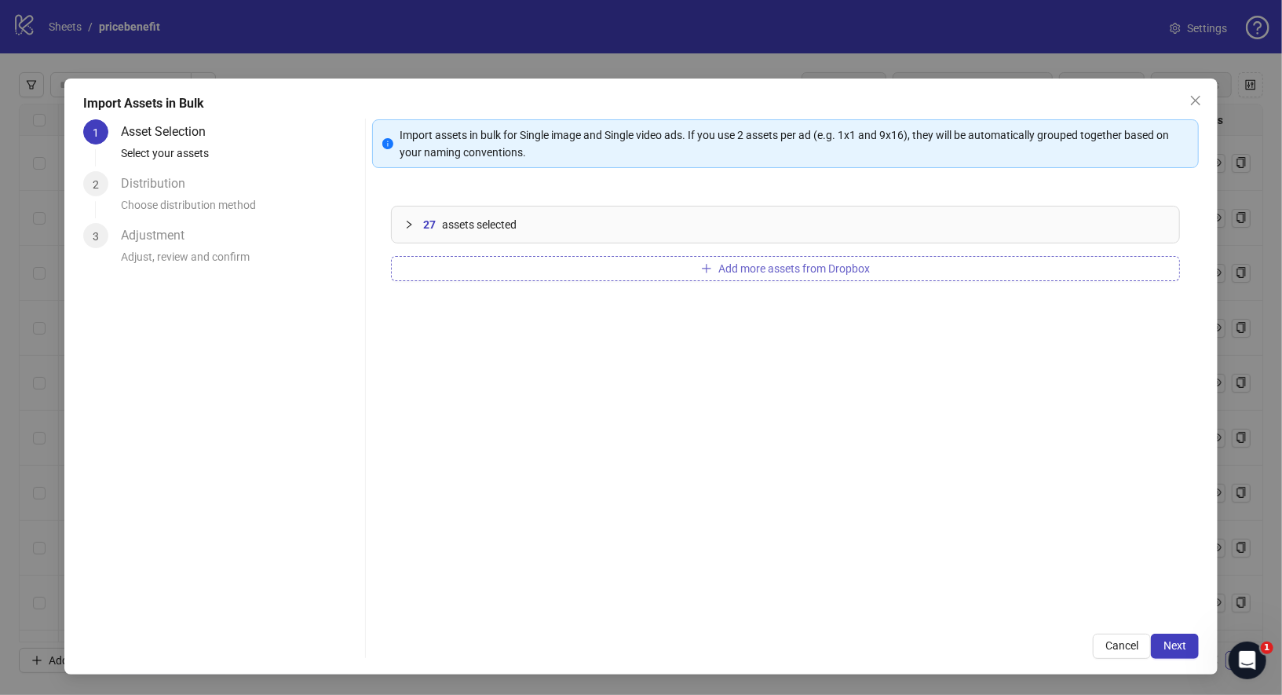
click at [829, 269] on span "Add more assets from Dropbox" at bounding box center [795, 268] width 152 height 13
click at [1174, 642] on span "Next" at bounding box center [1175, 645] width 23 height 13
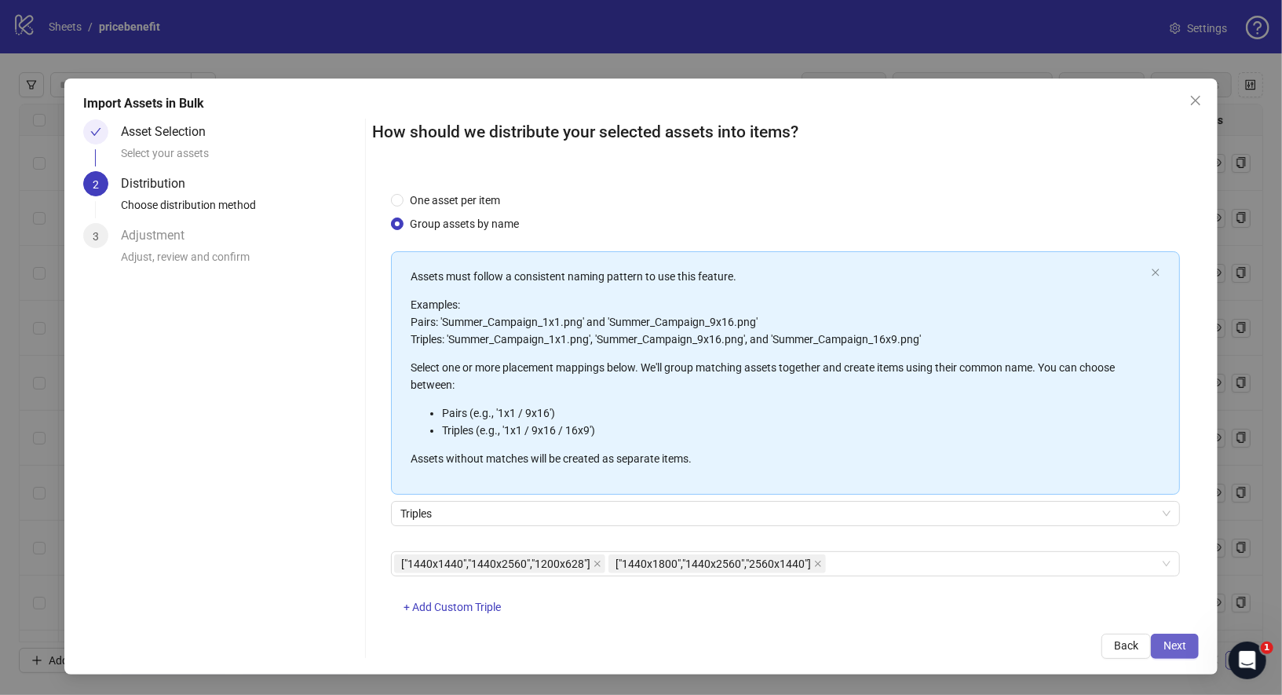
click at [1190, 649] on button "Next" at bounding box center [1175, 646] width 48 height 25
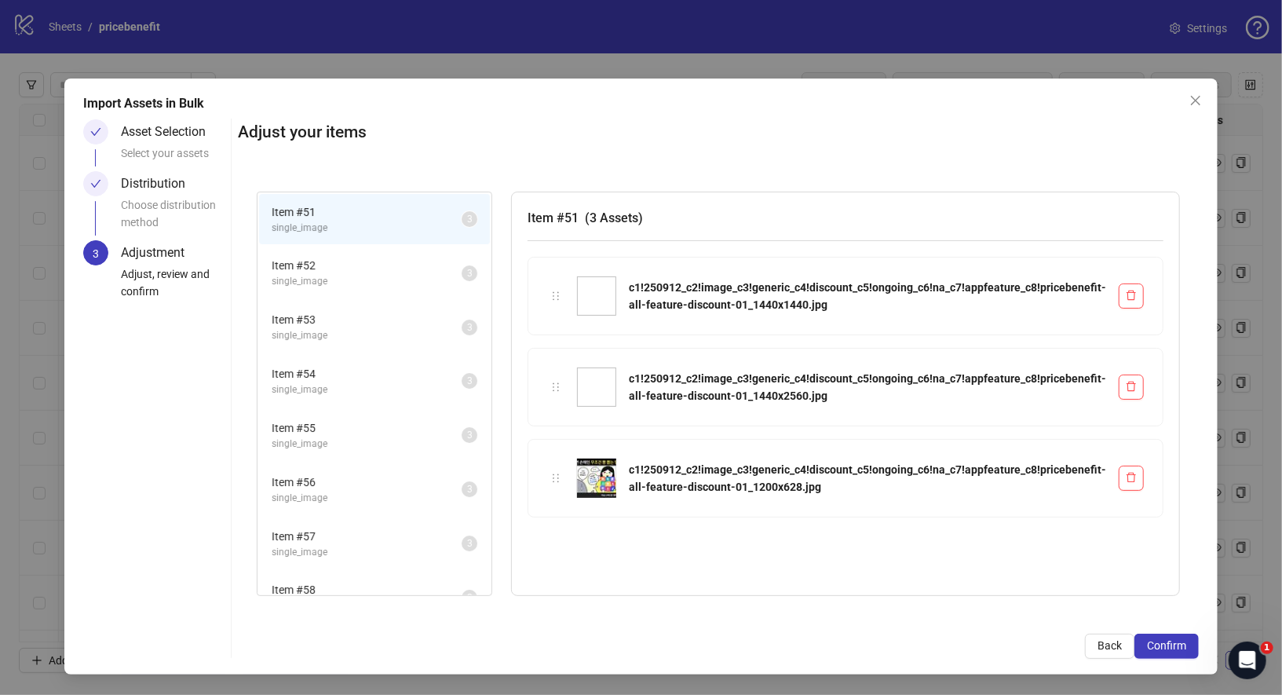
scroll to position [77, 0]
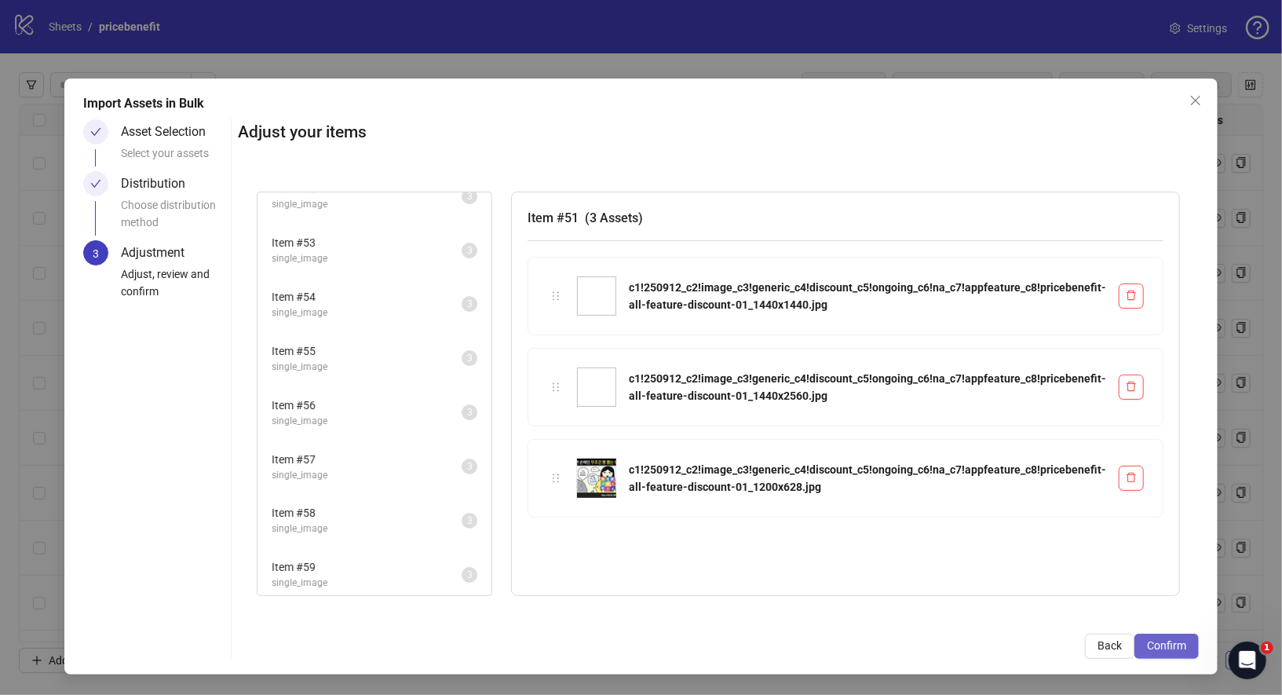
click at [1174, 636] on button "Confirm" at bounding box center [1167, 646] width 64 height 25
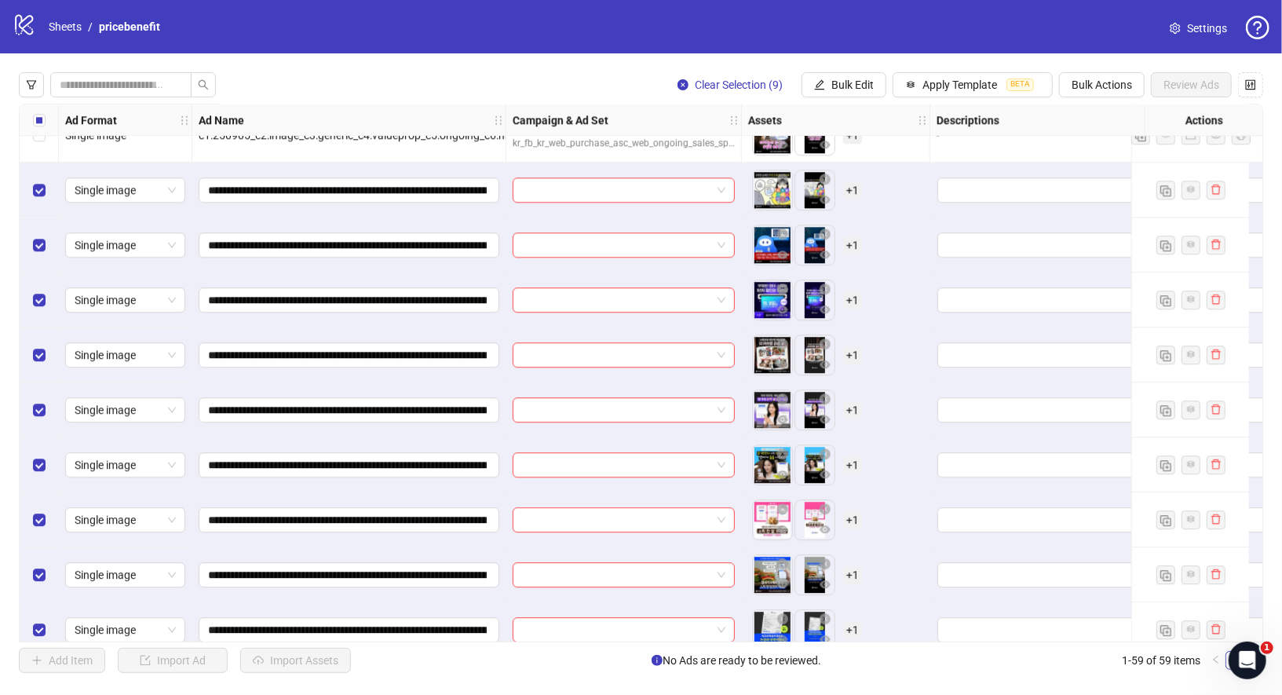
scroll to position [2742, 0]
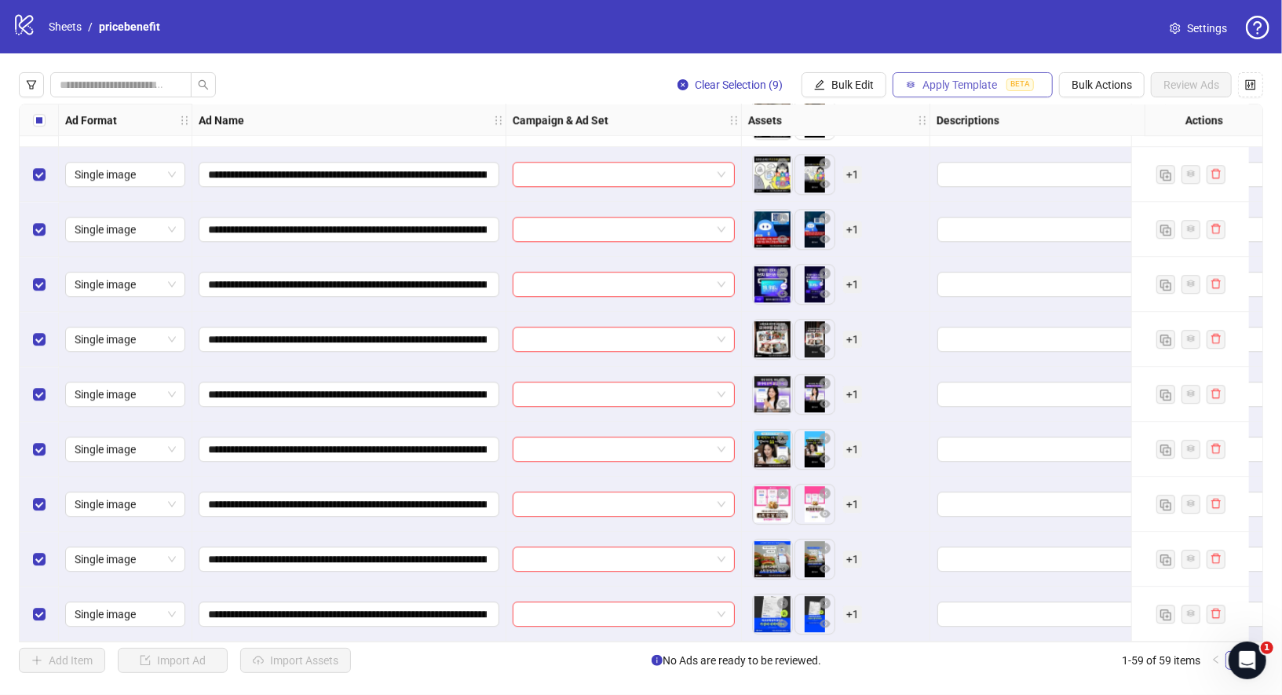
click at [936, 87] on span "Apply Template" at bounding box center [960, 85] width 75 height 13
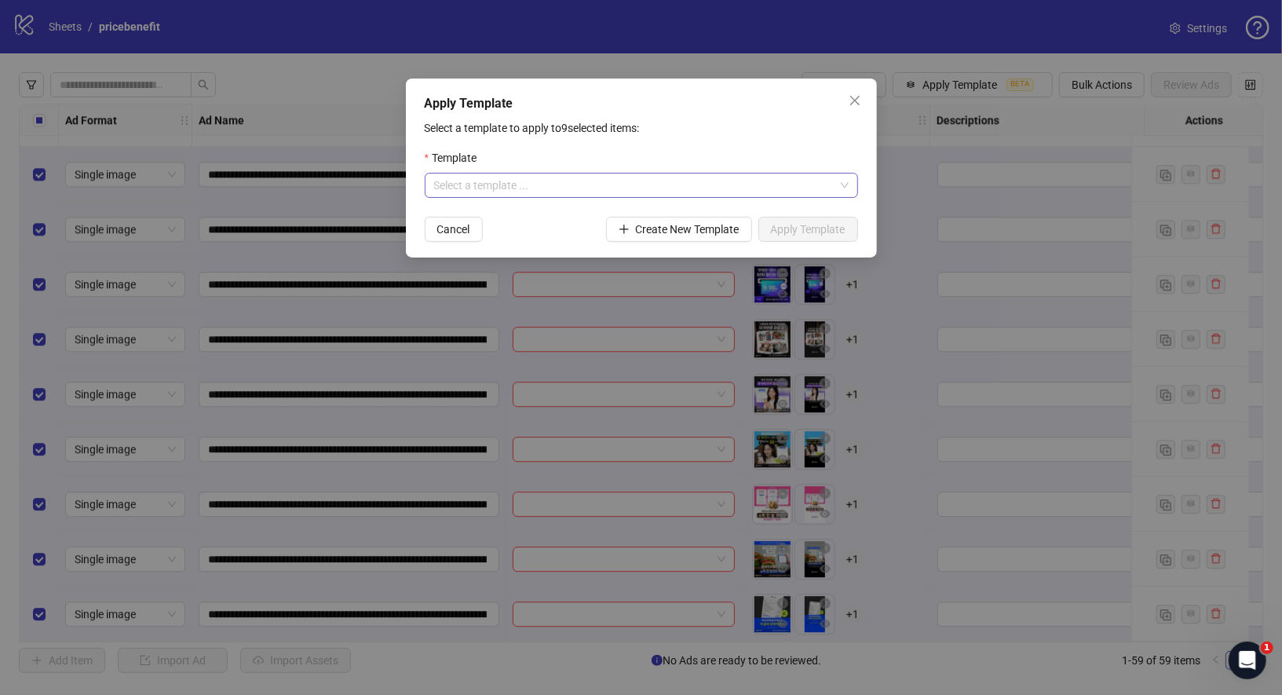
click at [826, 178] on input "search" at bounding box center [634, 186] width 400 height 24
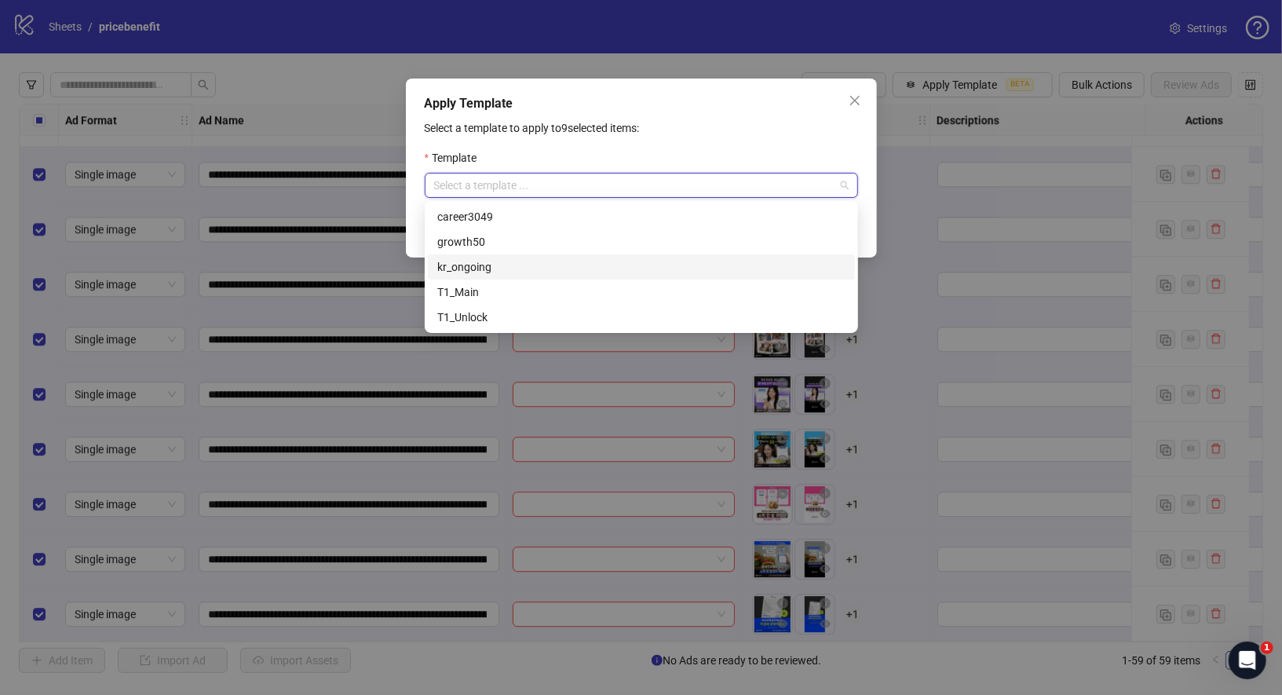
click at [510, 263] on div "kr_ongoing" at bounding box center [641, 266] width 408 height 17
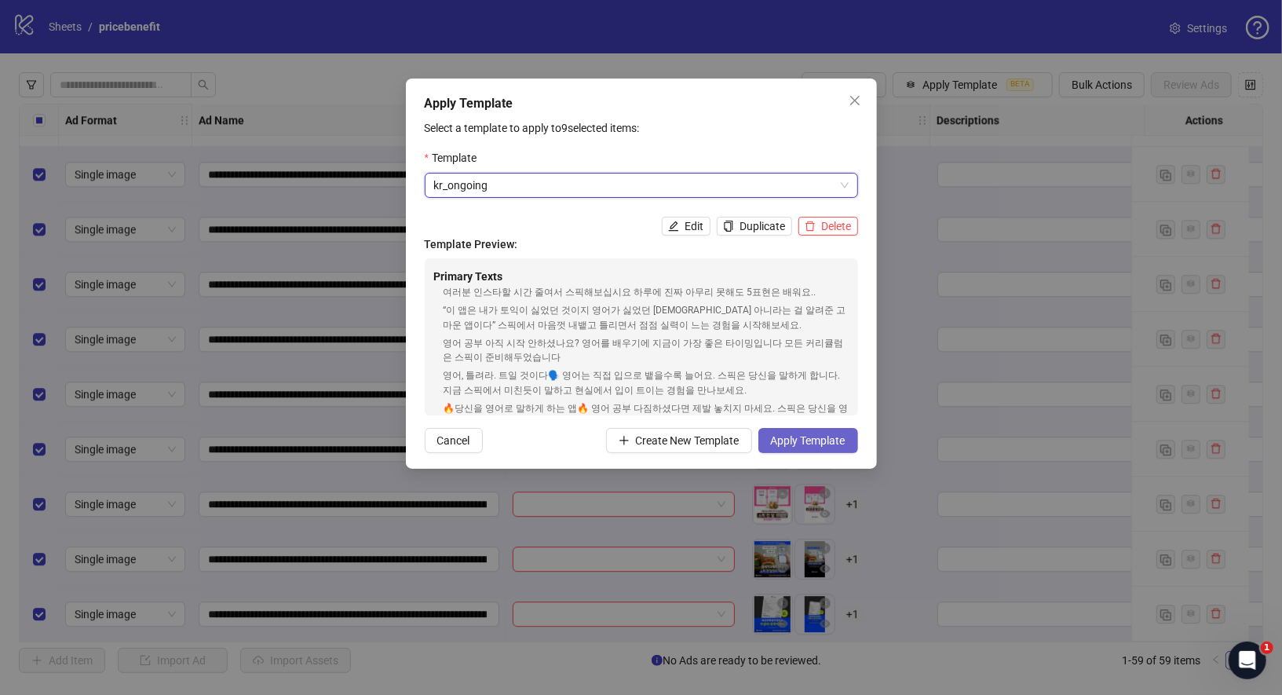
click at [806, 441] on span "Apply Template" at bounding box center [808, 440] width 75 height 13
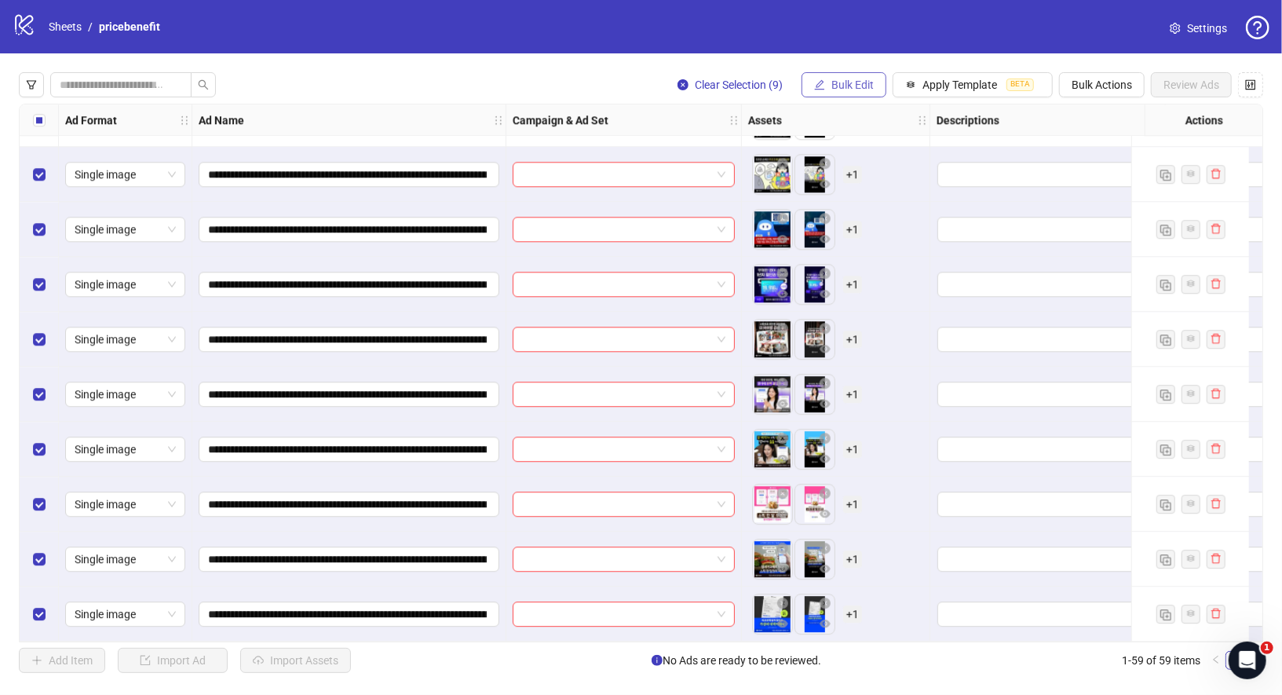
click at [871, 89] on span "Bulk Edit" at bounding box center [853, 85] width 42 height 13
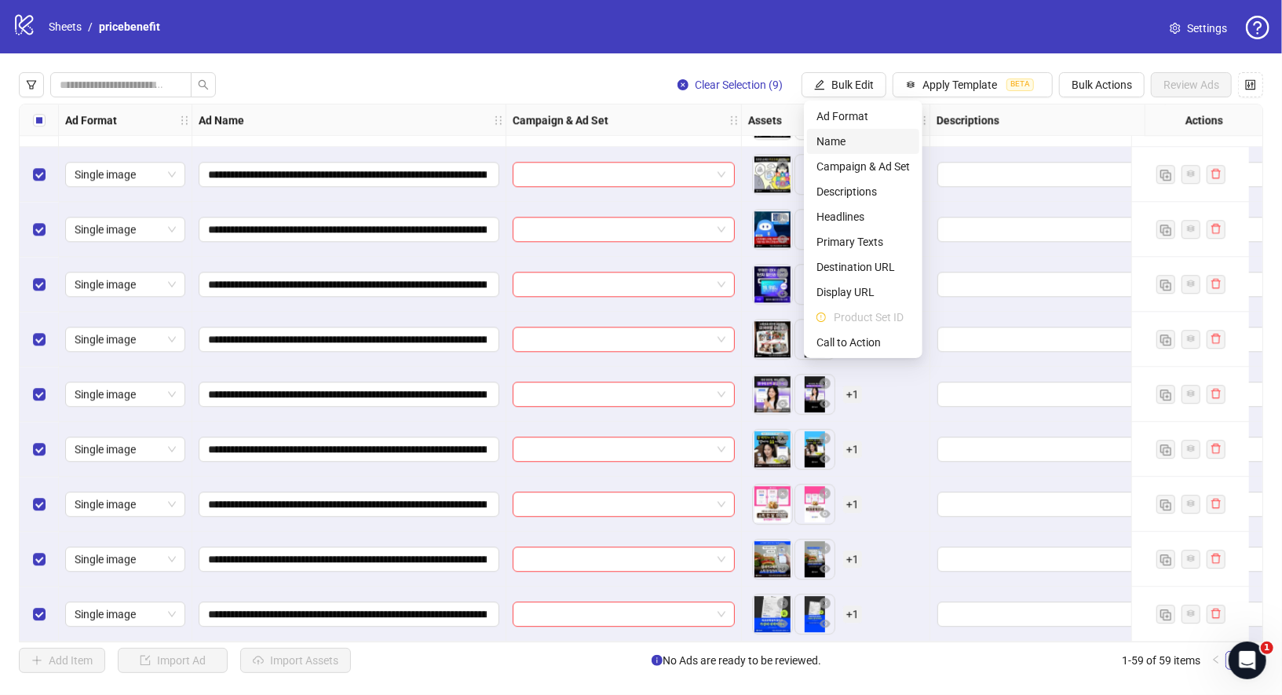
click at [857, 149] on span "Name" at bounding box center [863, 141] width 93 height 17
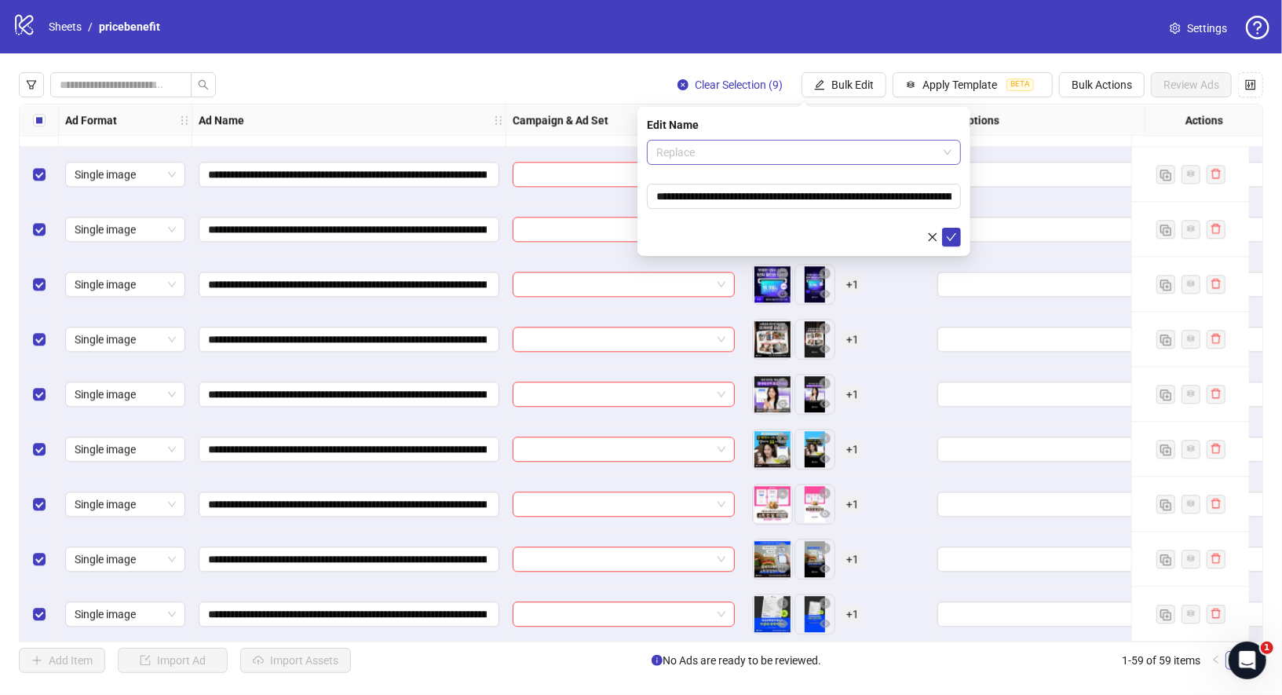
click at [809, 156] on span "Replace" at bounding box center [803, 153] width 295 height 24
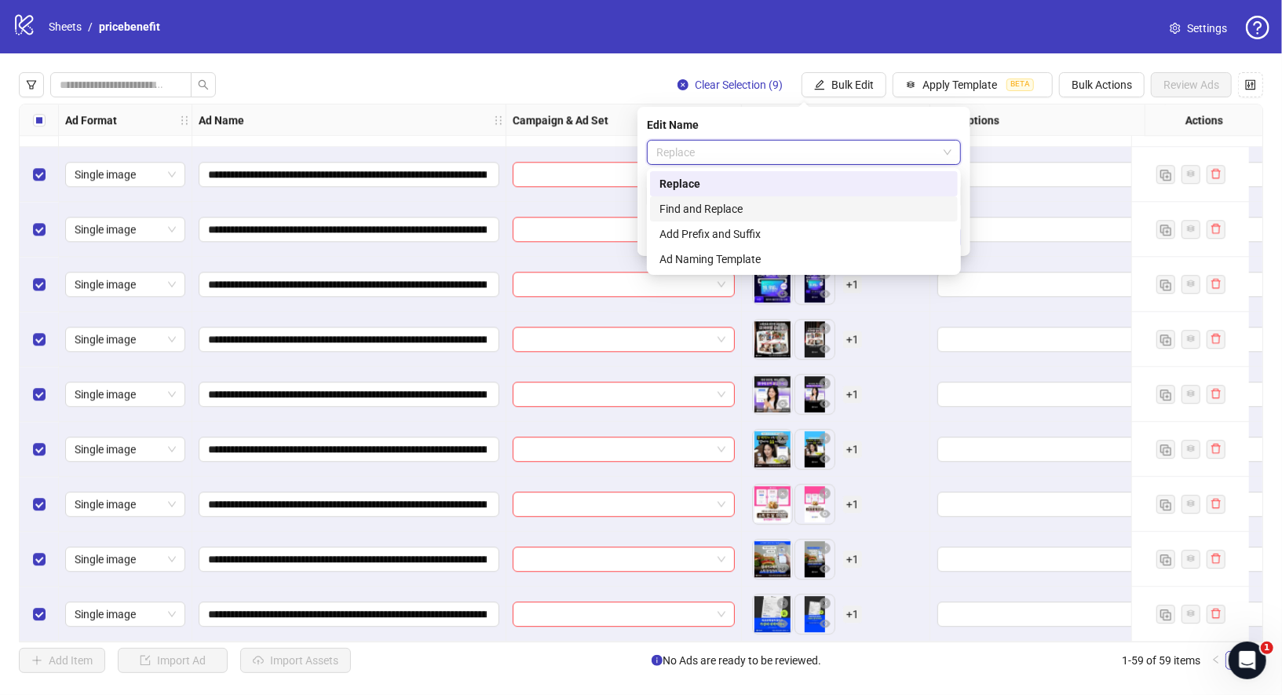
click at [785, 207] on div "Find and Replace" at bounding box center [804, 208] width 289 height 17
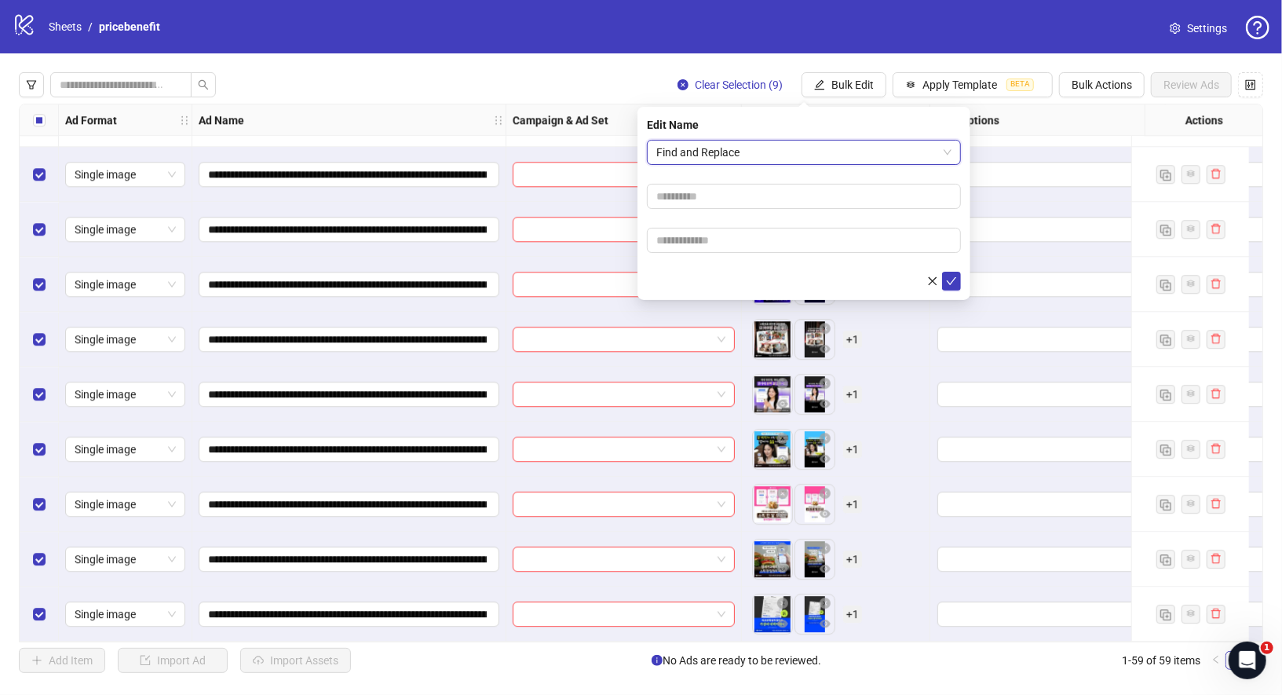
click at [799, 182] on form "Find and Replace Find and Replace" at bounding box center [804, 215] width 314 height 151
click at [799, 189] on input "text" at bounding box center [804, 196] width 314 height 25
type input "*"
click at [781, 247] on input "text" at bounding box center [804, 240] width 314 height 25
type input "*"
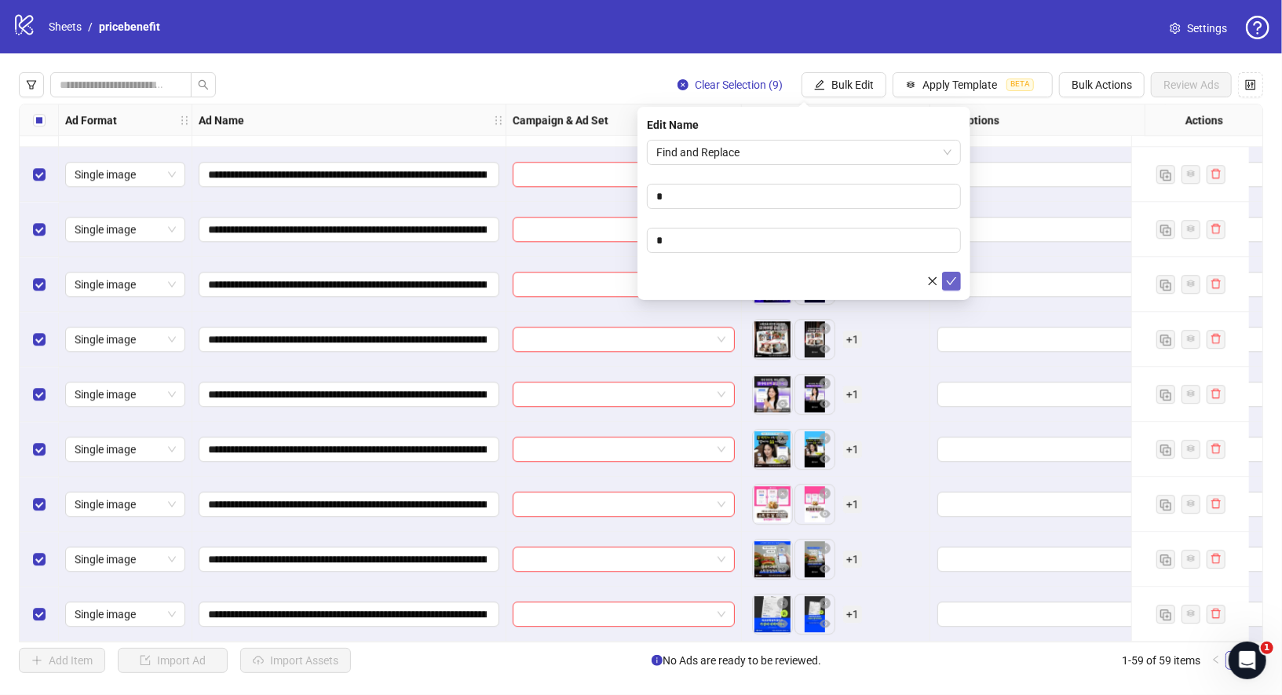
click at [950, 284] on icon "check" at bounding box center [951, 281] width 11 height 11
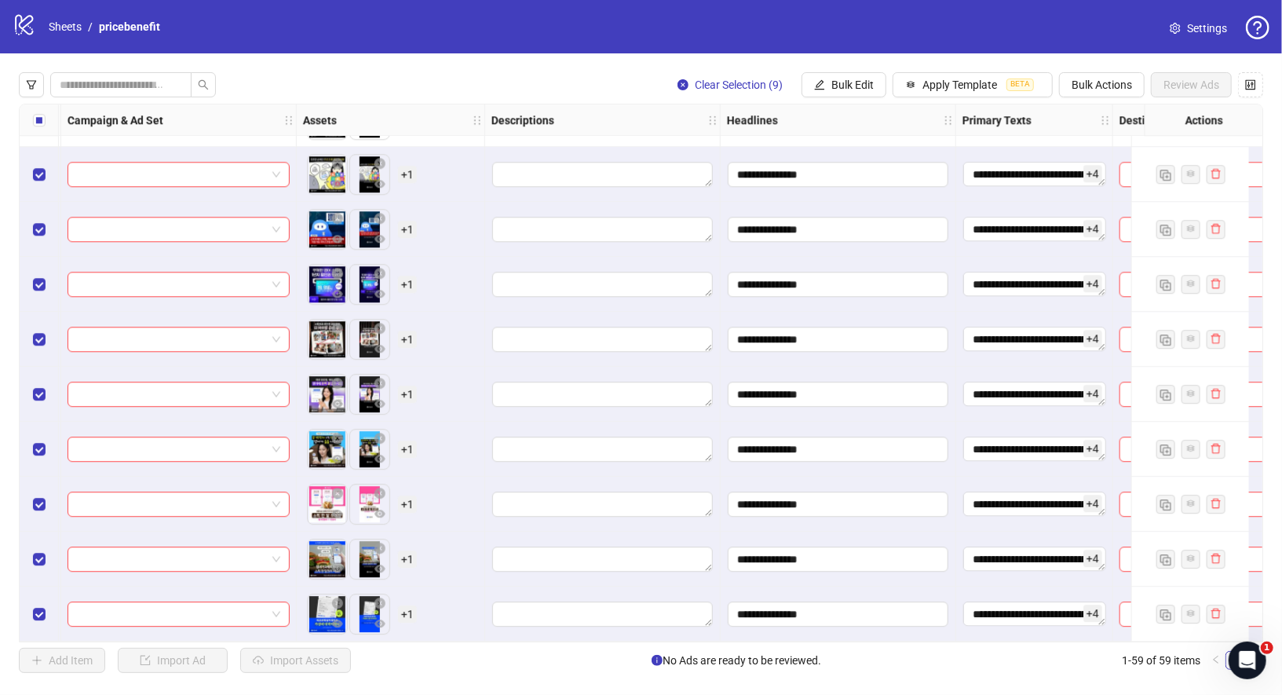
scroll to position [2741, 273]
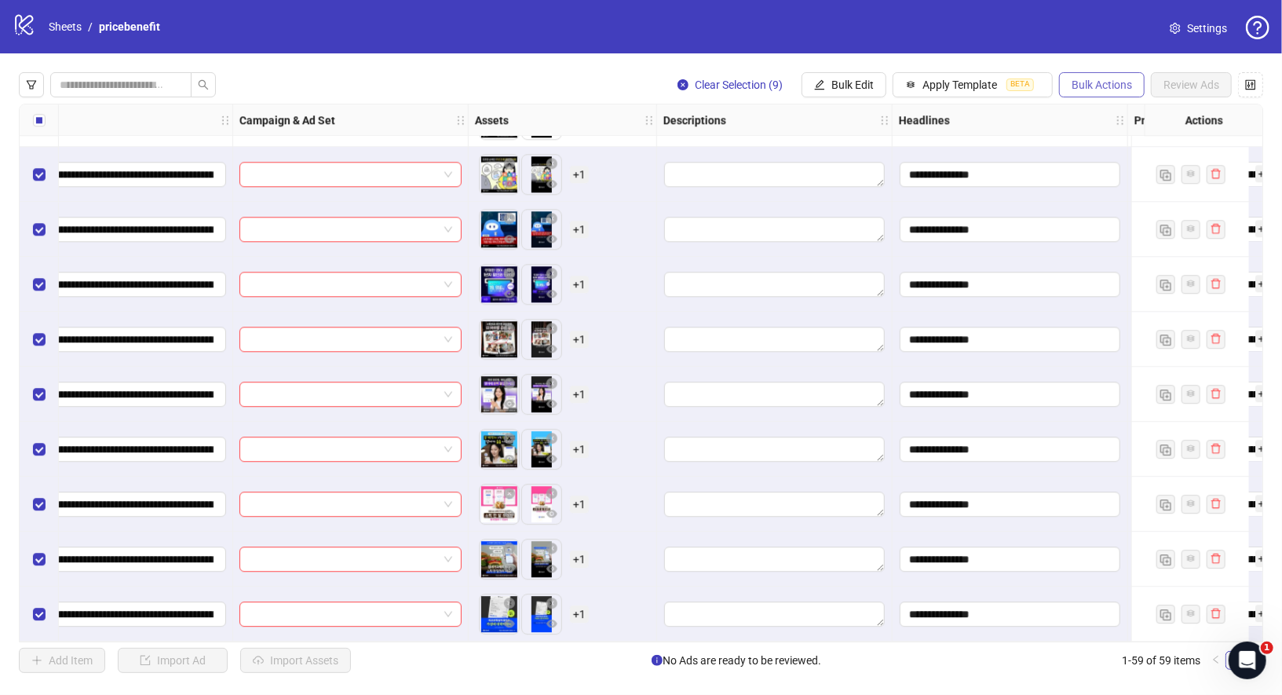
click at [1118, 90] on span "Bulk Actions" at bounding box center [1102, 85] width 60 height 13
click at [1126, 174] on span "Duplicate with assets" at bounding box center [1127, 166] width 108 height 17
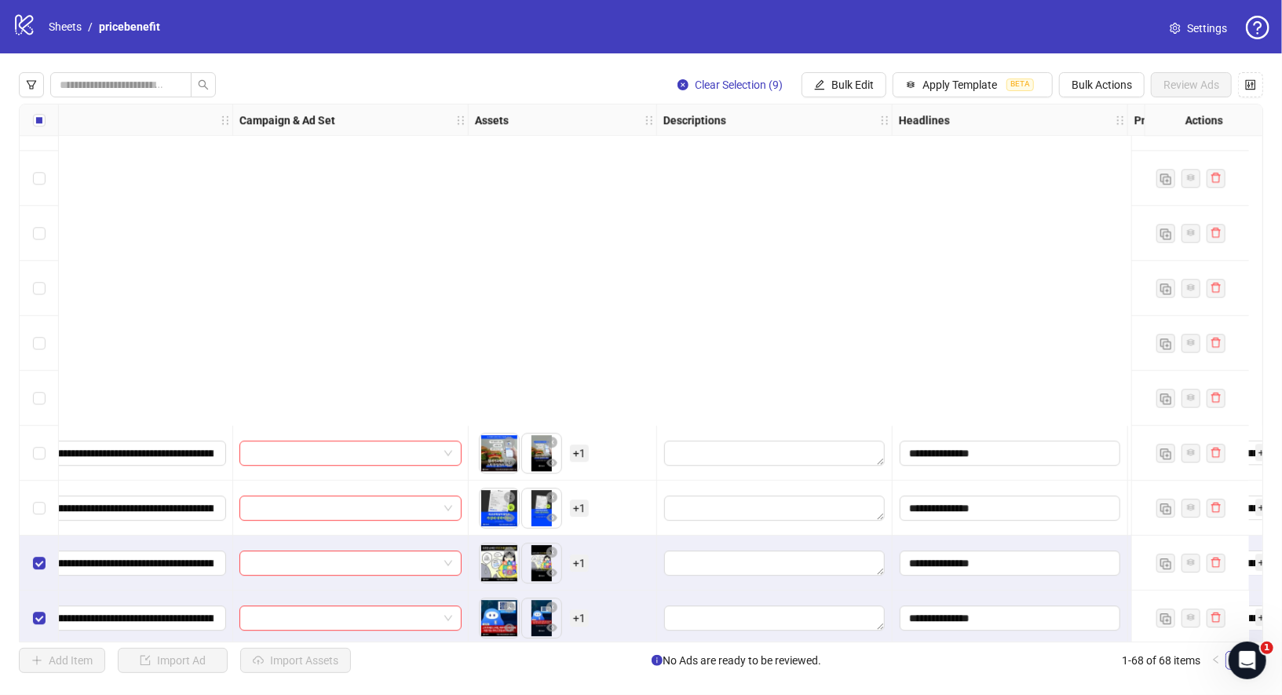
scroll to position [3237, 273]
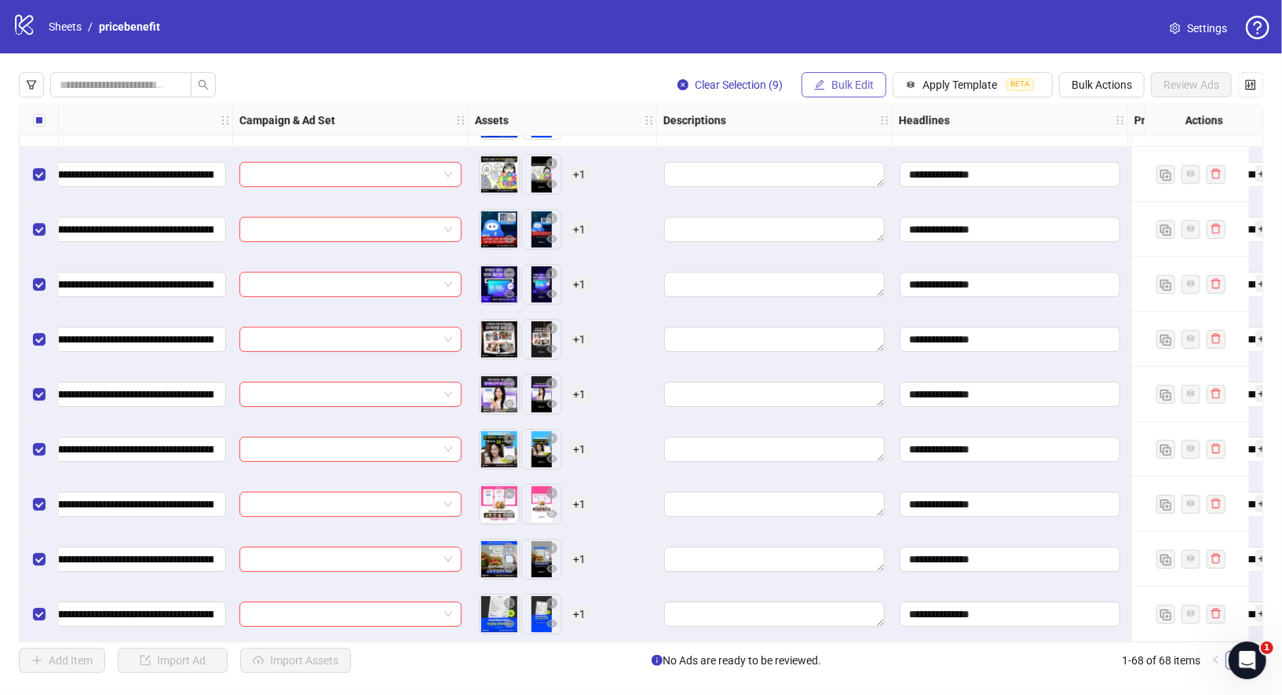
click at [847, 82] on span "Bulk Edit" at bounding box center [853, 85] width 42 height 13
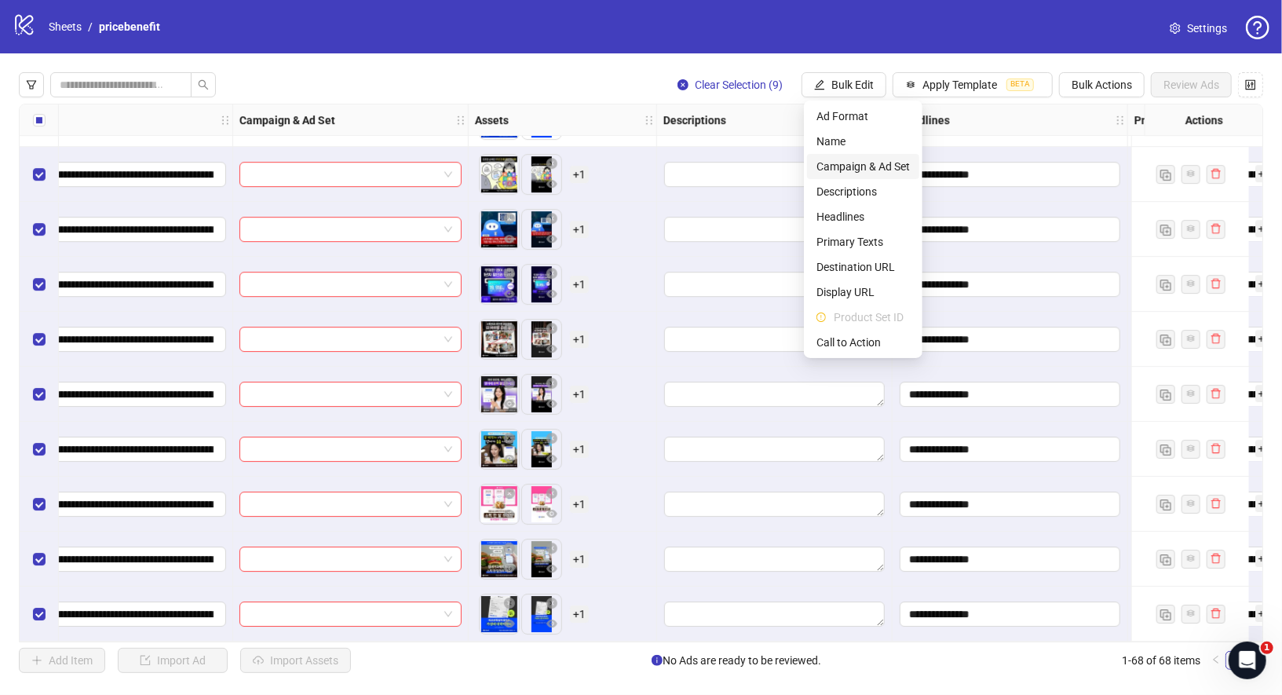
click at [879, 163] on span "Campaign & Ad Set" at bounding box center [863, 166] width 93 height 17
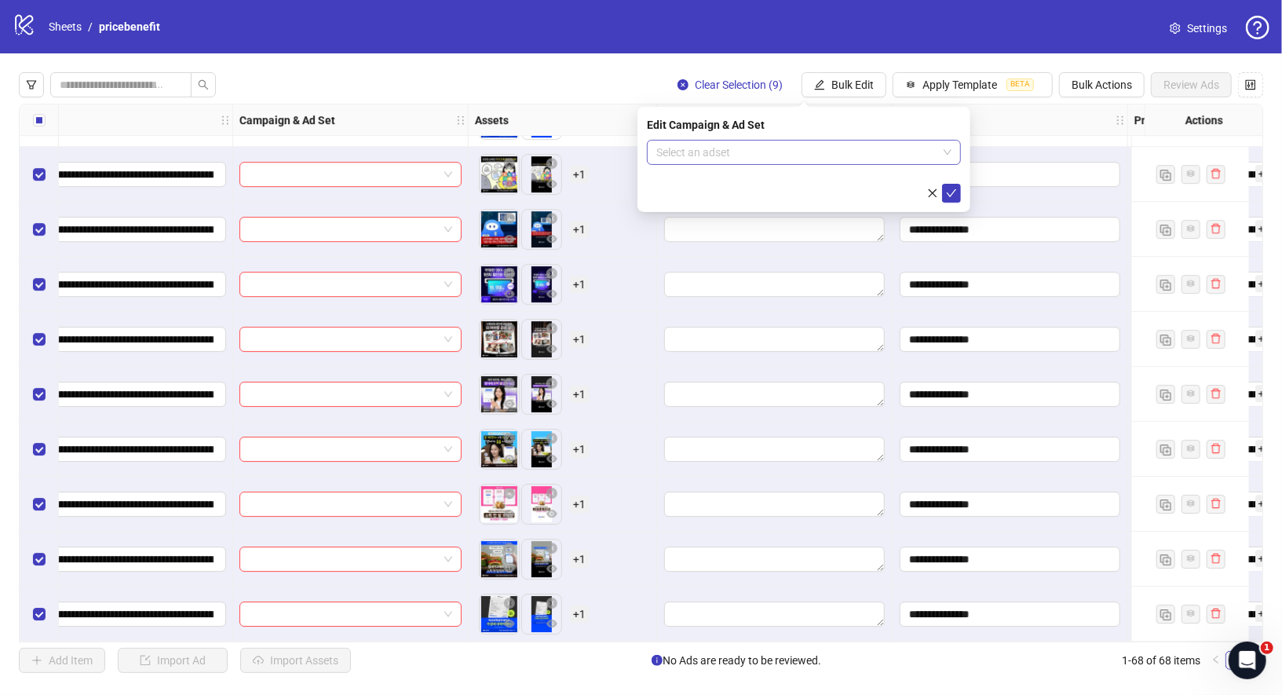
click at [886, 155] on input "search" at bounding box center [796, 153] width 281 height 24
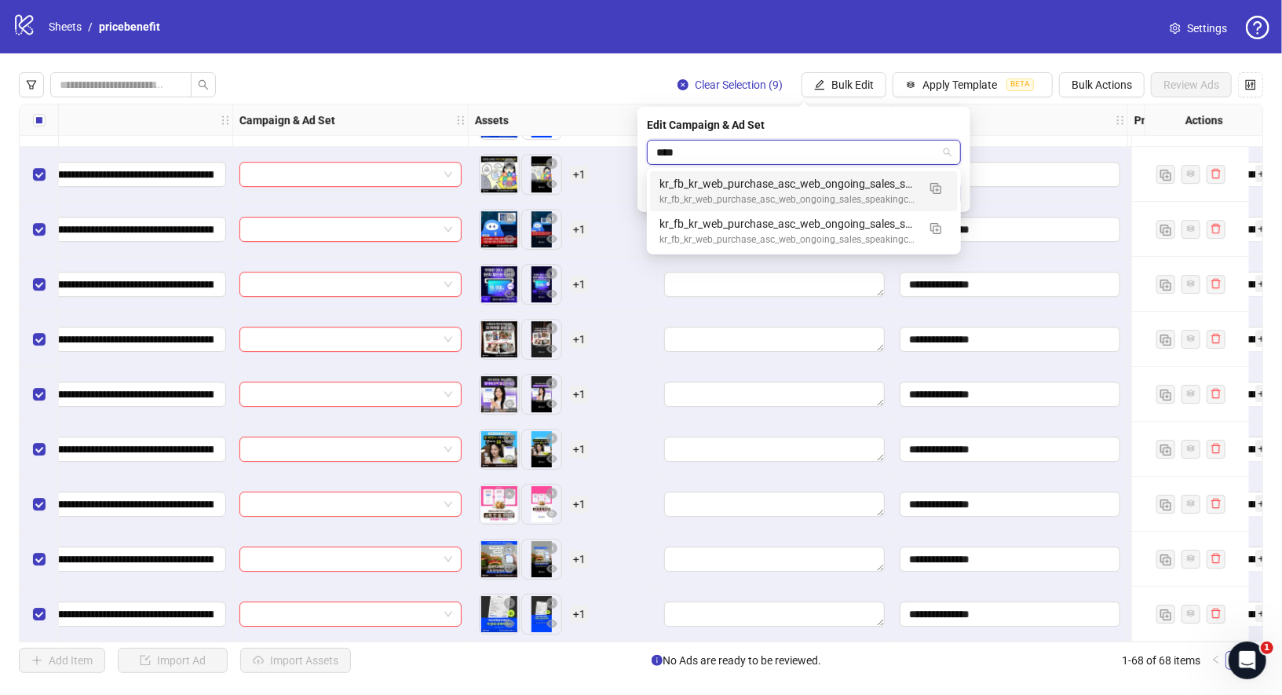
type input "*****"
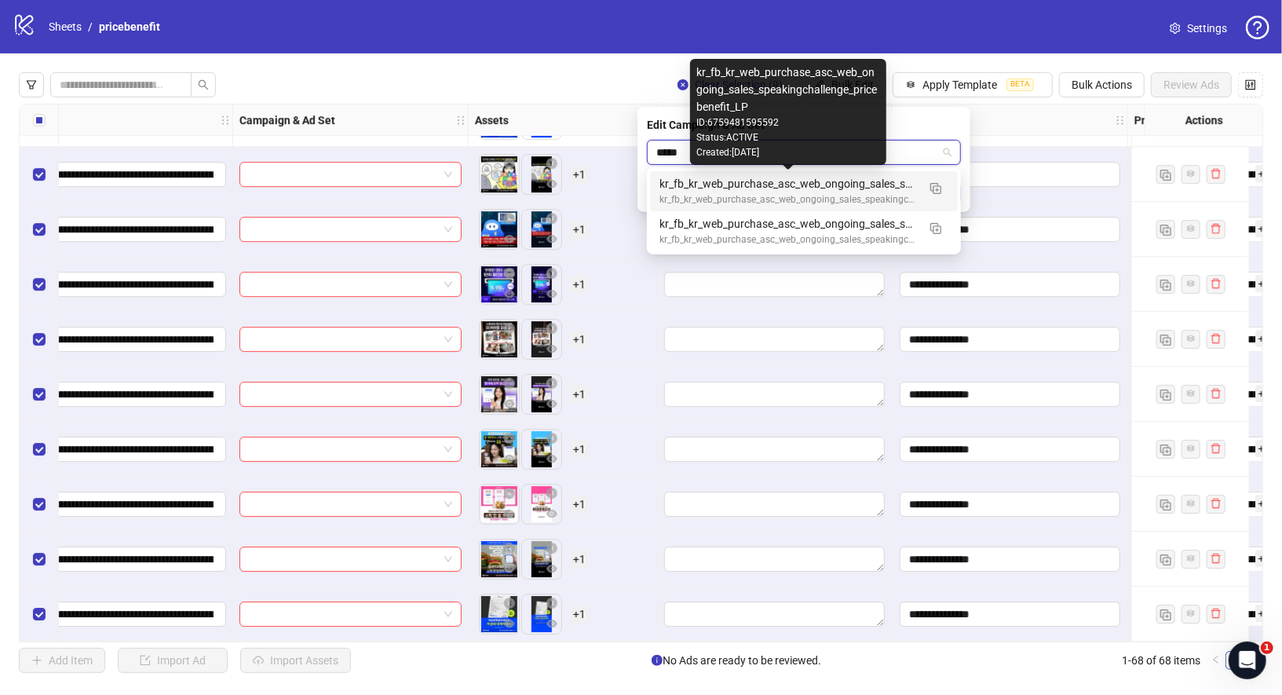
click at [876, 187] on div "kr_fb_kr_web_purchase_asc_web_ongoing_sales_speakingchallenge_pricebenefit_LP" at bounding box center [789, 183] width 258 height 17
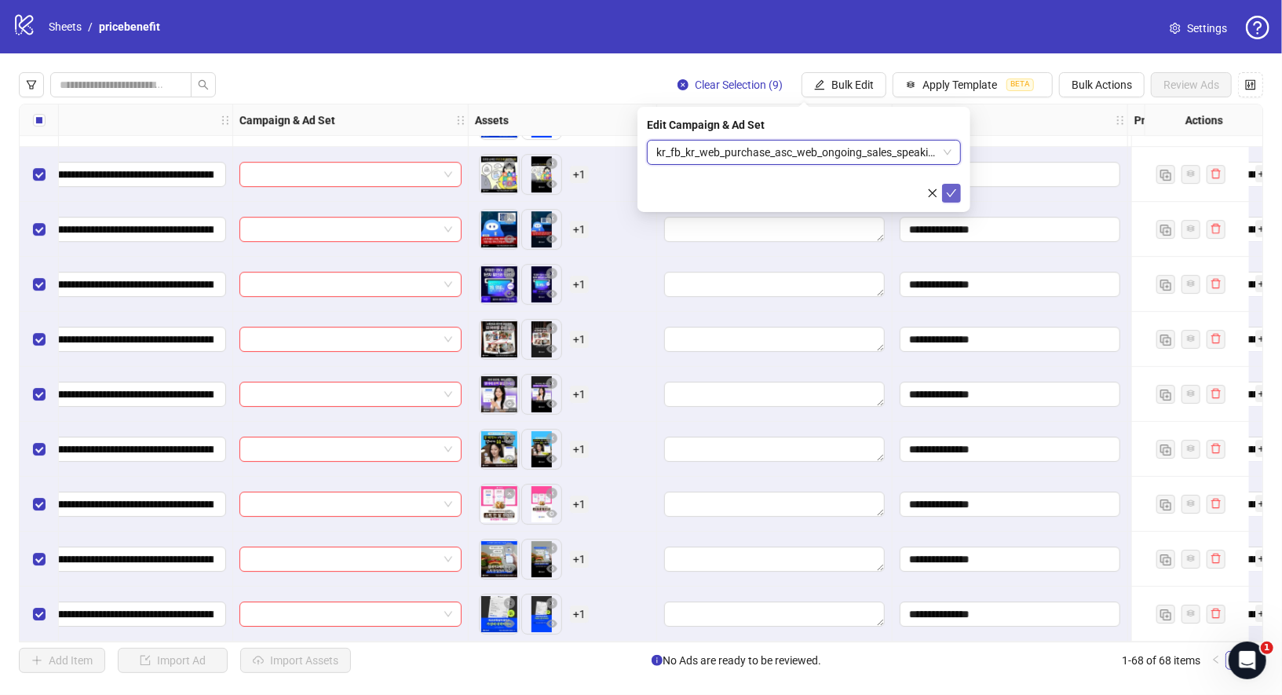
click at [953, 192] on icon "check" at bounding box center [952, 193] width 10 height 8
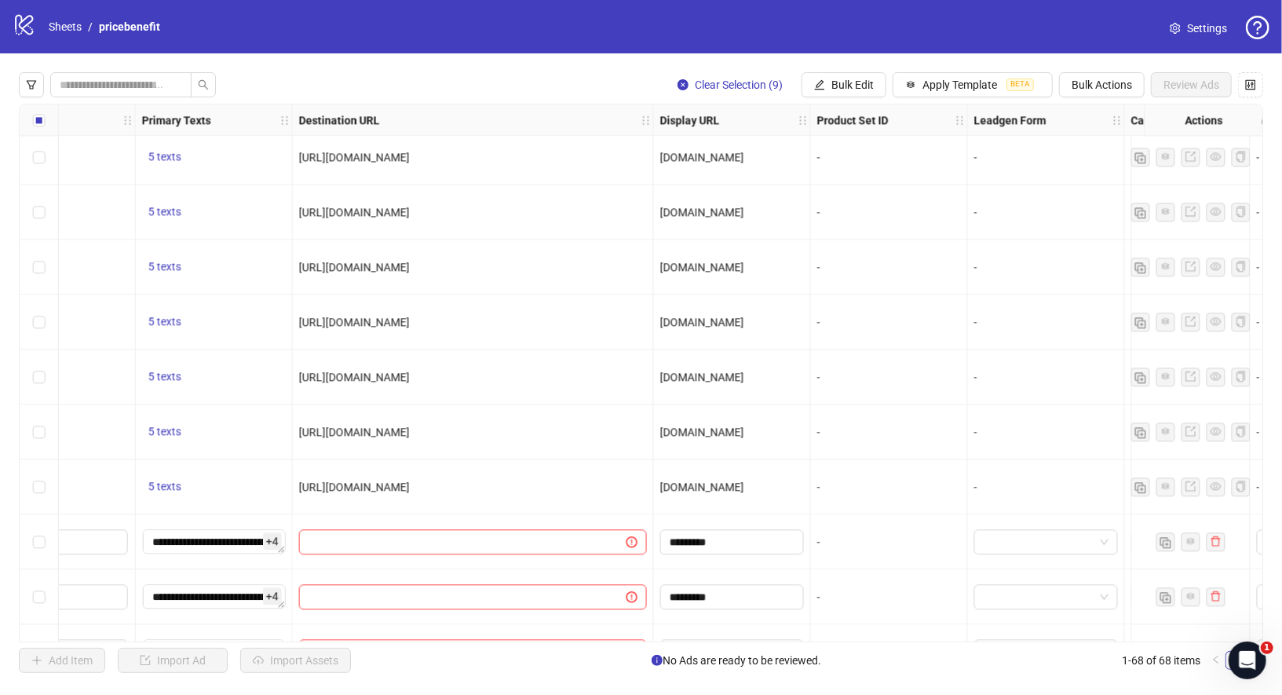
scroll to position [2391, 1266]
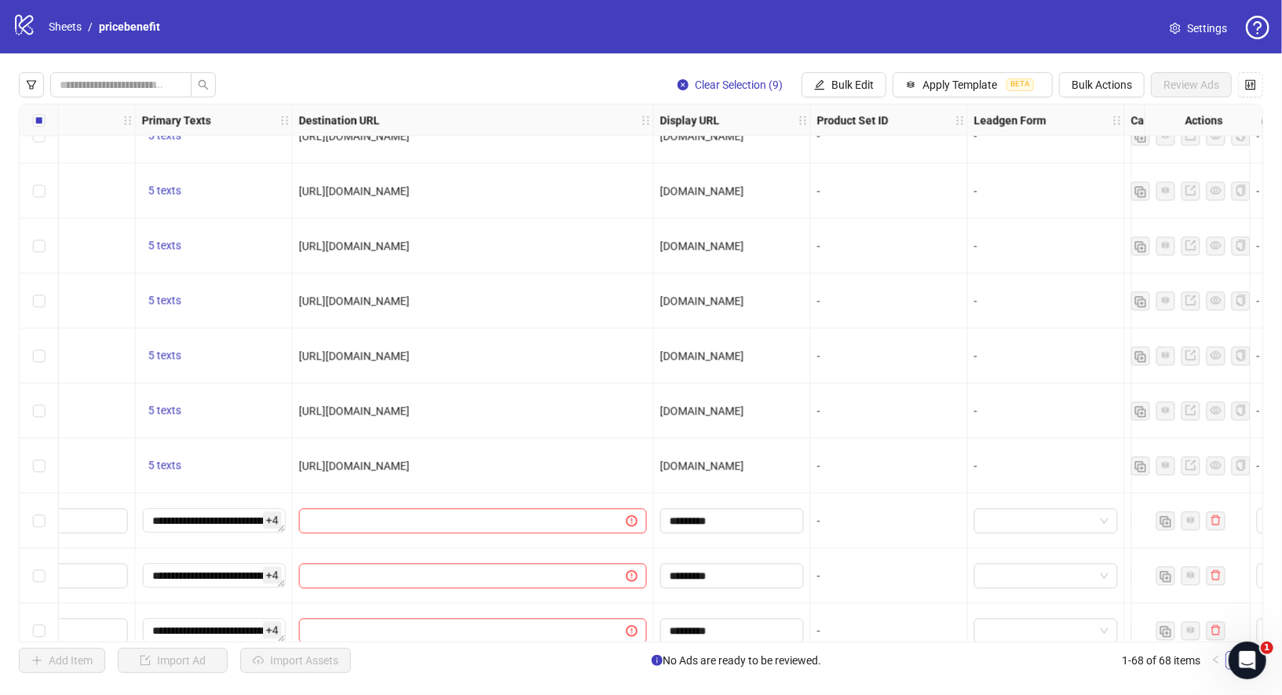
drag, startPoint x: 578, startPoint y: 245, endPoint x: 290, endPoint y: 245, distance: 288.2
copy span "[URL][DOMAIN_NAME]"
click at [857, 83] on span "Bulk Edit" at bounding box center [853, 85] width 42 height 13
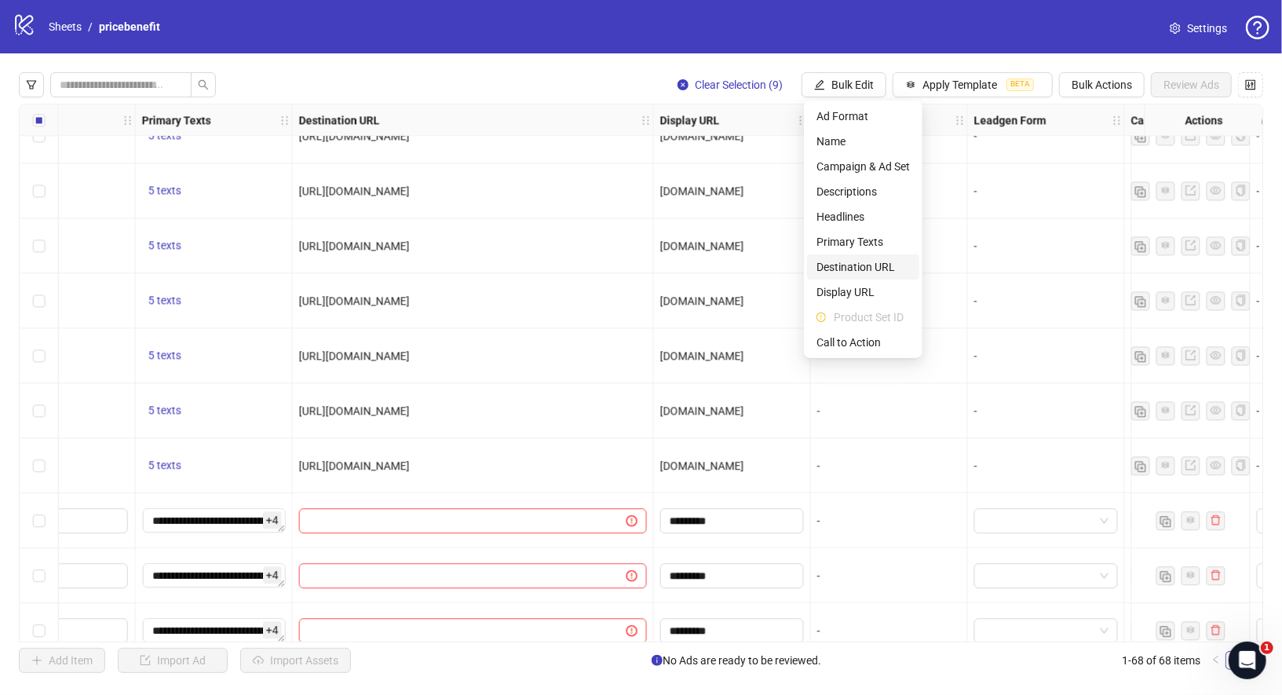
click at [865, 267] on span "Destination URL" at bounding box center [863, 266] width 93 height 17
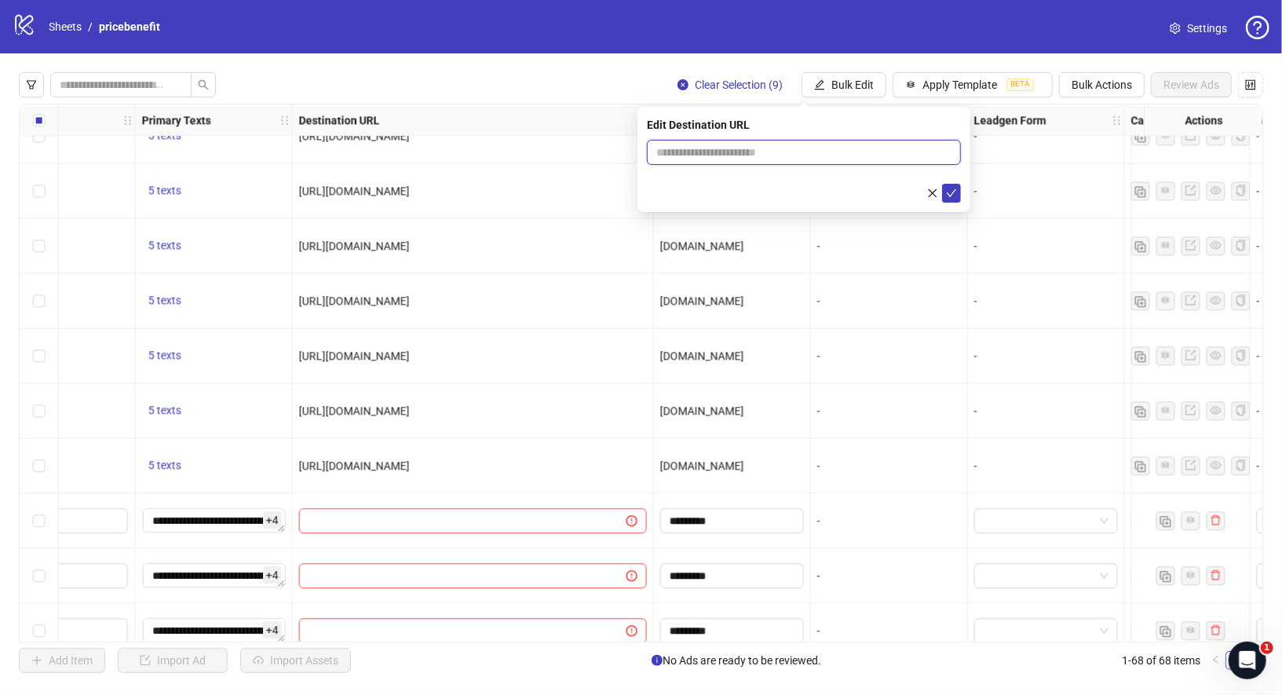
click at [855, 155] on input "text" at bounding box center [797, 152] width 283 height 17
paste input "**********"
type input "**********"
click at [950, 192] on icon "check" at bounding box center [951, 193] width 11 height 11
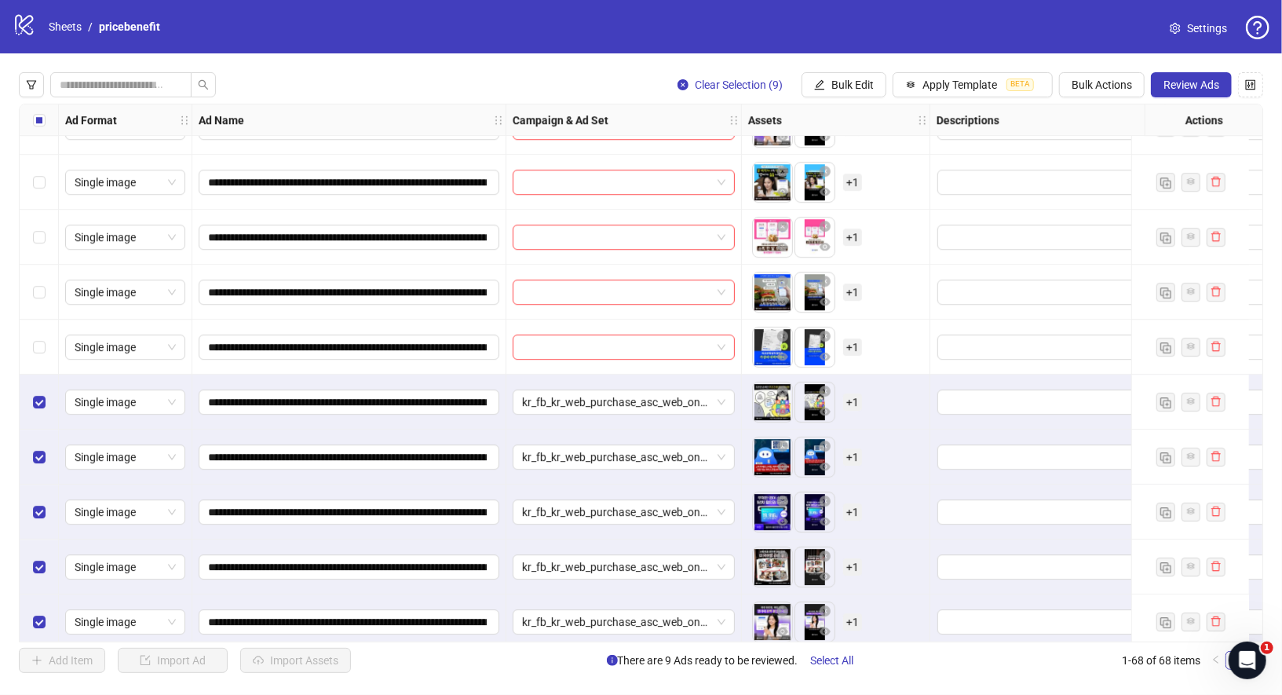
scroll to position [2953, 0]
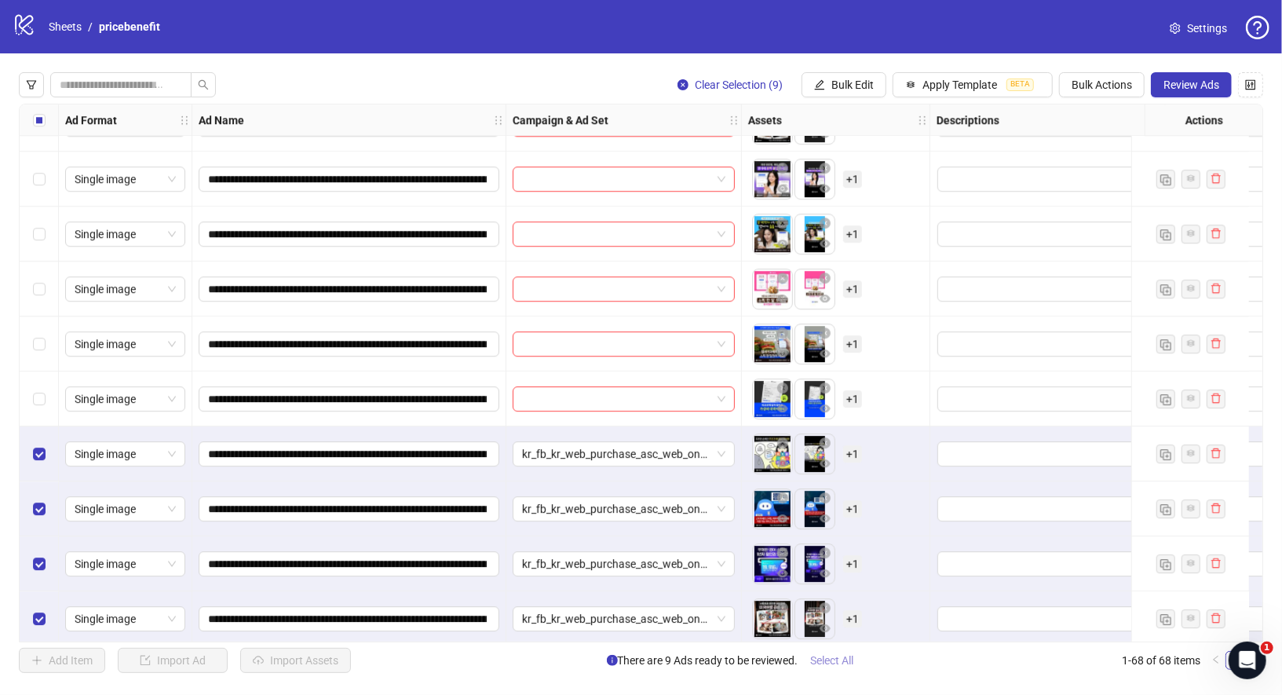
click at [840, 665] on span "Select All" at bounding box center [832, 660] width 43 height 13
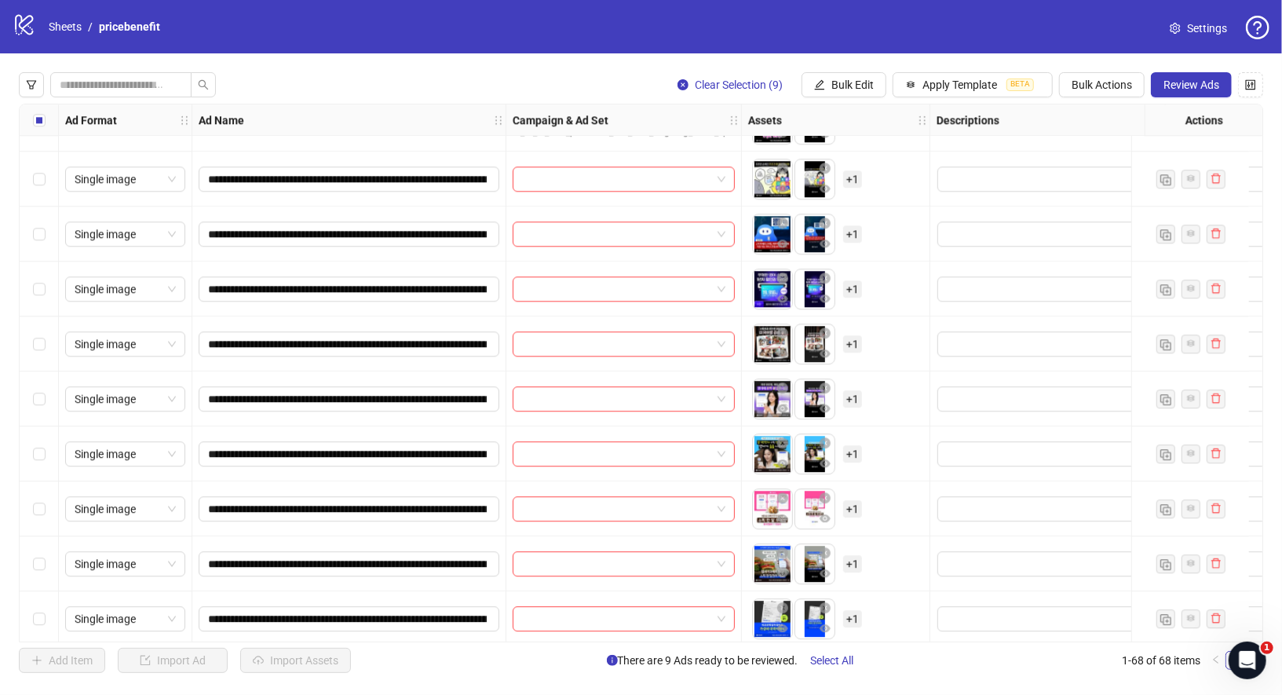
scroll to position [2691, 0]
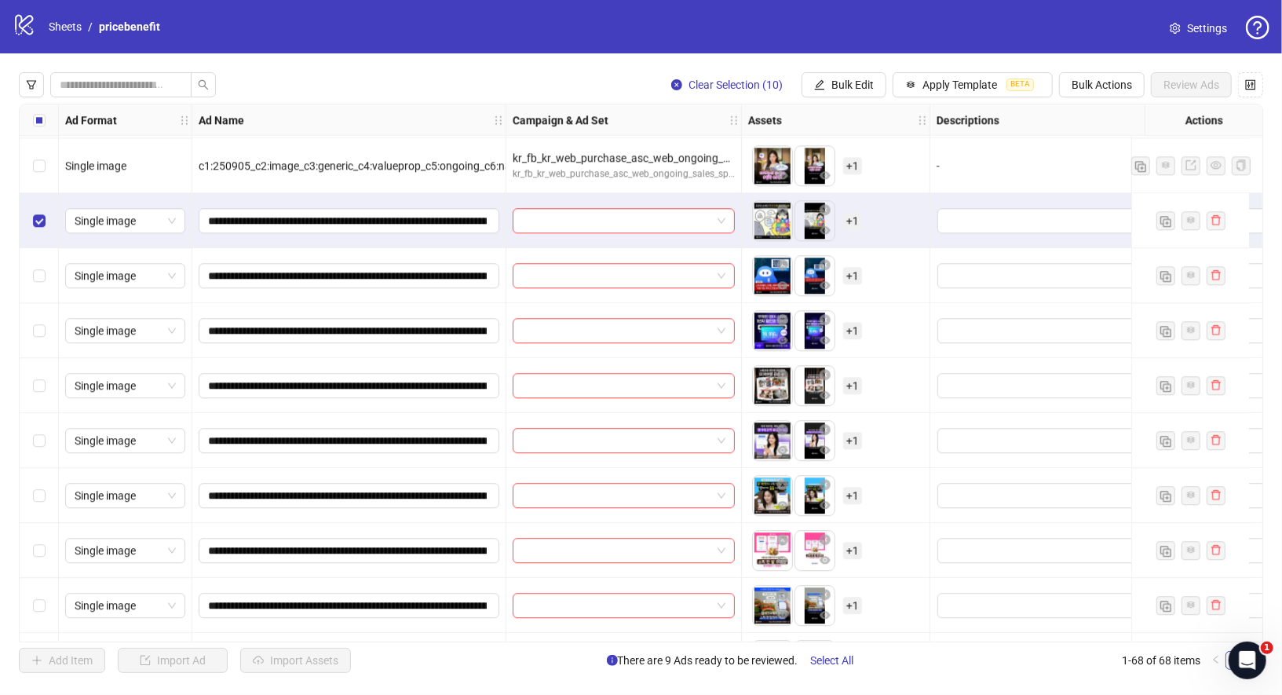
click at [37, 109] on div "Select all rows" at bounding box center [39, 119] width 39 height 31
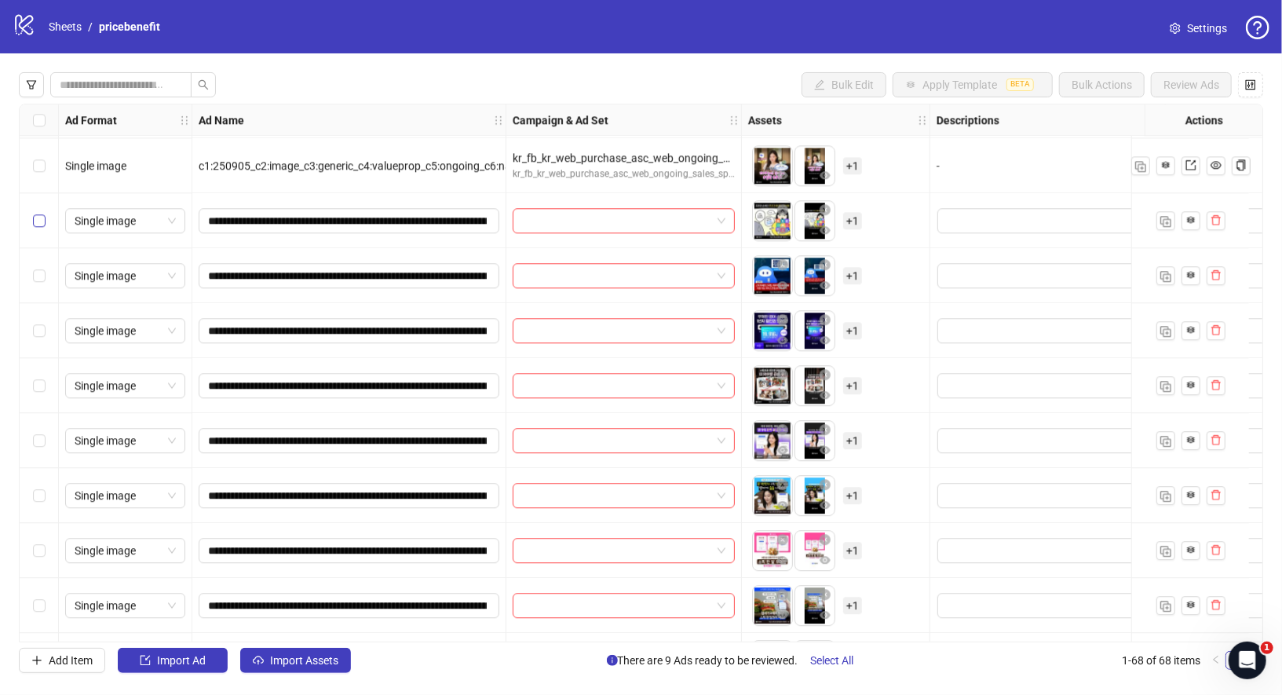
click at [38, 212] on label "Select row 51" at bounding box center [39, 220] width 13 height 17
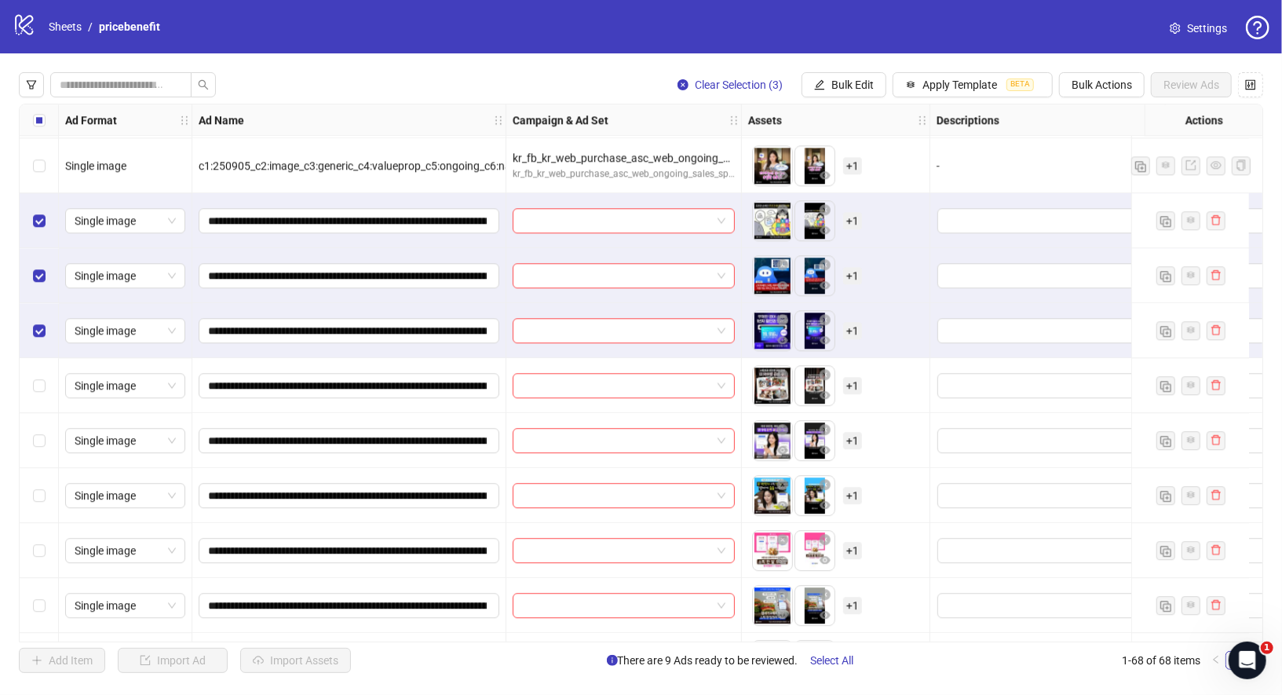
click at [39, 371] on div "Select row 54" at bounding box center [39, 385] width 39 height 55
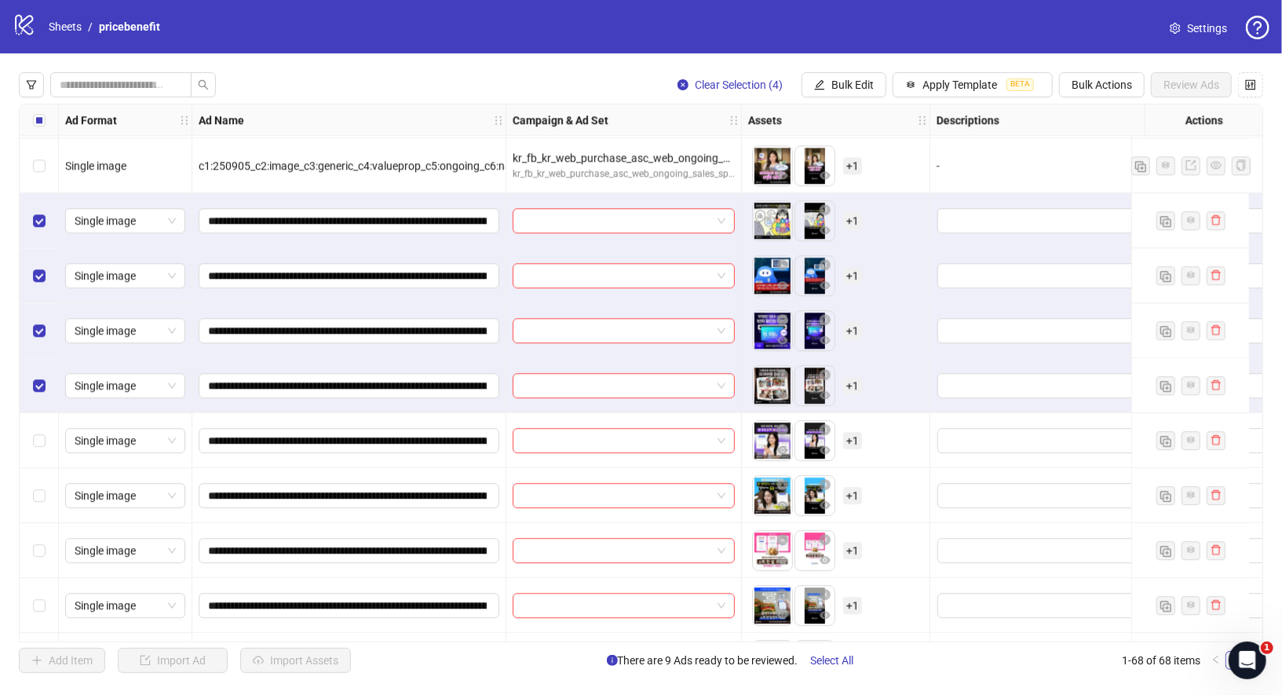
click at [41, 453] on div "Select row 55" at bounding box center [39, 440] width 39 height 55
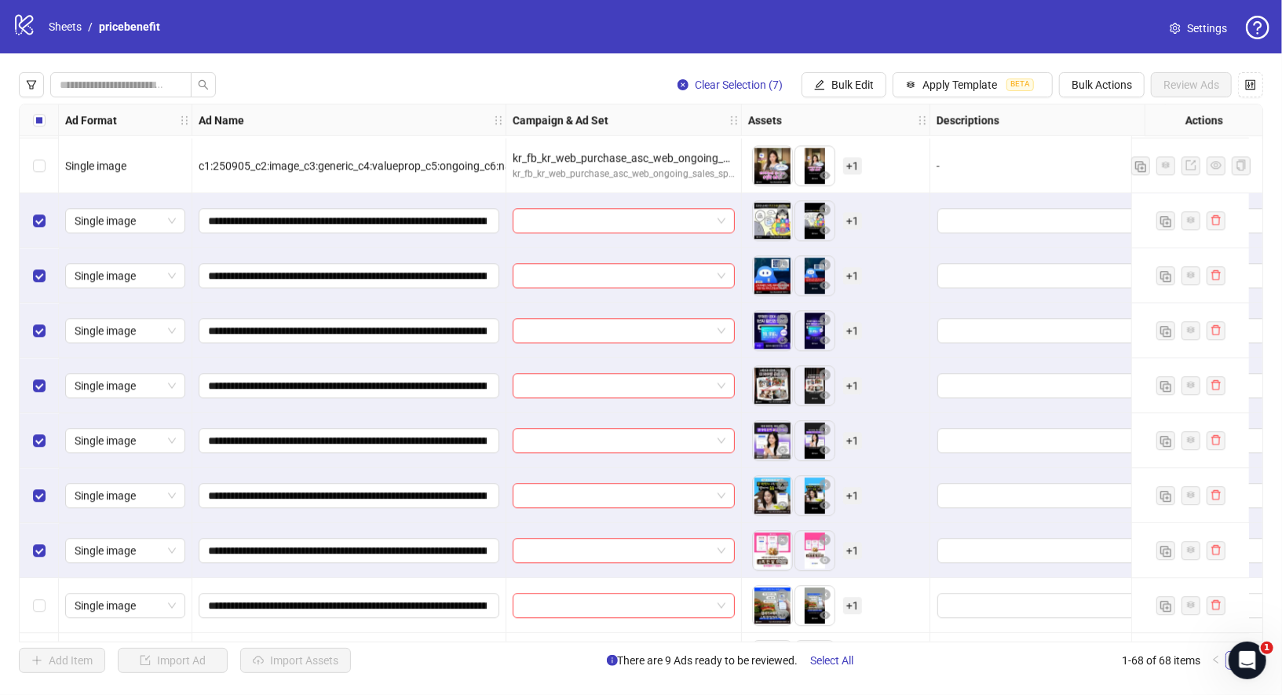
scroll to position [2820, 0]
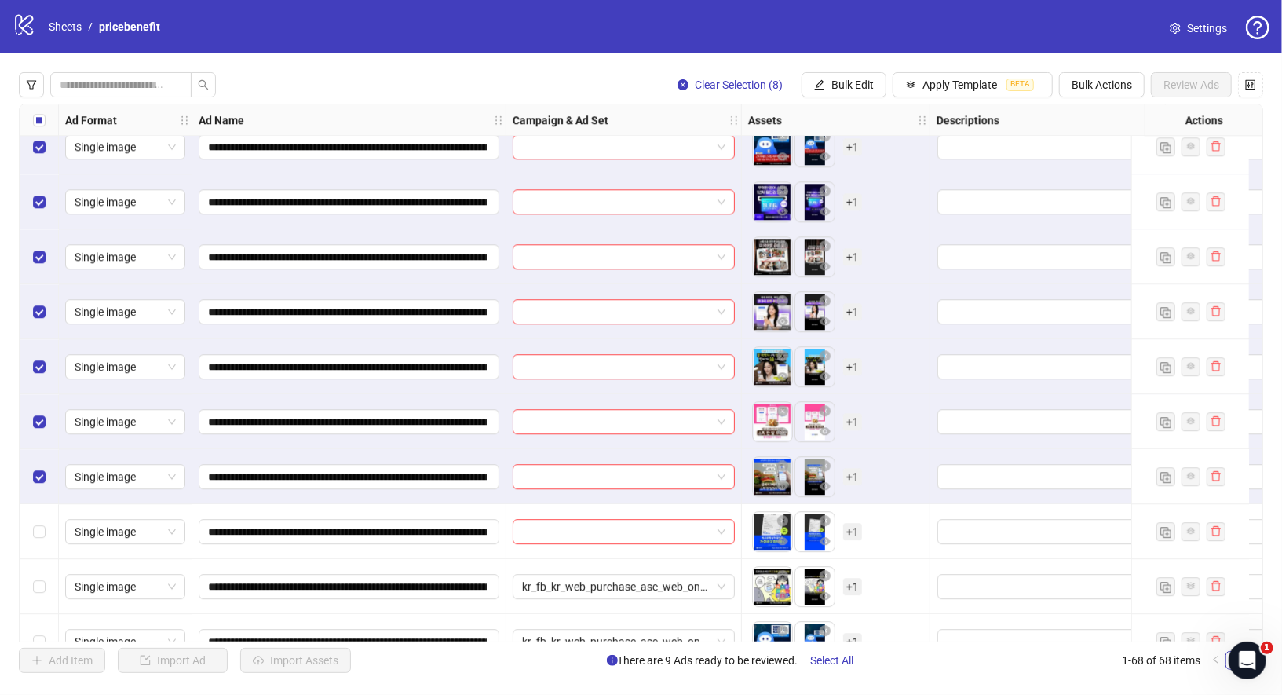
click at [42, 519] on div "Select row 59" at bounding box center [39, 531] width 39 height 55
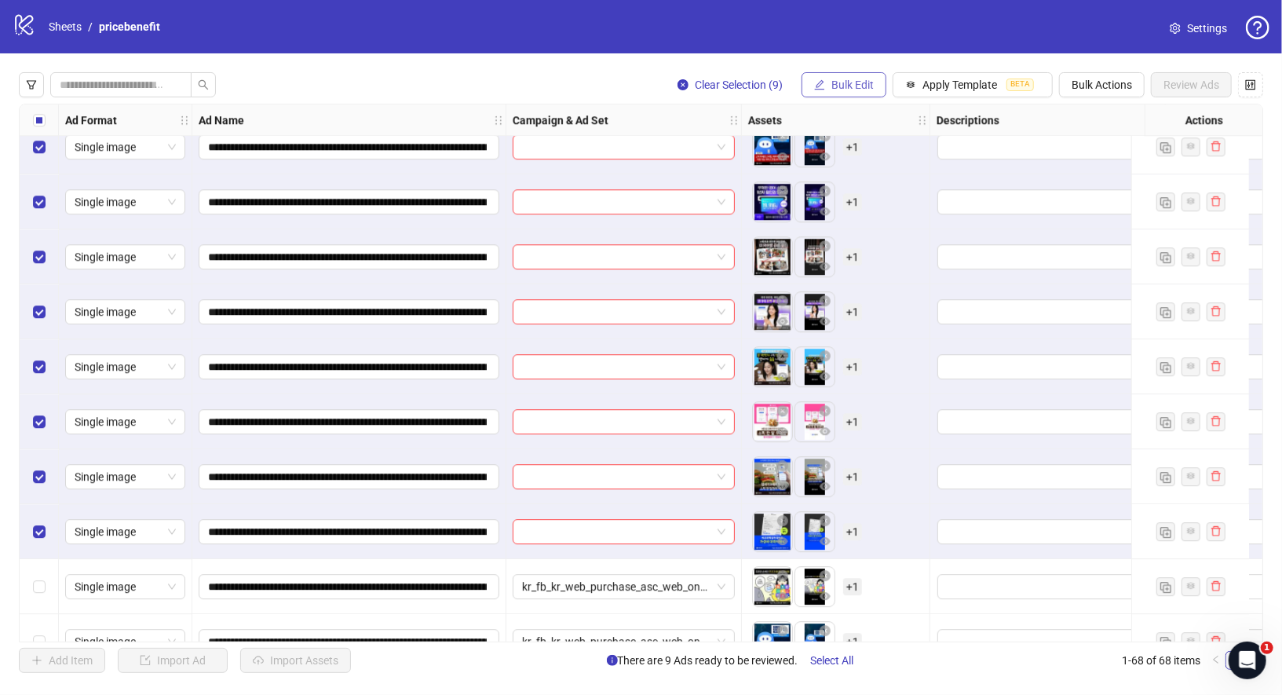
click at [866, 89] on span "Bulk Edit" at bounding box center [853, 85] width 42 height 13
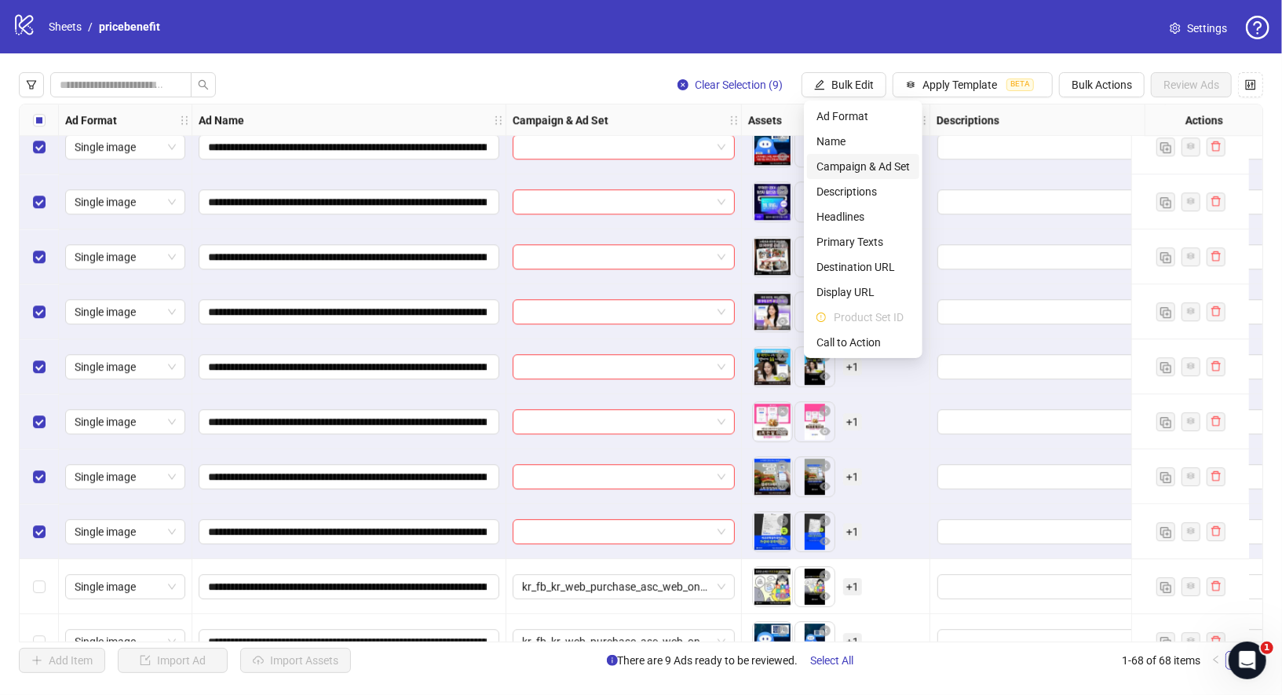
click at [876, 164] on span "Campaign & Ad Set" at bounding box center [863, 166] width 93 height 17
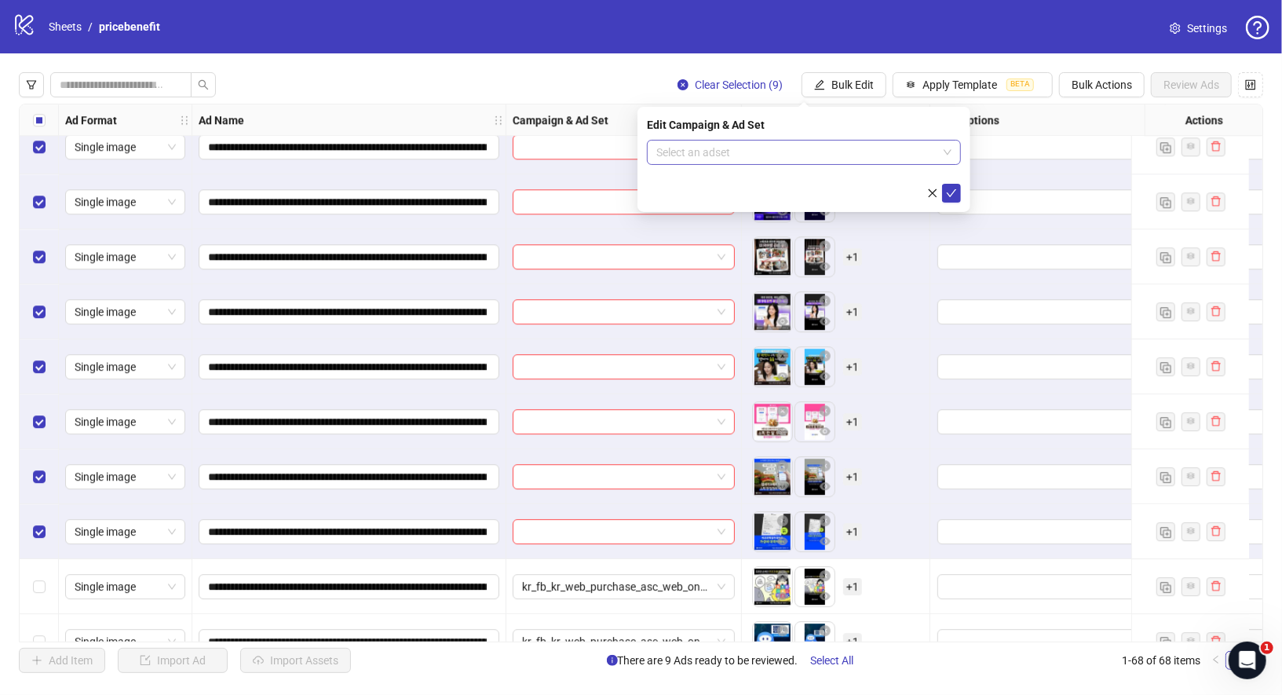
click at [799, 148] on input "search" at bounding box center [796, 153] width 281 height 24
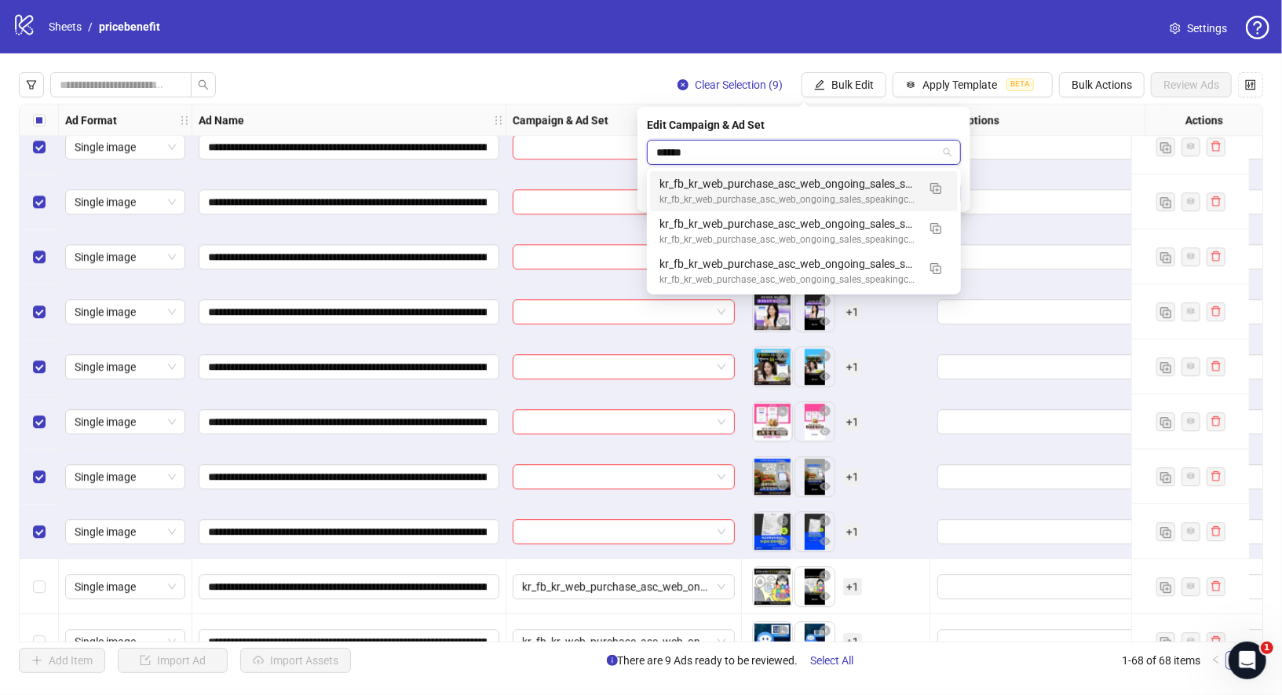
type input "*******"
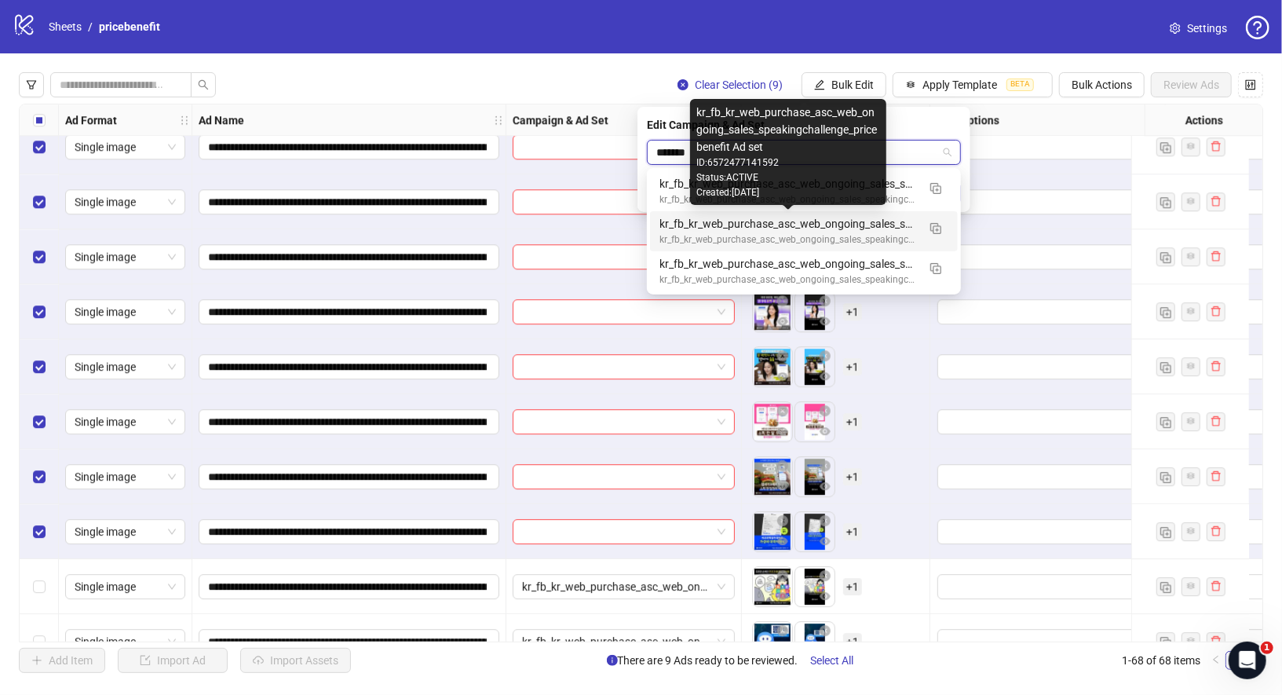
click at [810, 228] on div "kr_fb_kr_web_purchase_asc_web_ongoing_sales_speakingchallenge_pricebenefit Ad s…" at bounding box center [789, 223] width 258 height 17
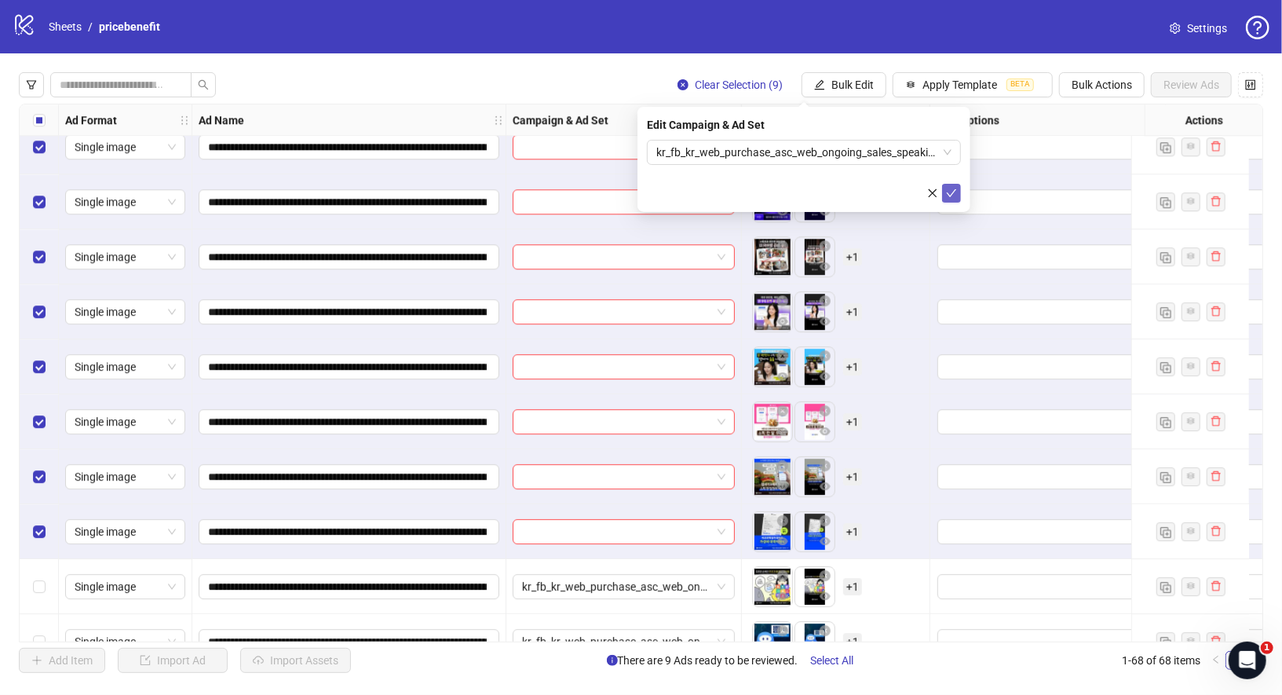
click at [955, 196] on icon "check" at bounding box center [951, 193] width 11 height 11
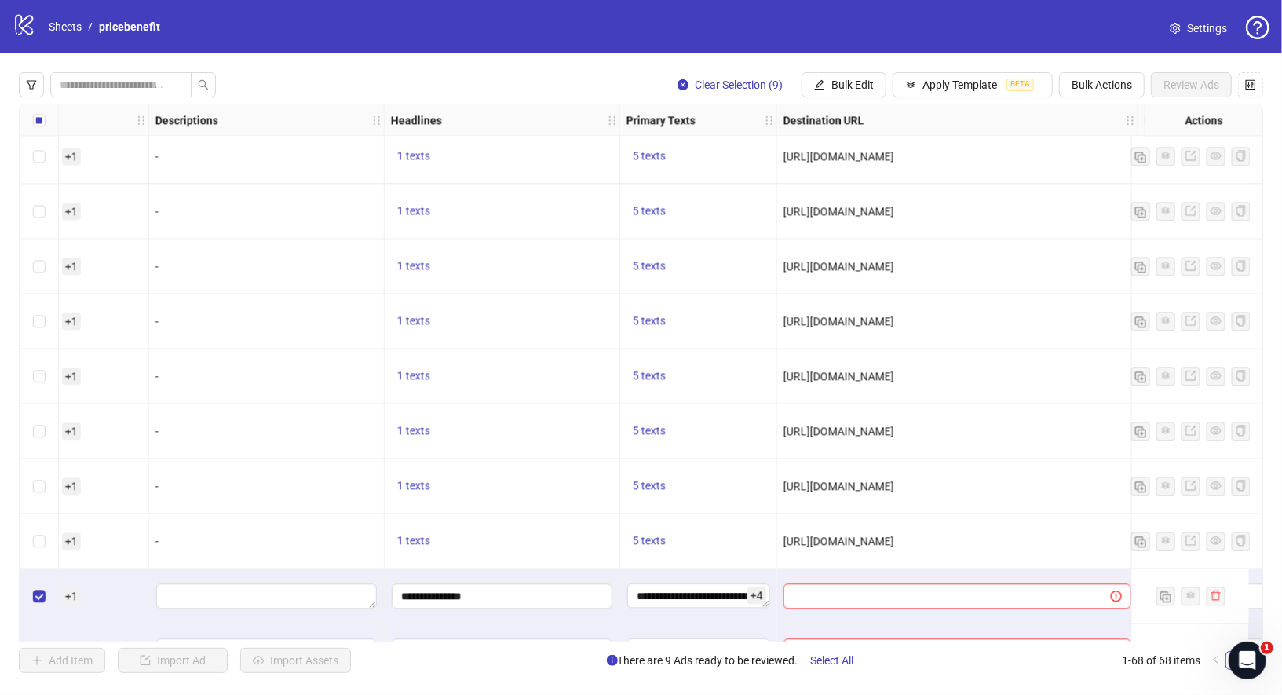
scroll to position [2305, 781]
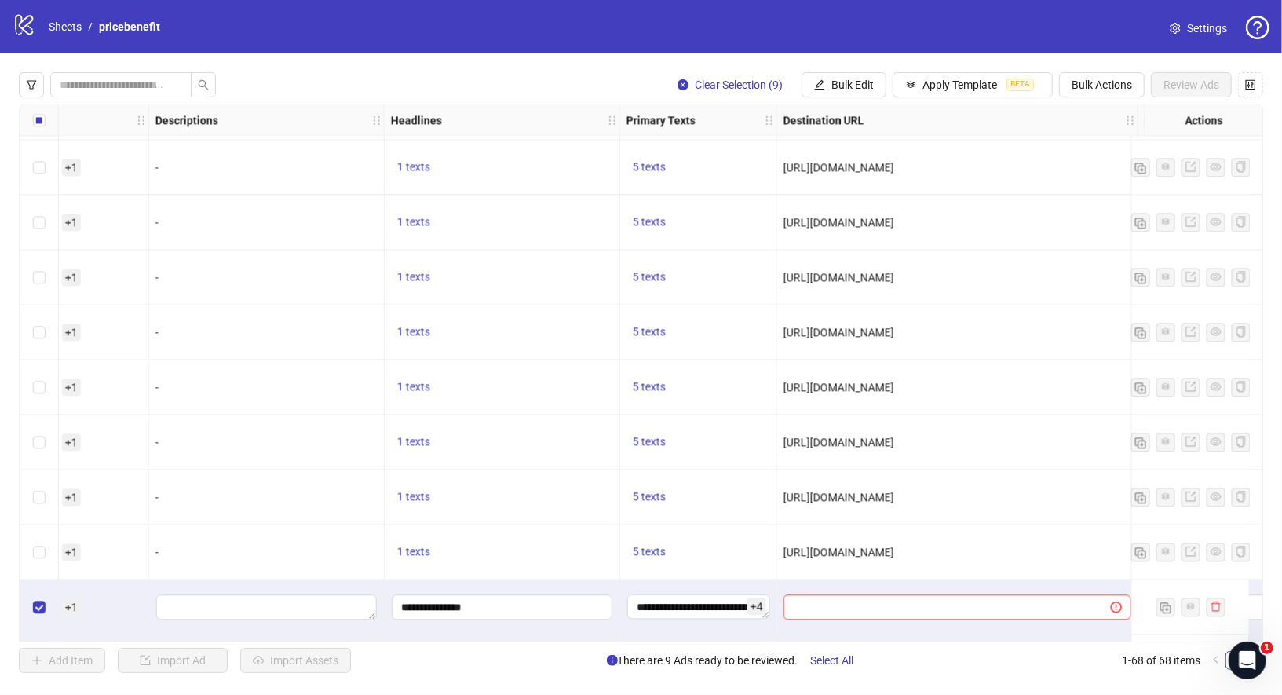
drag, startPoint x: 1062, startPoint y: 212, endPoint x: 1067, endPoint y: 221, distance: 10.5
click at [1067, 221] on div "[URL][DOMAIN_NAME]" at bounding box center [957, 222] width 361 height 55
copy span "[URL][DOMAIN_NAME]"
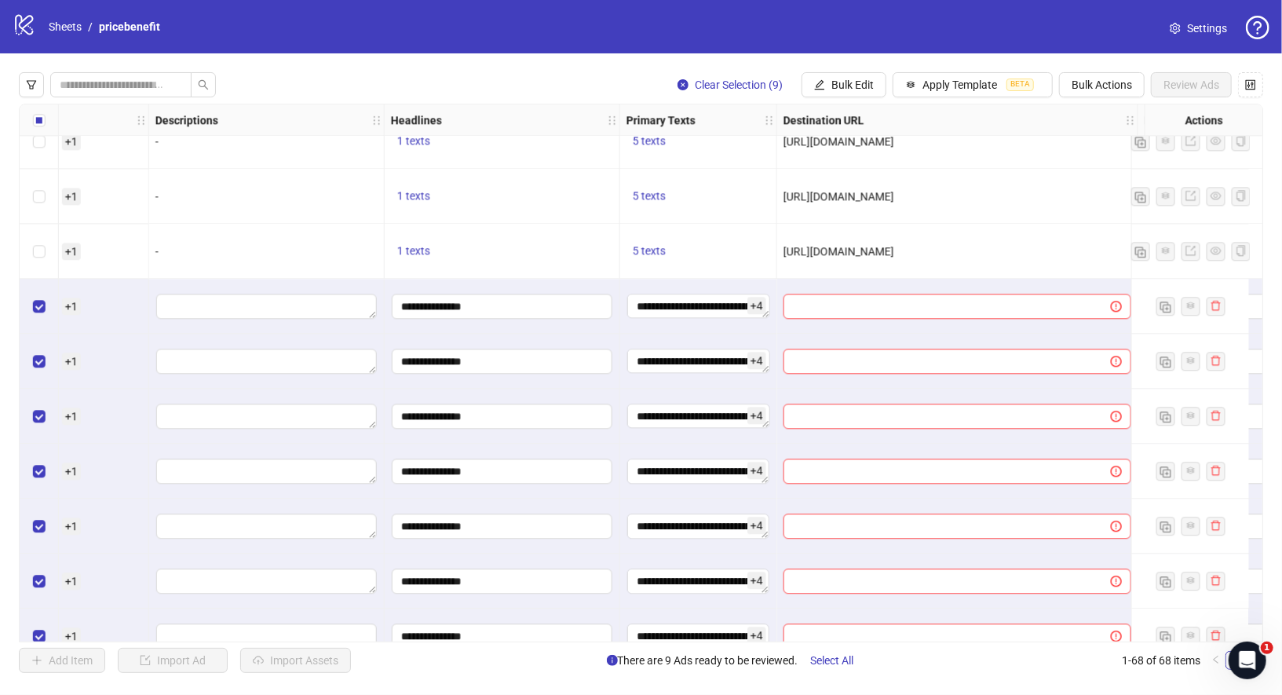
scroll to position [2894, 781]
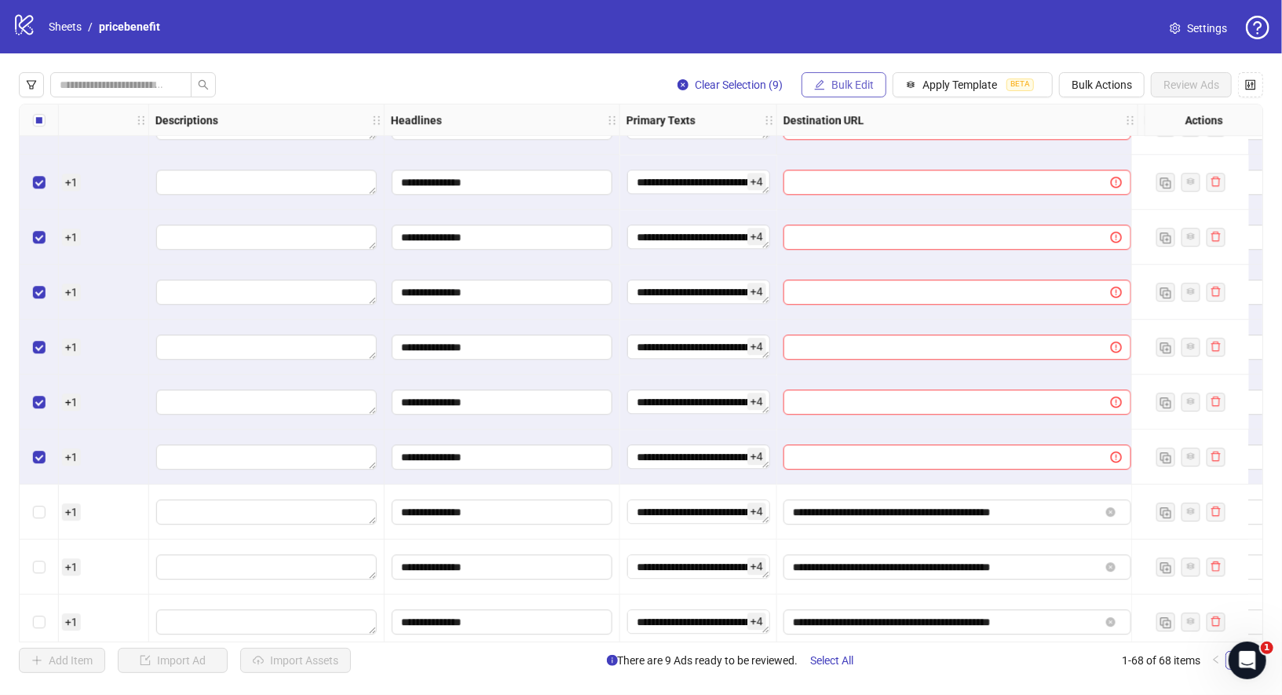
click at [857, 84] on span "Bulk Edit" at bounding box center [853, 85] width 42 height 13
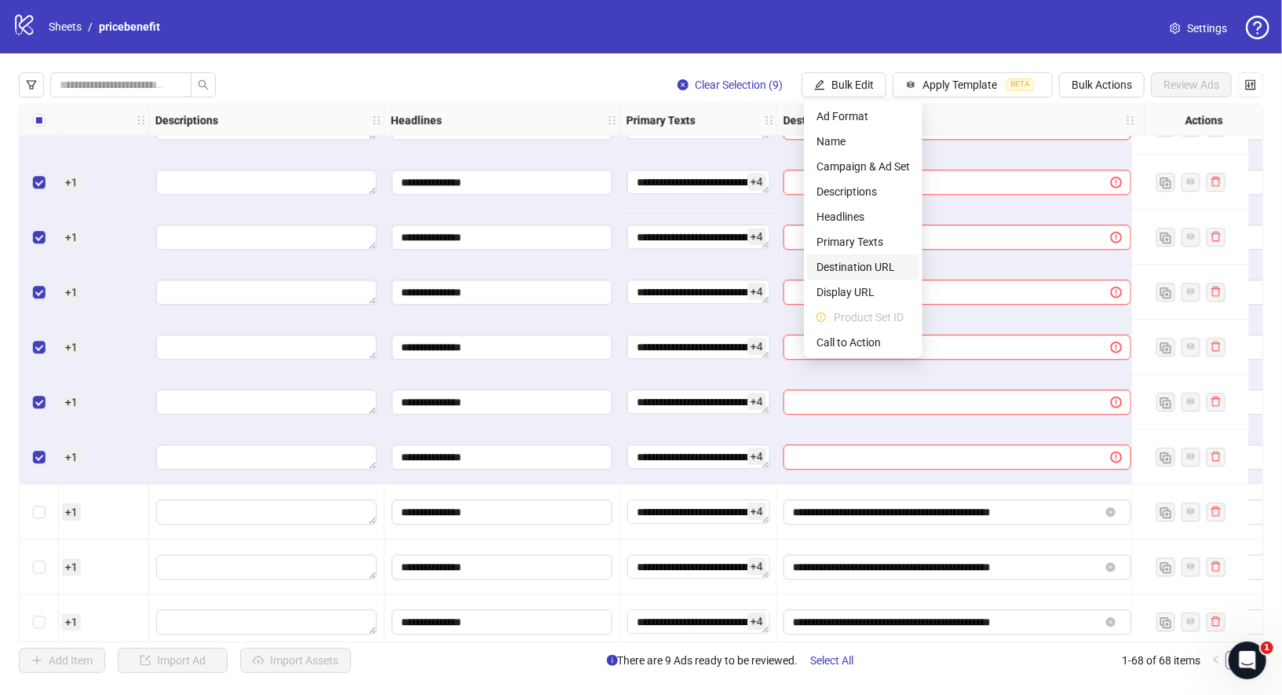
click at [871, 269] on span "Destination URL" at bounding box center [863, 266] width 93 height 17
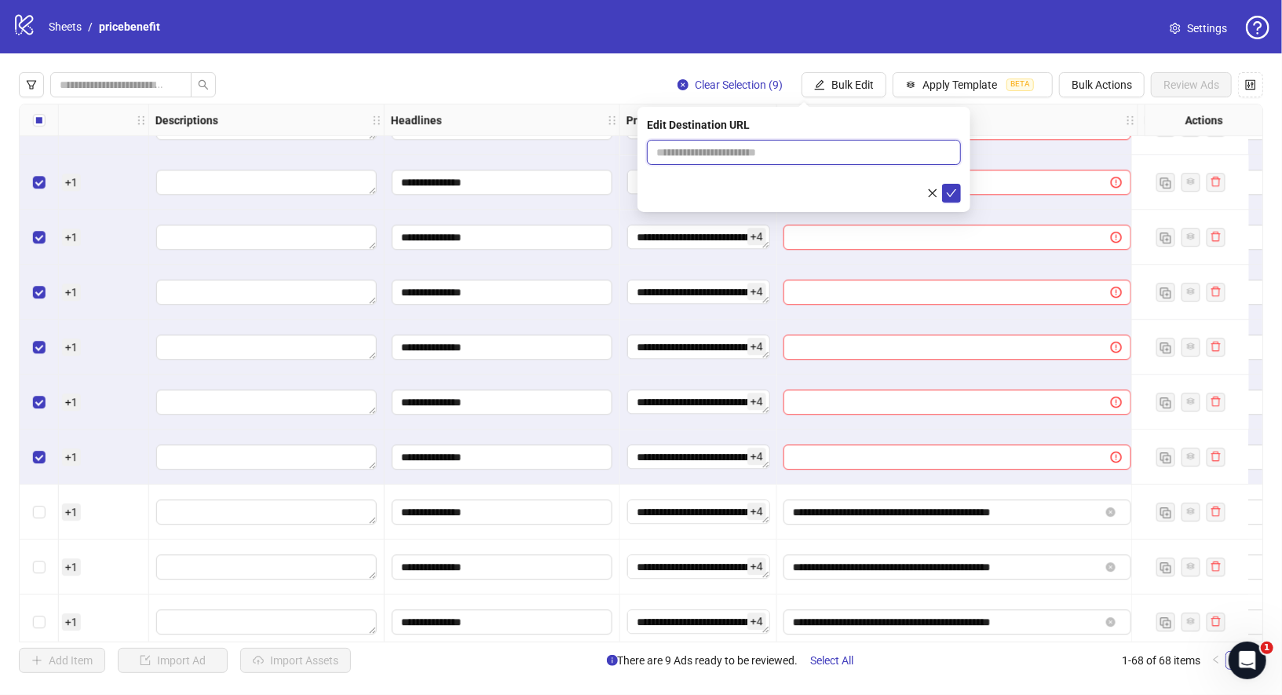
click at [873, 152] on input "text" at bounding box center [797, 152] width 283 height 17
paste input "**********"
type input "**********"
click at [958, 192] on button "submit" at bounding box center [951, 193] width 19 height 19
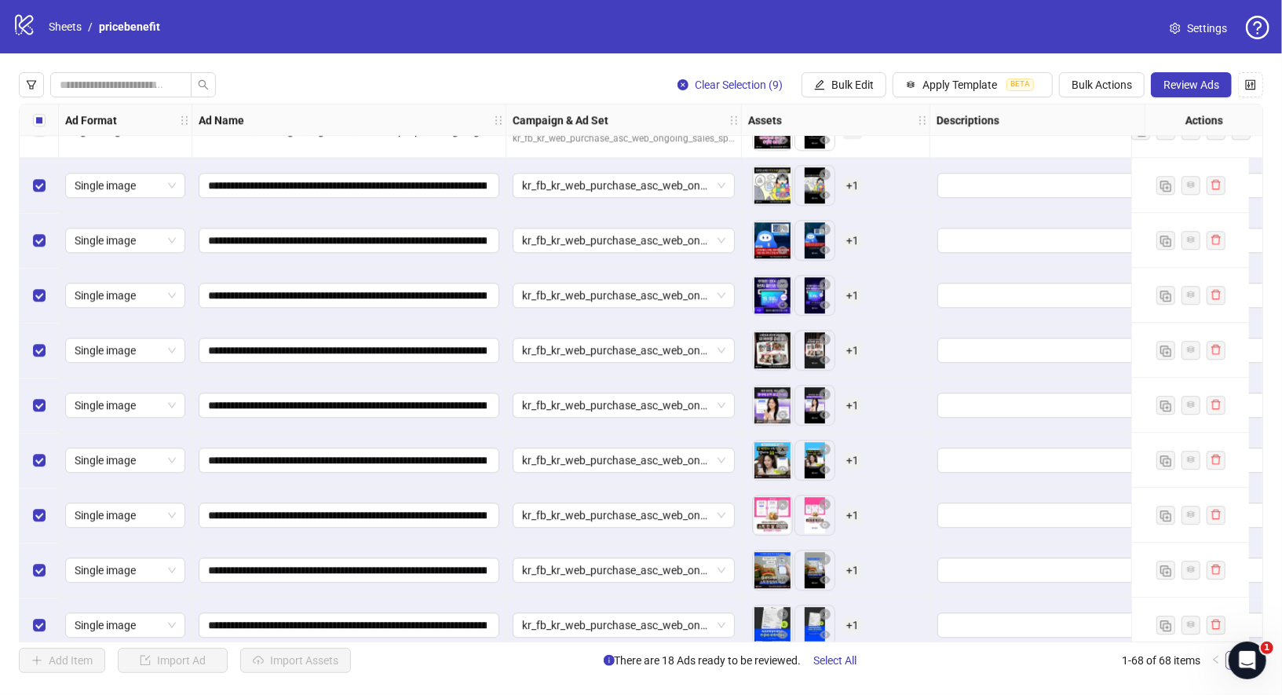
scroll to position [2669, 0]
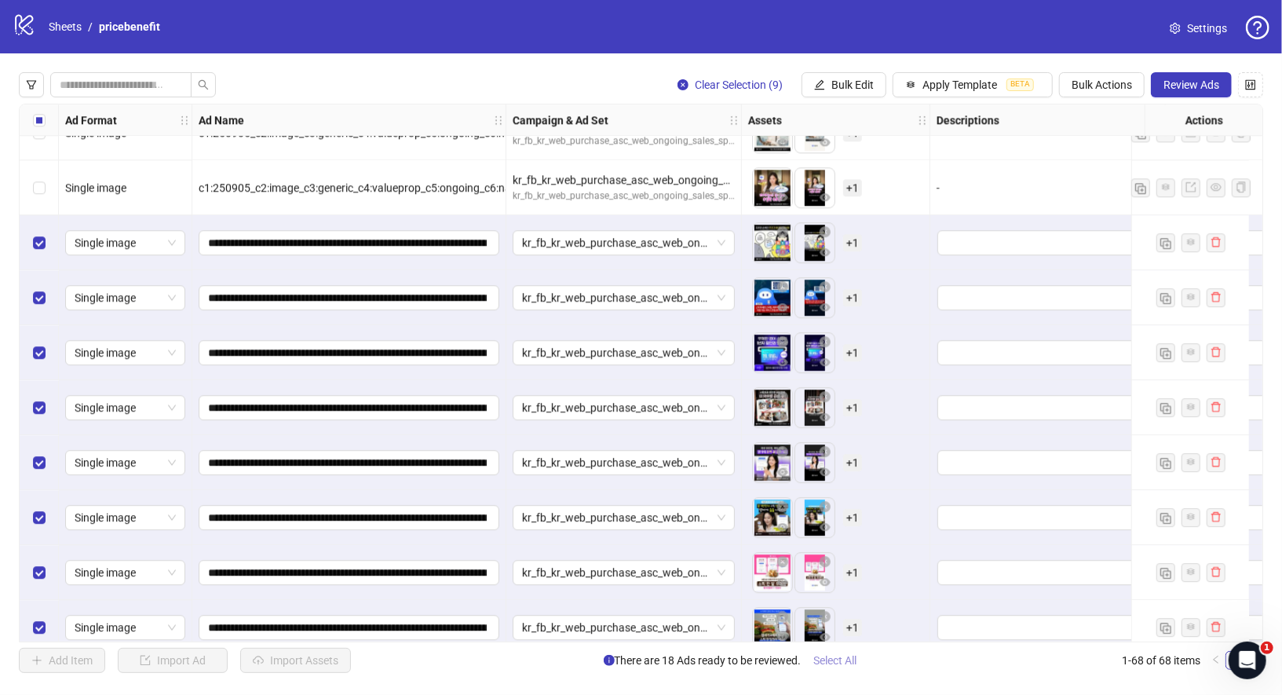
click at [857, 667] on span "Select All" at bounding box center [835, 660] width 43 height 13
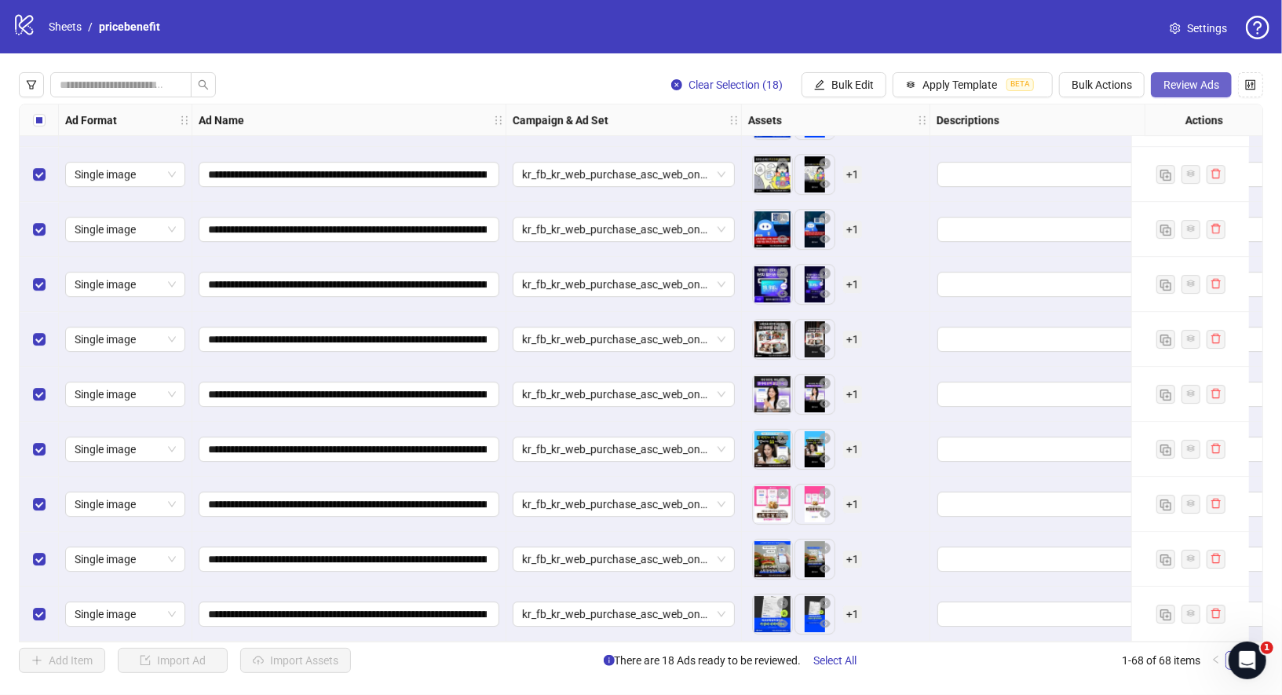
click at [1187, 82] on span "Review Ads" at bounding box center [1192, 85] width 56 height 13
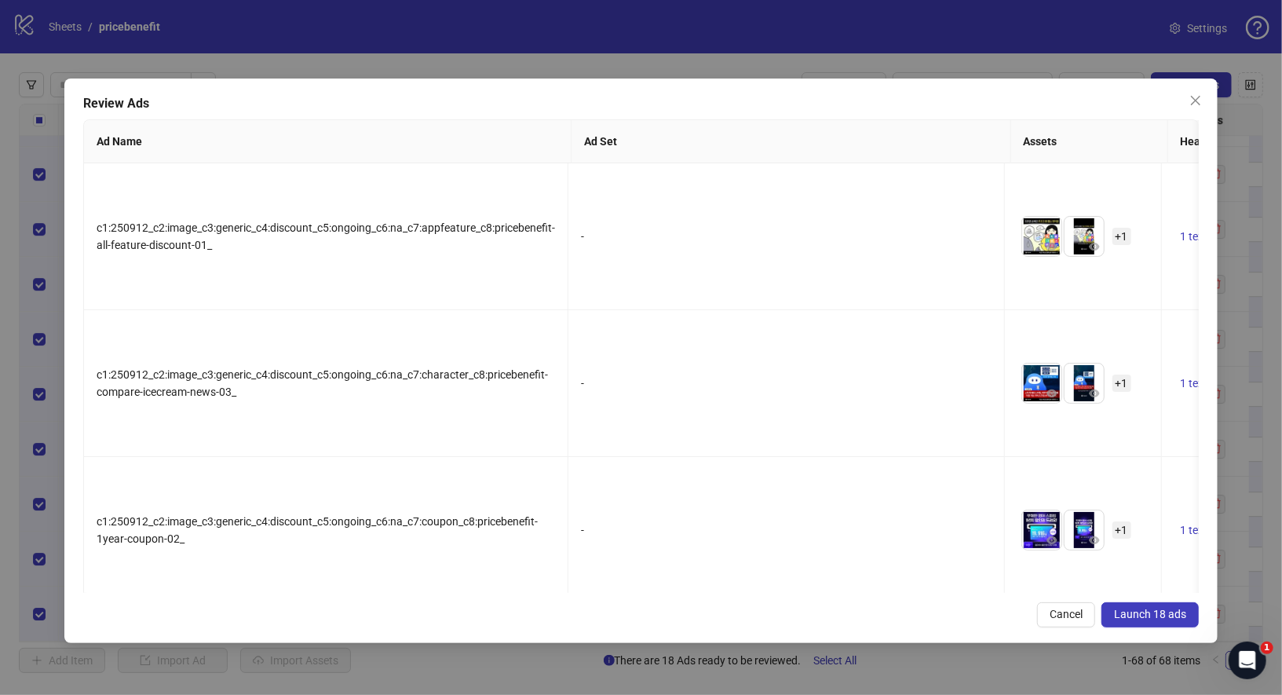
click at [1132, 611] on span "Launch 18 ads" at bounding box center [1150, 614] width 72 height 13
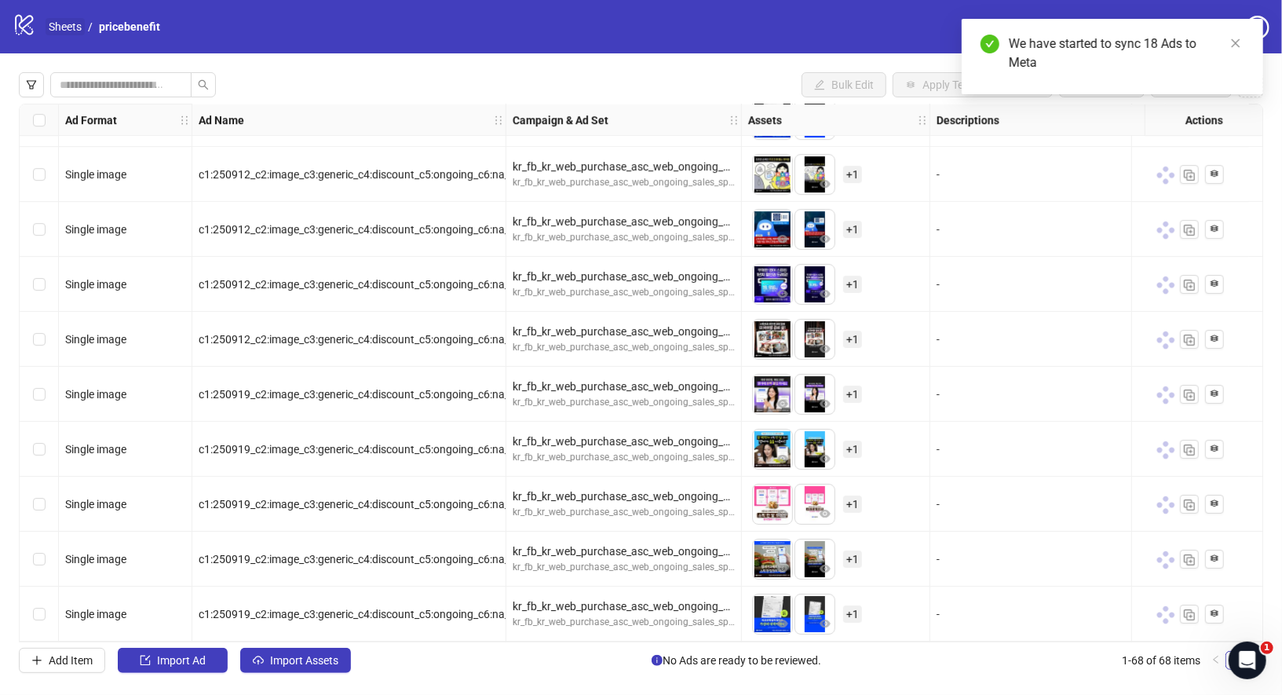
click at [62, 31] on link "Sheets" at bounding box center [65, 26] width 39 height 17
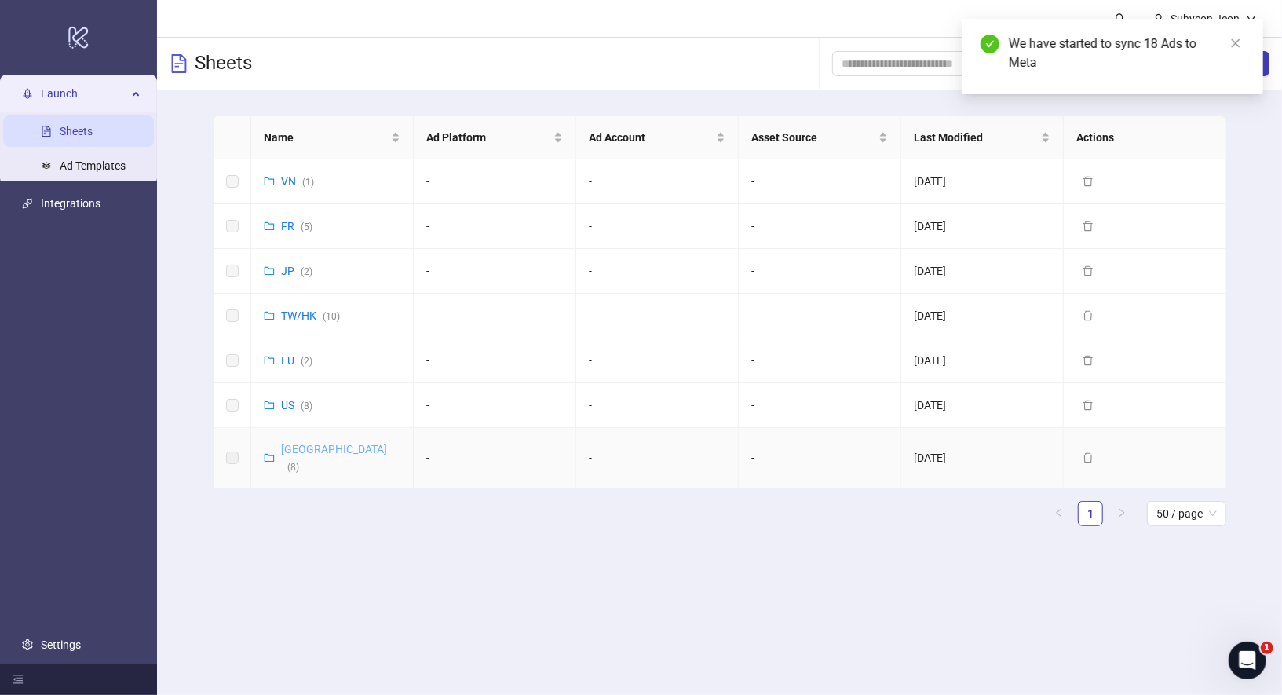
click at [298, 449] on link "Korea ( 8 )" at bounding box center [334, 458] width 106 height 30
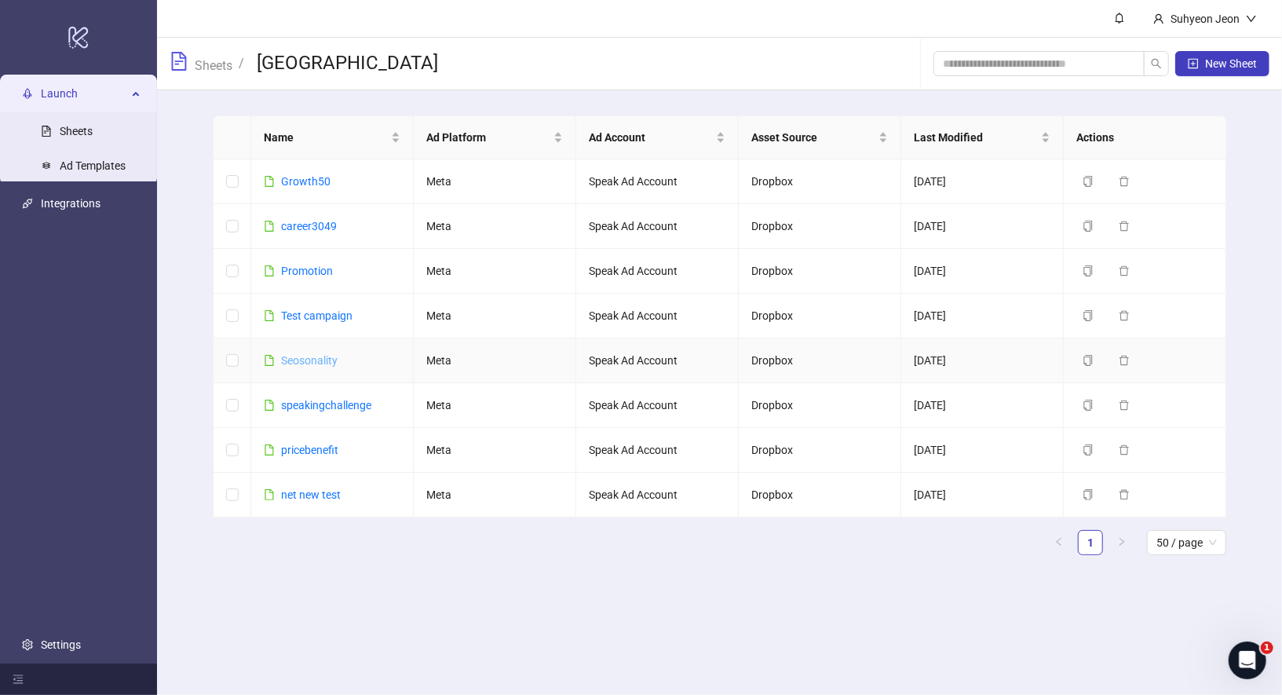
click at [313, 356] on link "Seosonality" at bounding box center [309, 360] width 57 height 13
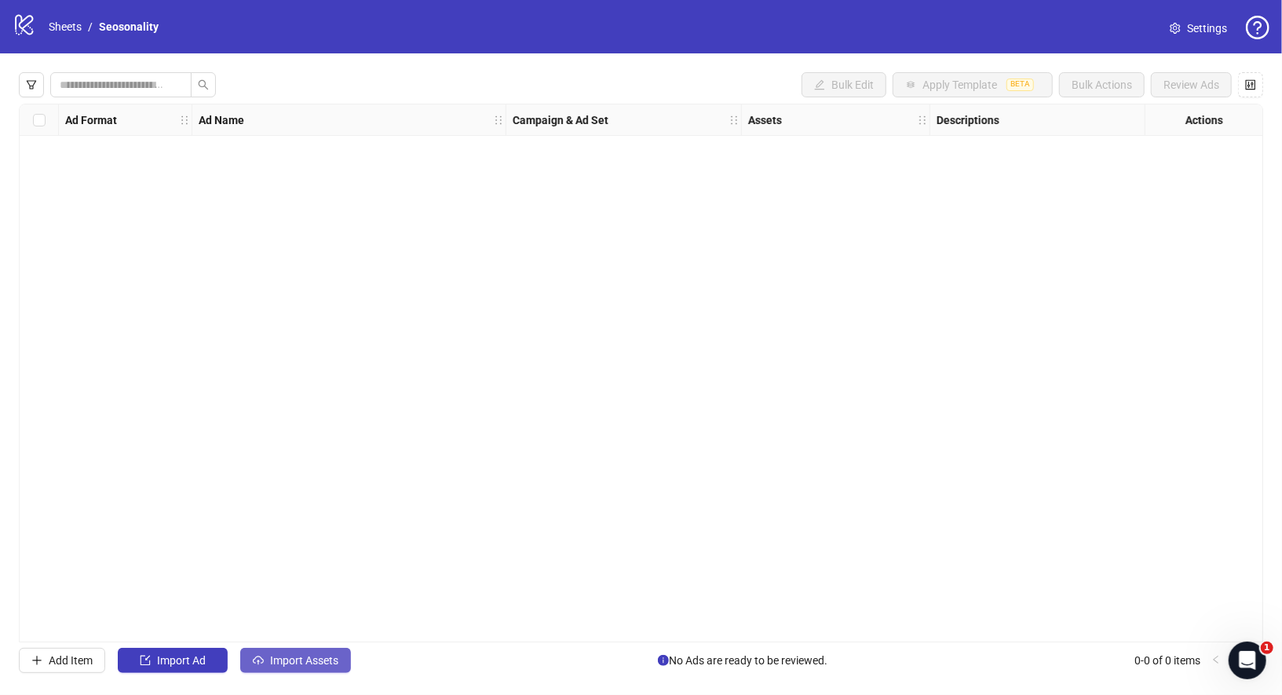
click at [315, 661] on span "Import Assets" at bounding box center [304, 660] width 68 height 13
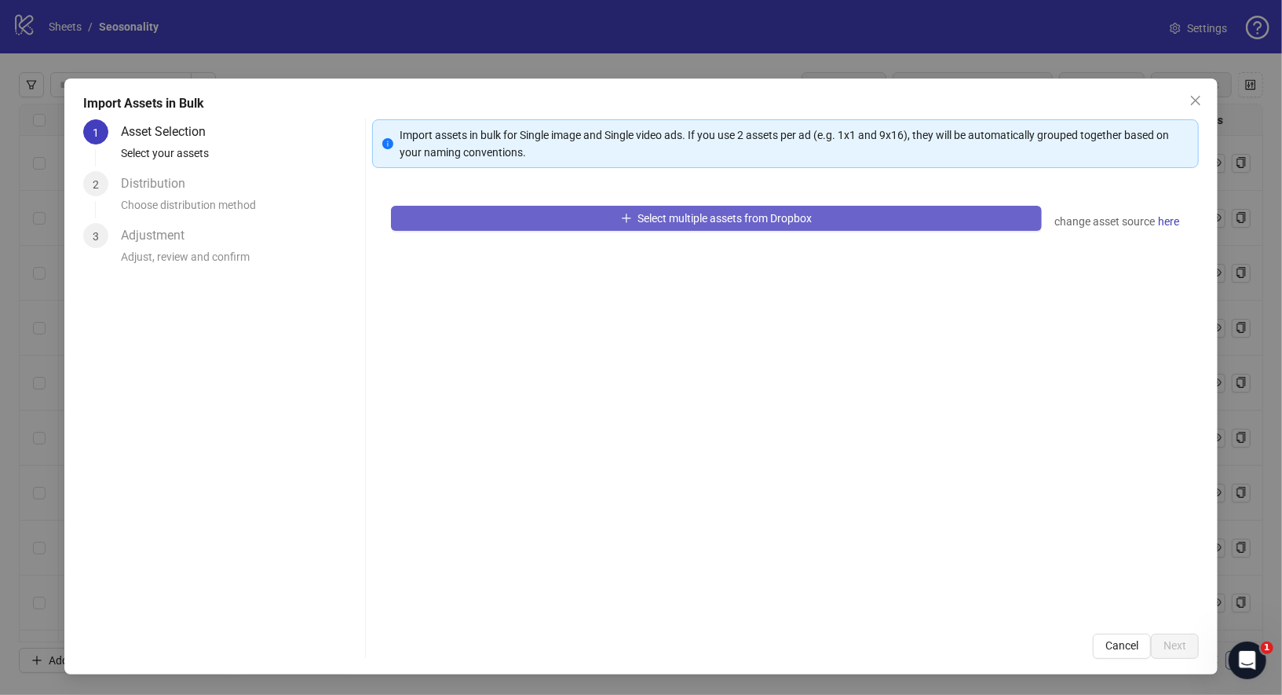
click at [740, 221] on span "Select multiple assets from Dropbox" at bounding box center [725, 218] width 174 height 13
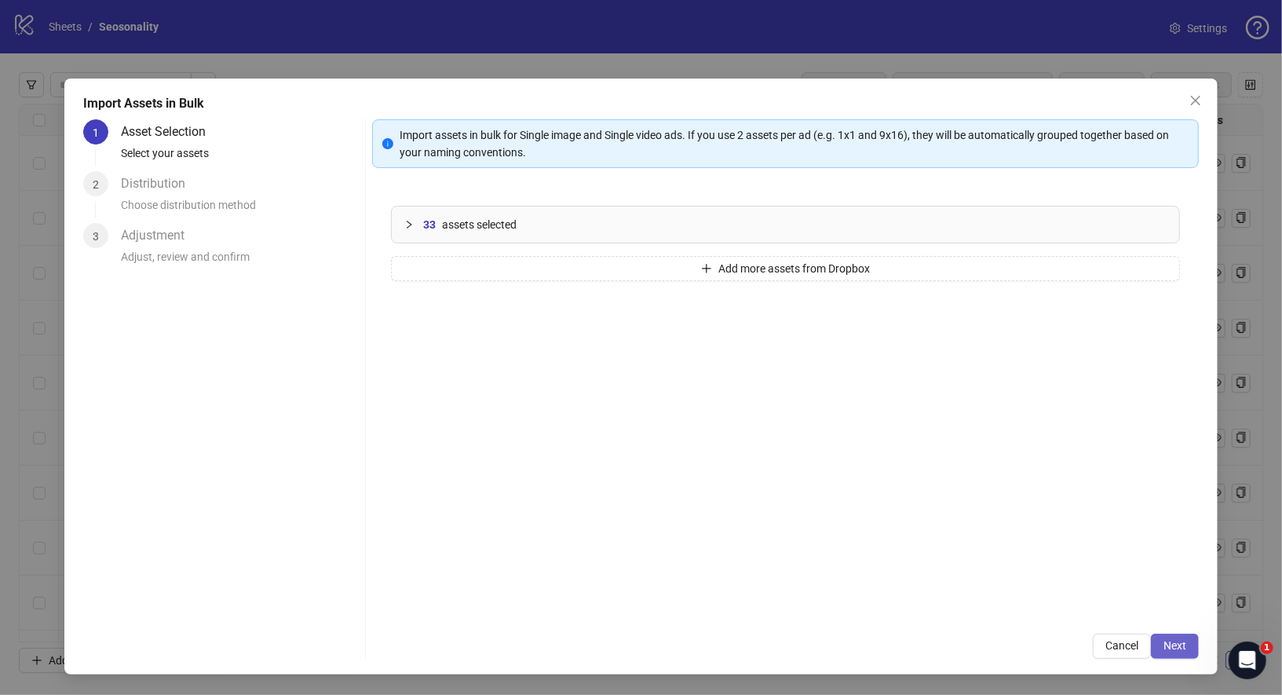
click at [1191, 648] on button "Next" at bounding box center [1175, 646] width 48 height 25
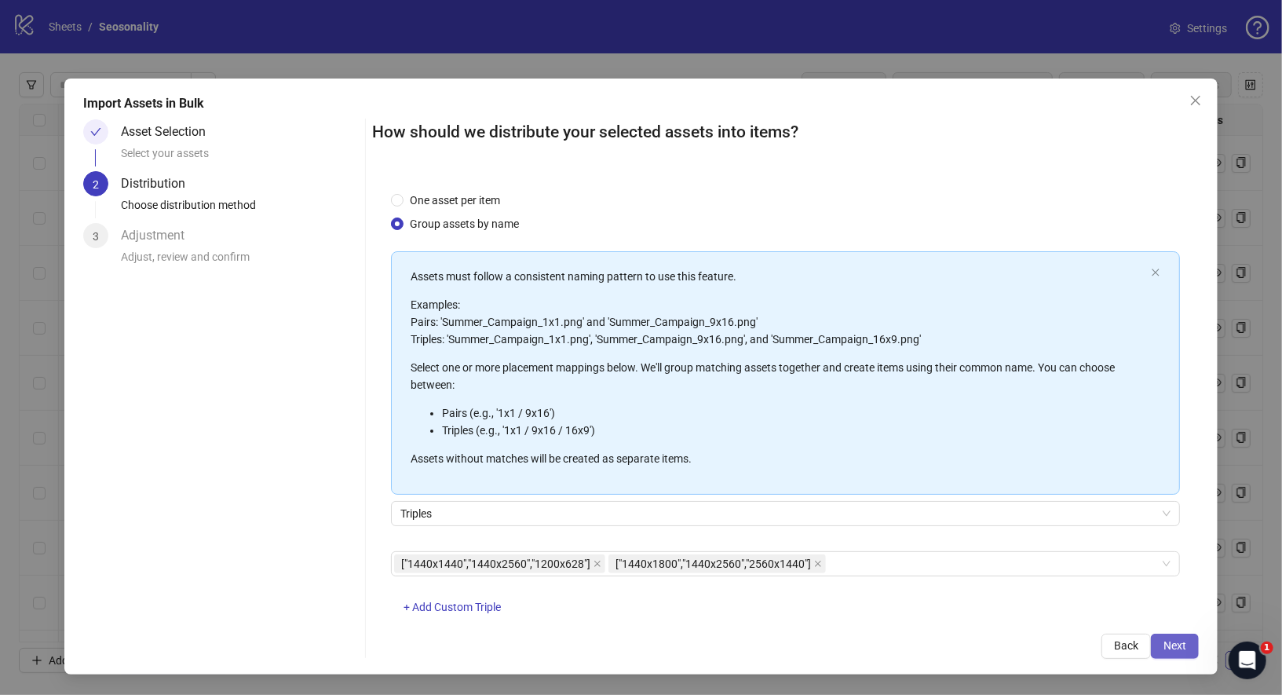
click at [1173, 639] on span "Next" at bounding box center [1175, 645] width 23 height 13
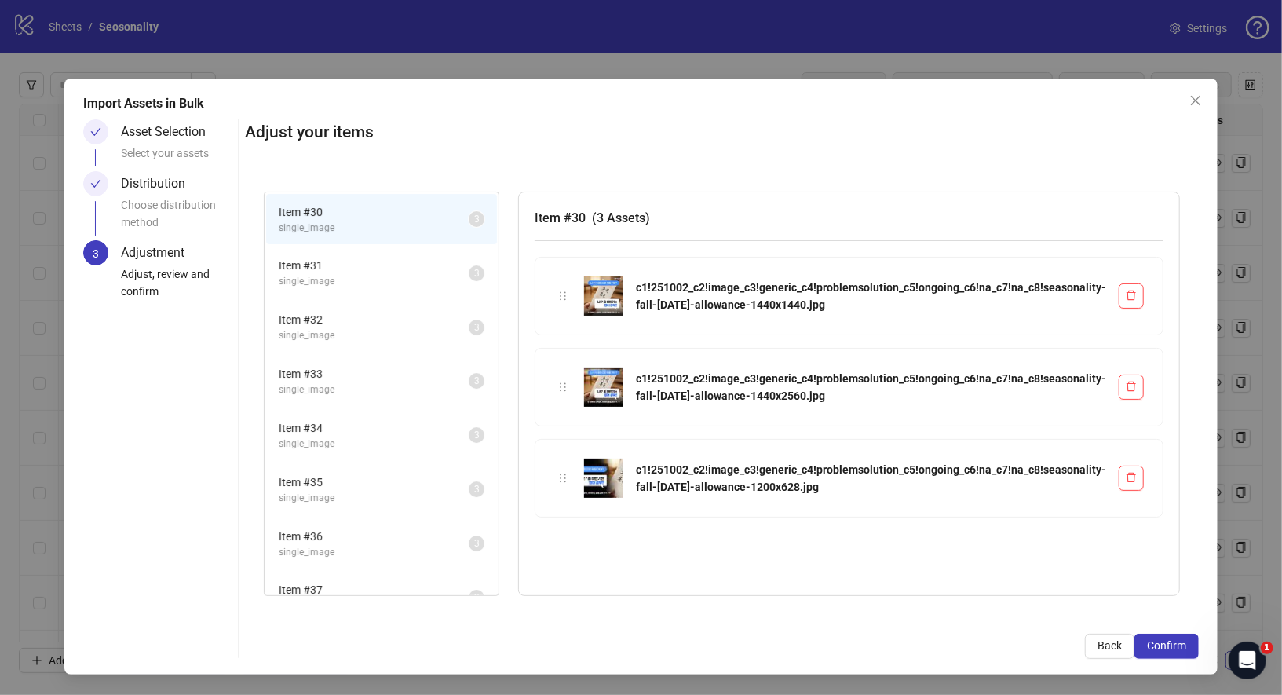
scroll to position [185, 0]
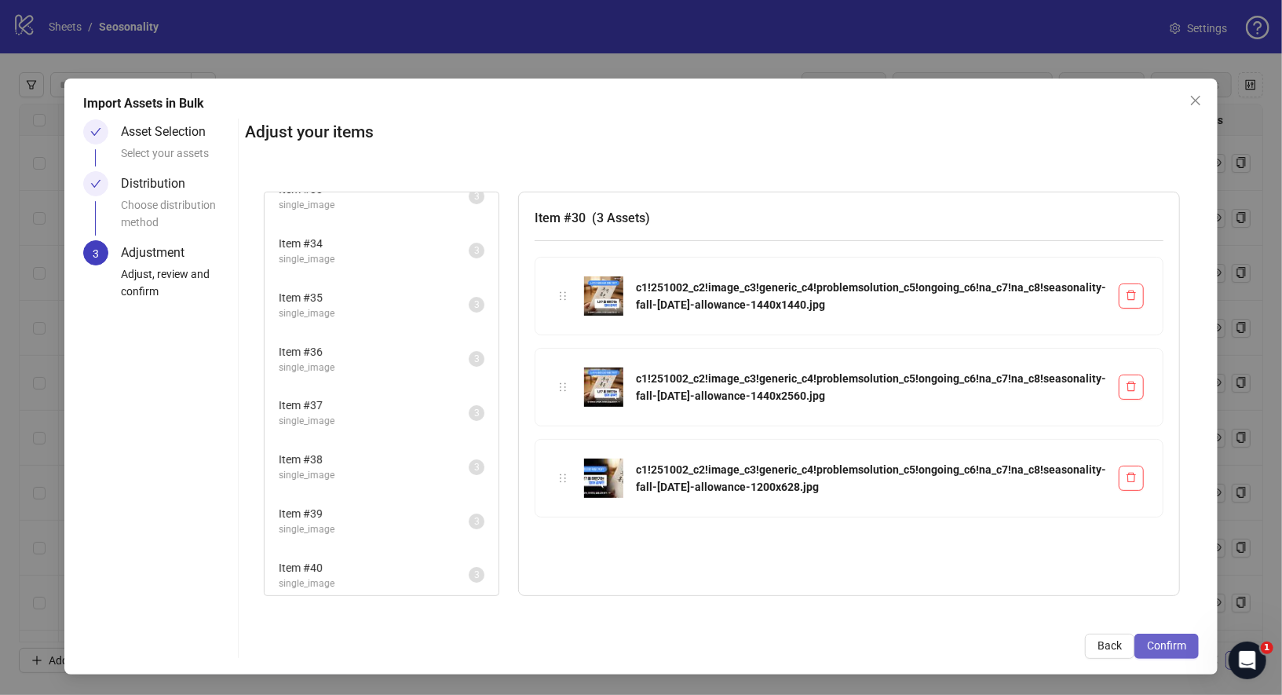
click at [1178, 652] on span "Confirm" at bounding box center [1166, 645] width 39 height 13
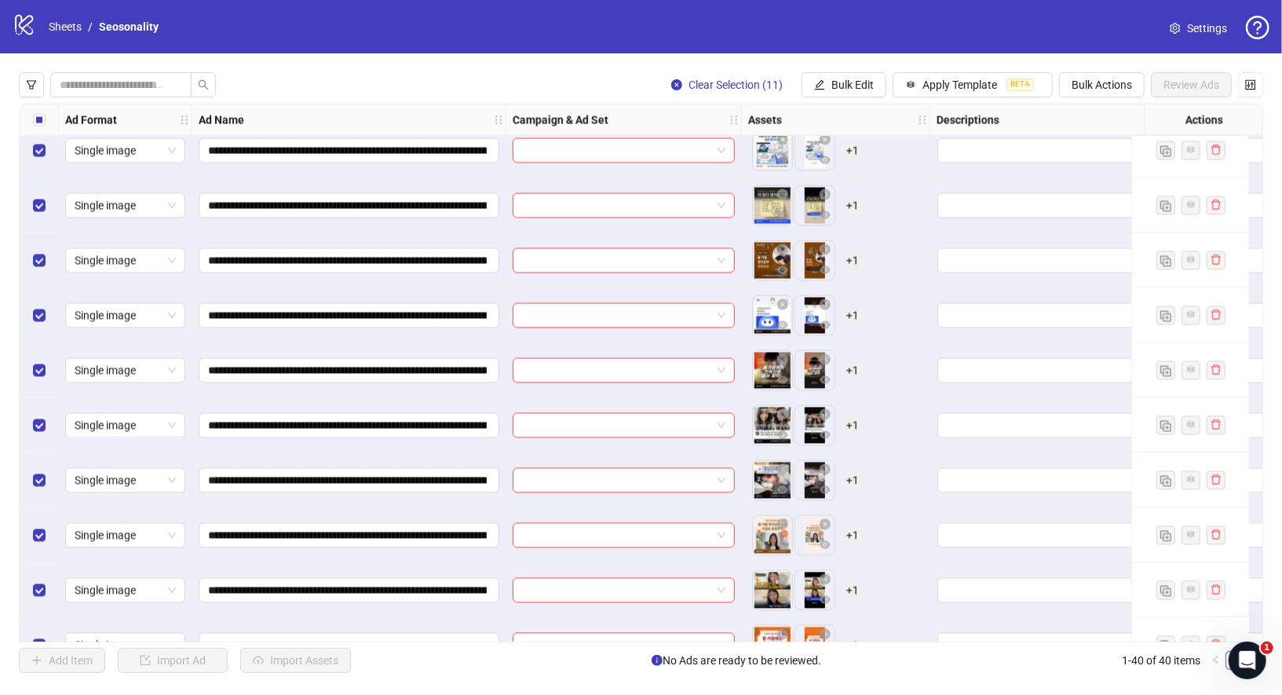
scroll to position [1698, 0]
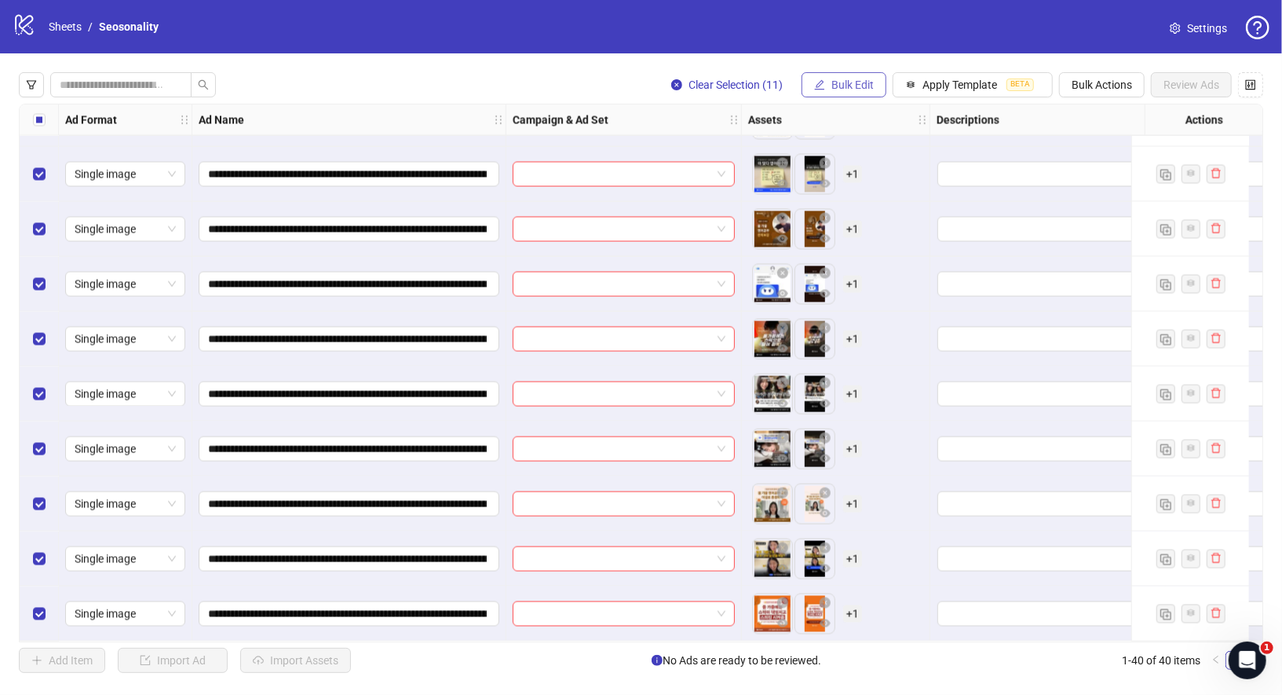
click at [842, 93] on button "Bulk Edit" at bounding box center [844, 84] width 85 height 25
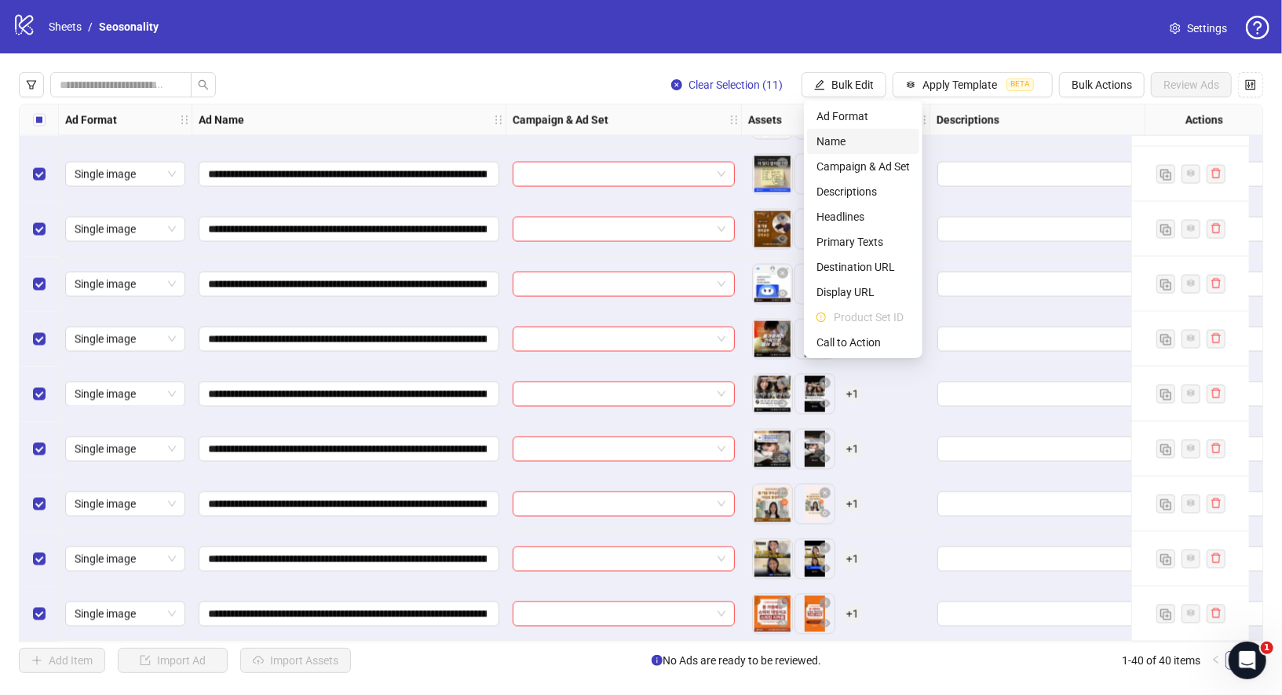
click at [857, 146] on span "Name" at bounding box center [863, 141] width 93 height 17
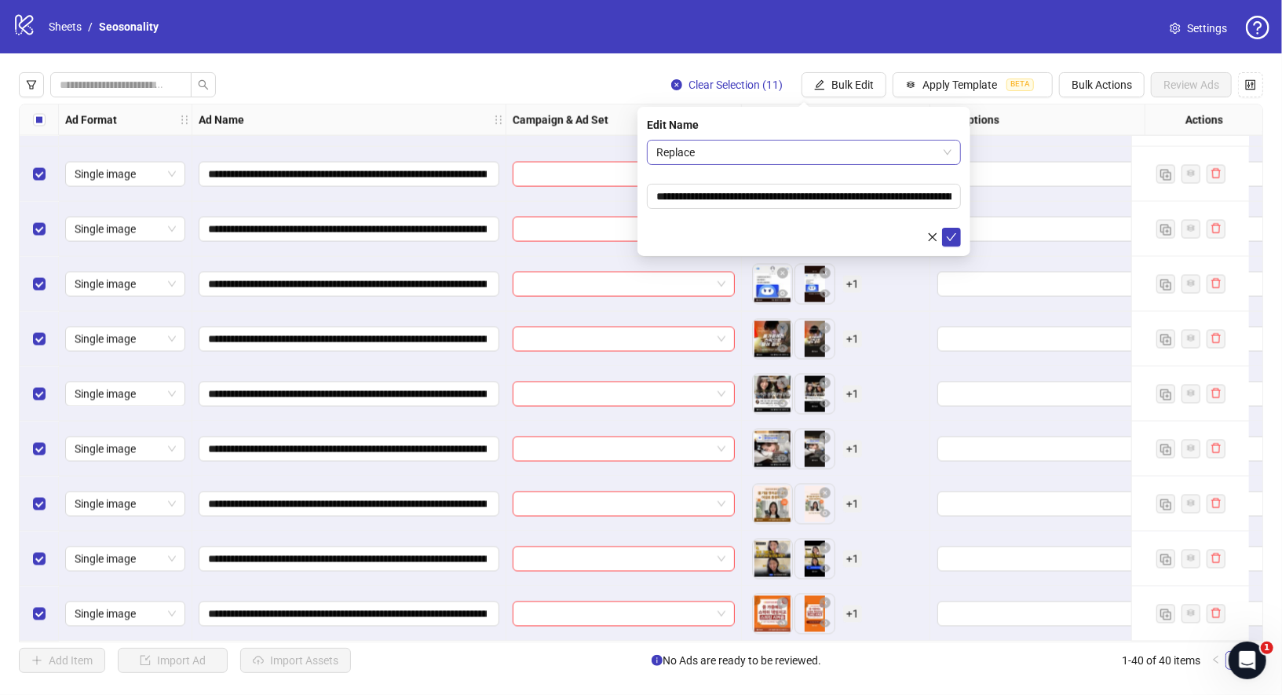
click at [789, 151] on span "Replace" at bounding box center [803, 153] width 295 height 24
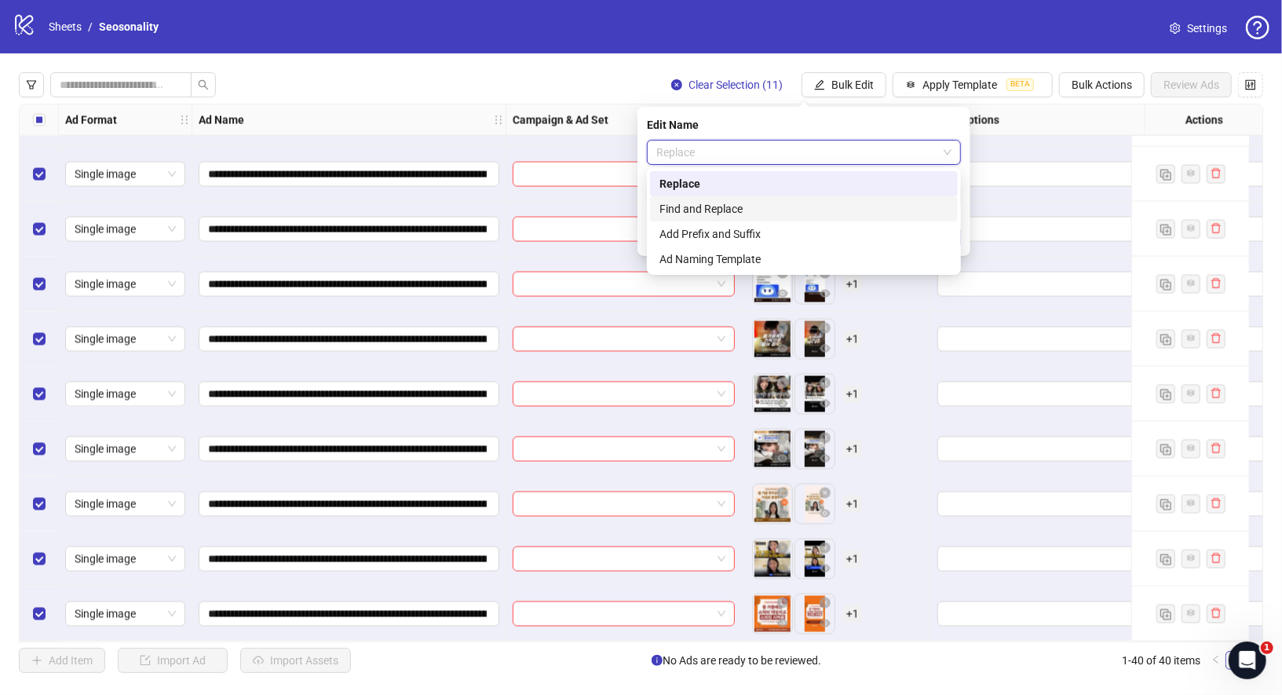
click at [770, 213] on div "Find and Replace" at bounding box center [804, 208] width 289 height 17
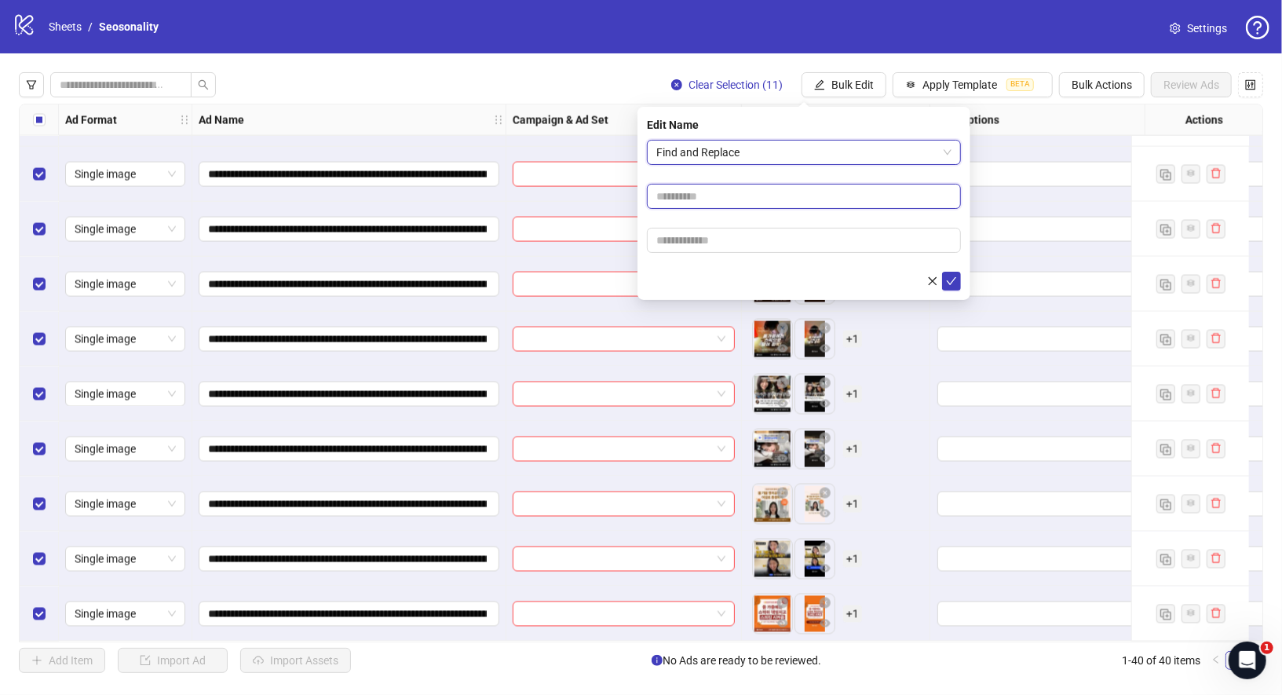
click at [774, 185] on input "text" at bounding box center [804, 196] width 314 height 25
type input "*"
click at [762, 246] on input "text" at bounding box center [804, 240] width 314 height 25
type input "*"
click at [954, 286] on span "submit" at bounding box center [951, 281] width 11 height 13
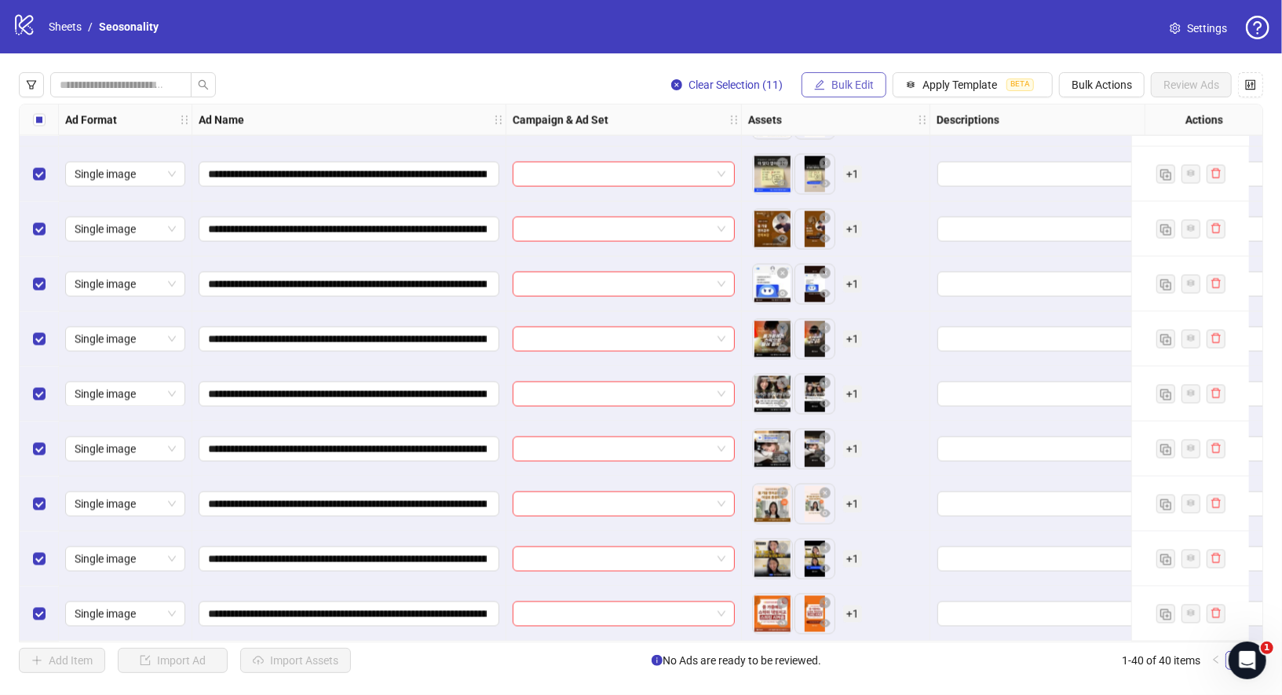
click at [837, 83] on span "Bulk Edit" at bounding box center [853, 85] width 42 height 13
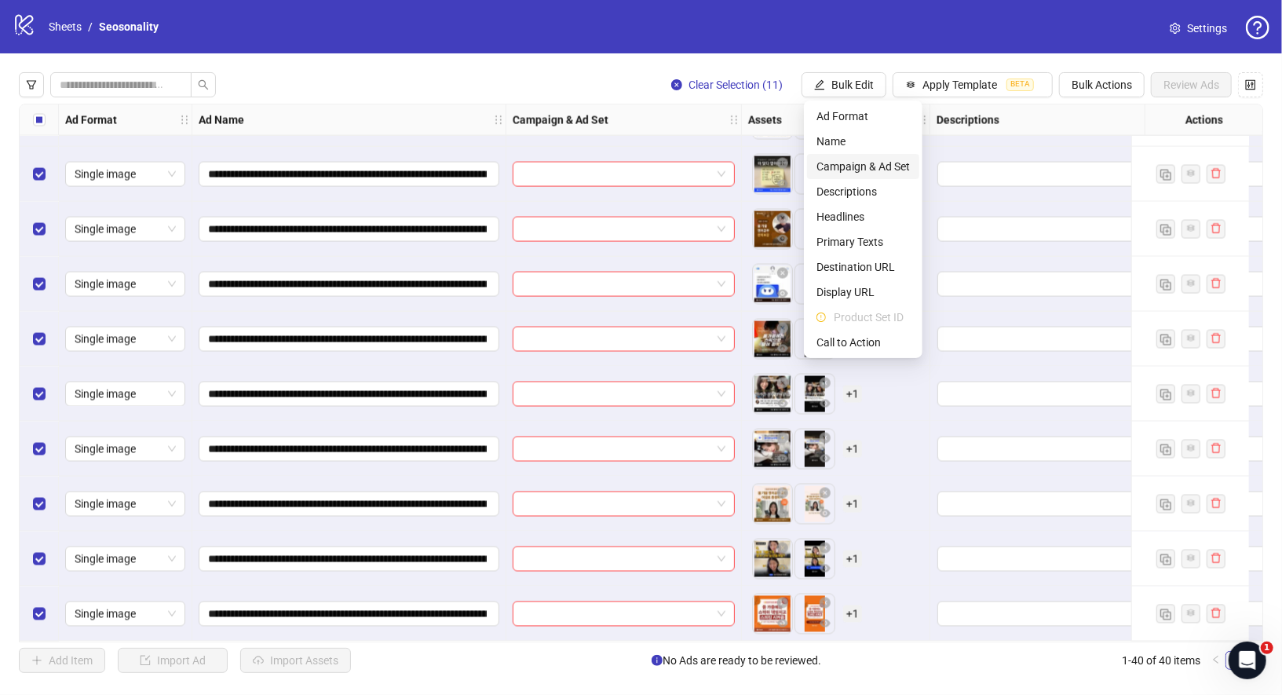
click at [852, 163] on span "Campaign & Ad Set" at bounding box center [863, 166] width 93 height 17
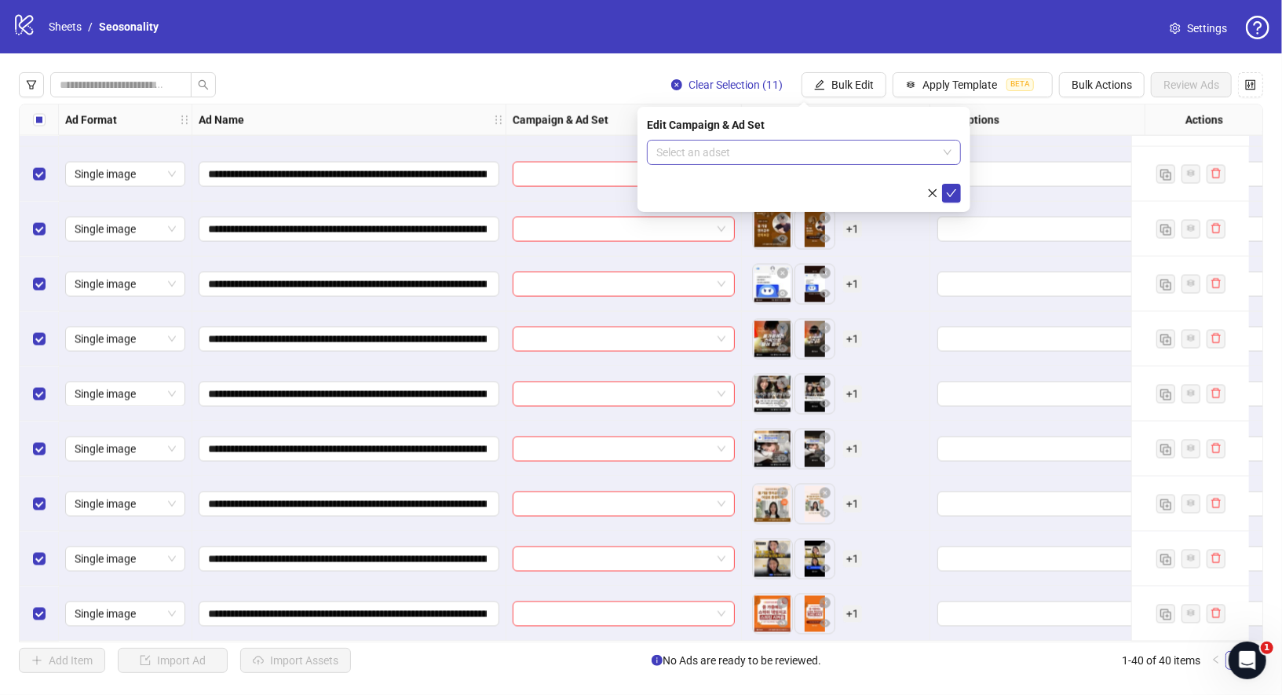
click at [854, 152] on input "search" at bounding box center [796, 153] width 281 height 24
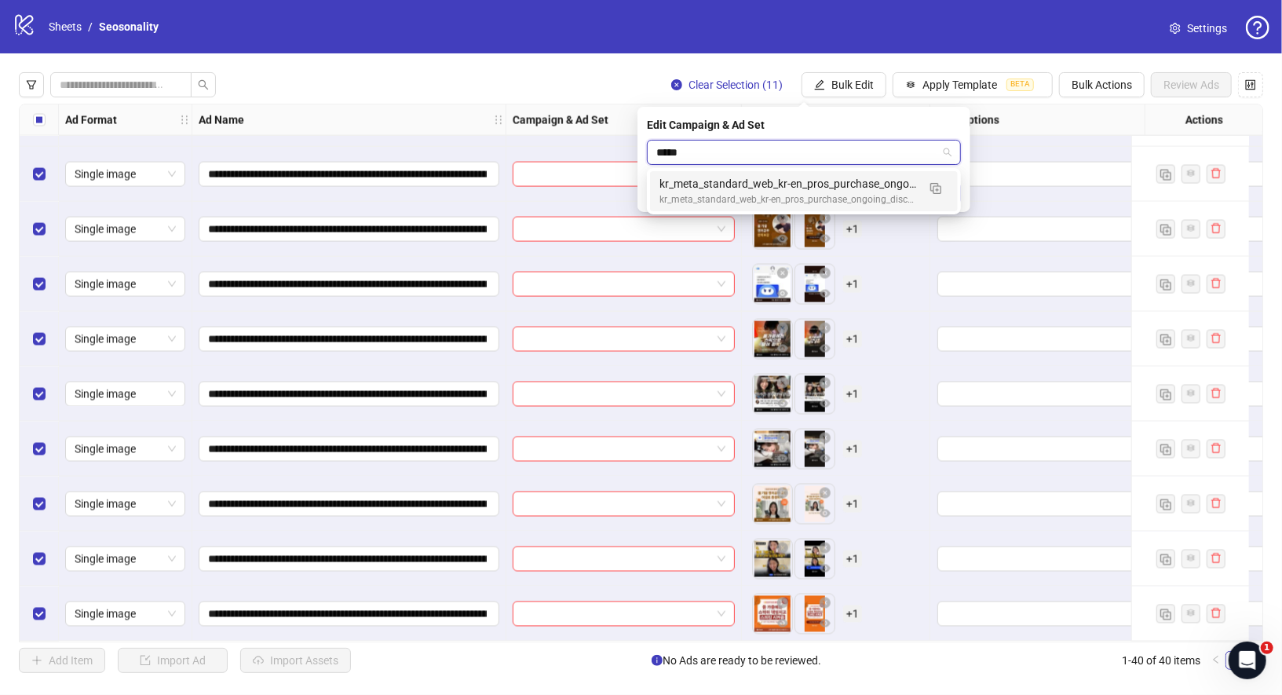
type input "******"
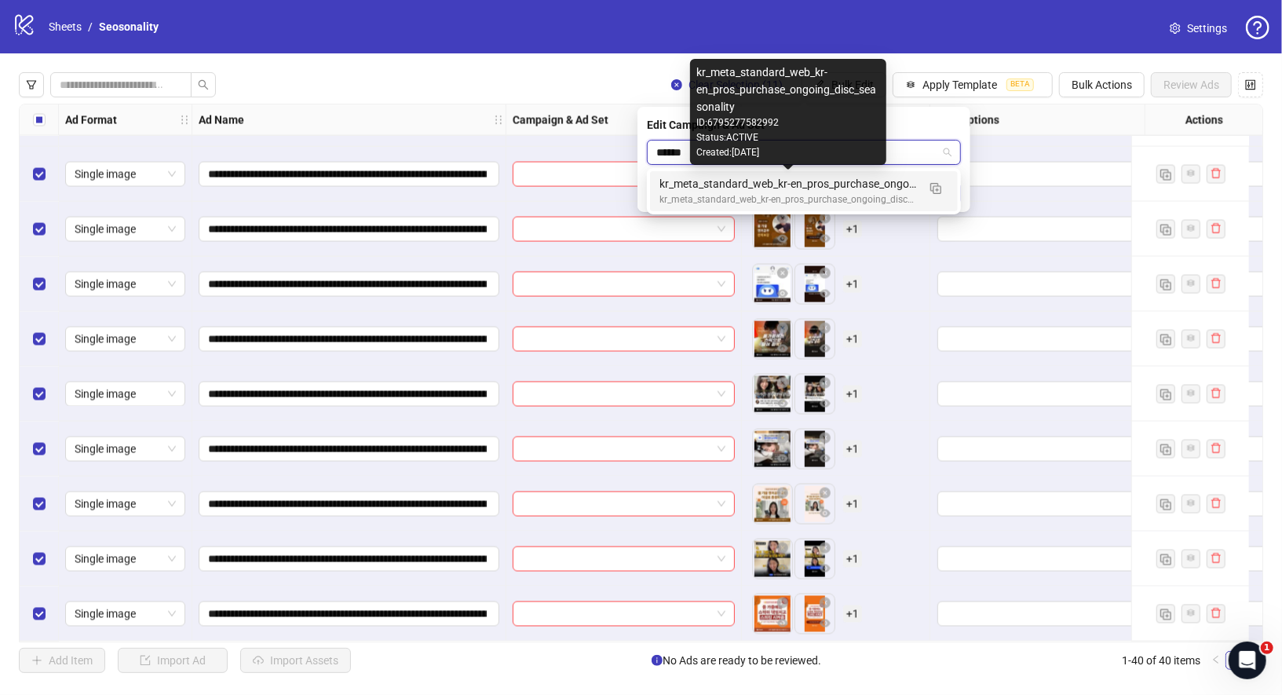
click at [818, 191] on div "kr_meta_standard_web_kr-en_pros_purchase_ongoing_disc_seasonality" at bounding box center [789, 183] width 258 height 17
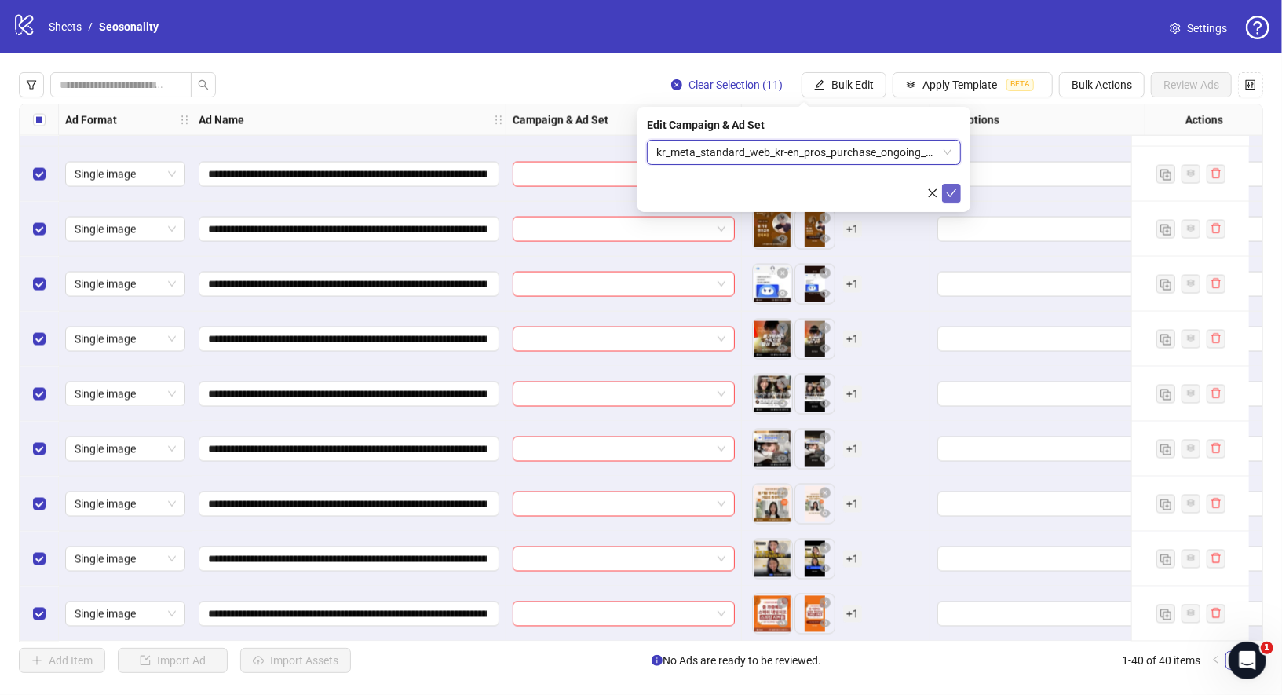
click at [954, 190] on icon "check" at bounding box center [952, 193] width 10 height 8
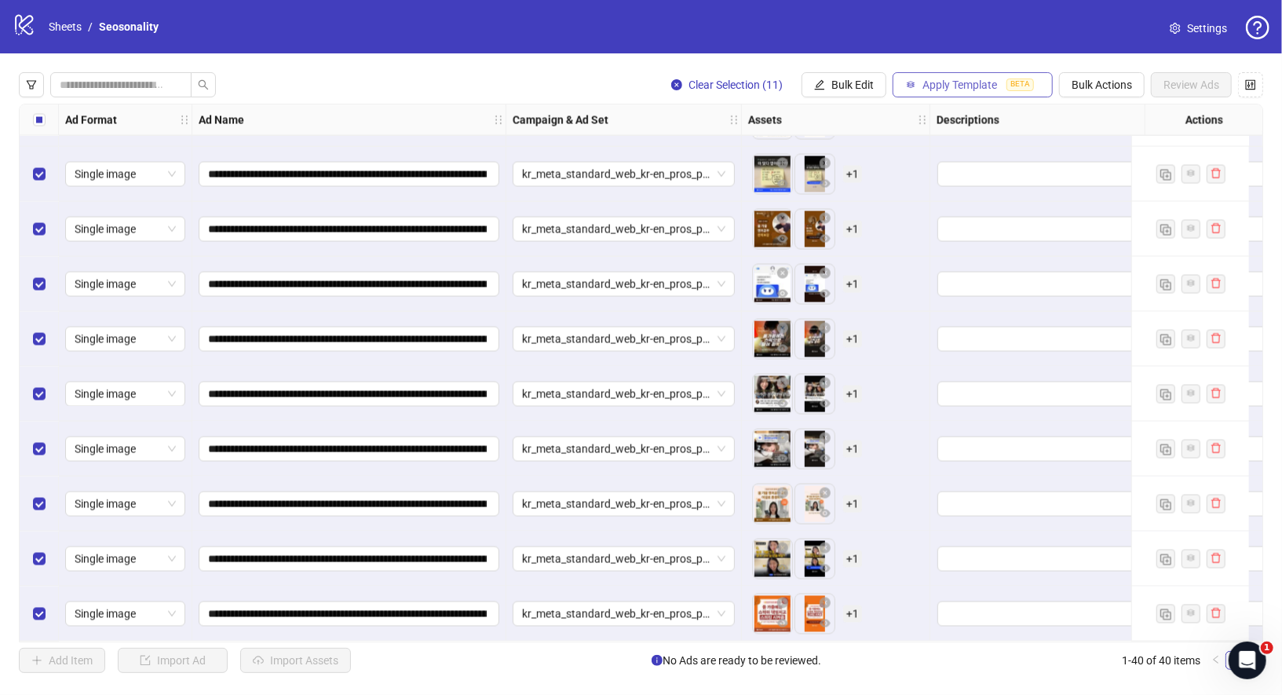
click at [949, 90] on span "Apply Template" at bounding box center [960, 85] width 75 height 13
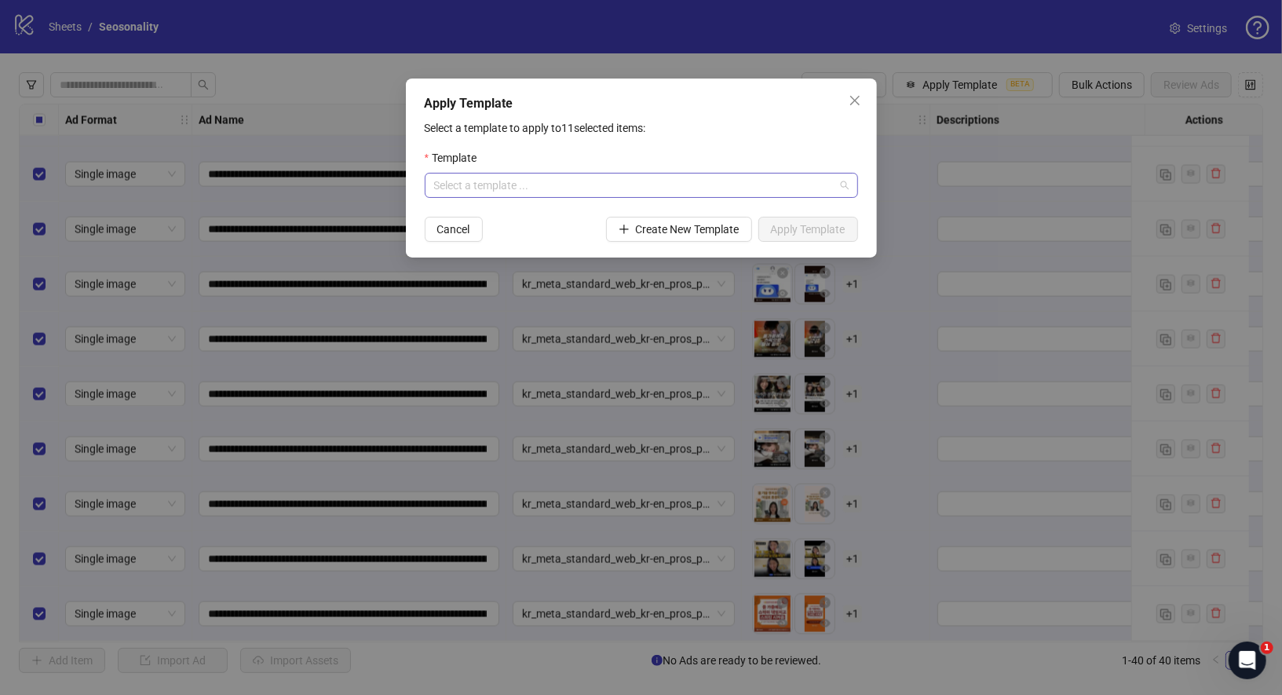
click at [762, 186] on input "search" at bounding box center [634, 186] width 400 height 24
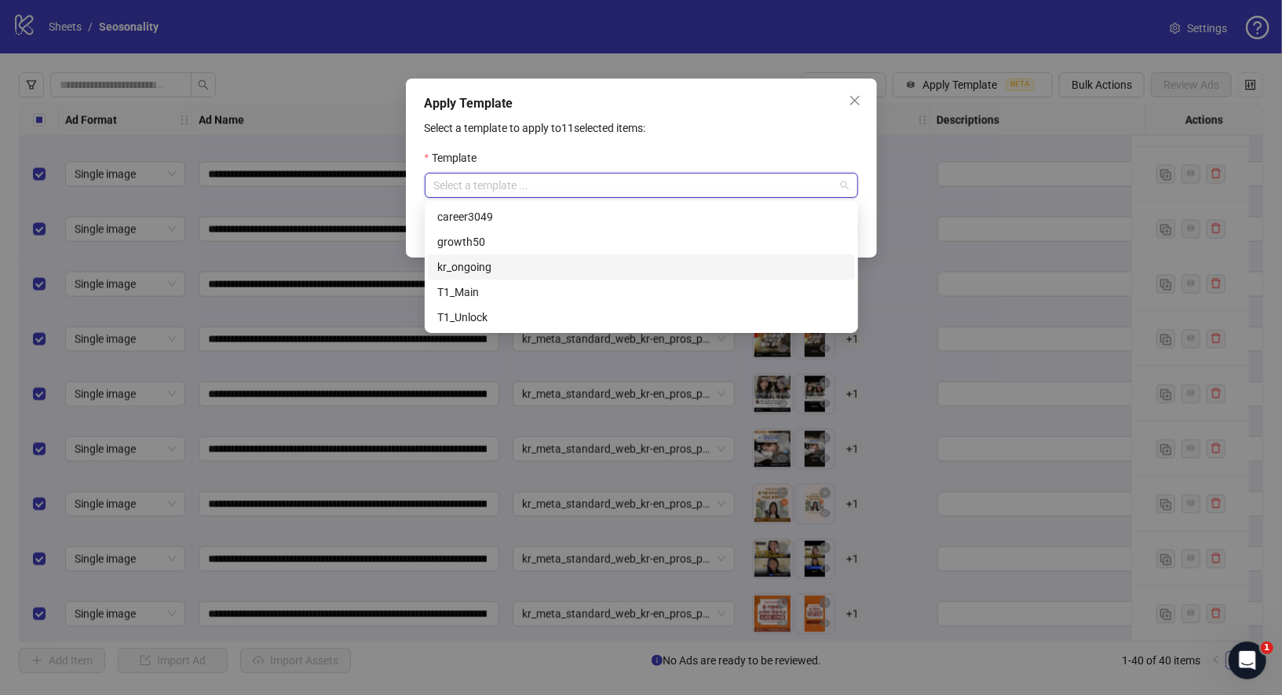
click at [585, 264] on div "kr_ongoing" at bounding box center [641, 266] width 408 height 17
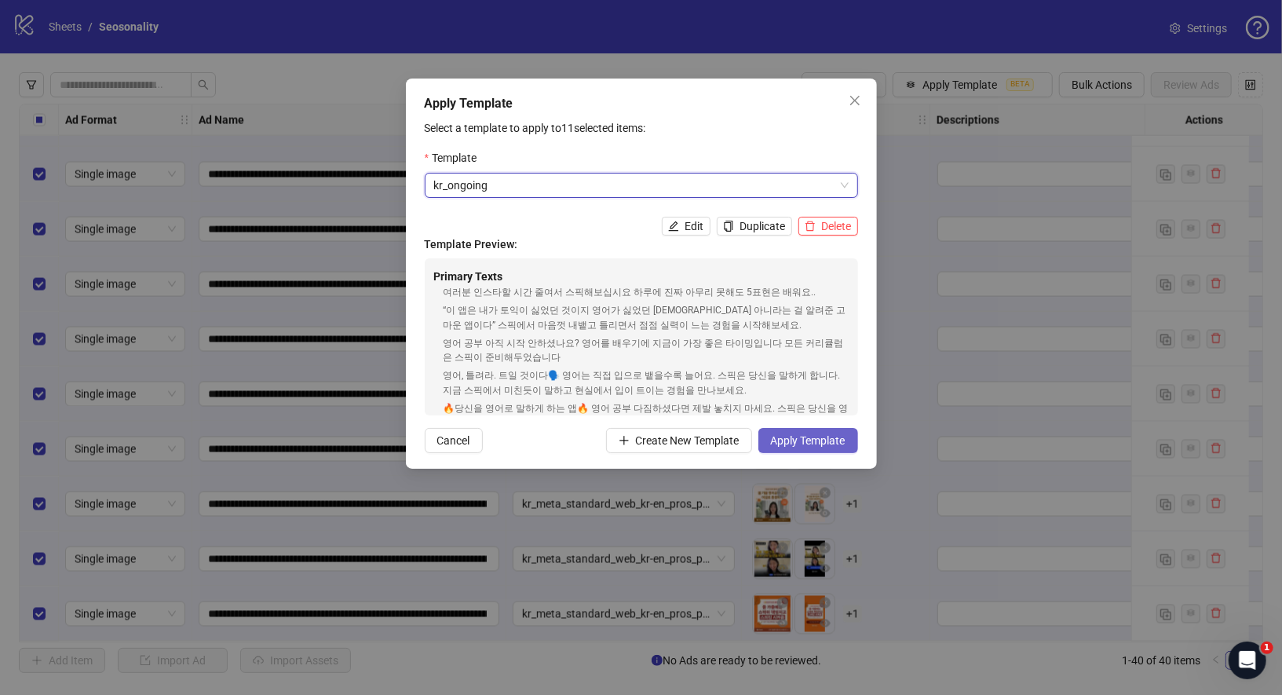
click at [787, 437] on span "Apply Template" at bounding box center [808, 440] width 75 height 13
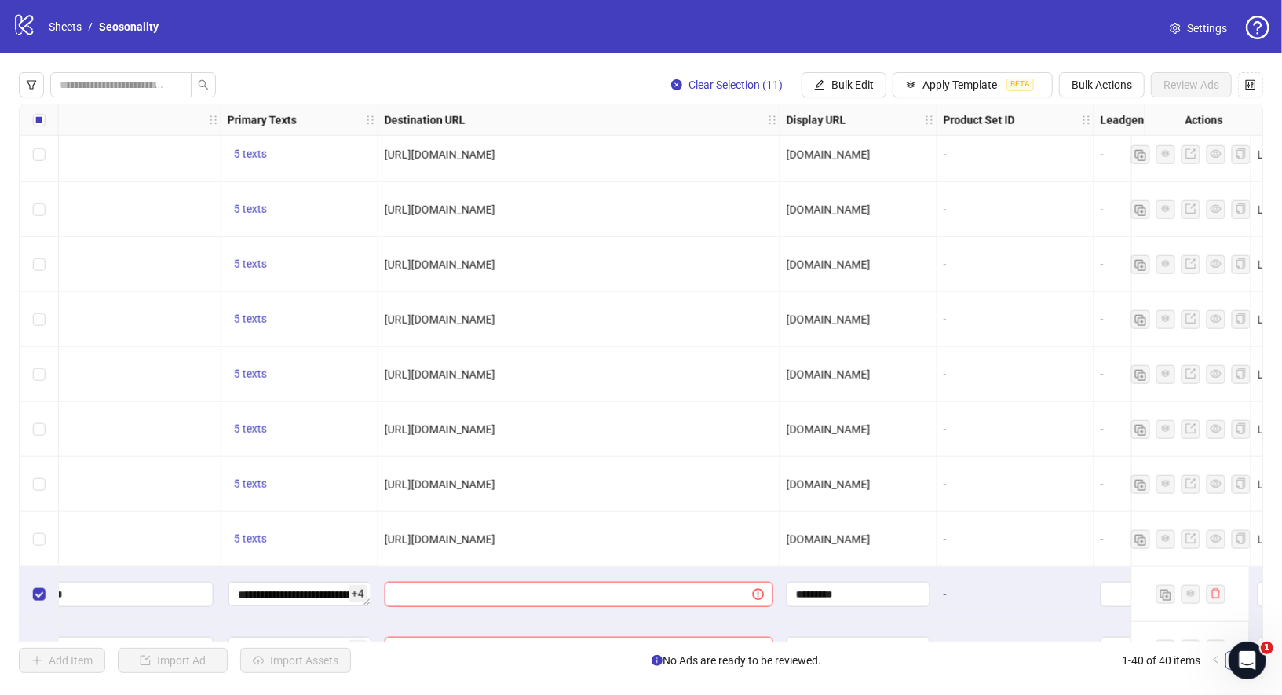
scroll to position [1183, 1180]
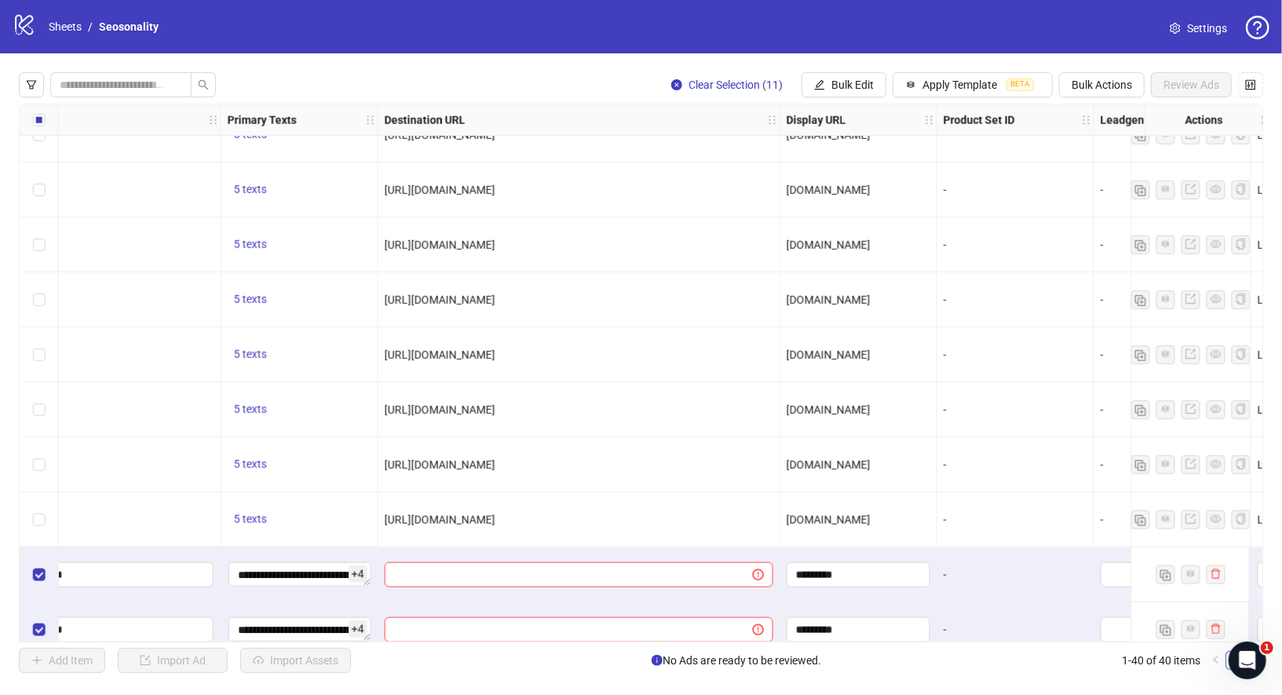
drag, startPoint x: 678, startPoint y: 514, endPoint x: 382, endPoint y: 512, distance: 296.8
click at [382, 512] on div "[URL][DOMAIN_NAME]" at bounding box center [579, 519] width 402 height 55
copy span "[URL][DOMAIN_NAME]"
click at [851, 83] on span "Bulk Edit" at bounding box center [853, 85] width 42 height 13
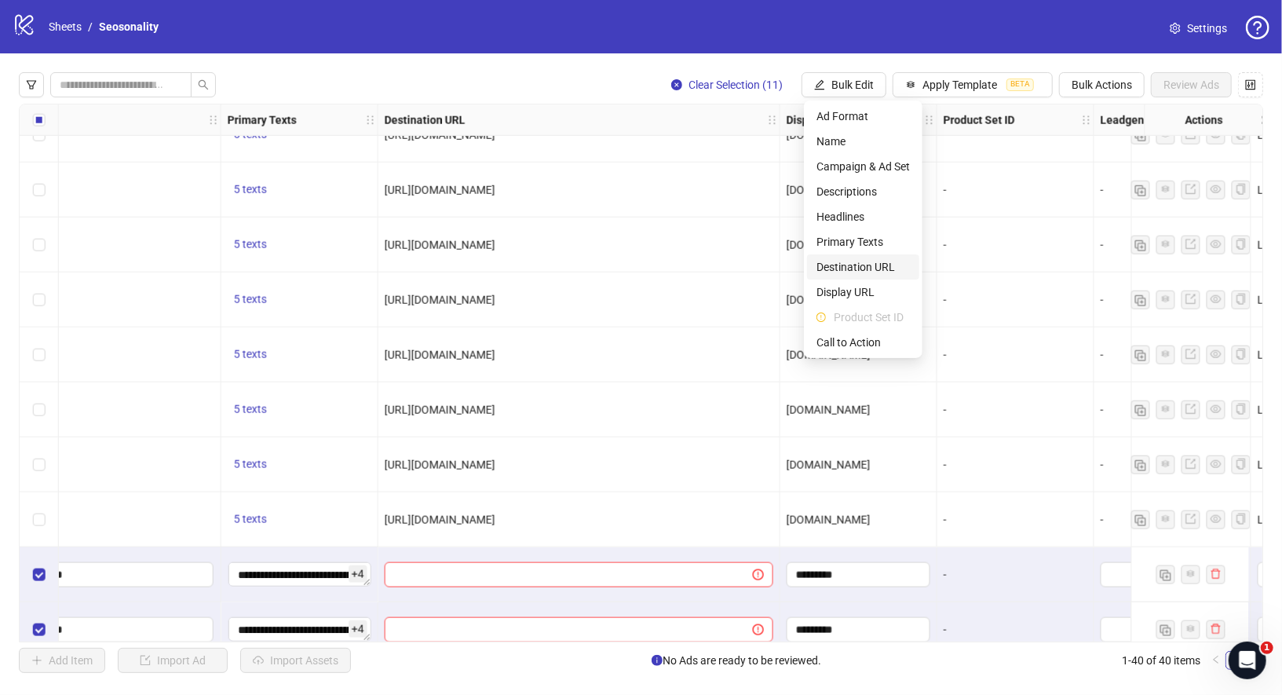
click at [876, 272] on span "Destination URL" at bounding box center [863, 266] width 93 height 17
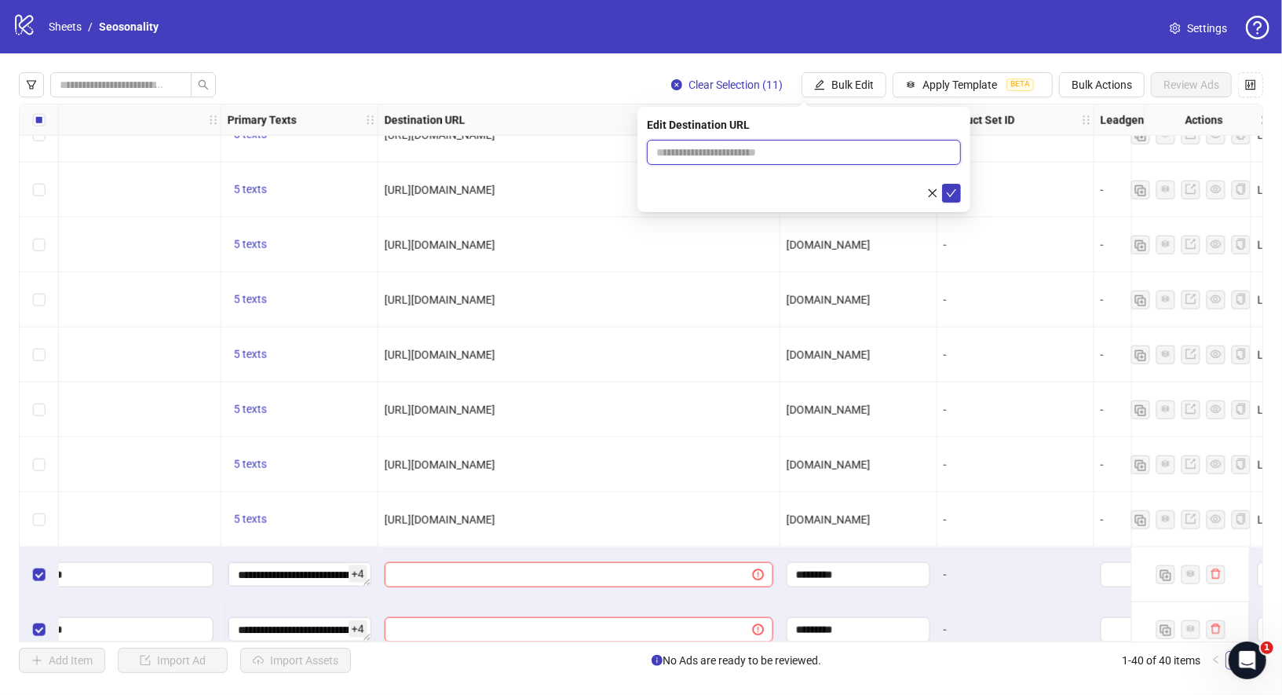
click at [864, 157] on input "text" at bounding box center [797, 152] width 283 height 17
paste input "**********"
type input "**********"
click at [956, 194] on icon "check" at bounding box center [951, 193] width 11 height 11
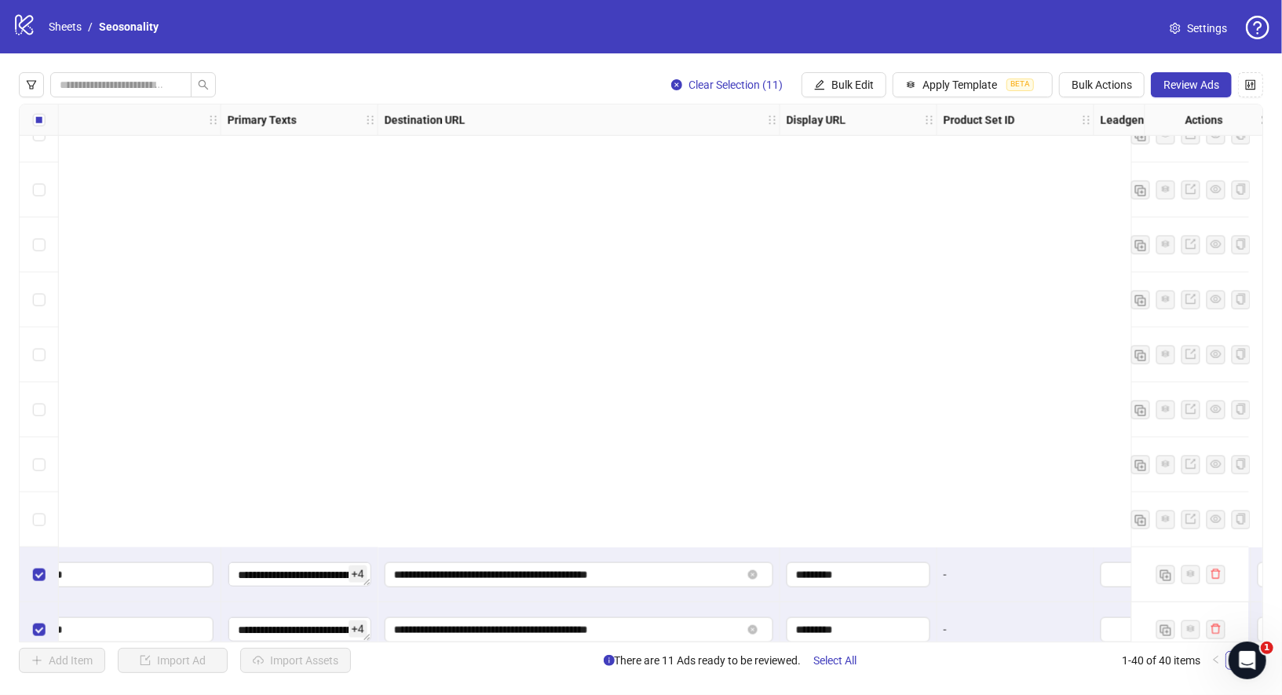
scroll to position [1698, 1180]
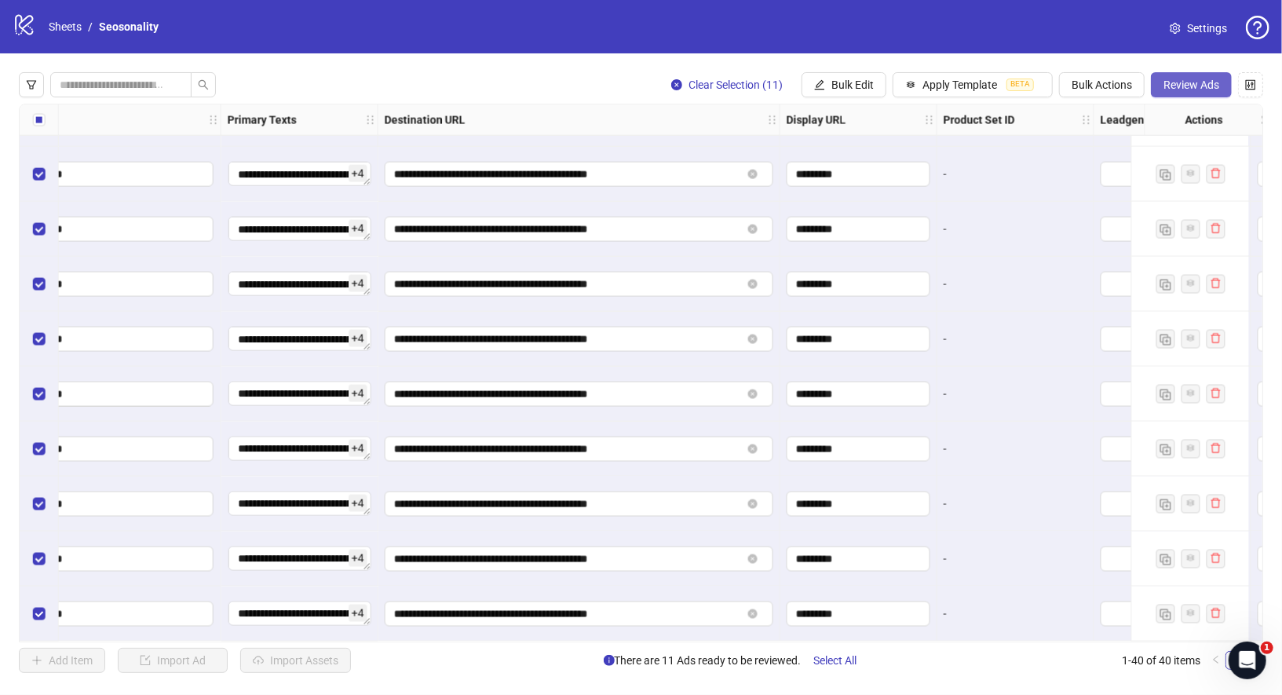
click at [1164, 89] on span "Review Ads" at bounding box center [1192, 85] width 56 height 13
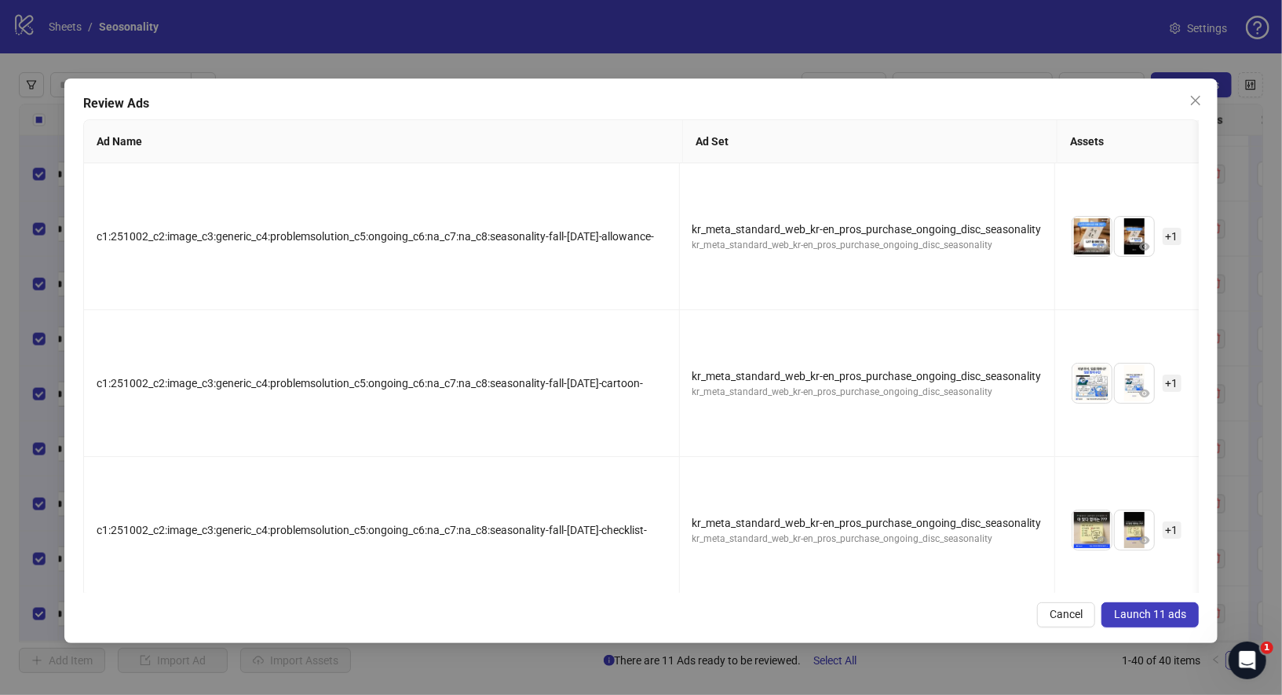
click at [1128, 612] on span "Launch 11 ads" at bounding box center [1150, 614] width 72 height 13
